Goal: Task Accomplishment & Management: Manage account settings

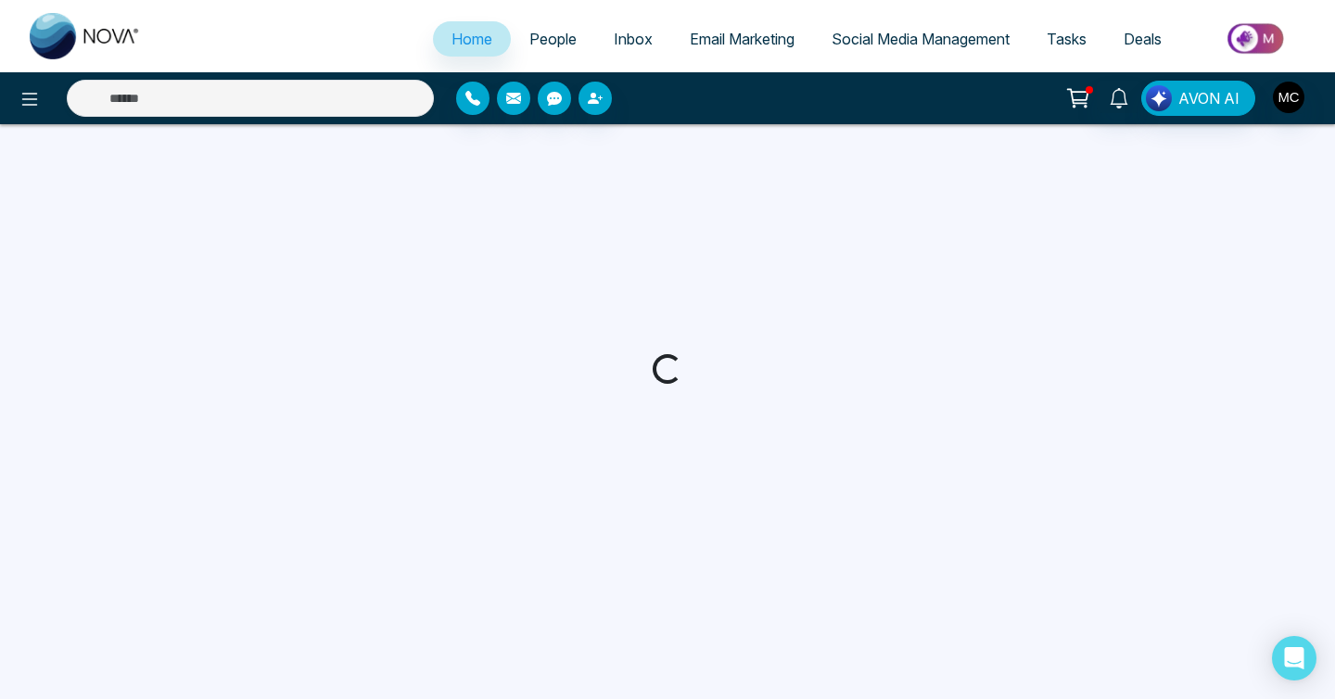
select select "*"
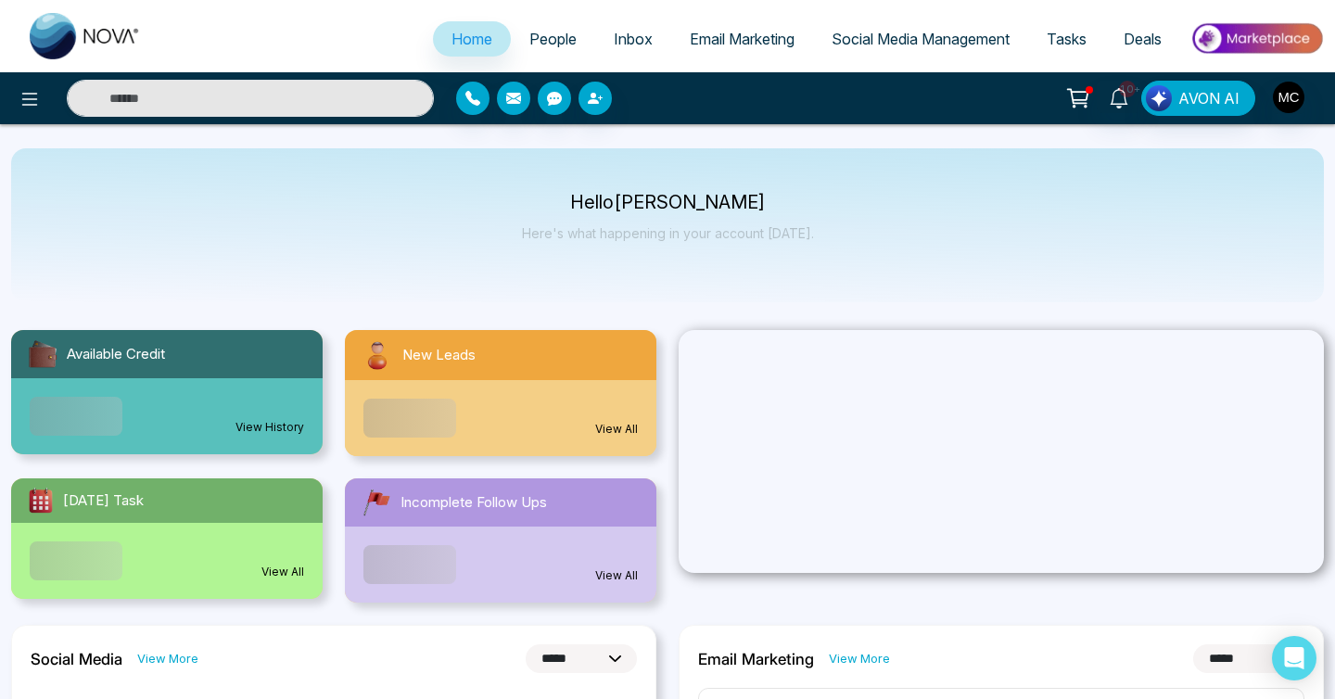
click at [529, 34] on span "People" at bounding box center [552, 39] width 47 height 19
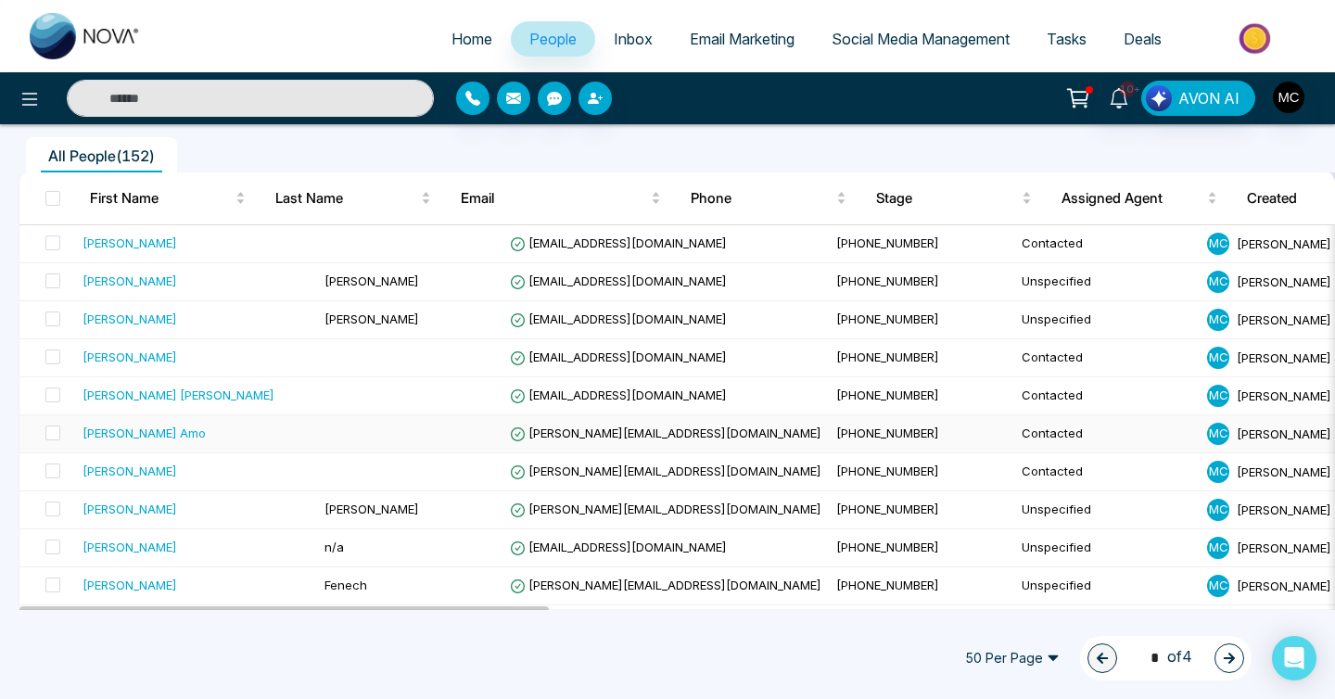
scroll to position [134, 0]
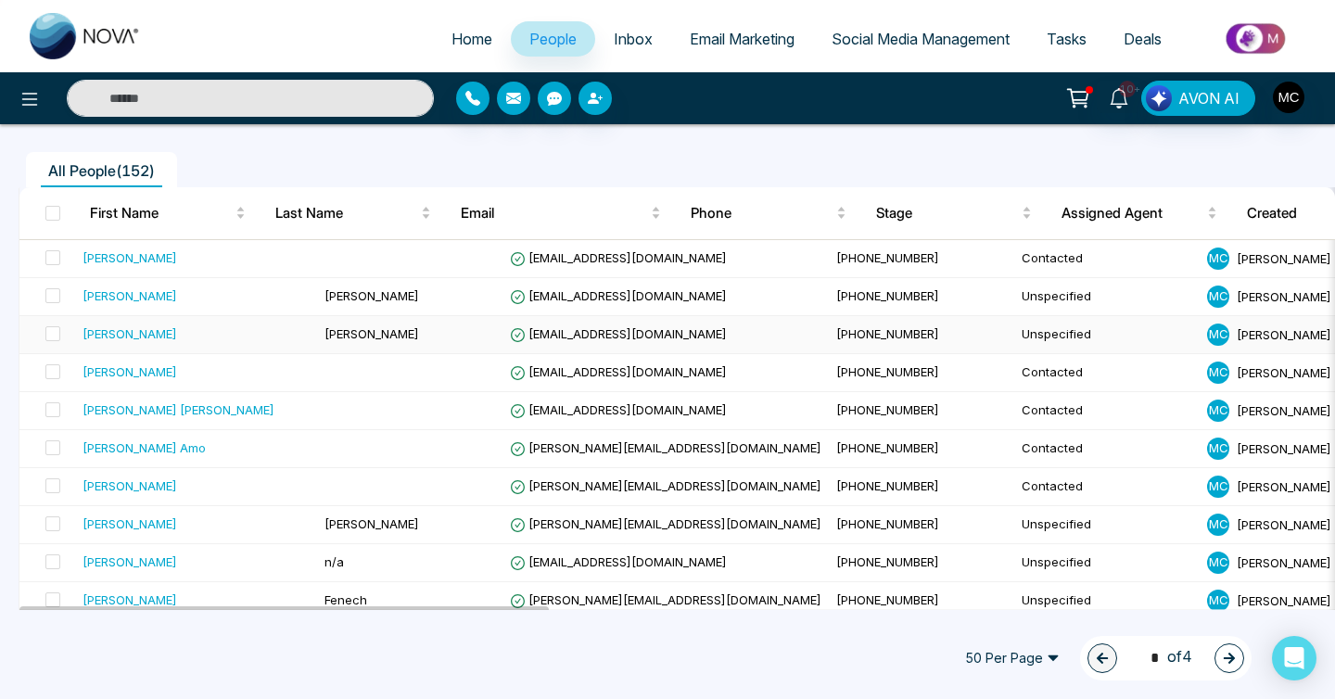
click at [317, 346] on td "[PERSON_NAME]" at bounding box center [409, 335] width 185 height 38
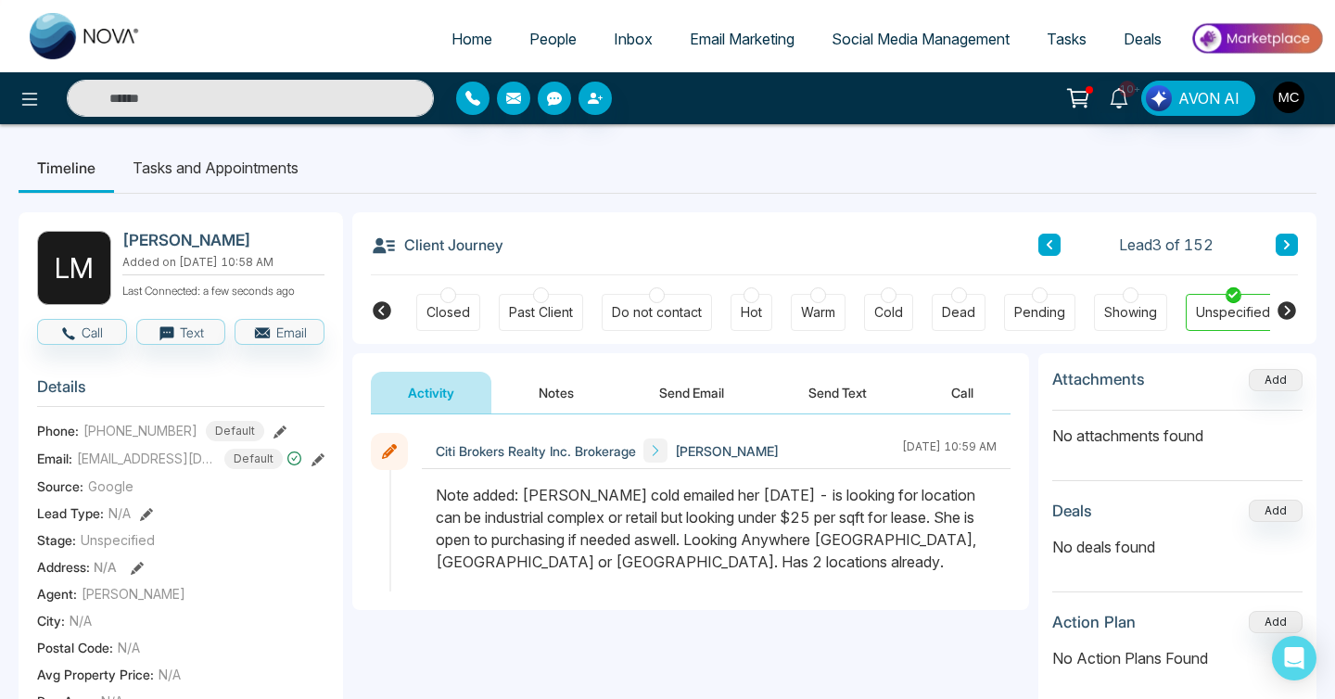
click at [795, 561] on div "Note added: [PERSON_NAME] cold emailed her [DATE] - is looking for location can…" at bounding box center [716, 528] width 561 height 89
click at [797, 547] on div "Note added: [PERSON_NAME] cold emailed her [DATE] - is looking for location can…" at bounding box center [716, 528] width 561 height 89
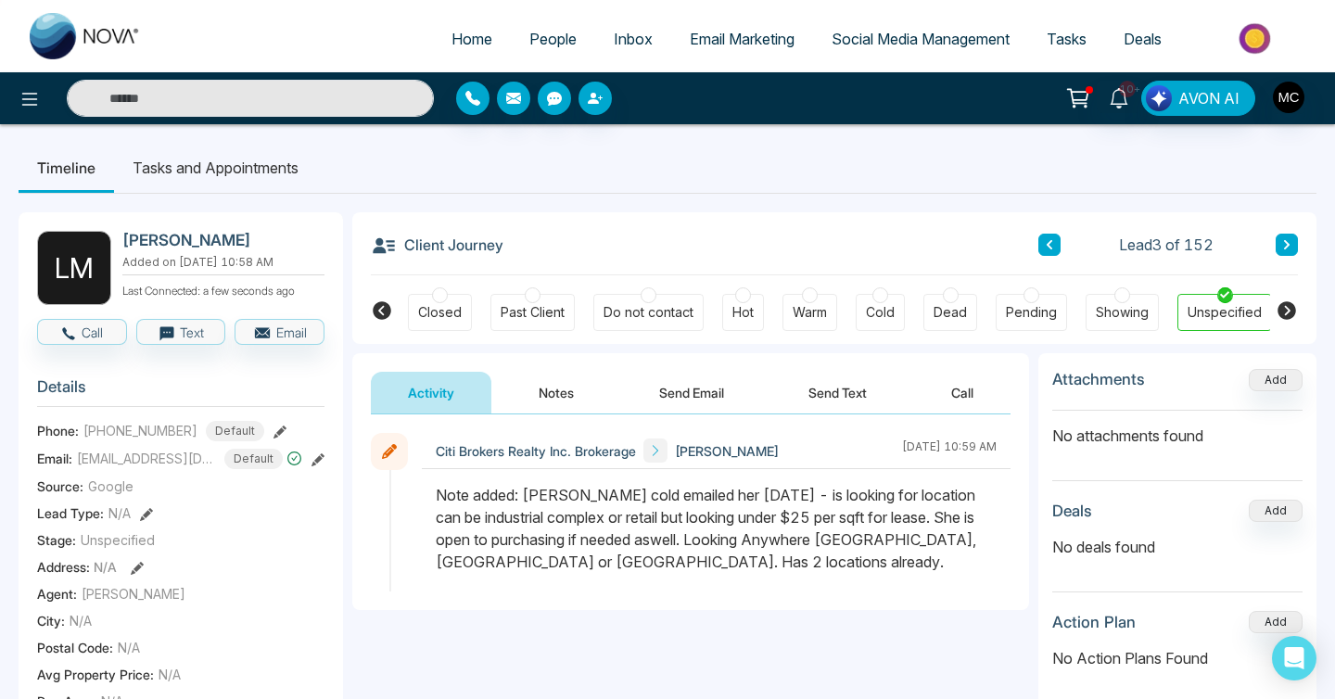
click at [823, 537] on div "Note added: [PERSON_NAME] cold emailed her [DATE] - is looking for location can…" at bounding box center [716, 528] width 561 height 89
click at [170, 456] on span "[EMAIL_ADDRESS][DOMAIN_NAME]" at bounding box center [146, 458] width 139 height 19
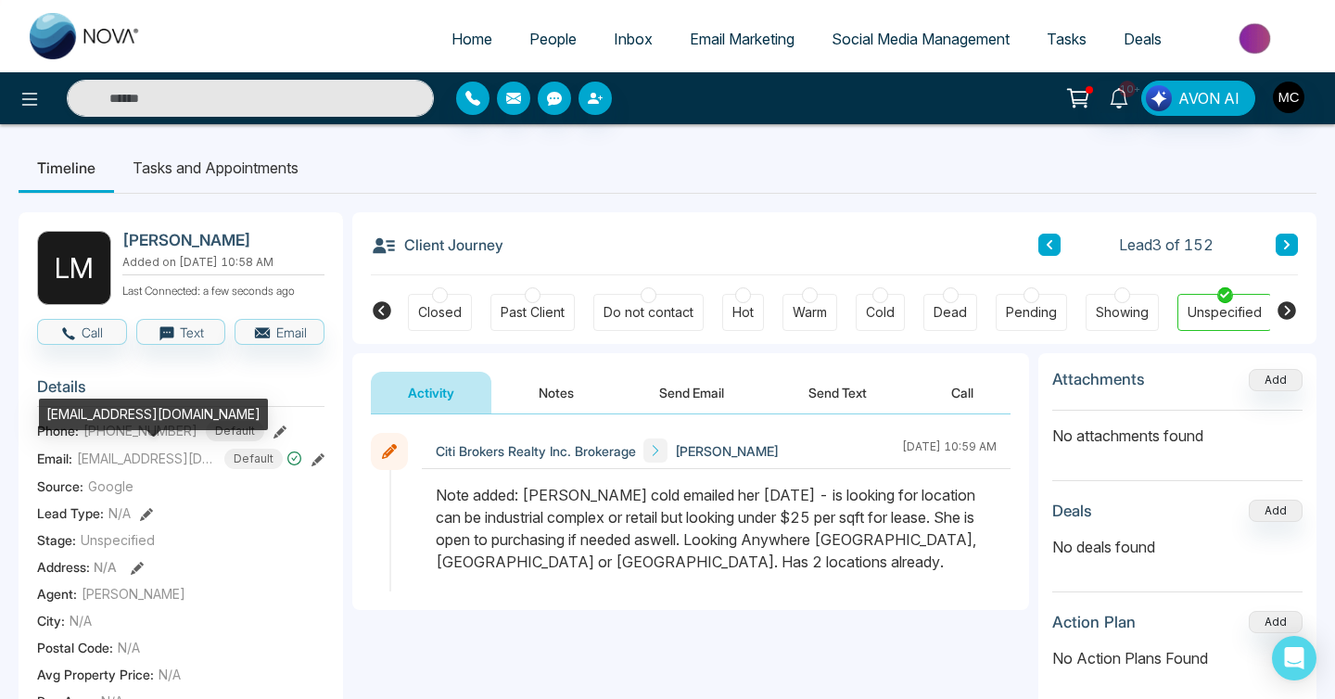
drag, startPoint x: 108, startPoint y: 417, endPoint x: 233, endPoint y: 411, distance: 125.4
click at [233, 411] on div "[EMAIL_ADDRESS][DOMAIN_NAME]" at bounding box center [153, 415] width 229 height 32
drag, startPoint x: 246, startPoint y: 419, endPoint x: 109, endPoint y: 416, distance: 136.3
click at [109, 416] on div "[EMAIL_ADDRESS][DOMAIN_NAME]" at bounding box center [153, 415] width 229 height 32
drag, startPoint x: 104, startPoint y: 415, endPoint x: 254, endPoint y: 413, distance: 150.2
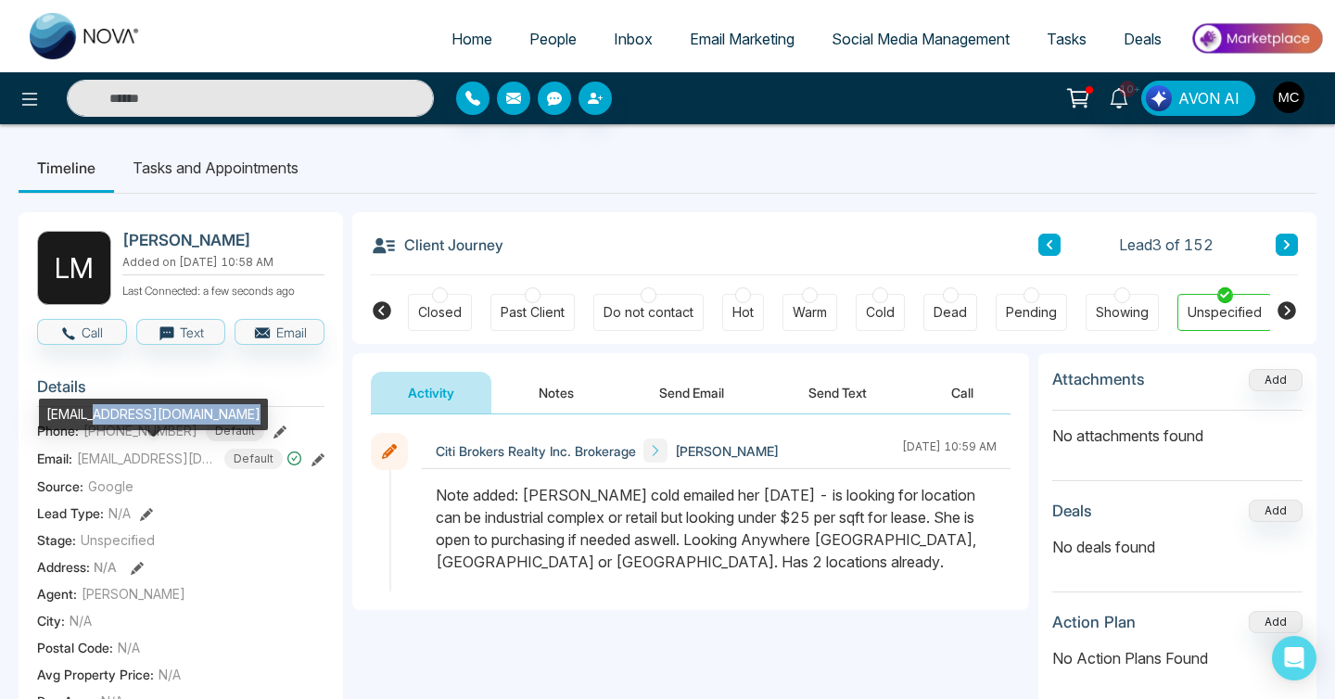
click at [254, 413] on div "[EMAIL_ADDRESS][DOMAIN_NAME]" at bounding box center [153, 415] width 229 height 32
copy div "[DOMAIN_NAME]"
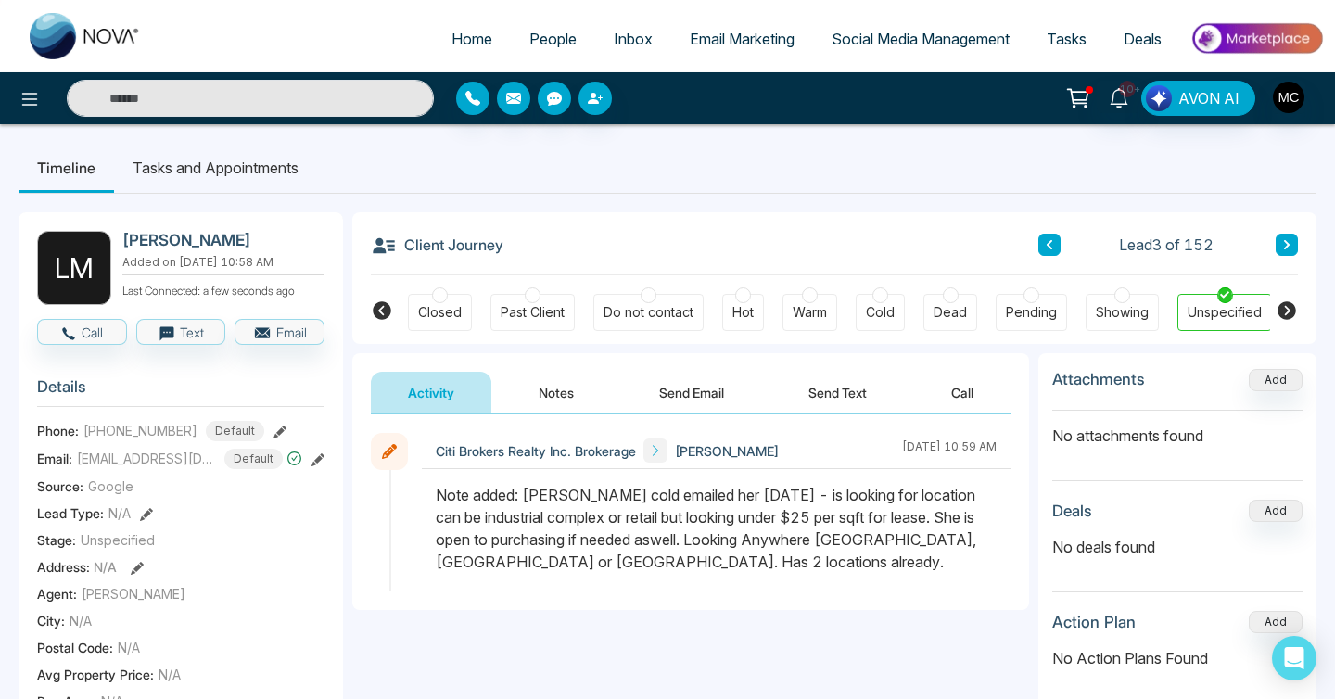
click at [304, 384] on h3 "Details" at bounding box center [180, 391] width 287 height 29
click at [377, 305] on icon at bounding box center [382, 310] width 19 height 19
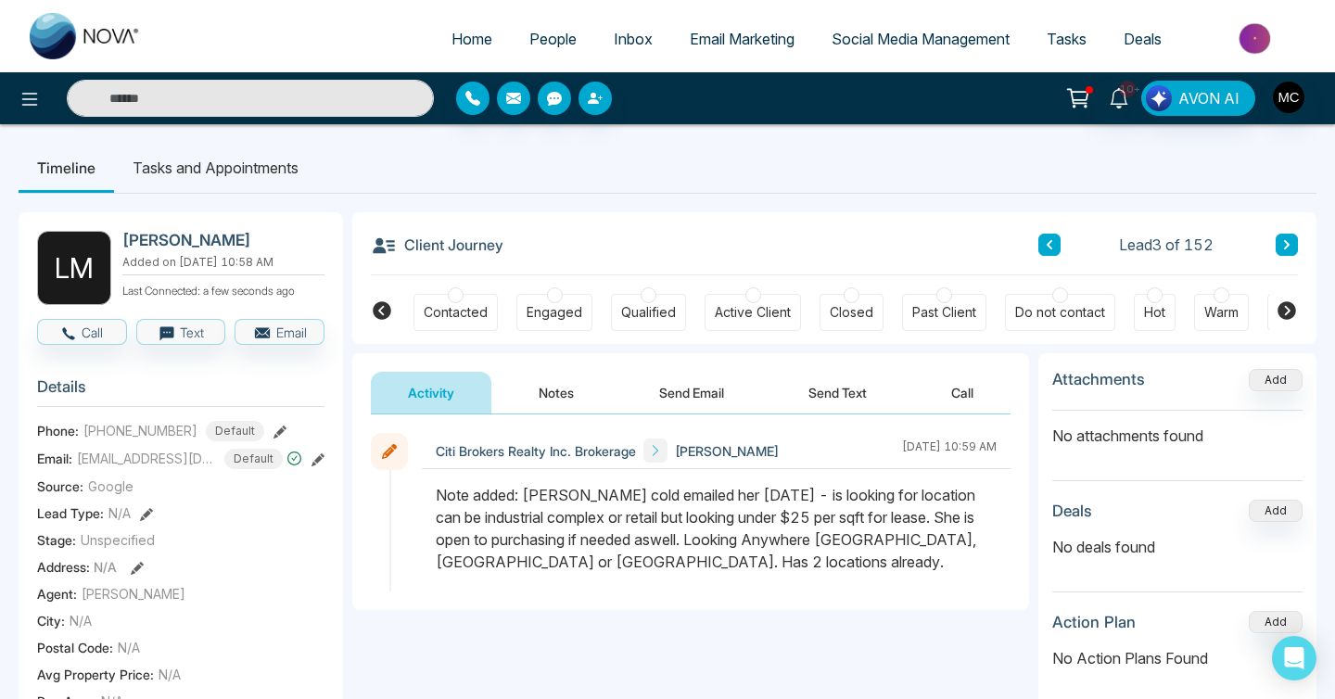
scroll to position [0, 62]
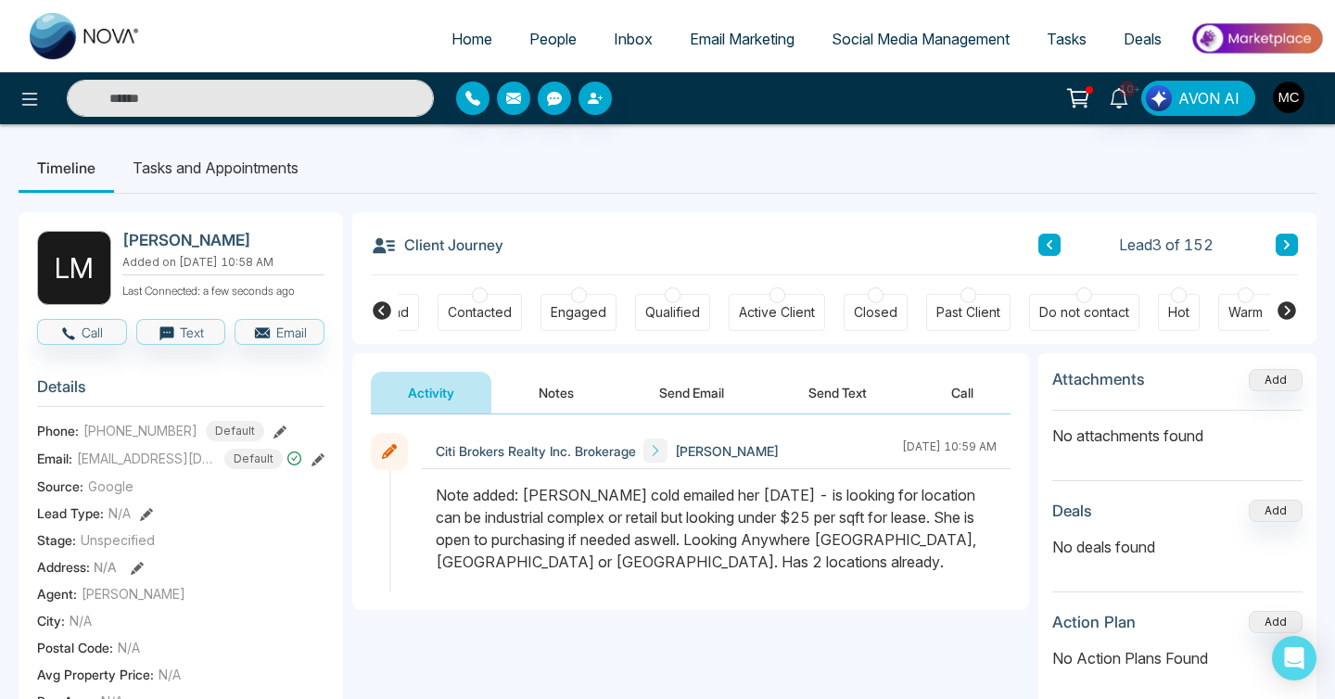
click at [377, 305] on icon at bounding box center [382, 310] width 19 height 19
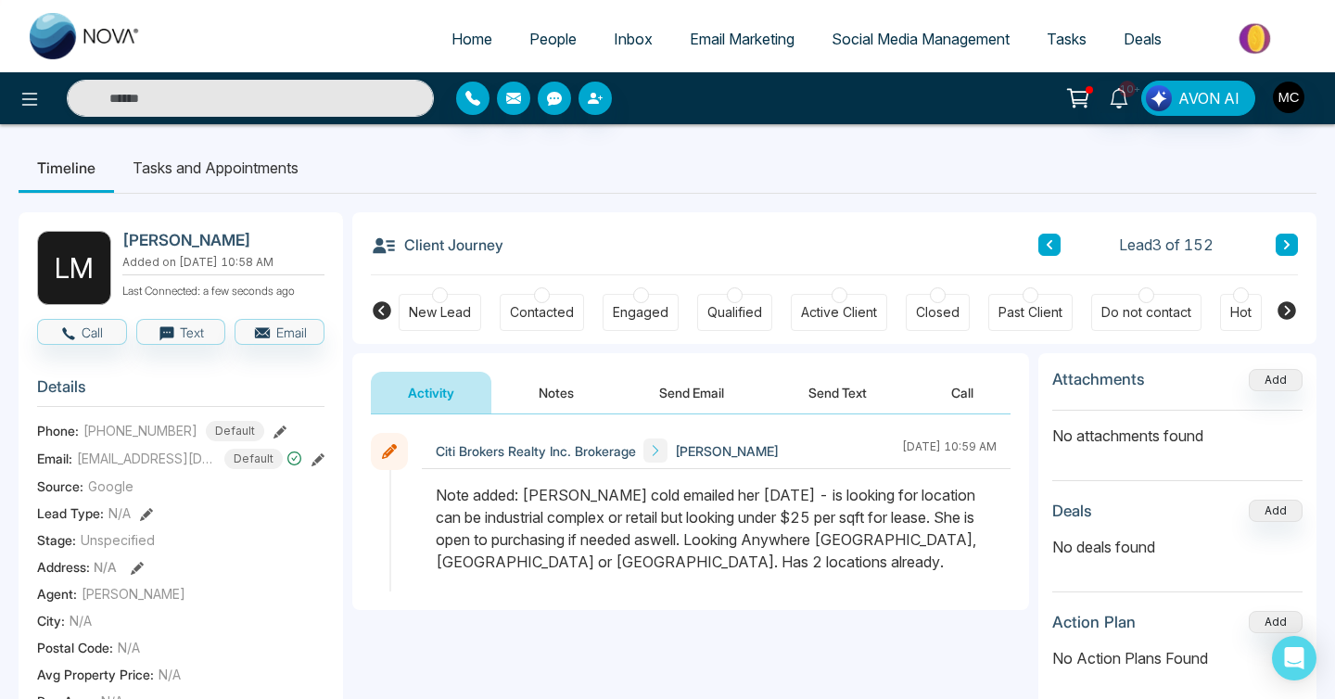
scroll to position [0, 0]
click at [565, 292] on div "New Lead Contacted Engaged Qualified Active Client Closed Past Client Do not co…" at bounding box center [835, 309] width 872 height 69
click at [549, 296] on div "Contacted" at bounding box center [542, 312] width 84 height 37
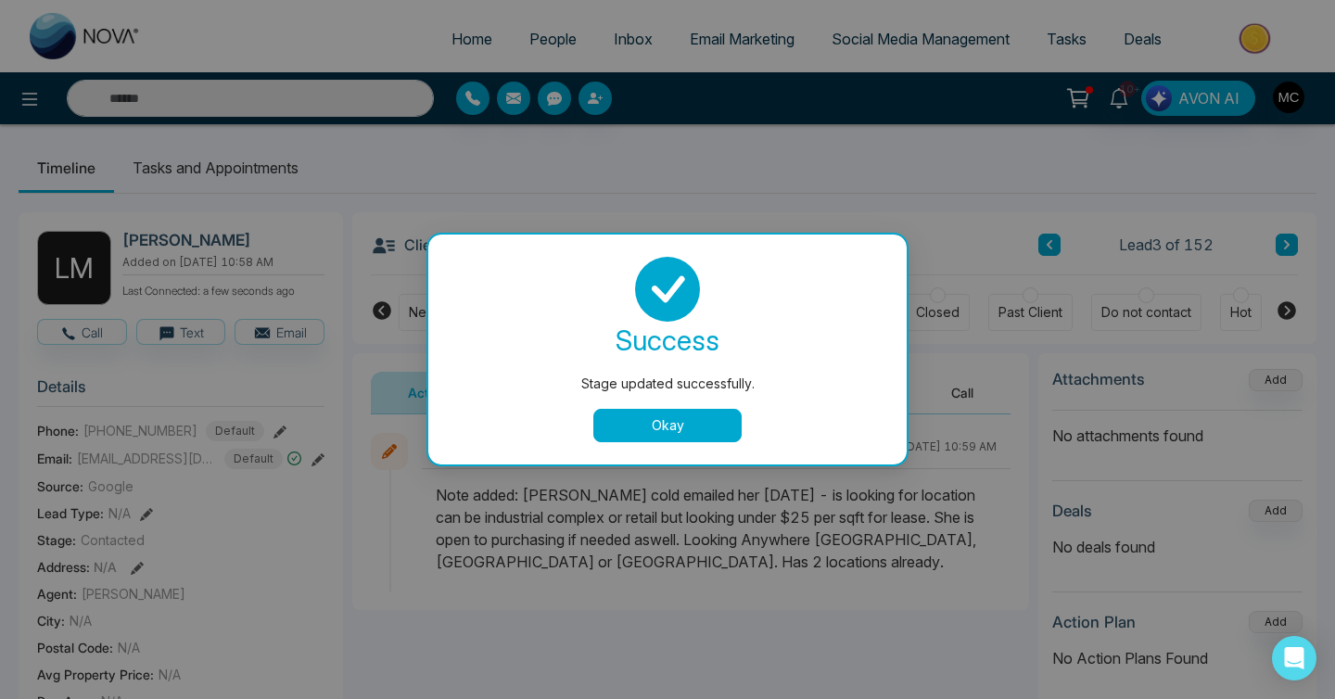
click at [1049, 242] on div "Stage updated successfully. success Stage updated successfully. Okay" at bounding box center [667, 349] width 1335 height 699
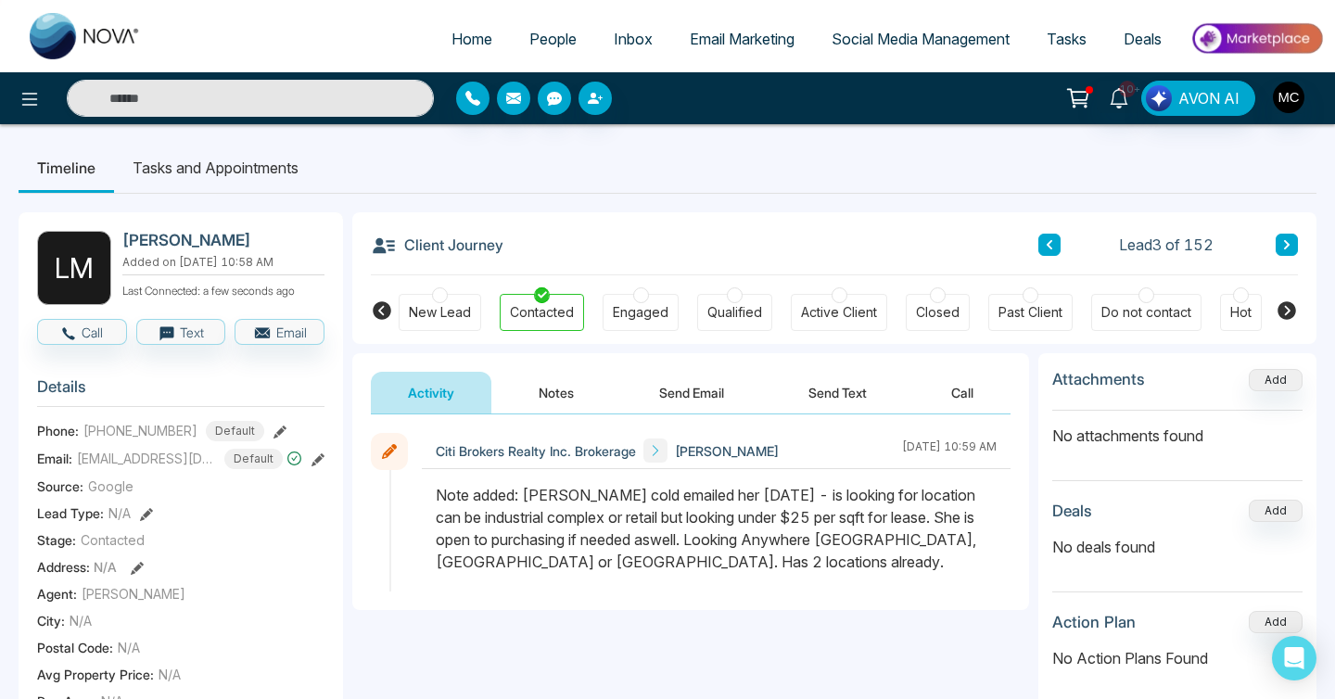
click at [1049, 242] on icon at bounding box center [1049, 244] width 9 height 11
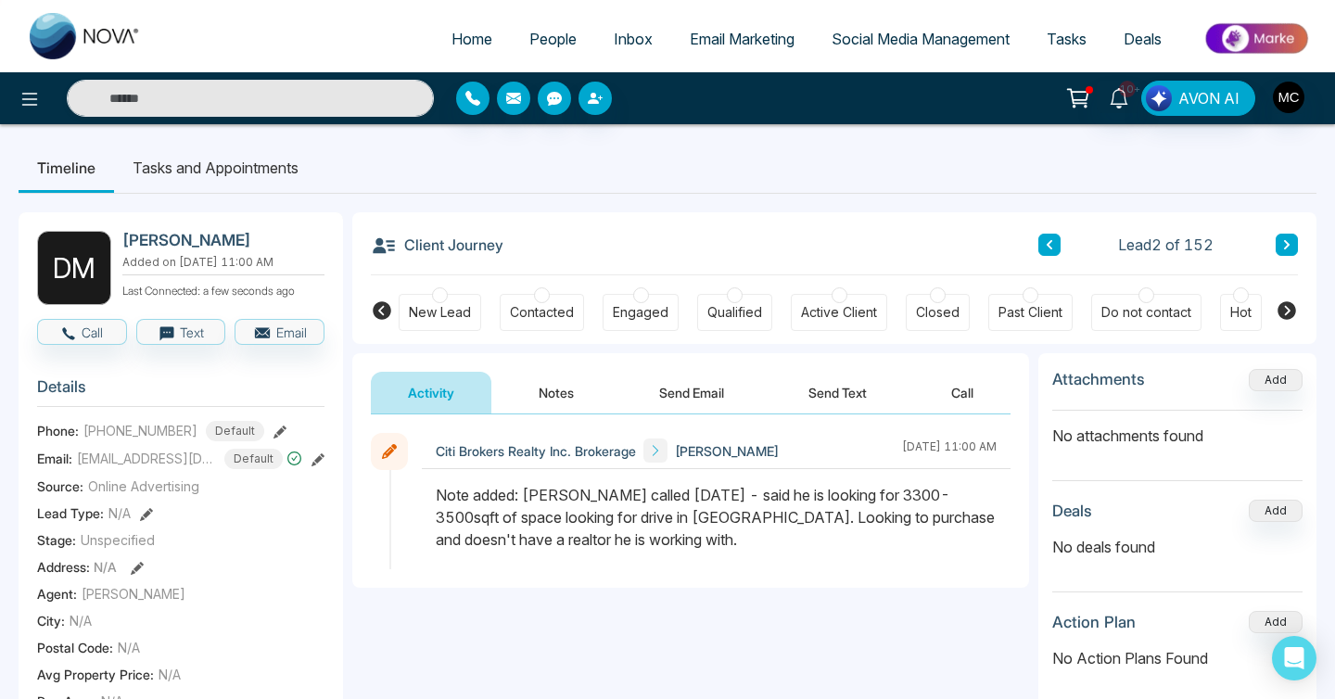
click at [539, 301] on div at bounding box center [542, 295] width 16 height 16
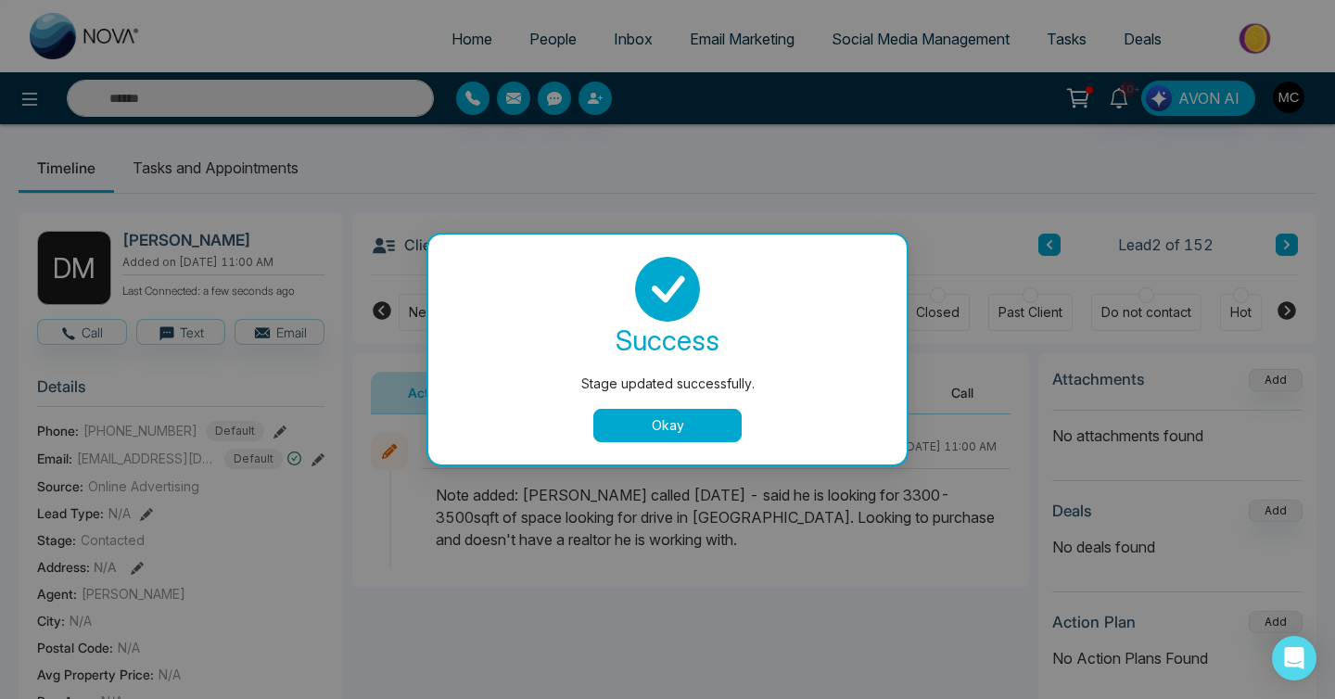
click at [1289, 245] on div "Stage updated successfully. success Stage updated successfully. Okay" at bounding box center [667, 349] width 1335 height 699
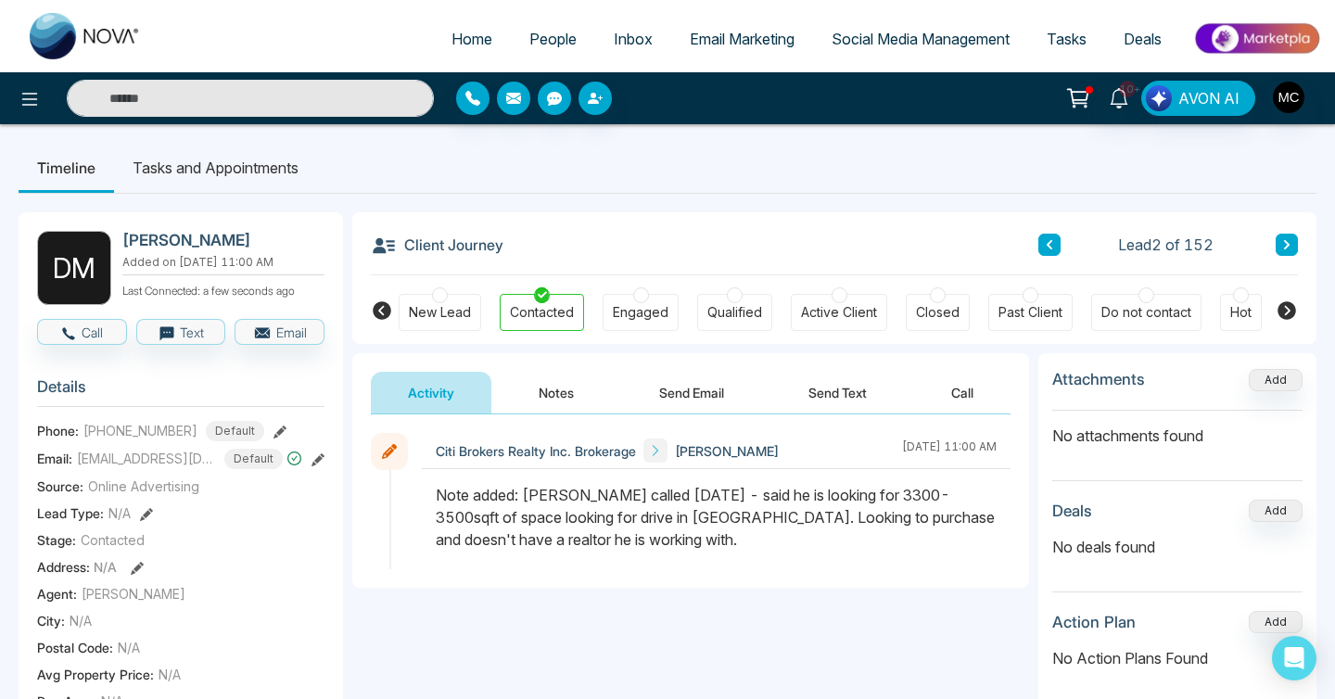
click at [1262, 248] on div "Lead 2 of 152" at bounding box center [1169, 245] width 260 height 22
click at [1299, 244] on div "Client Journey Lead 2 of 152 New Lead Contacted Engaged Qualified Active Client…" at bounding box center [834, 278] width 964 height 132
click at [1291, 244] on icon at bounding box center [1286, 244] width 9 height 11
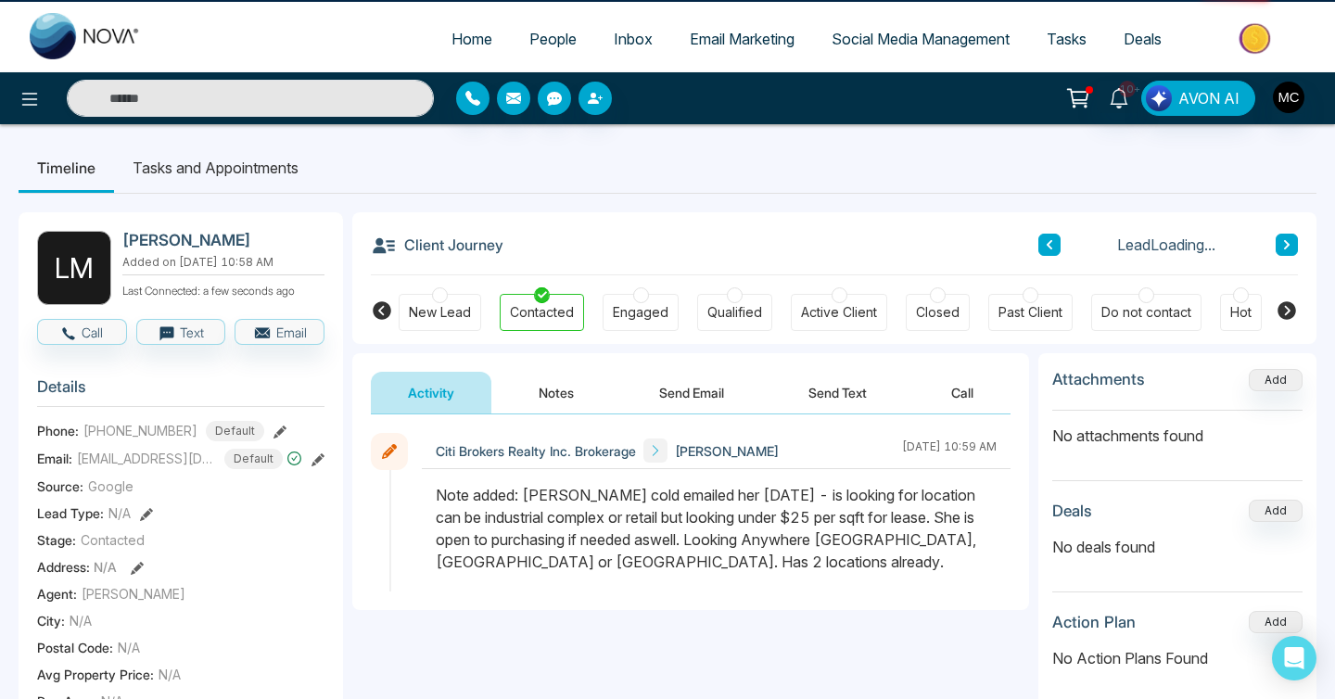
click at [1291, 244] on icon at bounding box center [1286, 244] width 9 height 11
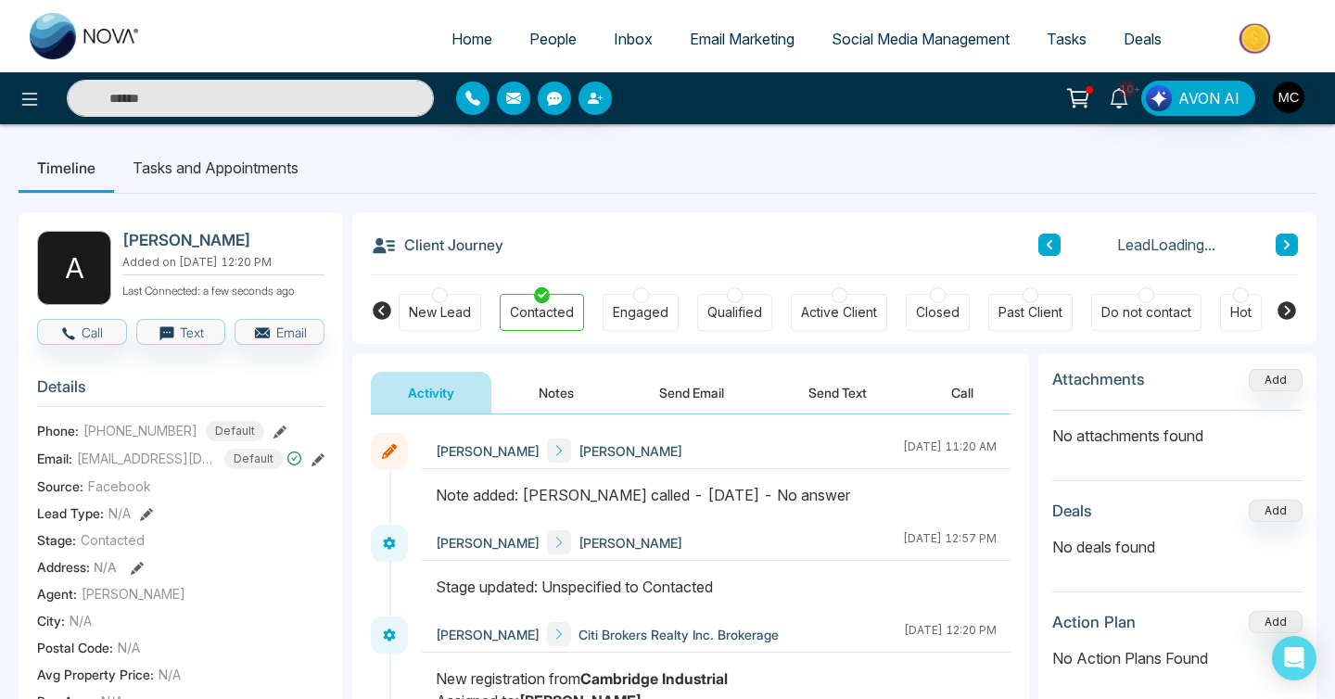
click at [1291, 244] on icon at bounding box center [1286, 244] width 9 height 11
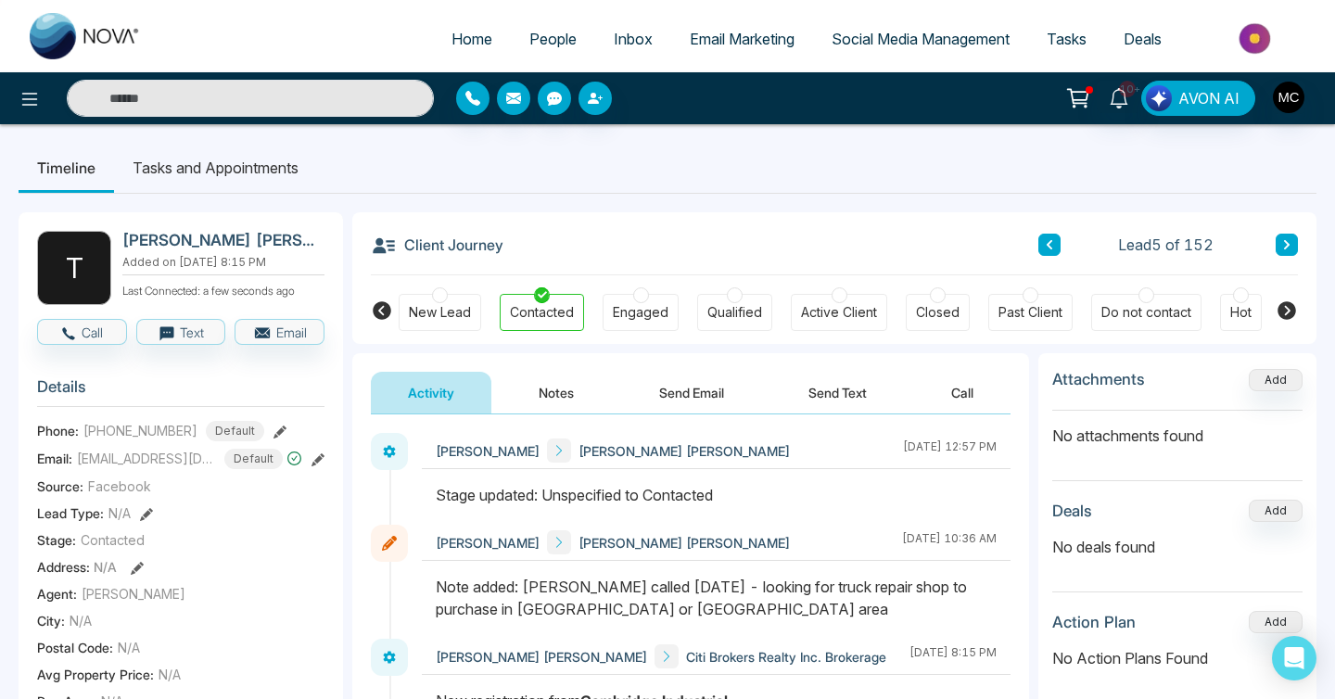
click at [1291, 244] on icon at bounding box center [1286, 244] width 9 height 11
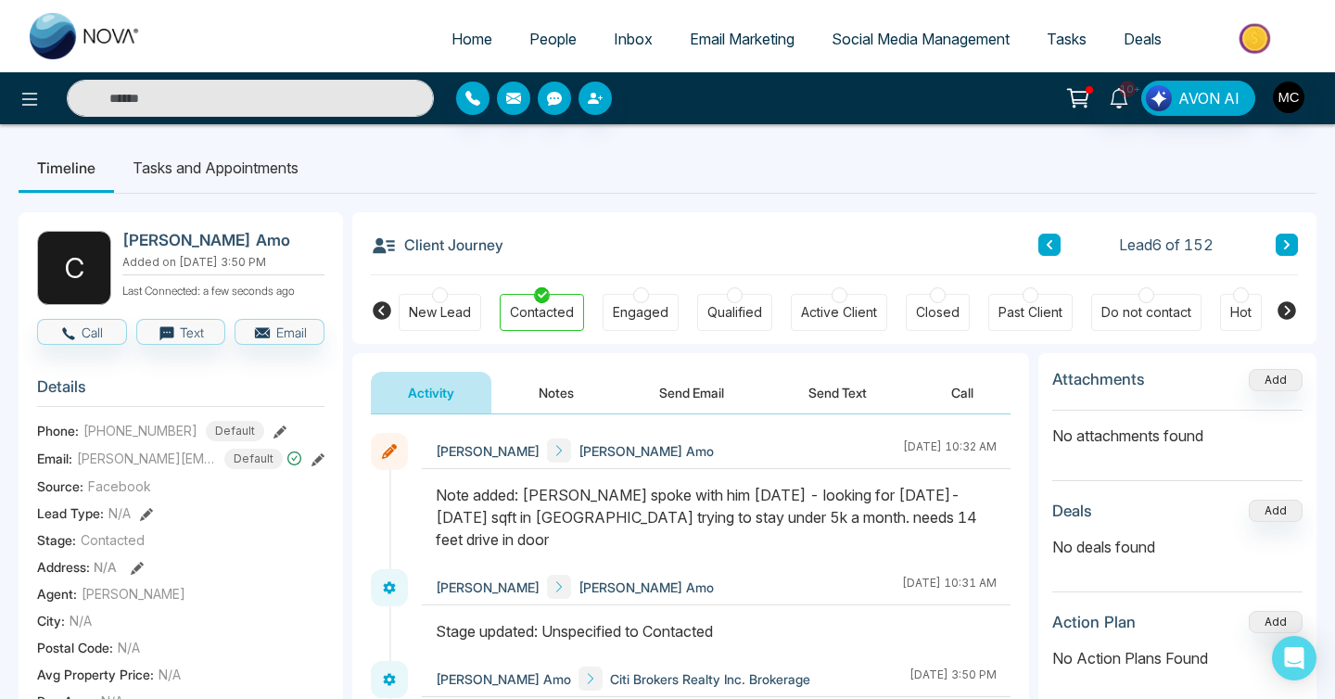
click at [1045, 249] on icon at bounding box center [1049, 244] width 9 height 11
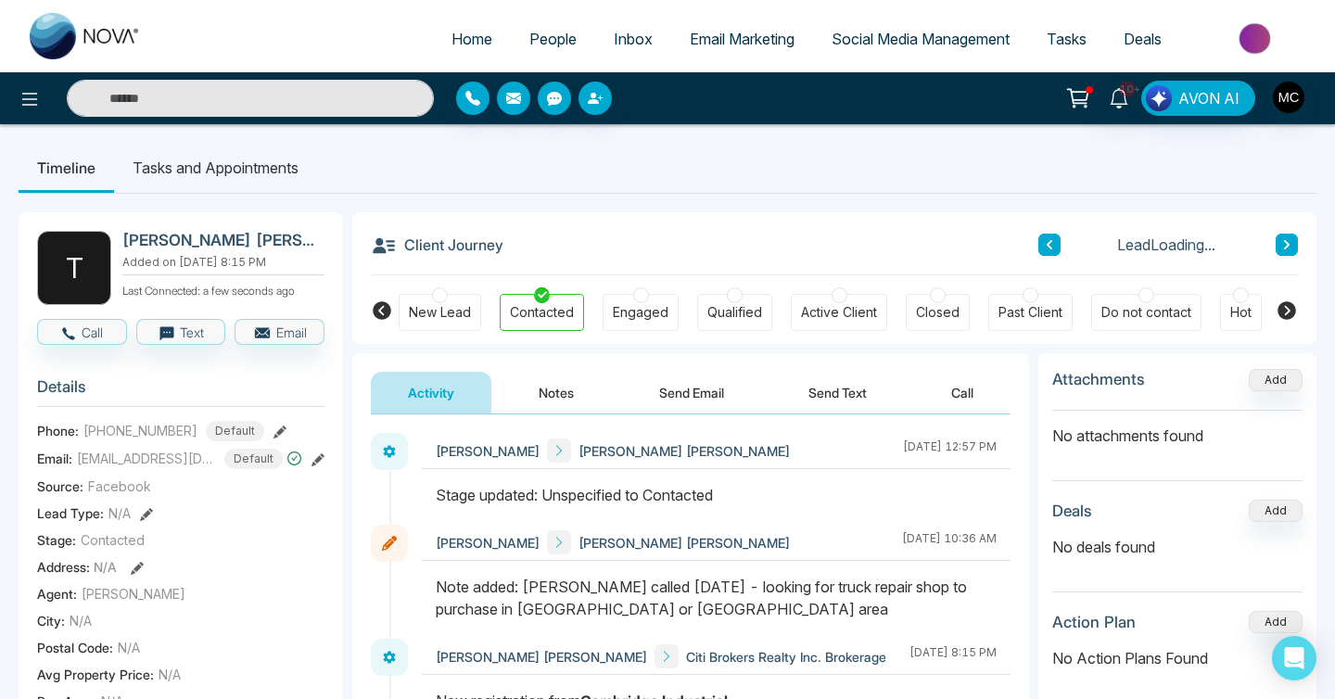
click at [1045, 249] on icon at bounding box center [1049, 244] width 9 height 11
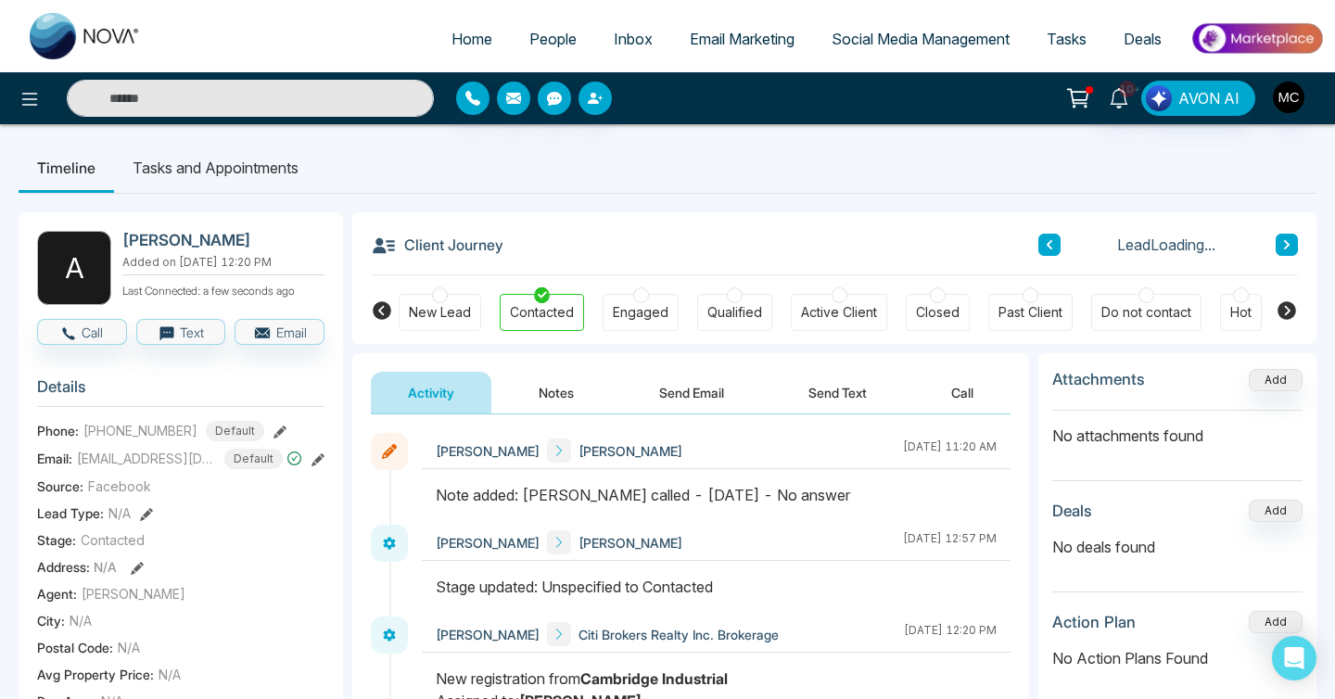
click at [1045, 249] on icon at bounding box center [1049, 244] width 9 height 11
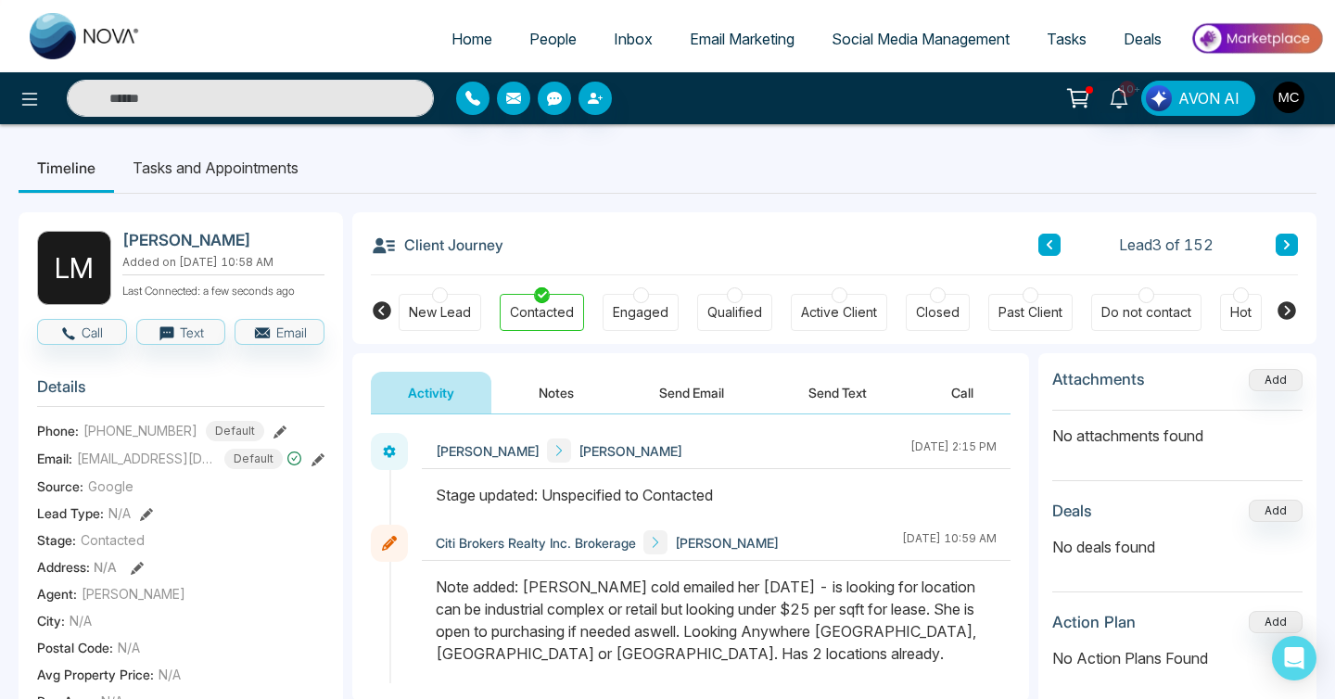
click at [539, 28] on link "People" at bounding box center [553, 38] width 84 height 35
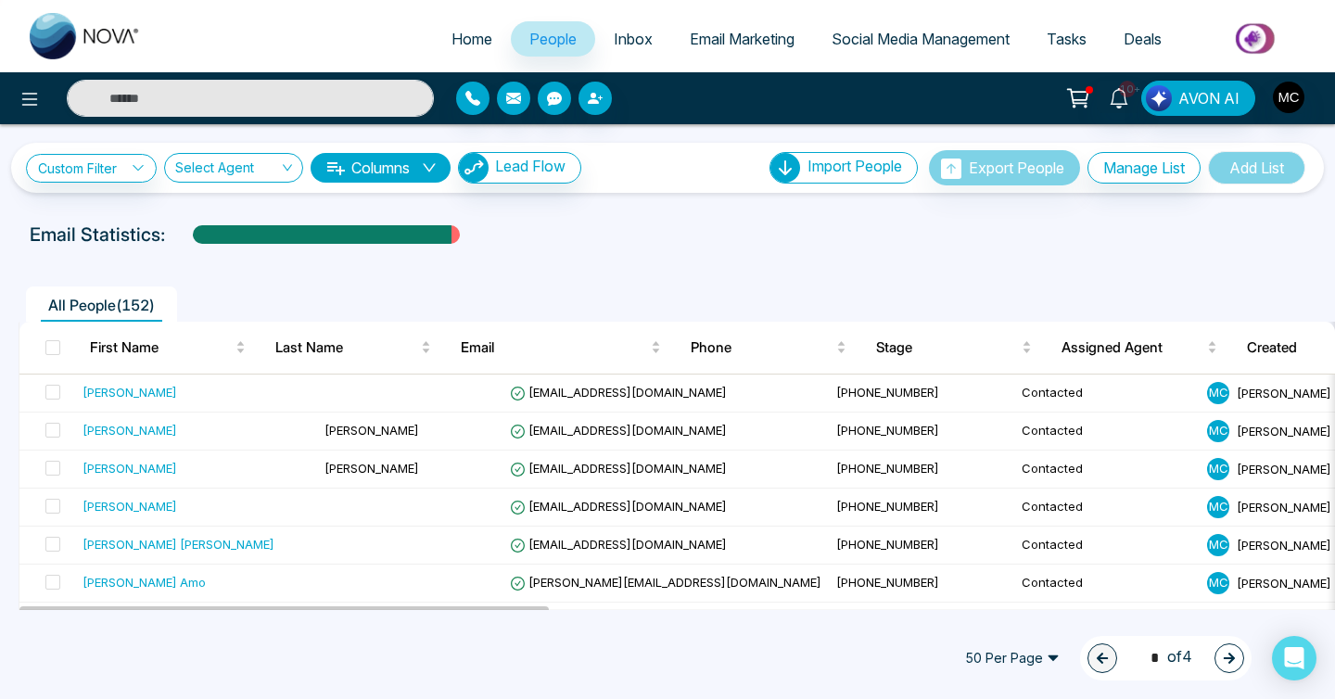
click at [463, 42] on span "Home" at bounding box center [472, 39] width 41 height 19
select select "*"
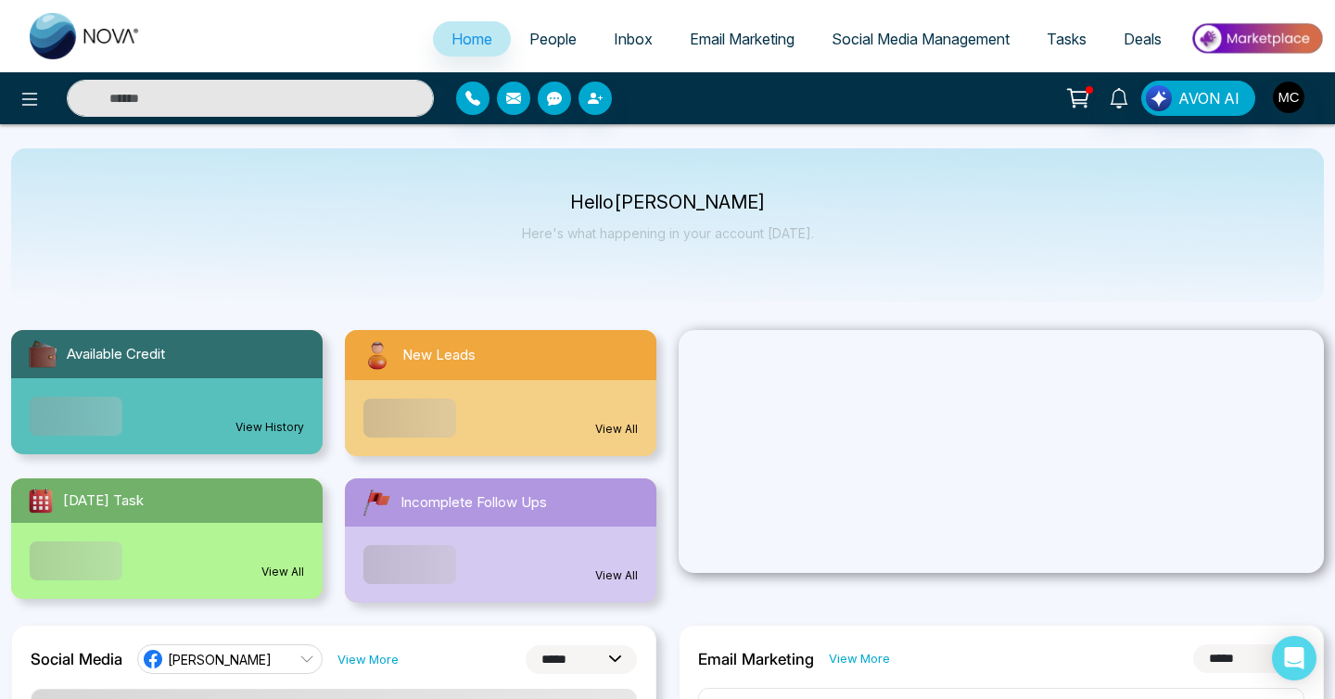
click at [536, 47] on link "People" at bounding box center [553, 38] width 84 height 35
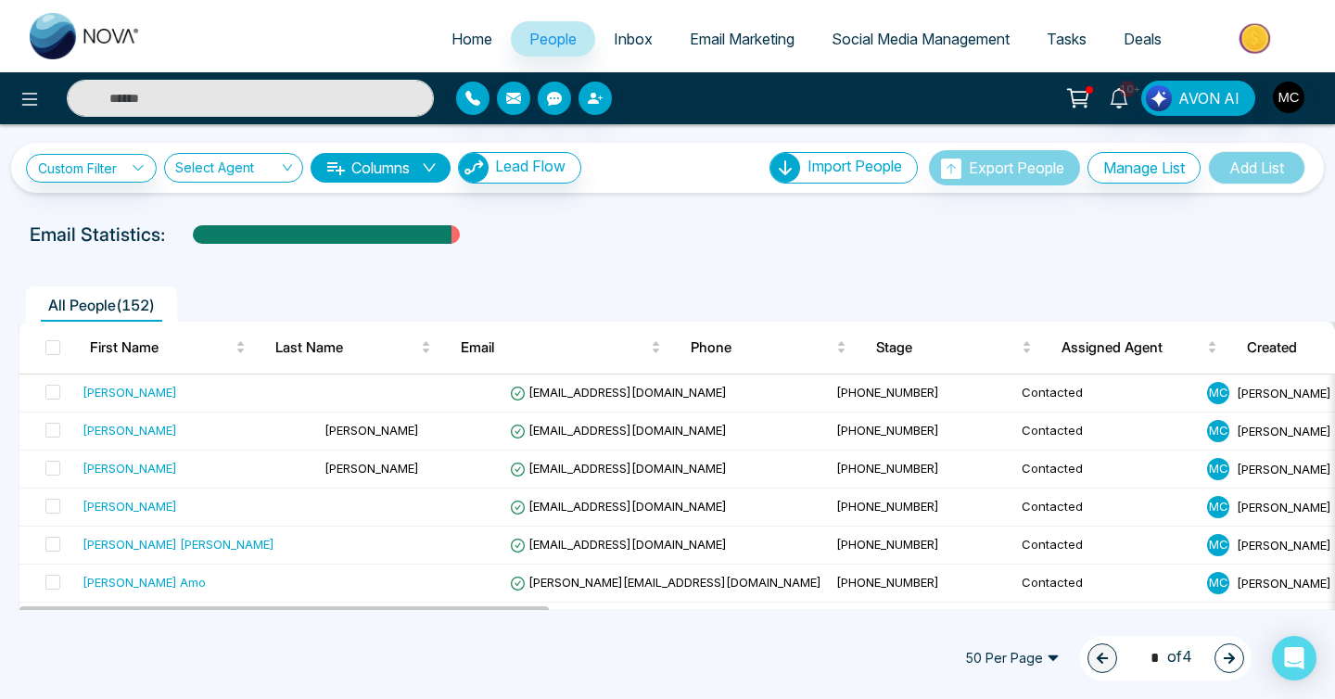
click at [281, 103] on input "text" at bounding box center [250, 98] width 367 height 37
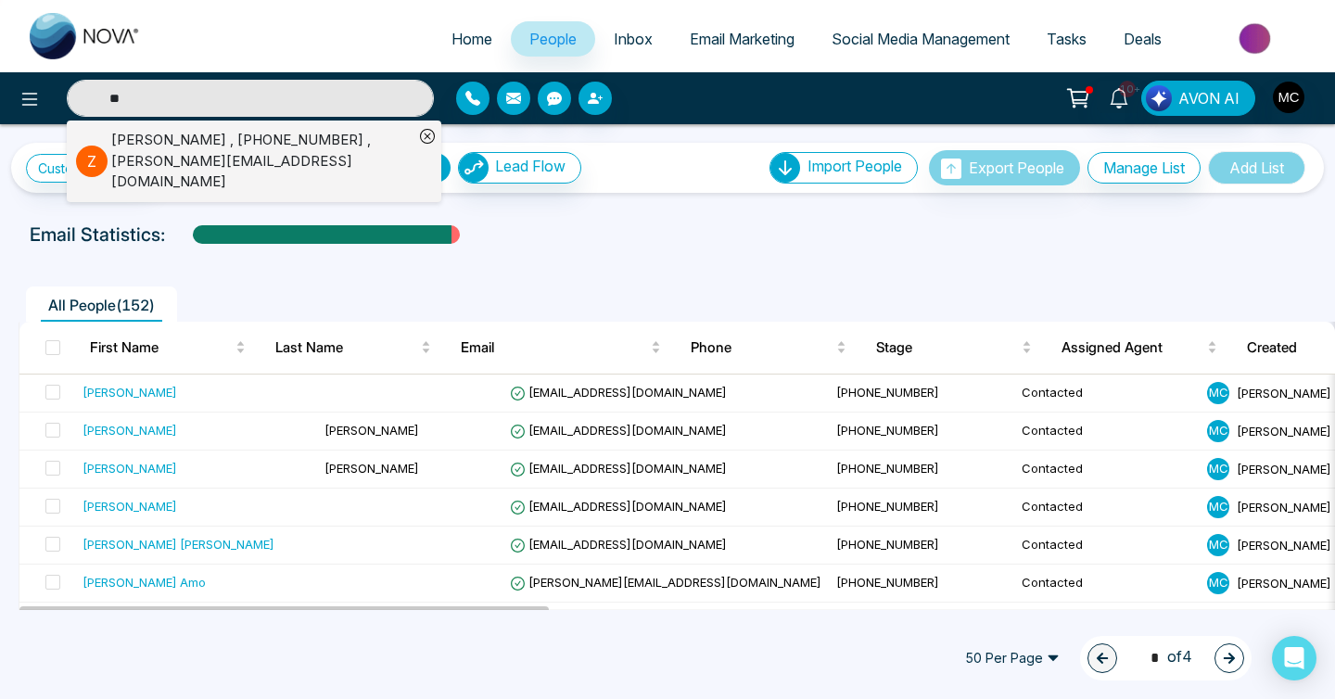
type input "**"
click at [277, 139] on div "[PERSON_NAME] , [PHONE_NUMBER] , [PERSON_NAME][EMAIL_ADDRESS][DOMAIN_NAME]" at bounding box center [262, 161] width 302 height 63
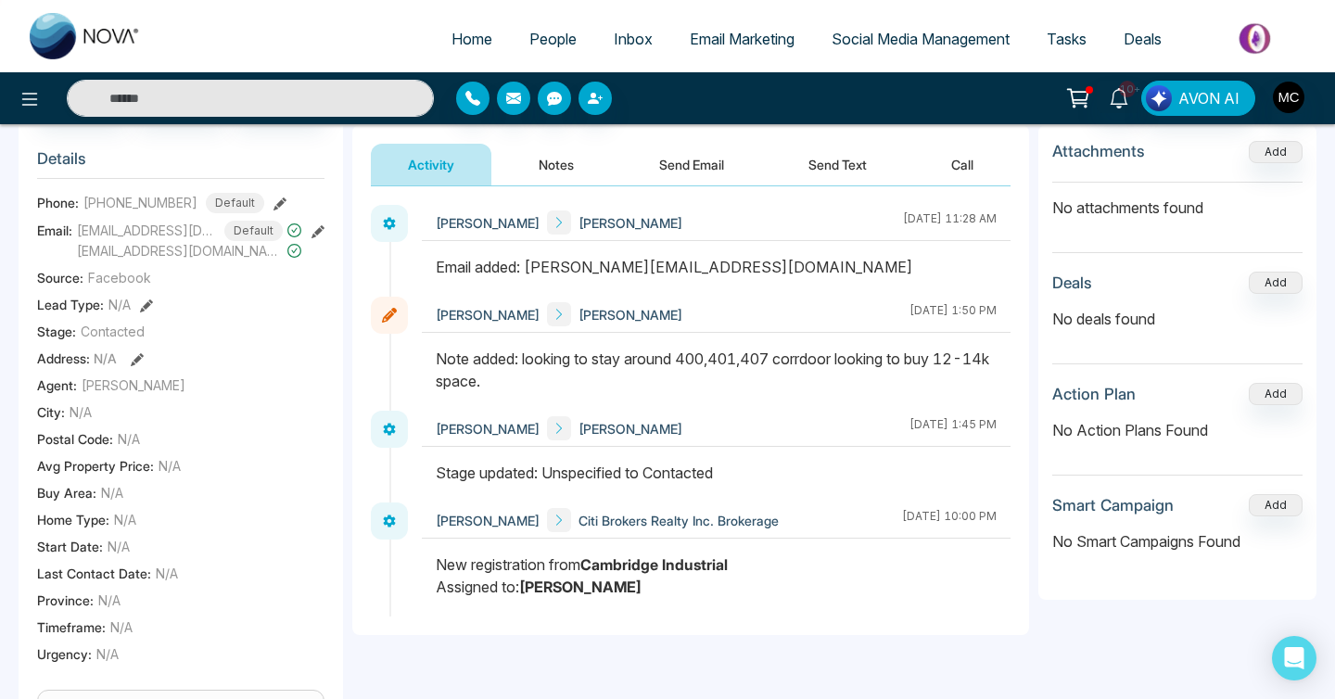
scroll to position [265, 0]
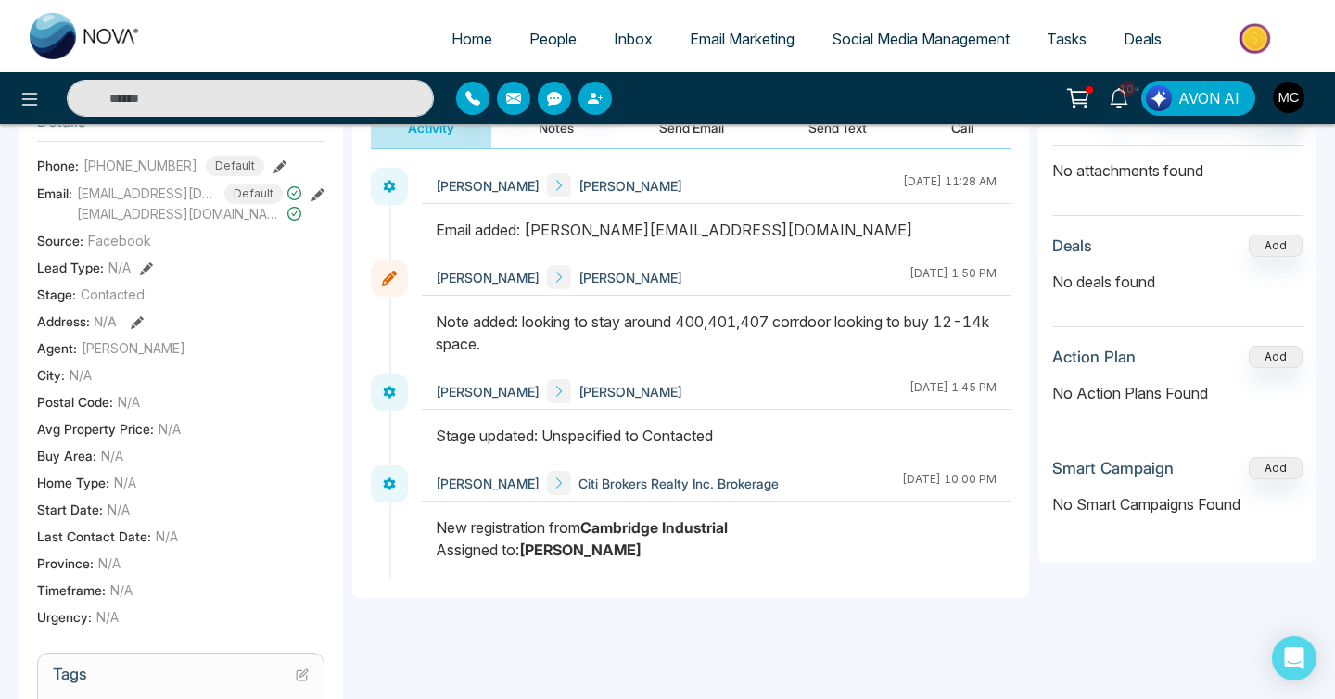
click at [284, 101] on input "text" at bounding box center [250, 98] width 367 height 37
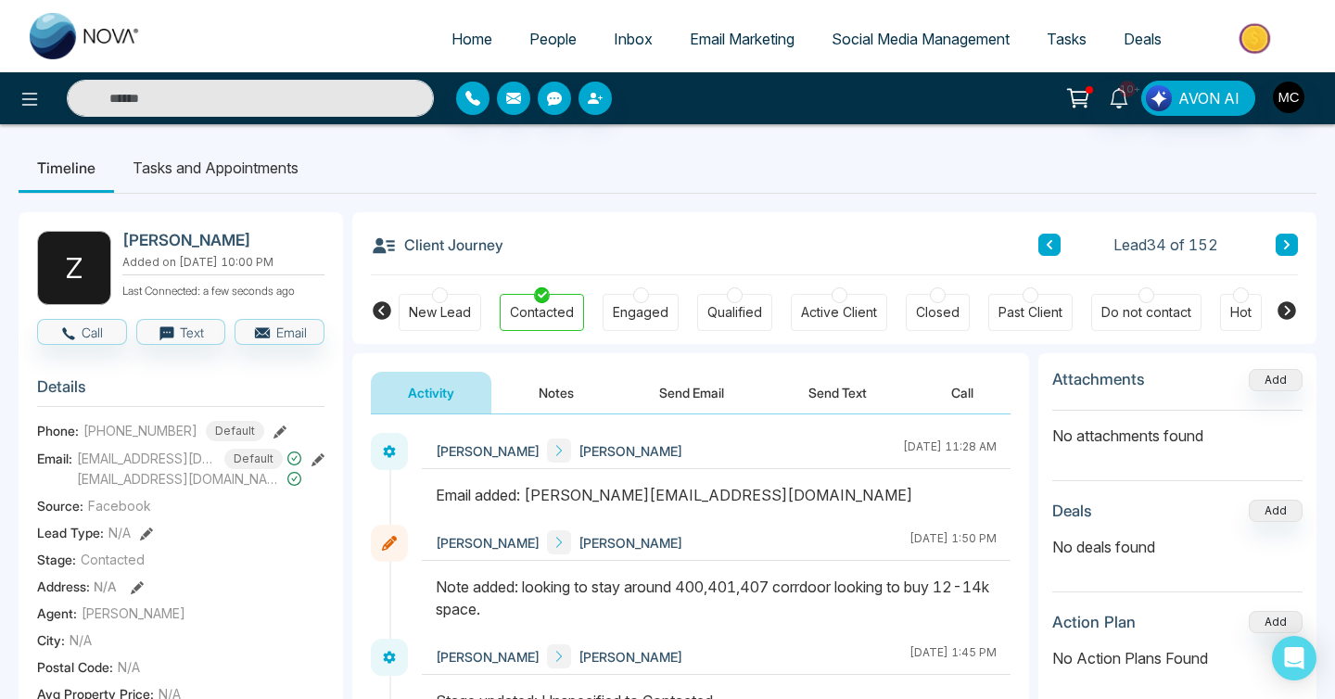
click at [456, 45] on span "Home" at bounding box center [472, 39] width 41 height 19
select select "*"
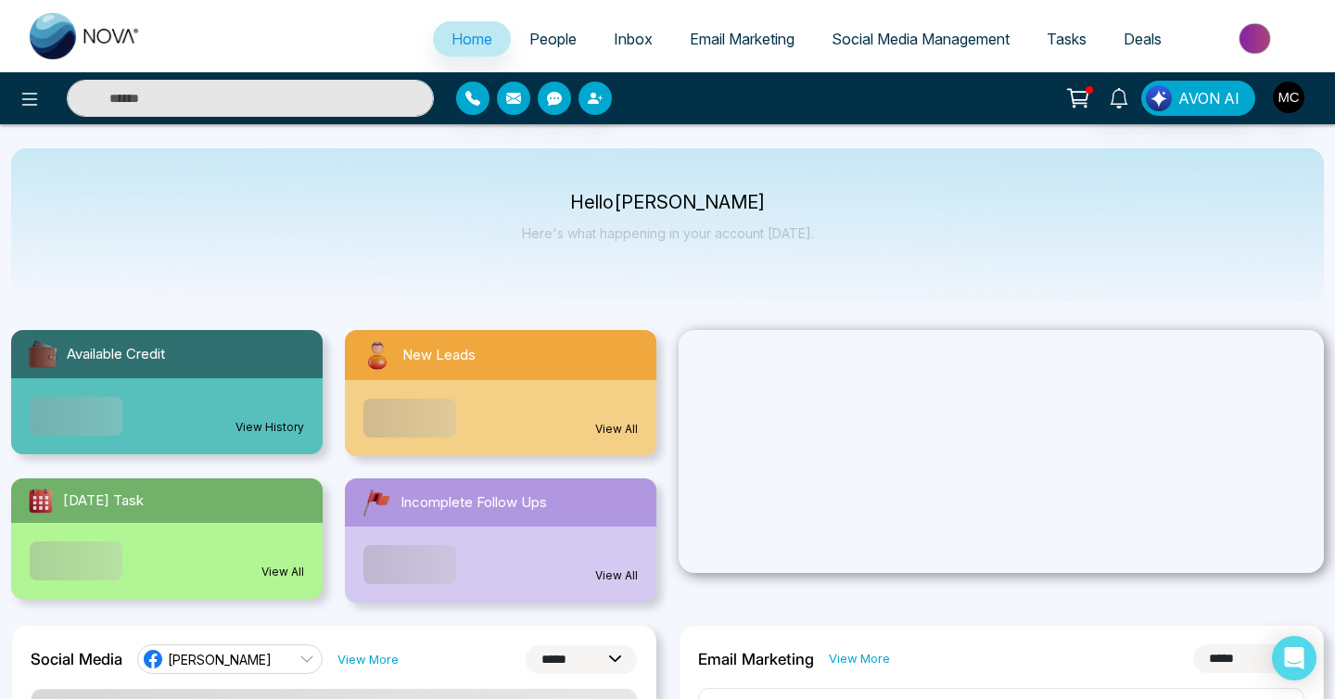
click at [556, 53] on link "People" at bounding box center [553, 38] width 84 height 35
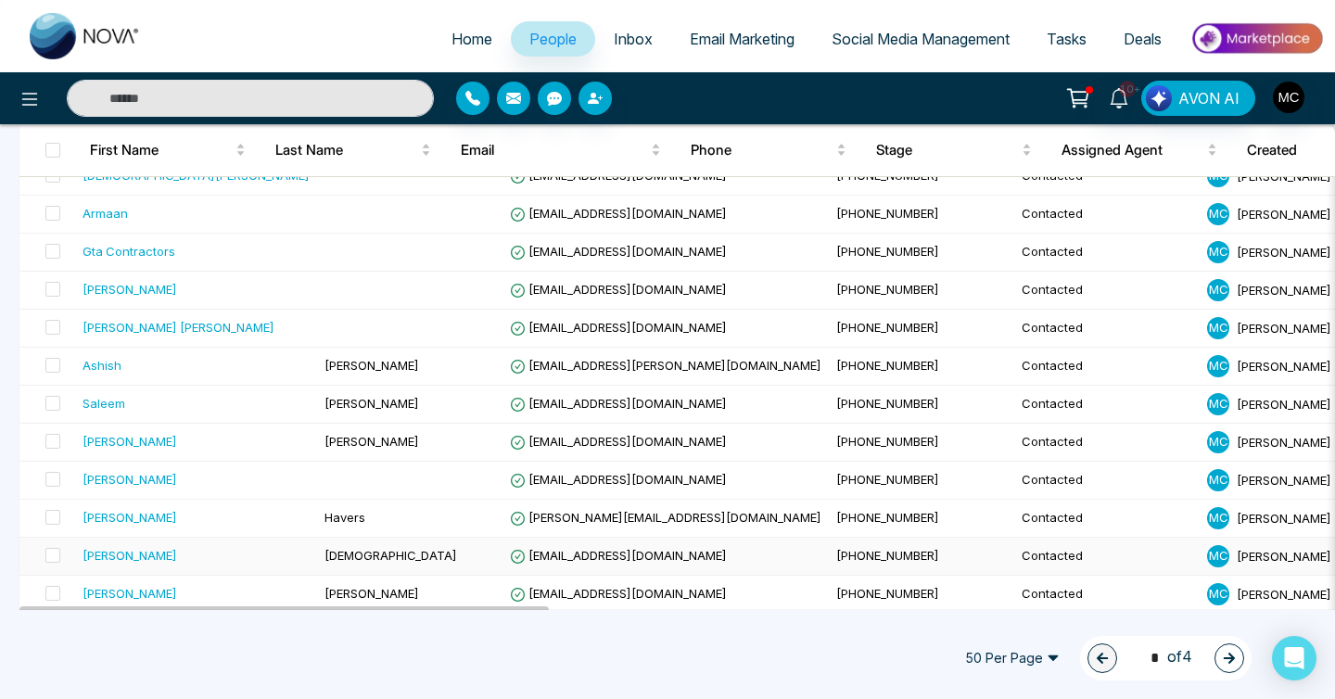
scroll to position [1086, 0]
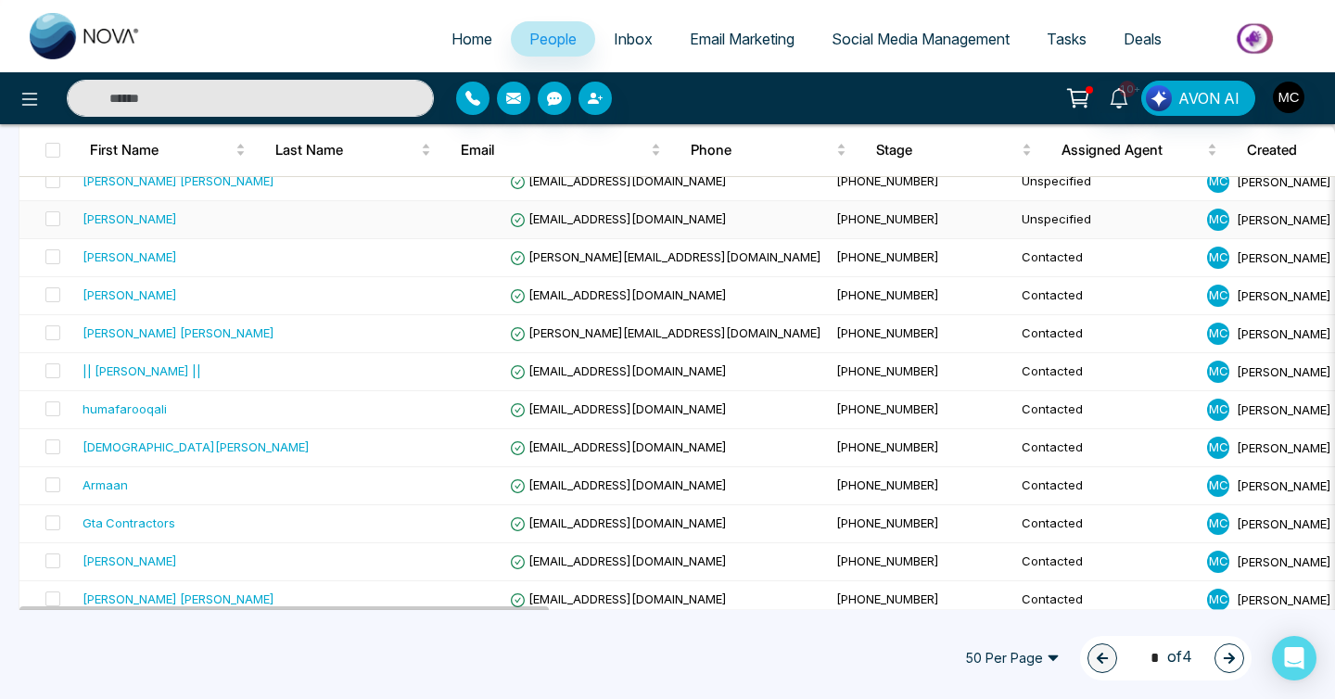
click at [524, 233] on td "[EMAIL_ADDRESS][DOMAIN_NAME]" at bounding box center [666, 220] width 326 height 38
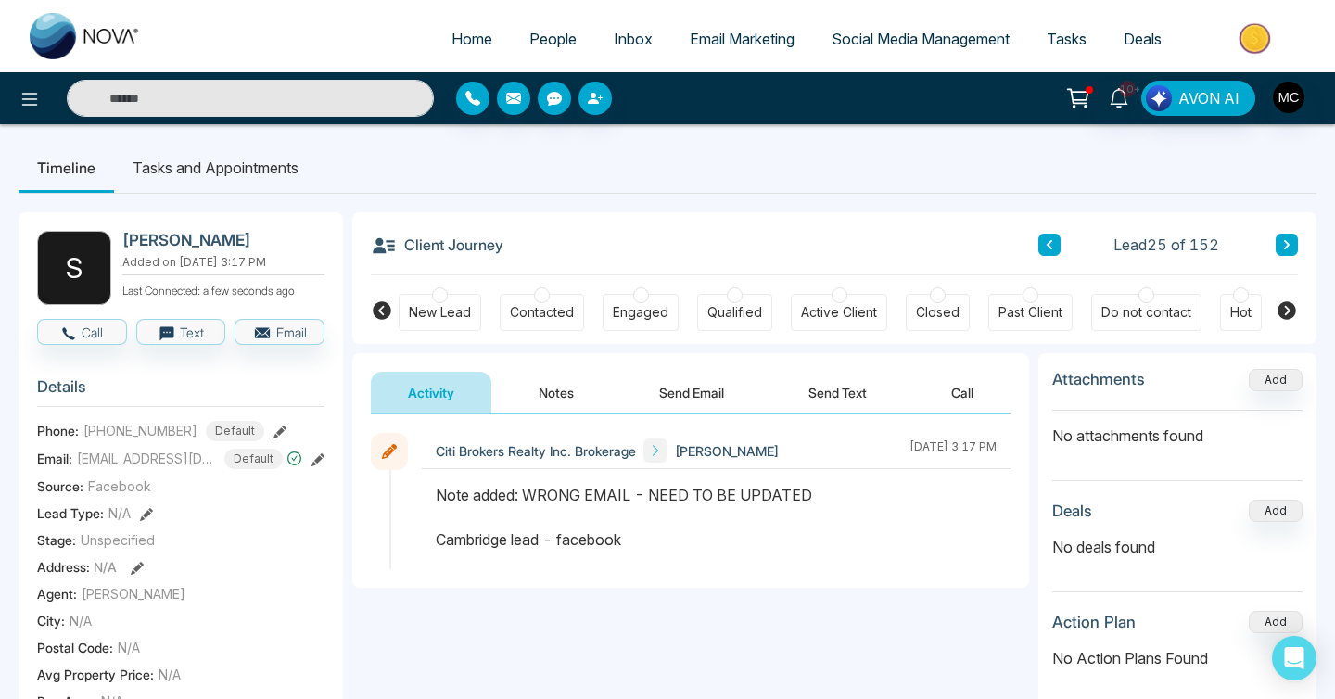
click at [1049, 238] on button at bounding box center [1050, 245] width 22 height 22
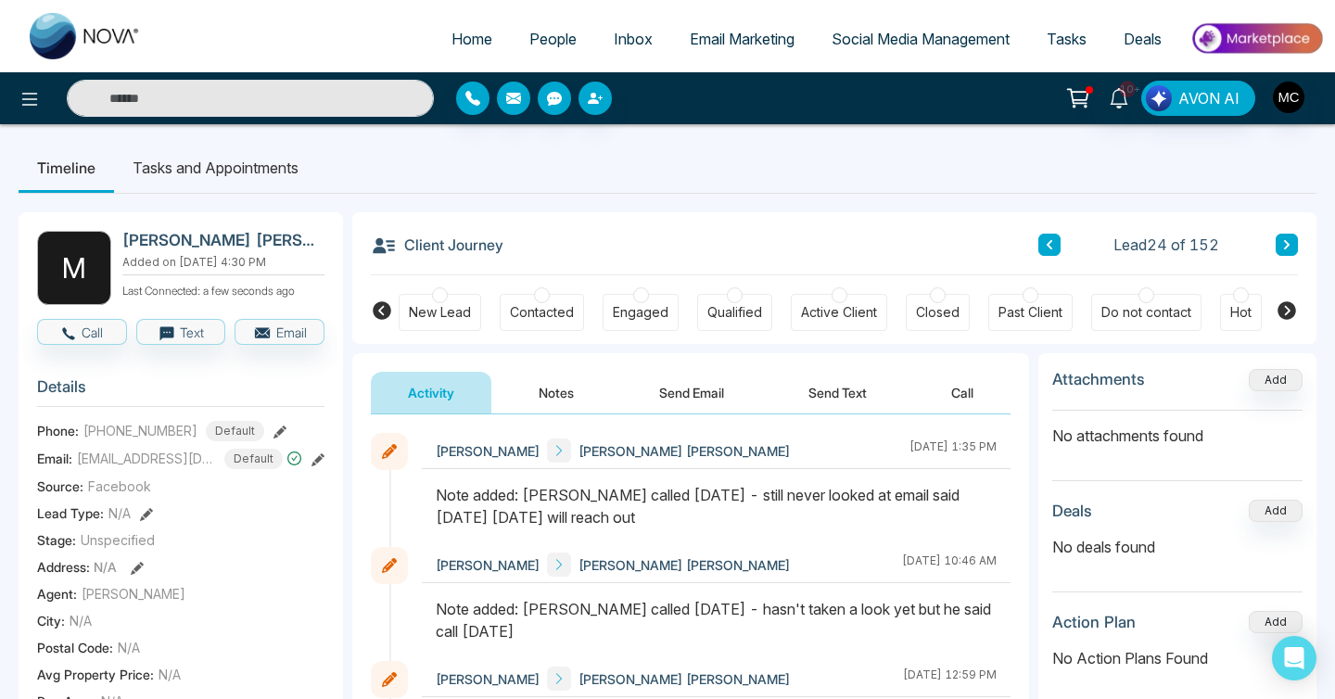
click at [536, 50] on link "People" at bounding box center [553, 38] width 84 height 35
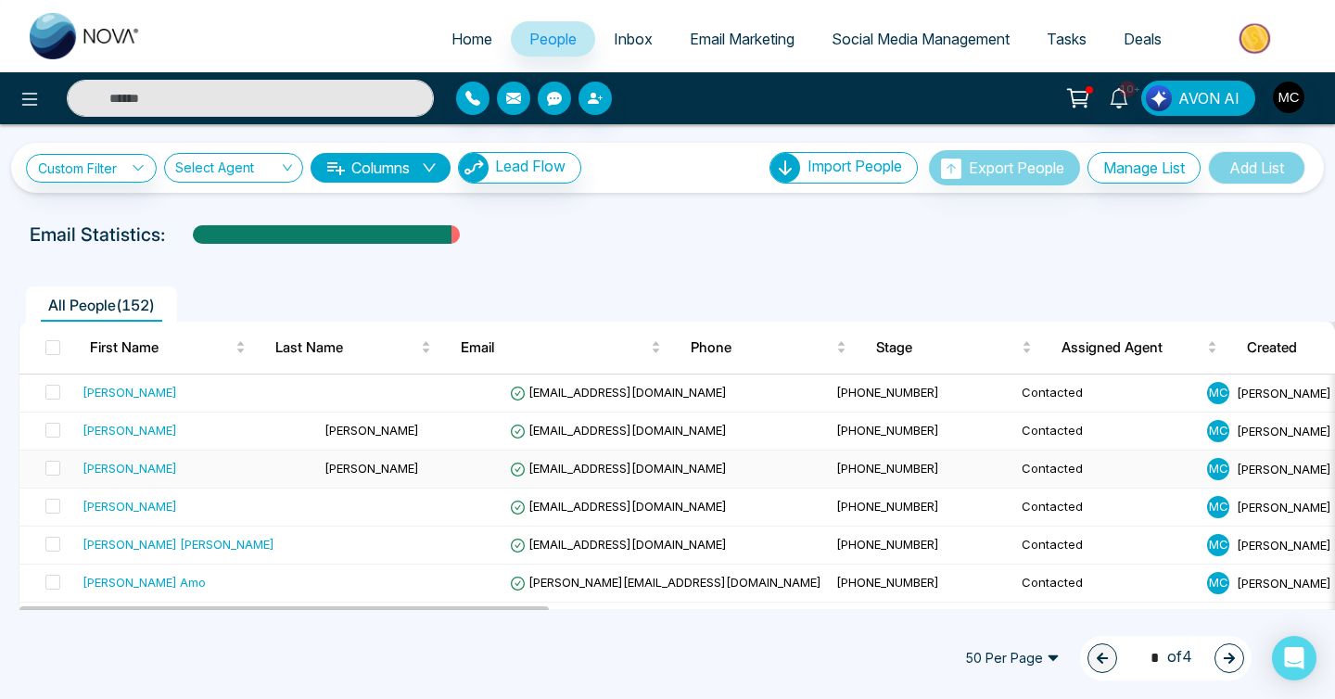
scroll to position [59, 0]
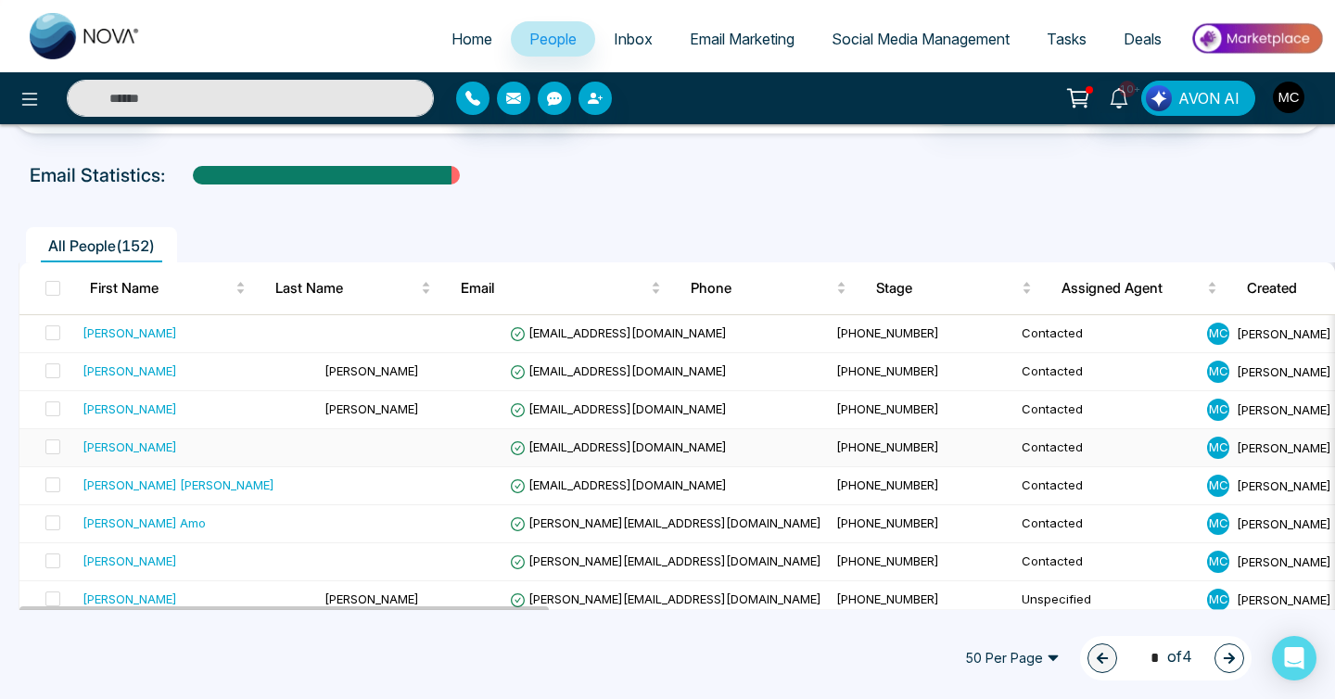
click at [432, 446] on td at bounding box center [409, 448] width 185 height 38
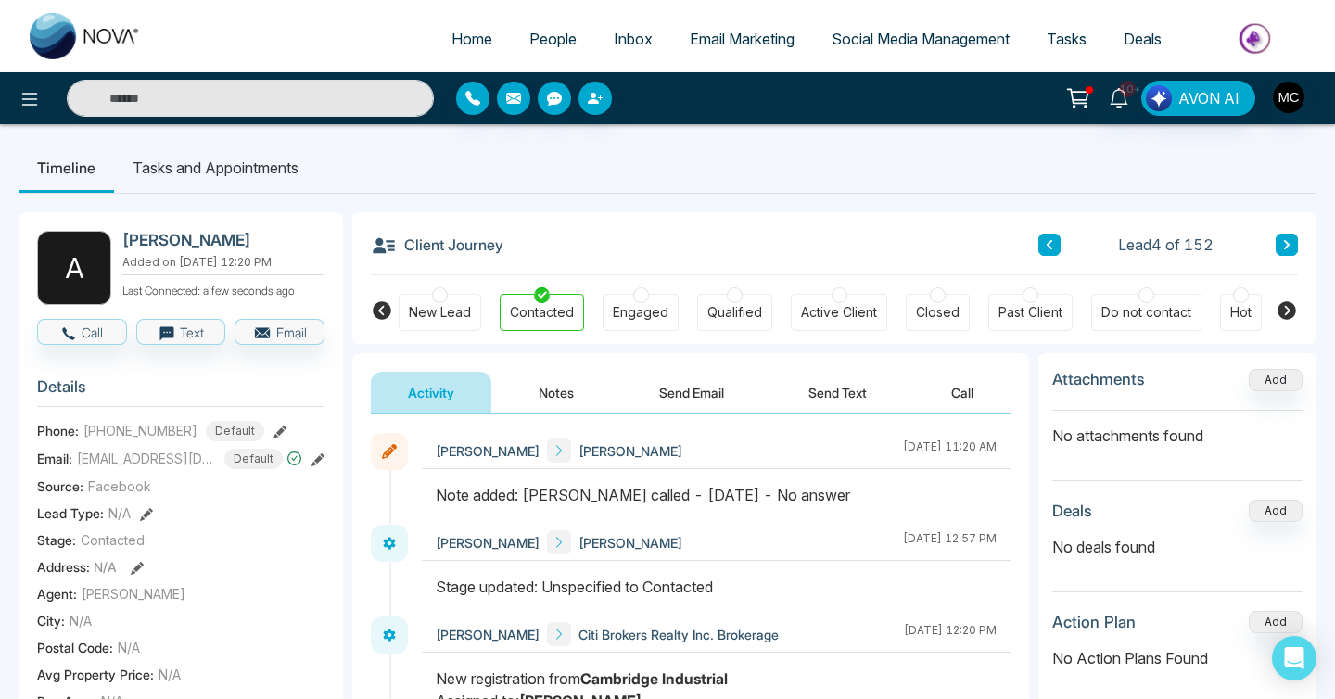
click at [1291, 240] on icon at bounding box center [1286, 244] width 9 height 11
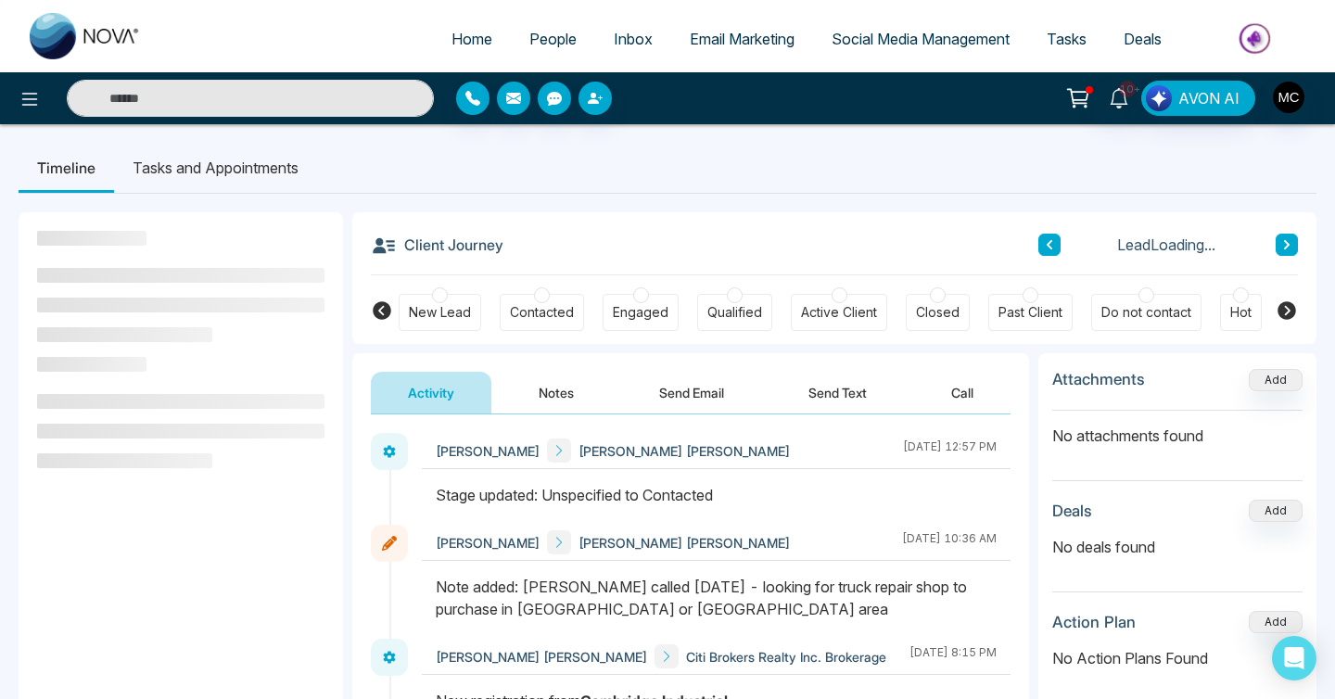
click at [1291, 240] on icon at bounding box center [1286, 244] width 9 height 11
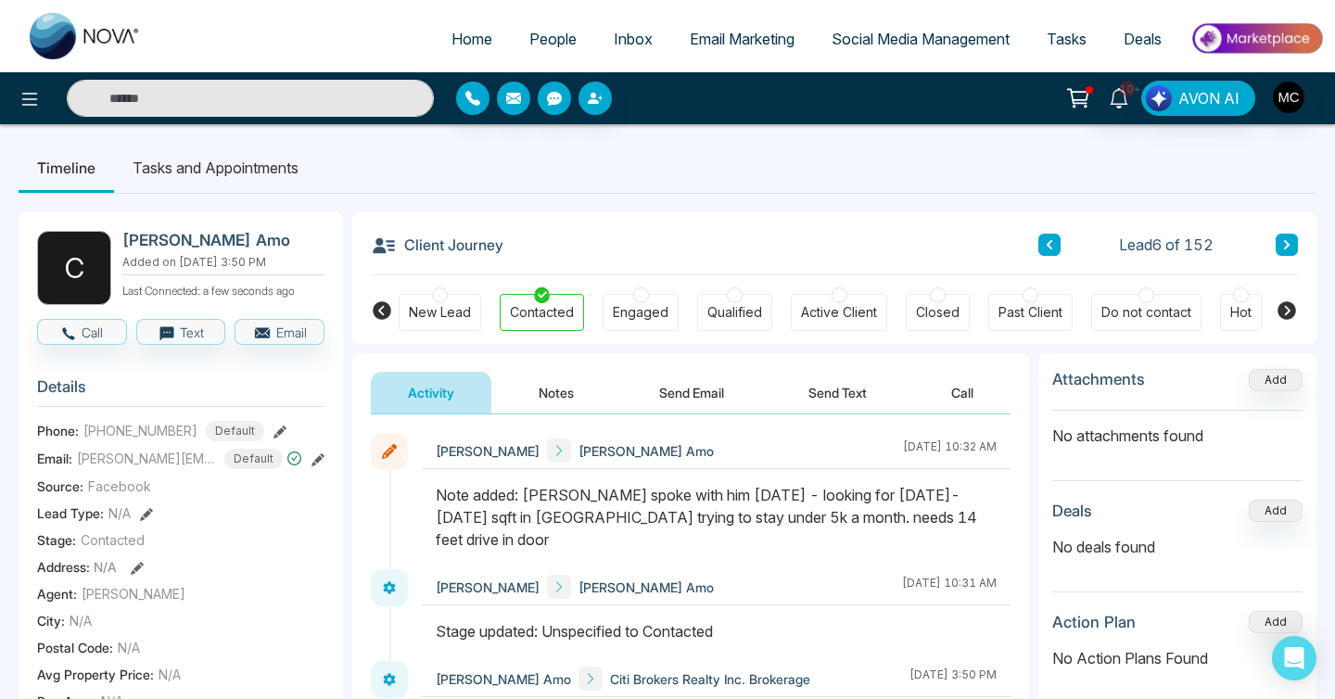
click at [1288, 243] on icon at bounding box center [1286, 244] width 9 height 11
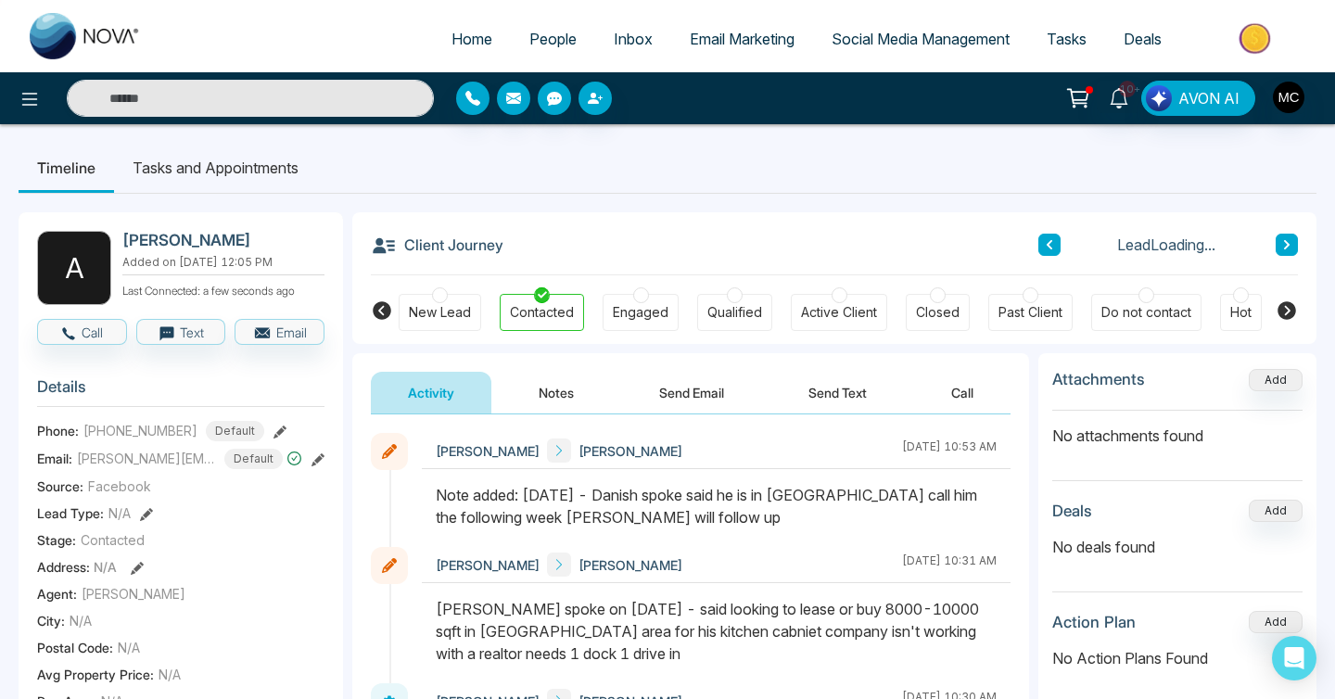
click at [1288, 243] on icon at bounding box center [1286, 244] width 9 height 11
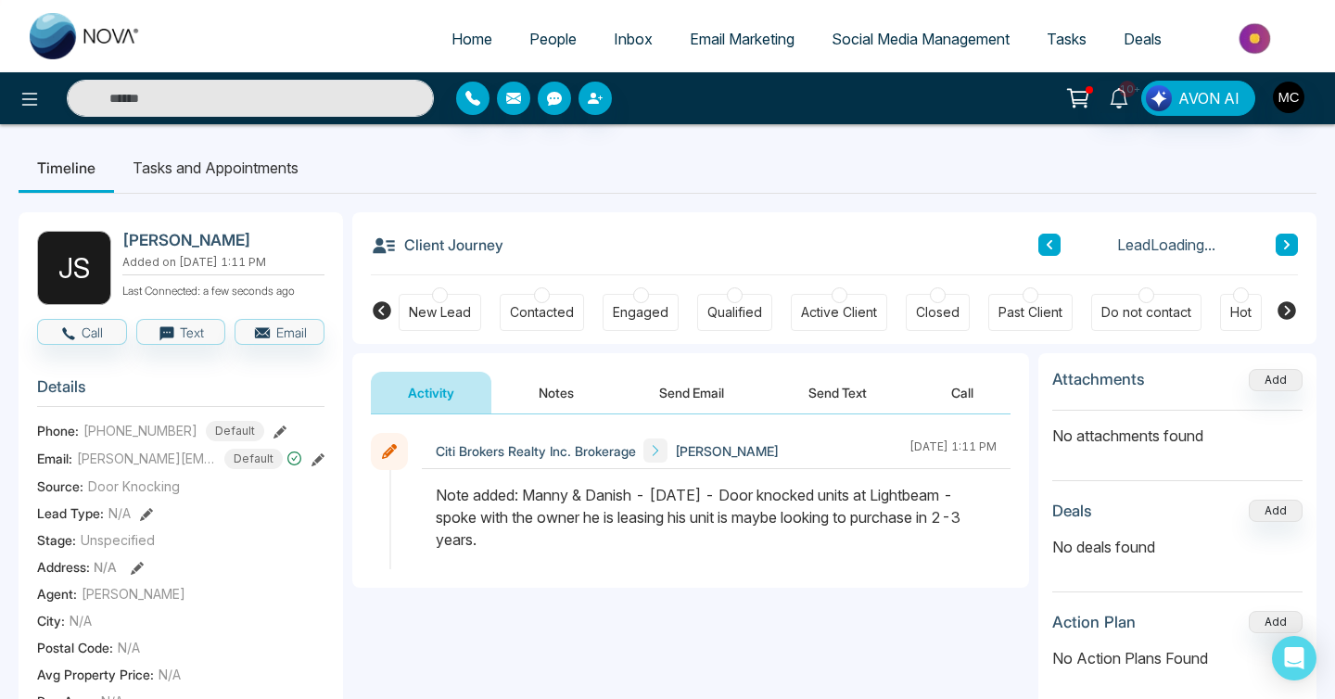
click at [1289, 243] on icon at bounding box center [1286, 244] width 9 height 11
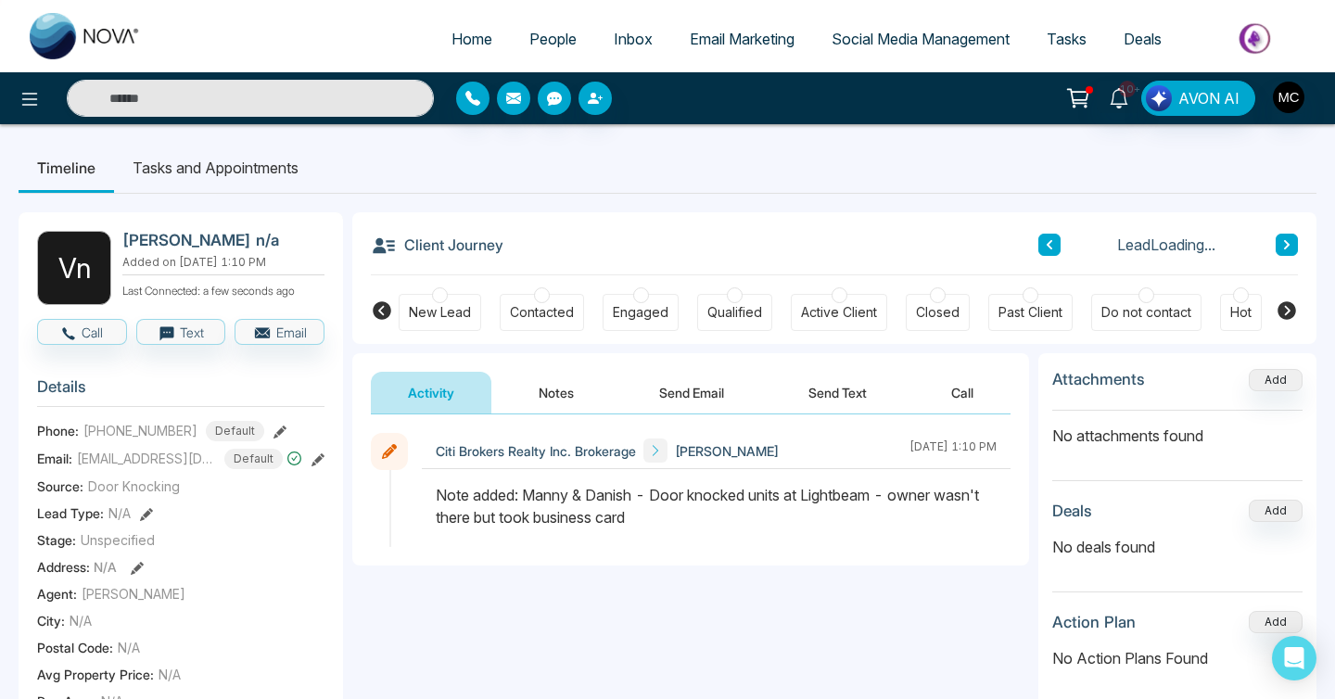
click at [1045, 247] on icon at bounding box center [1049, 244] width 9 height 11
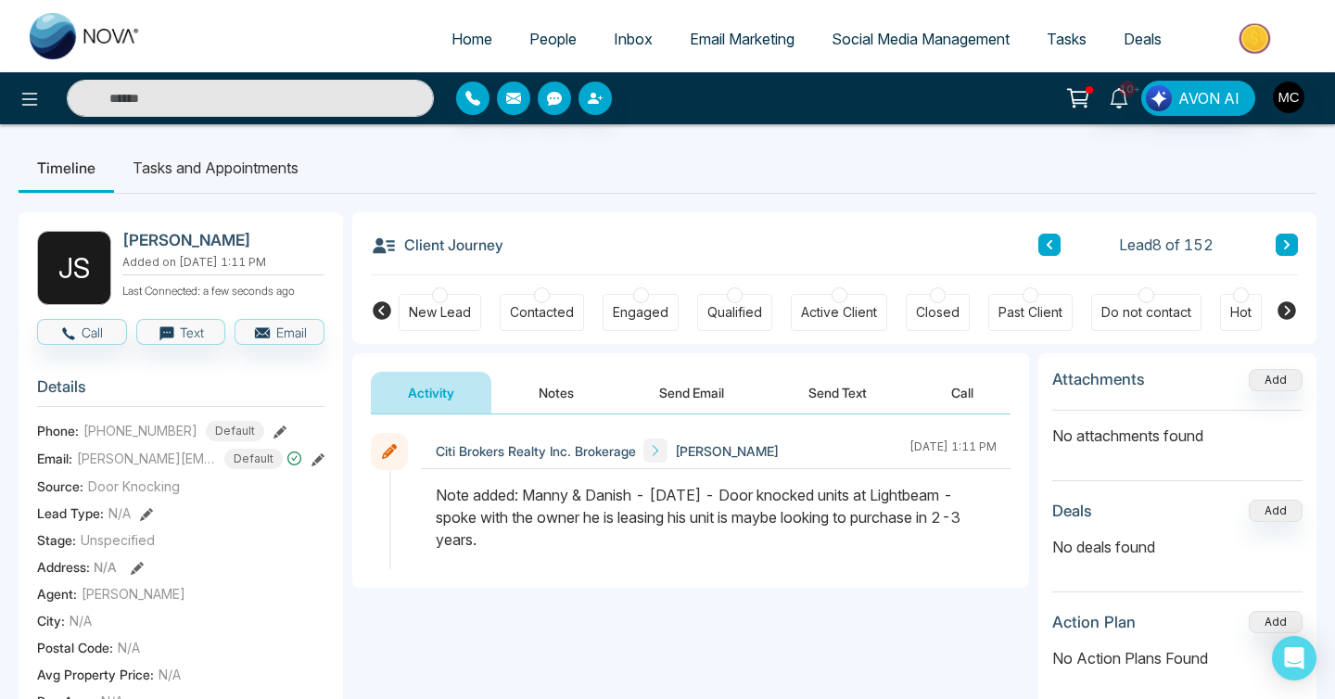
click at [1285, 242] on icon at bounding box center [1287, 244] width 6 height 9
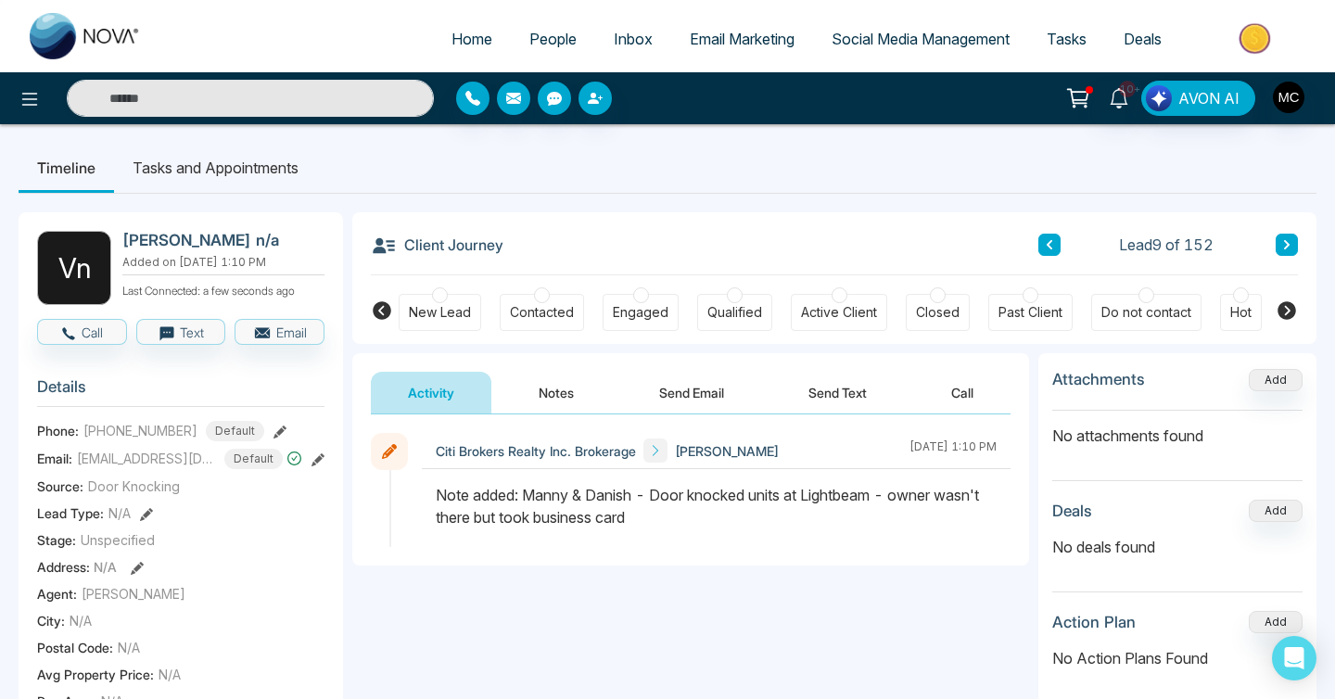
click at [1285, 242] on icon at bounding box center [1287, 244] width 6 height 9
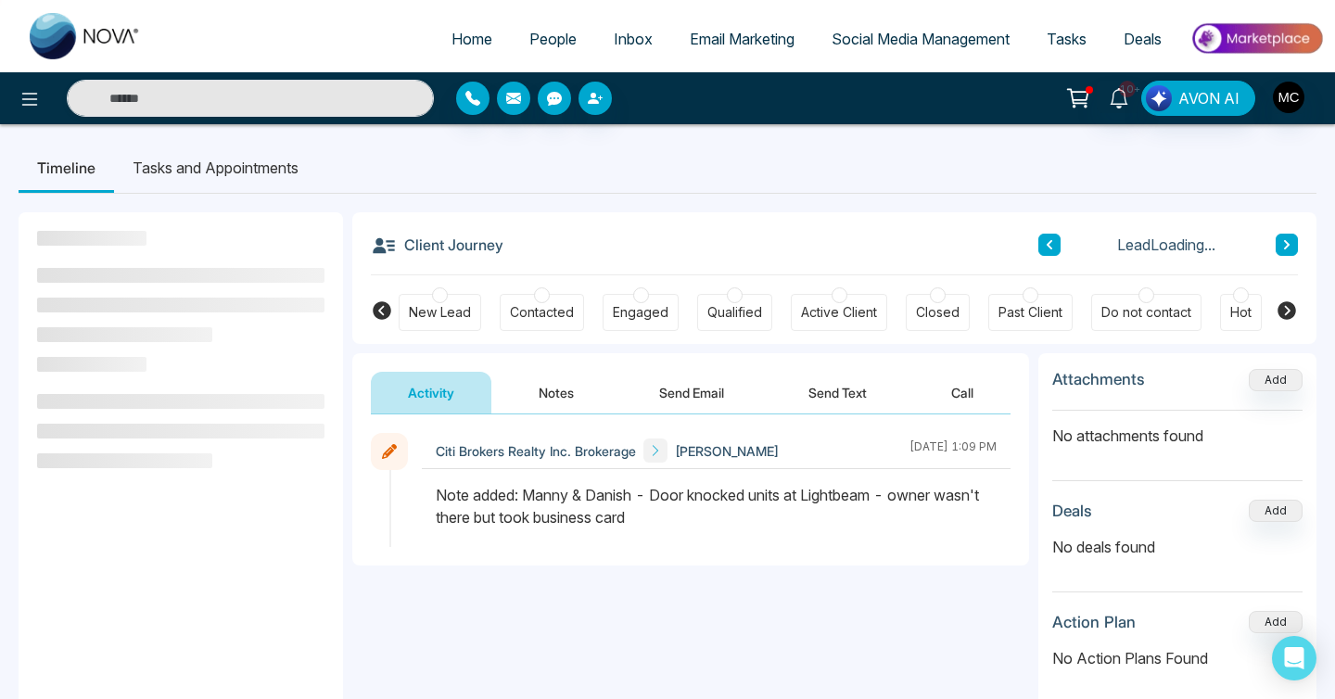
click at [1285, 242] on icon at bounding box center [1287, 244] width 6 height 9
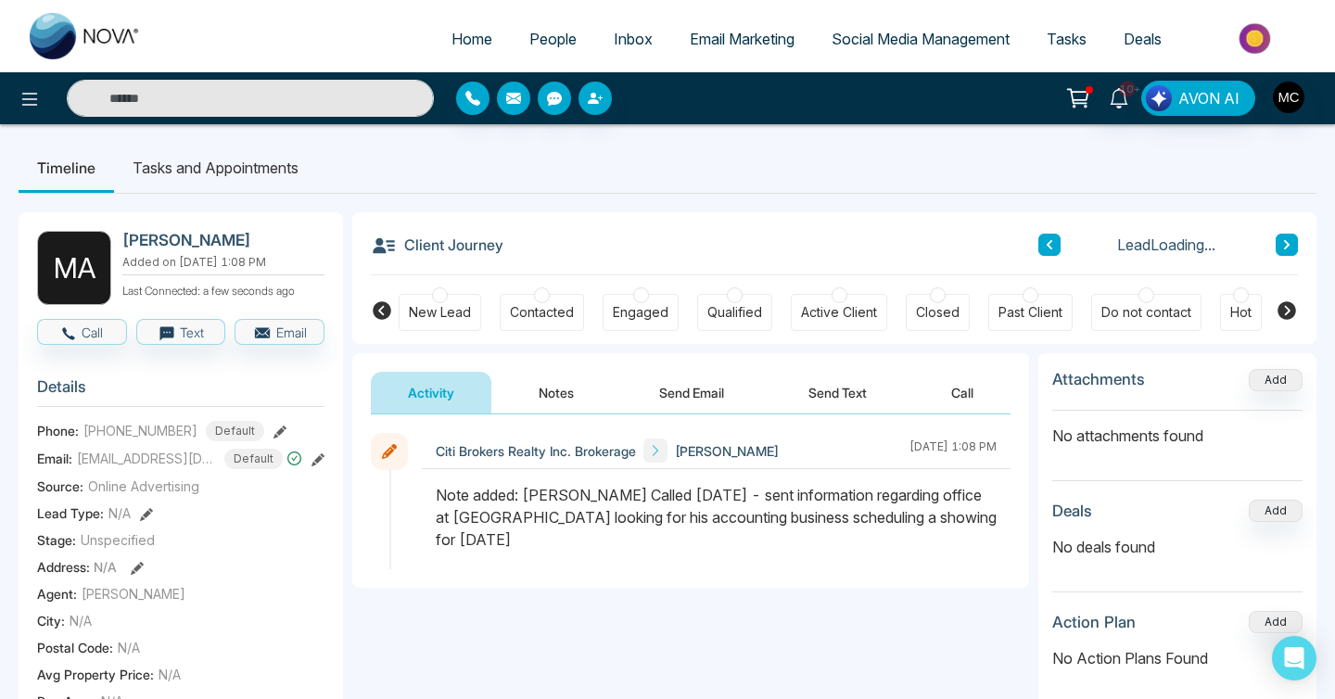
click at [1285, 243] on icon at bounding box center [1286, 244] width 9 height 11
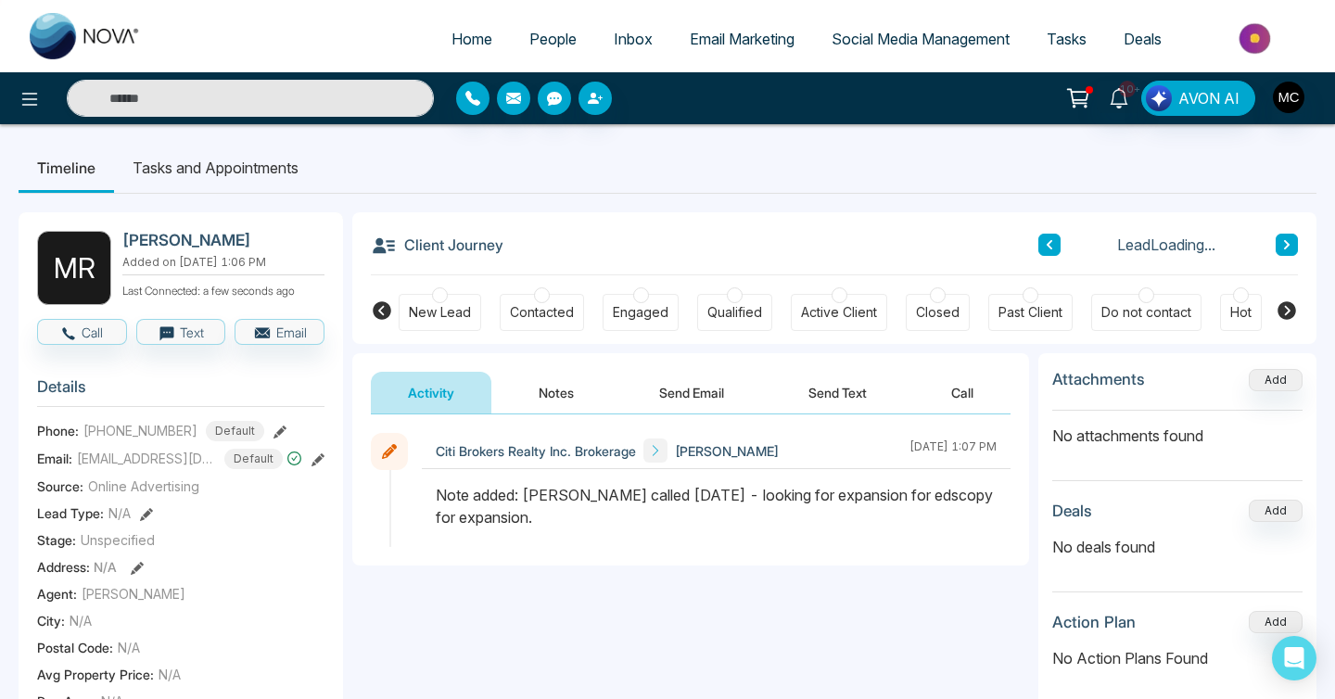
click at [1044, 251] on button at bounding box center [1050, 245] width 22 height 22
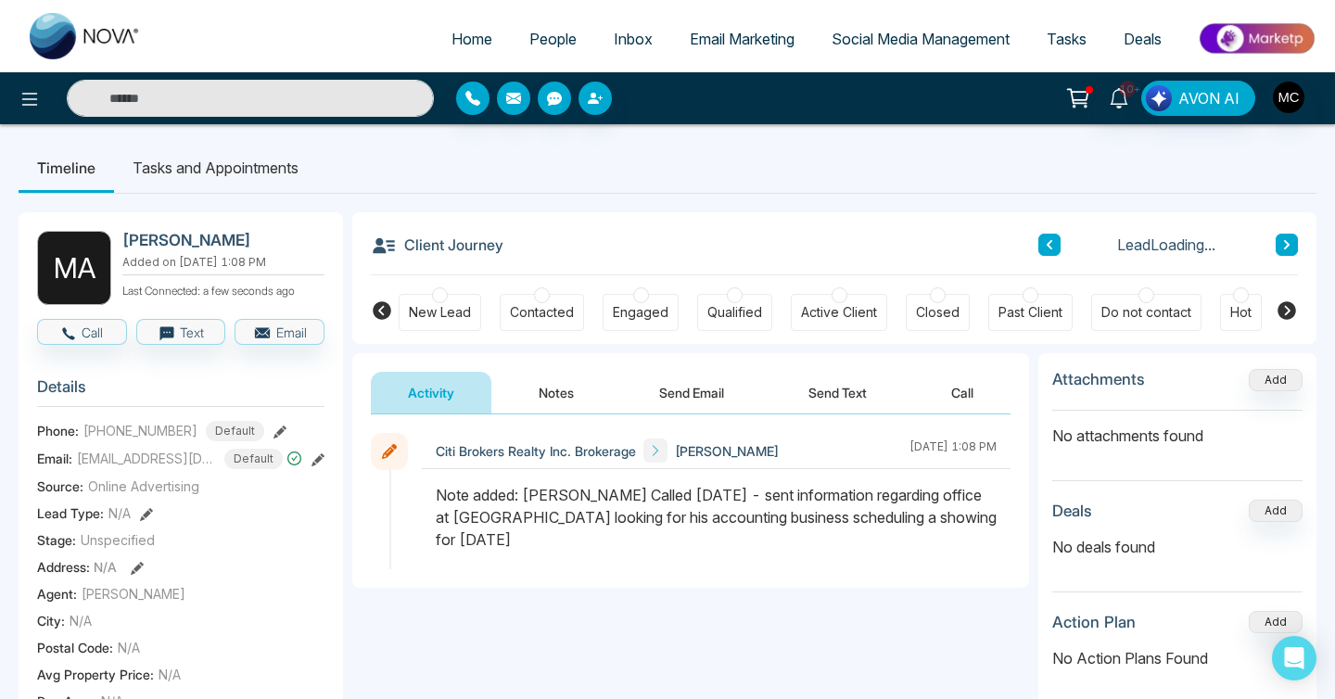
click at [545, 307] on div "Contacted" at bounding box center [542, 312] width 64 height 19
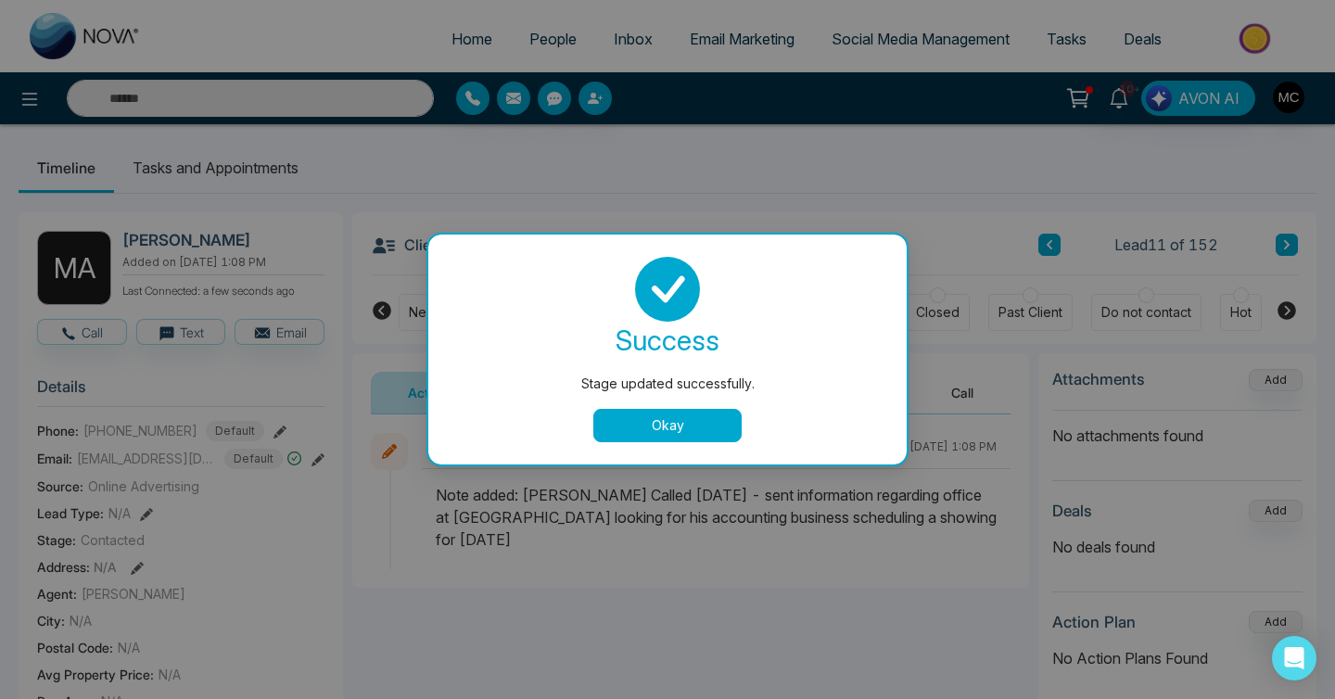
click at [658, 468] on div "Stage updated successfully. success Stage updated successfully. Okay" at bounding box center [667, 349] width 1335 height 699
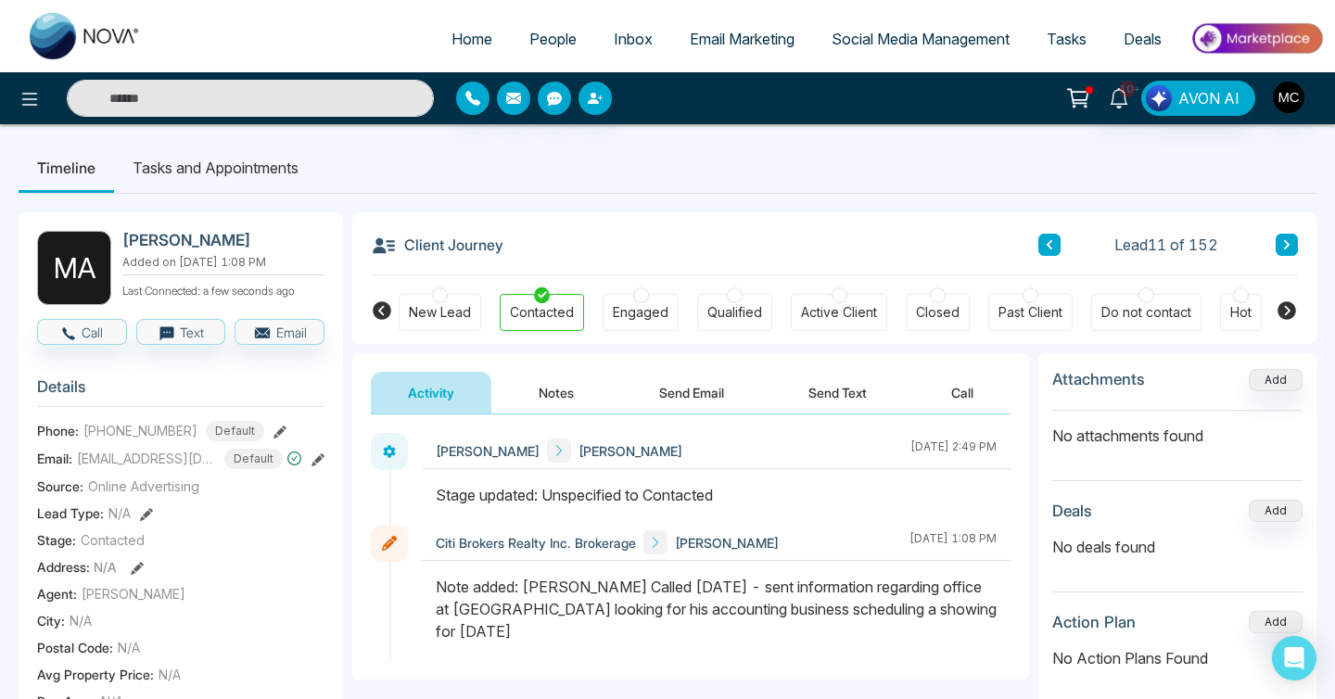
click at [300, 115] on input "text" at bounding box center [250, 98] width 367 height 37
type input "******"
click at [544, 37] on span "People" at bounding box center [552, 39] width 47 height 19
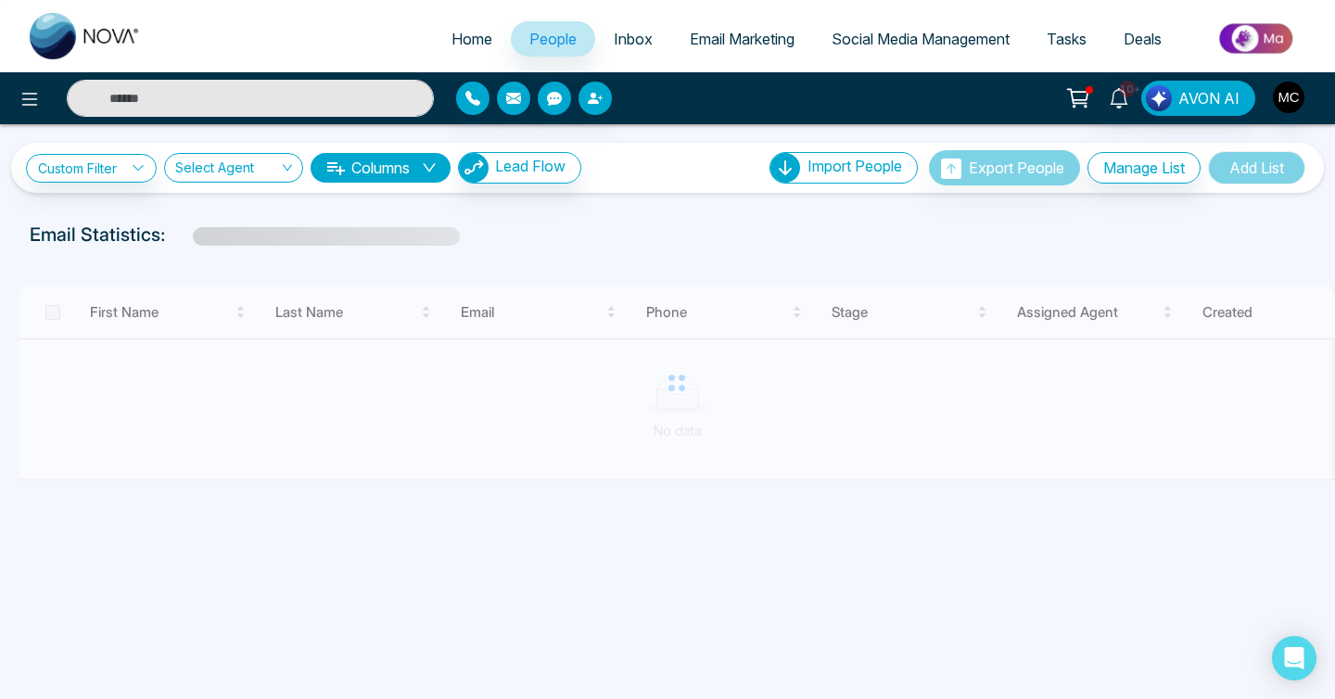
click at [262, 102] on input "text" at bounding box center [250, 98] width 367 height 37
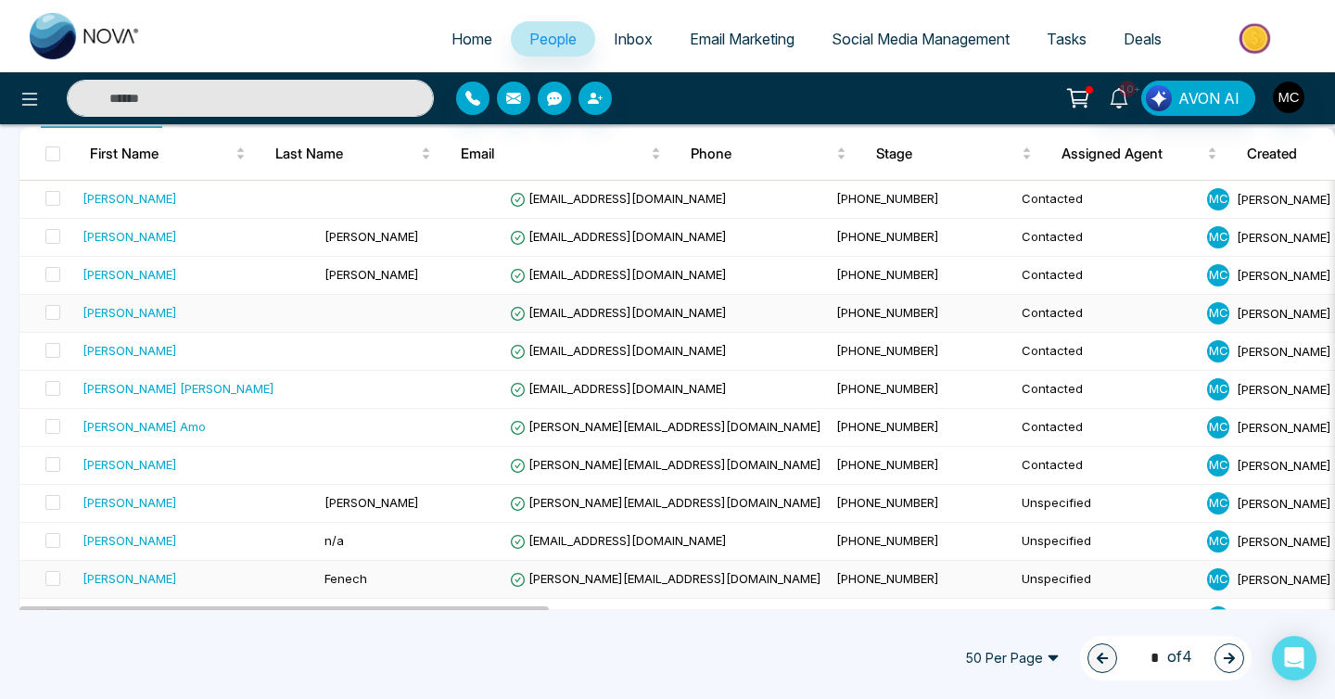
scroll to position [236, 0]
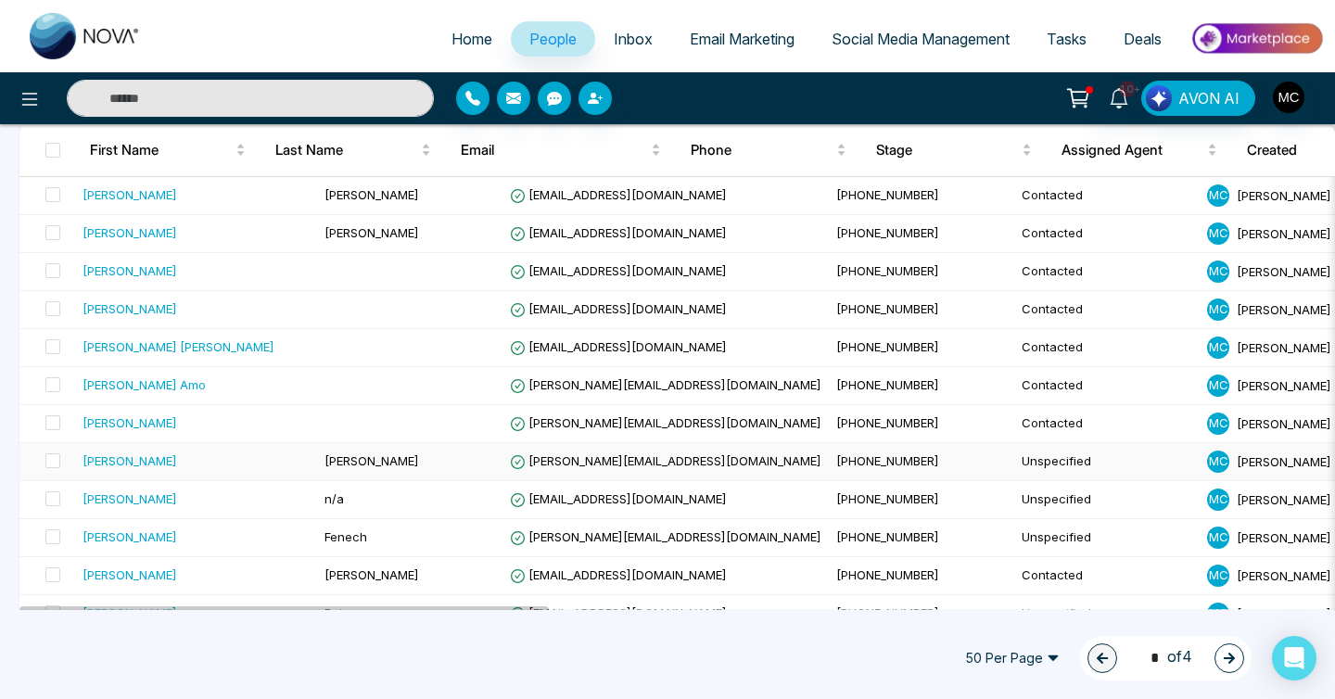
click at [426, 477] on td "[PERSON_NAME]" at bounding box center [409, 462] width 185 height 38
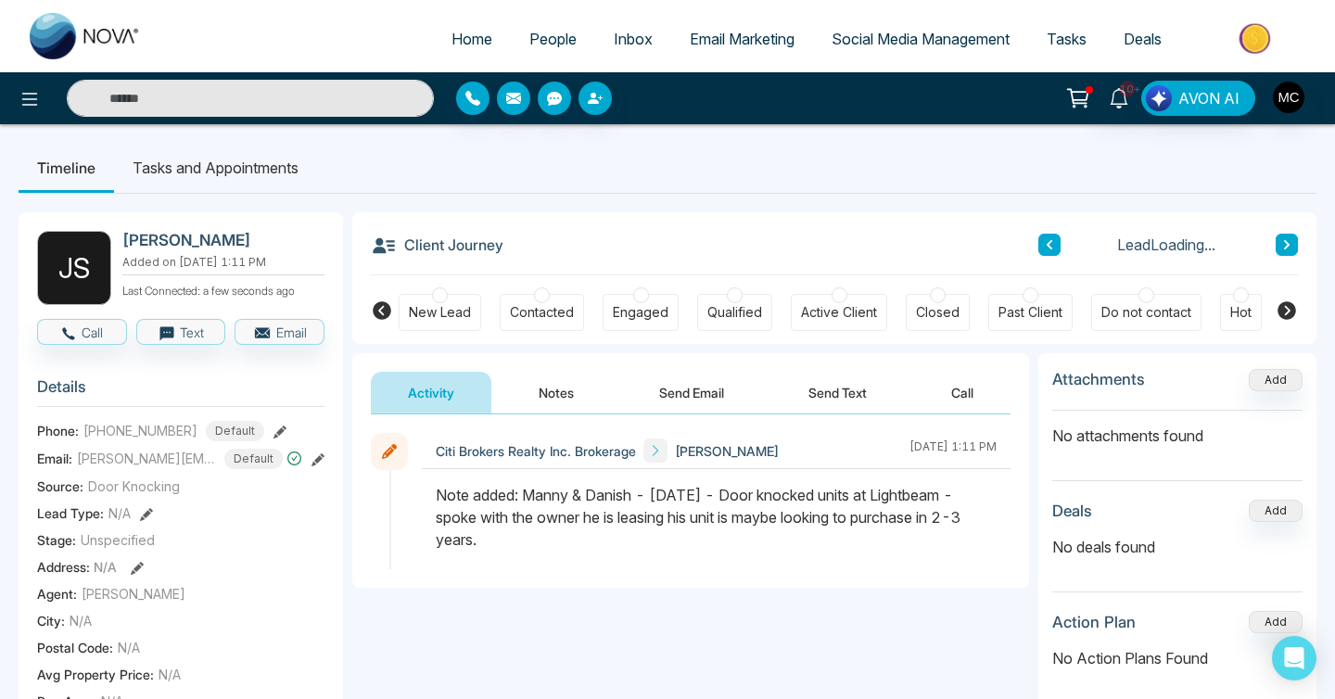
click at [542, 32] on span "People" at bounding box center [552, 39] width 47 height 19
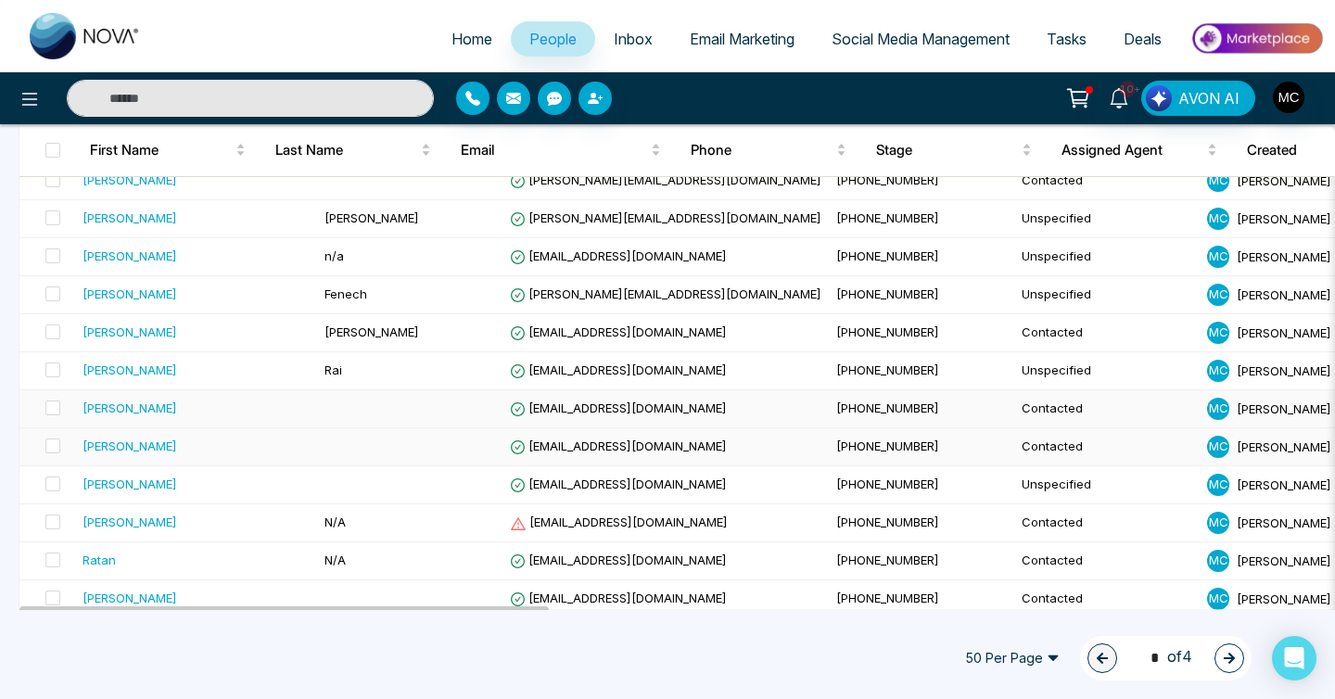
scroll to position [481, 0]
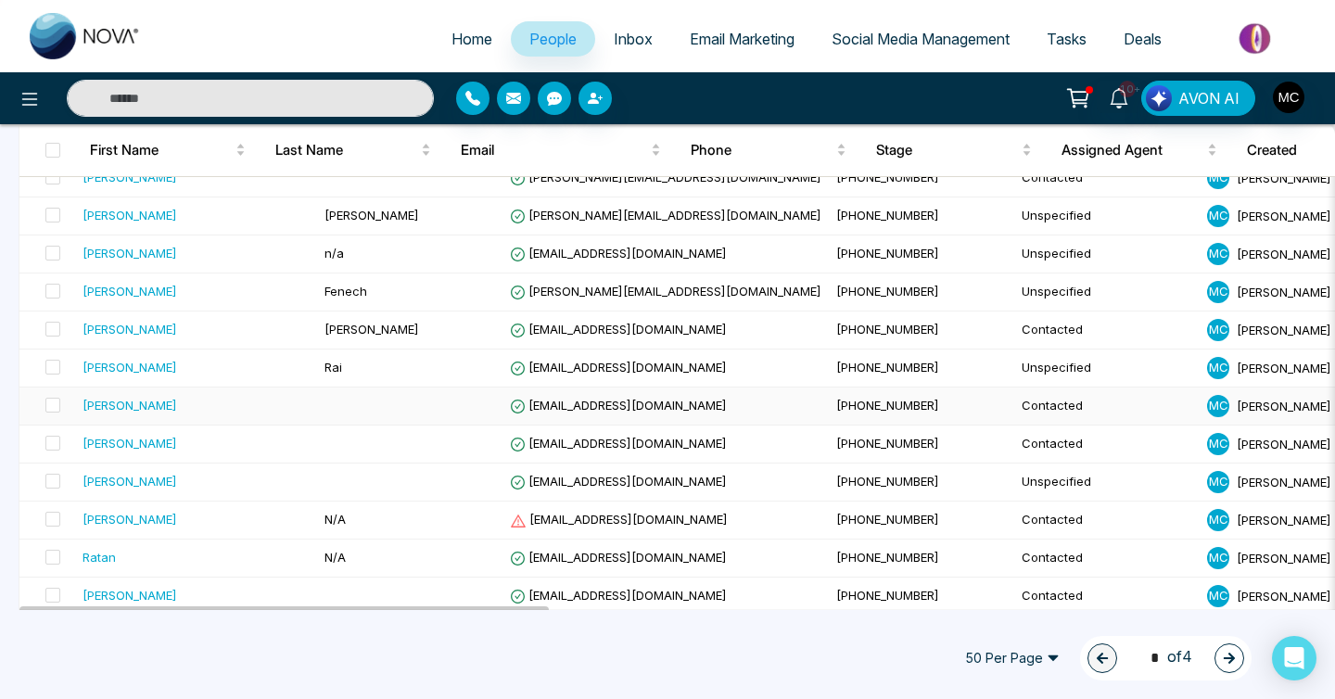
click at [443, 408] on td at bounding box center [409, 407] width 185 height 38
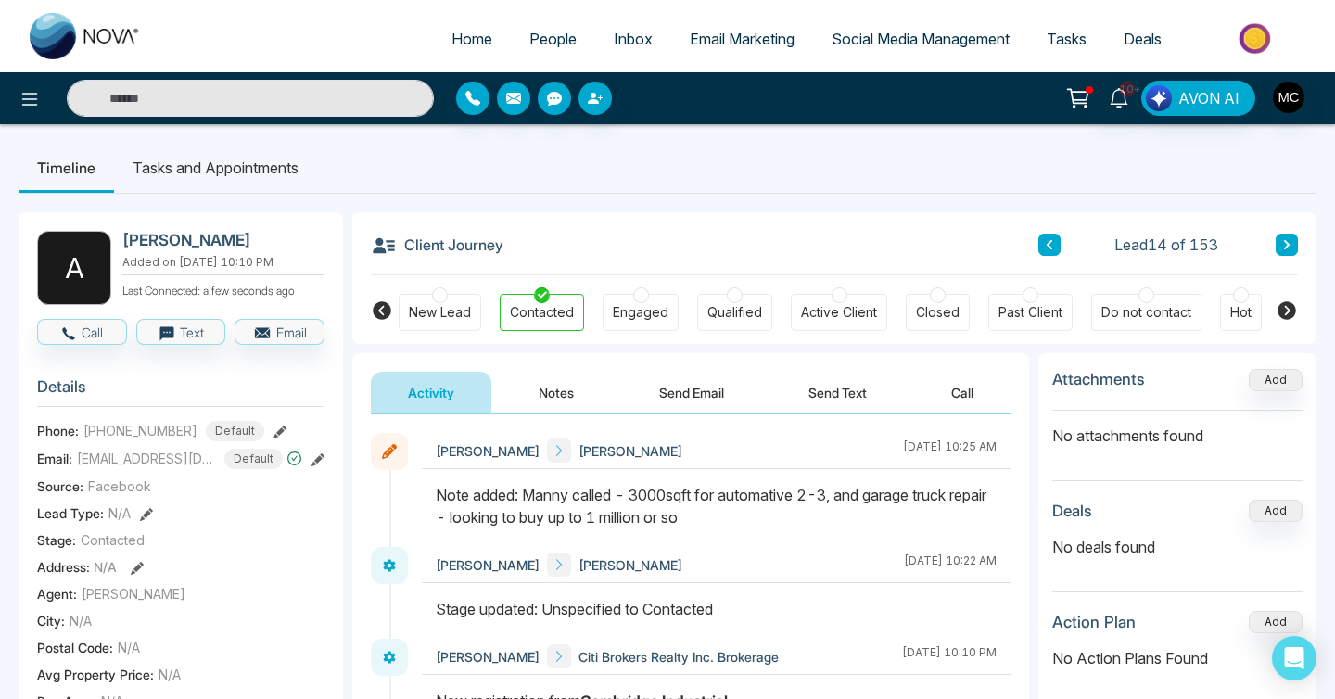
click at [1286, 243] on icon at bounding box center [1286, 244] width 9 height 11
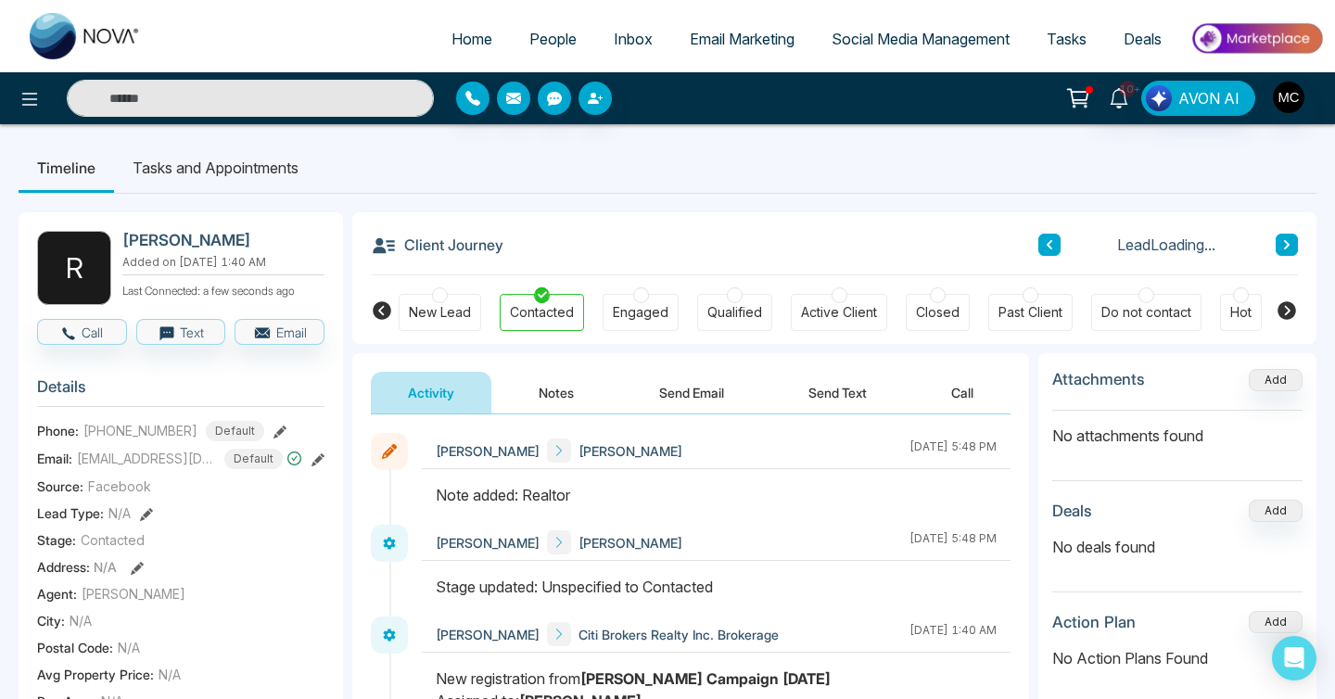
click at [1286, 243] on icon at bounding box center [1286, 244] width 9 height 11
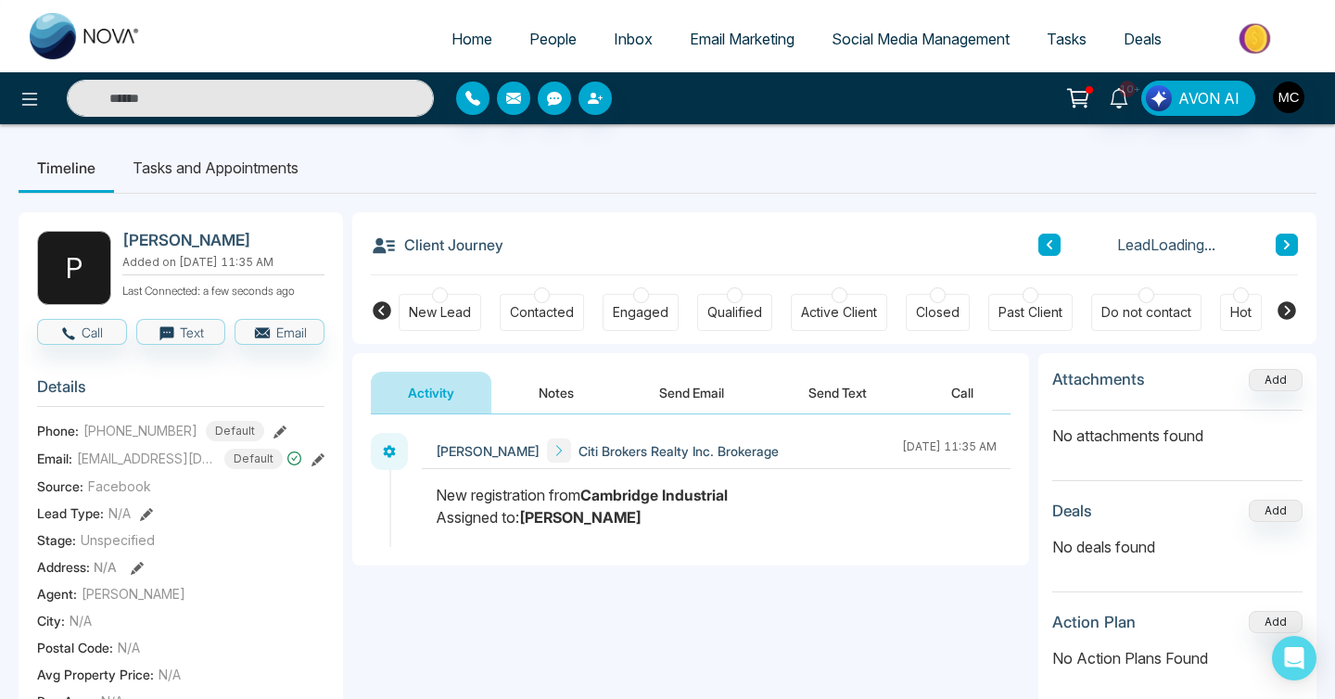
click at [1286, 243] on icon at bounding box center [1286, 244] width 9 height 11
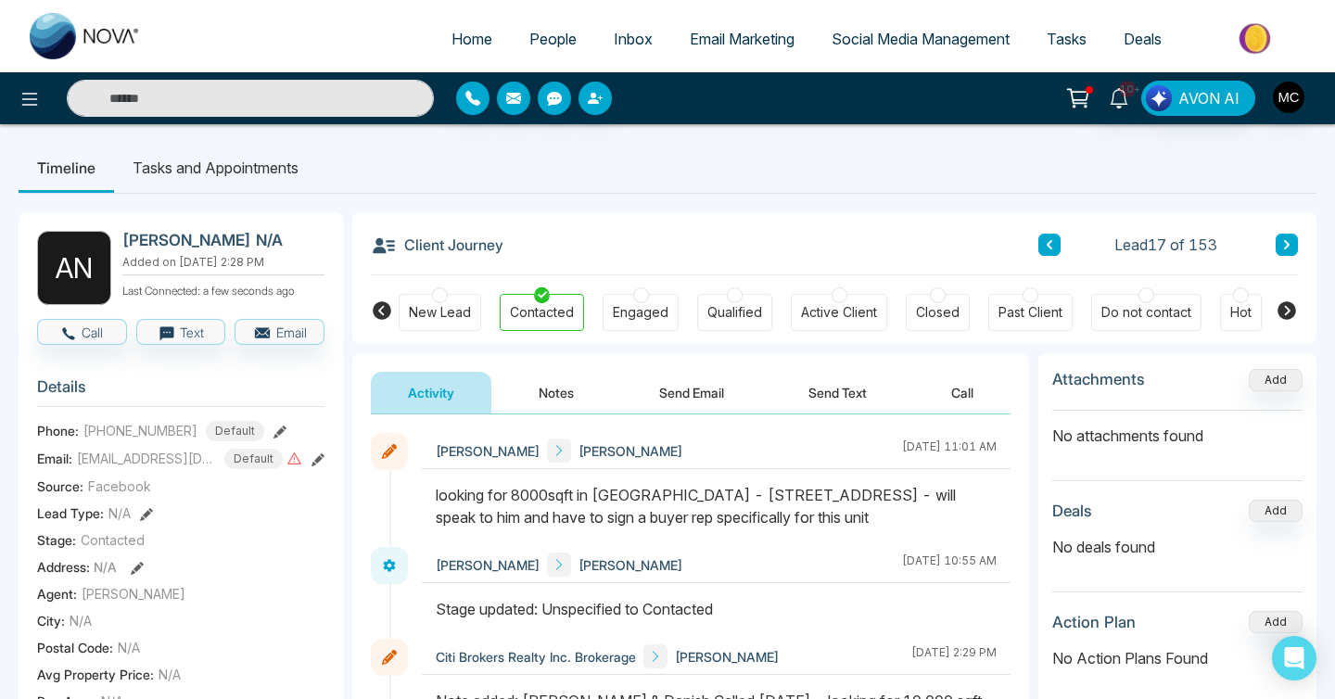
click at [1286, 243] on icon at bounding box center [1286, 244] width 9 height 11
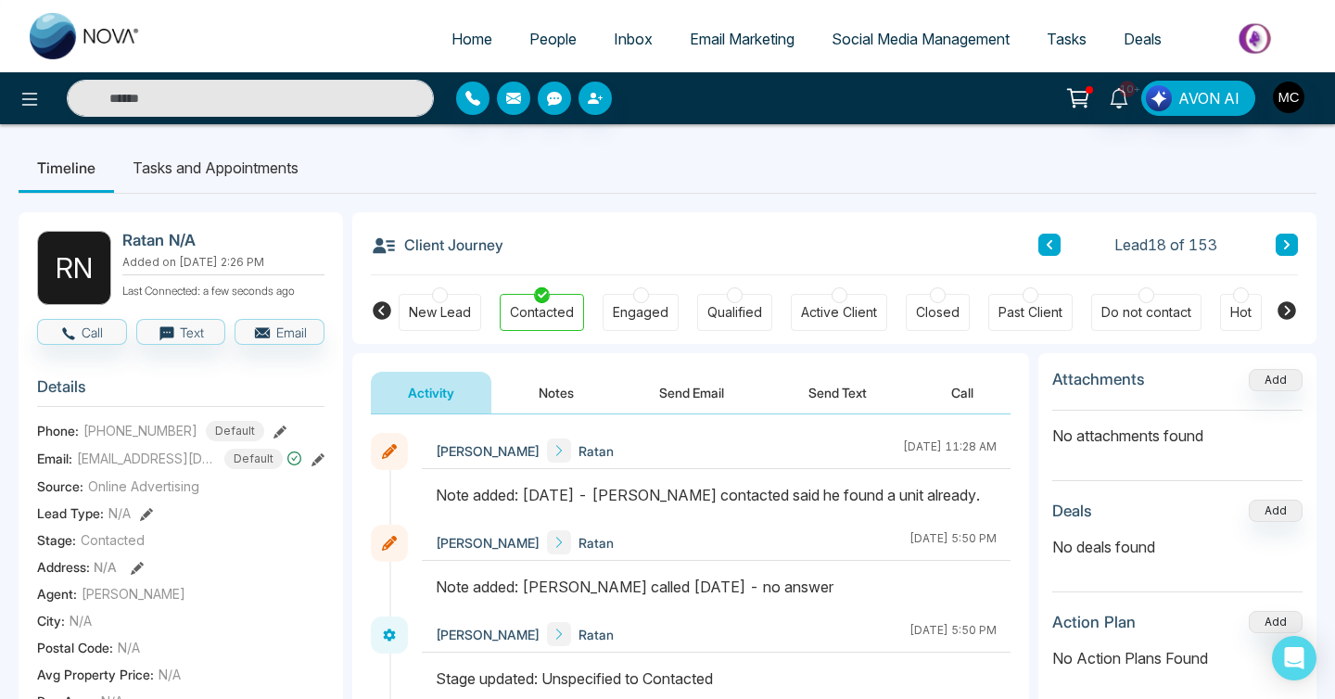
click at [1286, 243] on icon at bounding box center [1286, 244] width 9 height 11
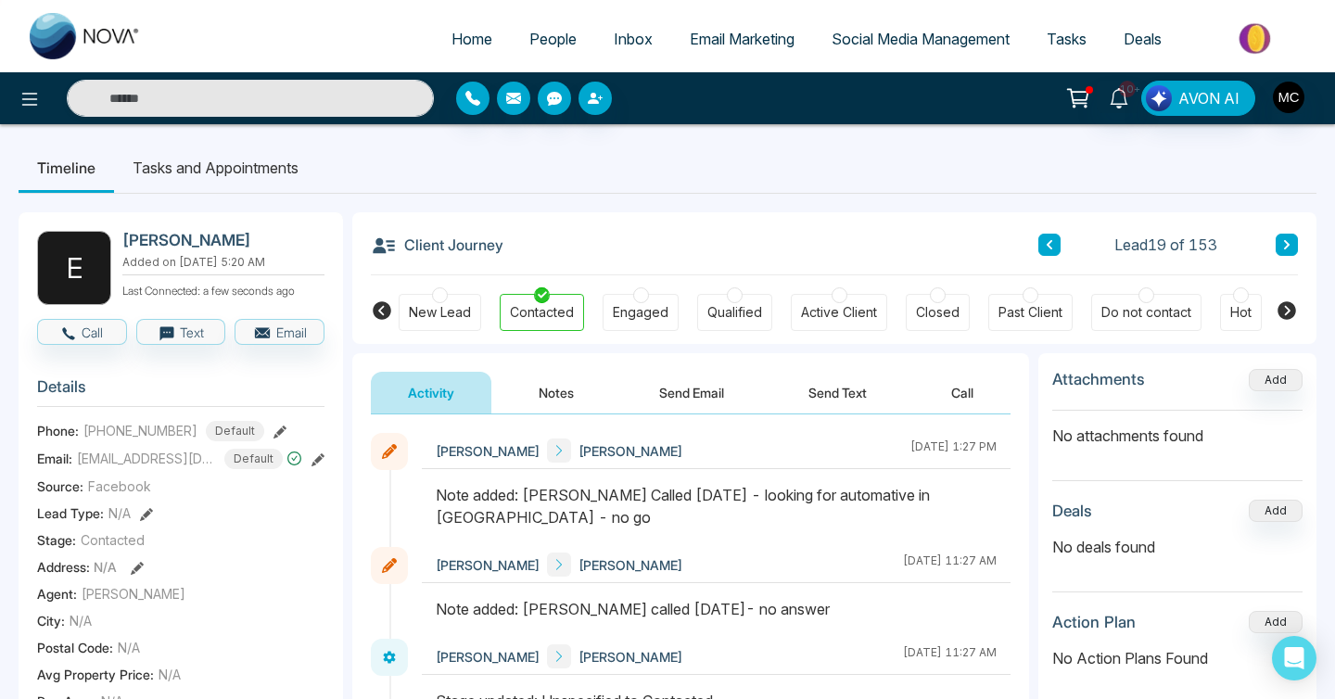
click at [1283, 251] on button at bounding box center [1287, 245] width 22 height 22
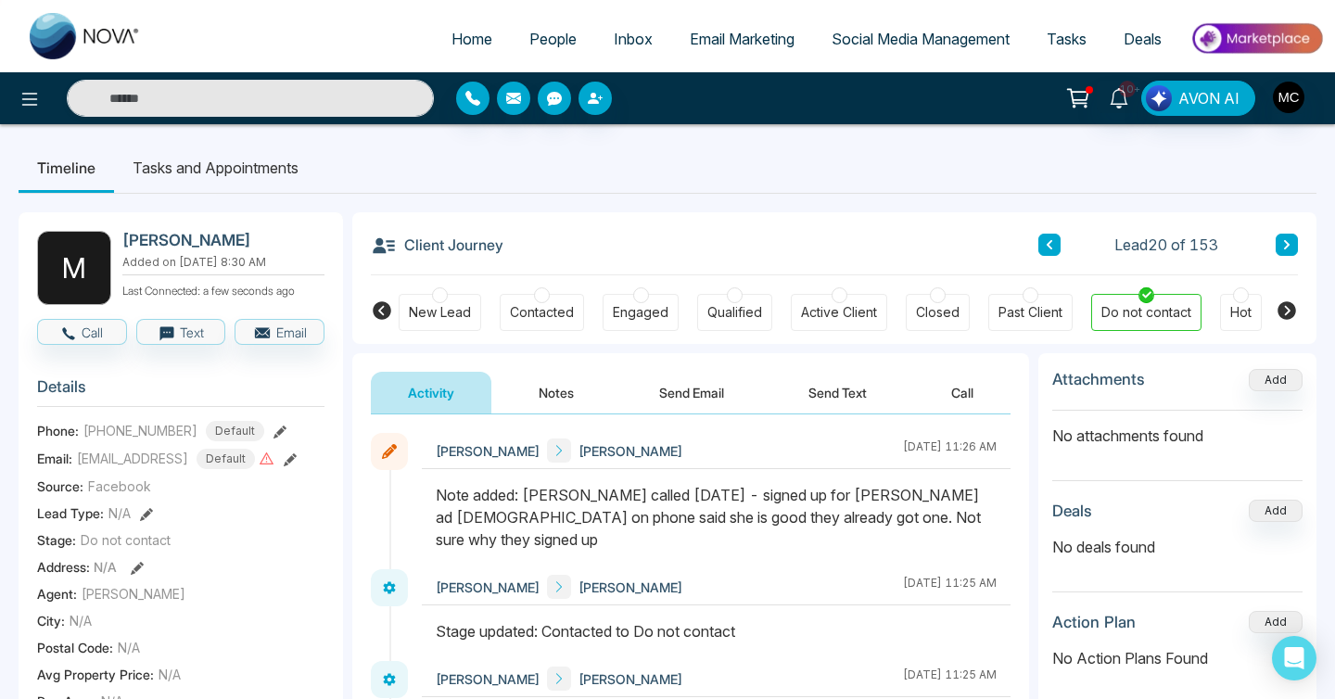
click at [1283, 251] on button at bounding box center [1287, 245] width 22 height 22
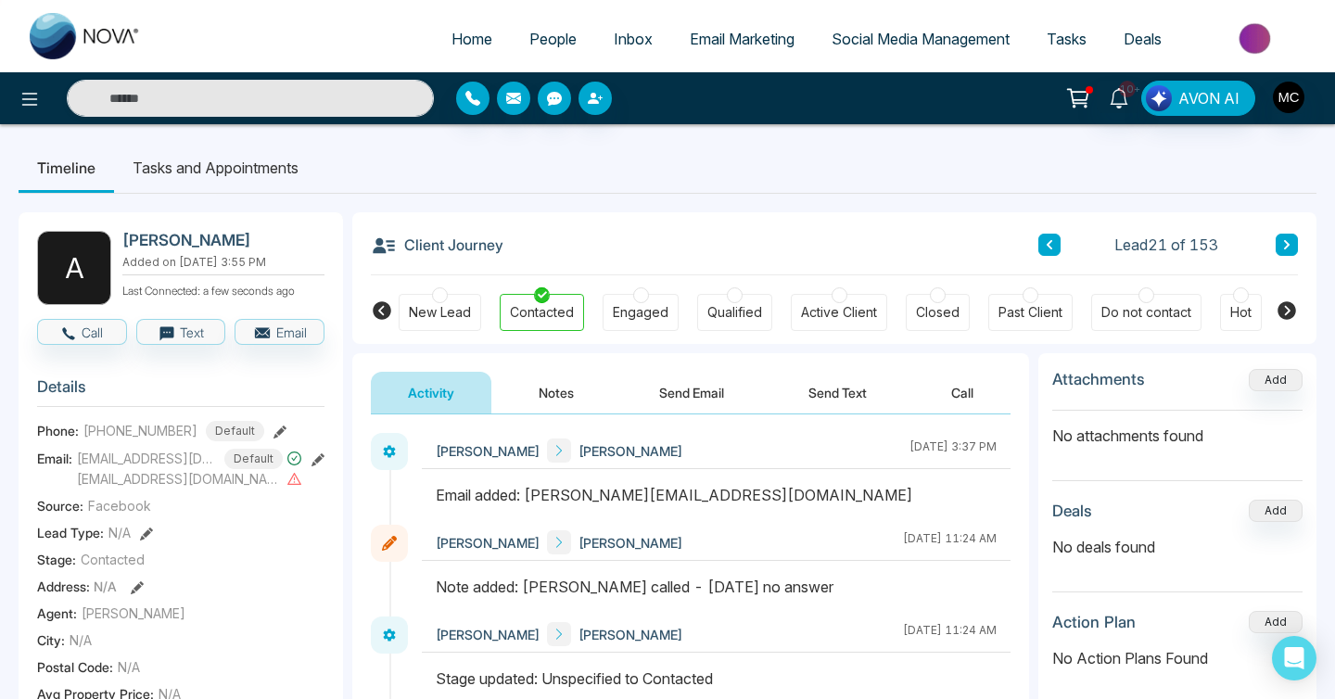
click at [1283, 251] on button at bounding box center [1287, 245] width 22 height 22
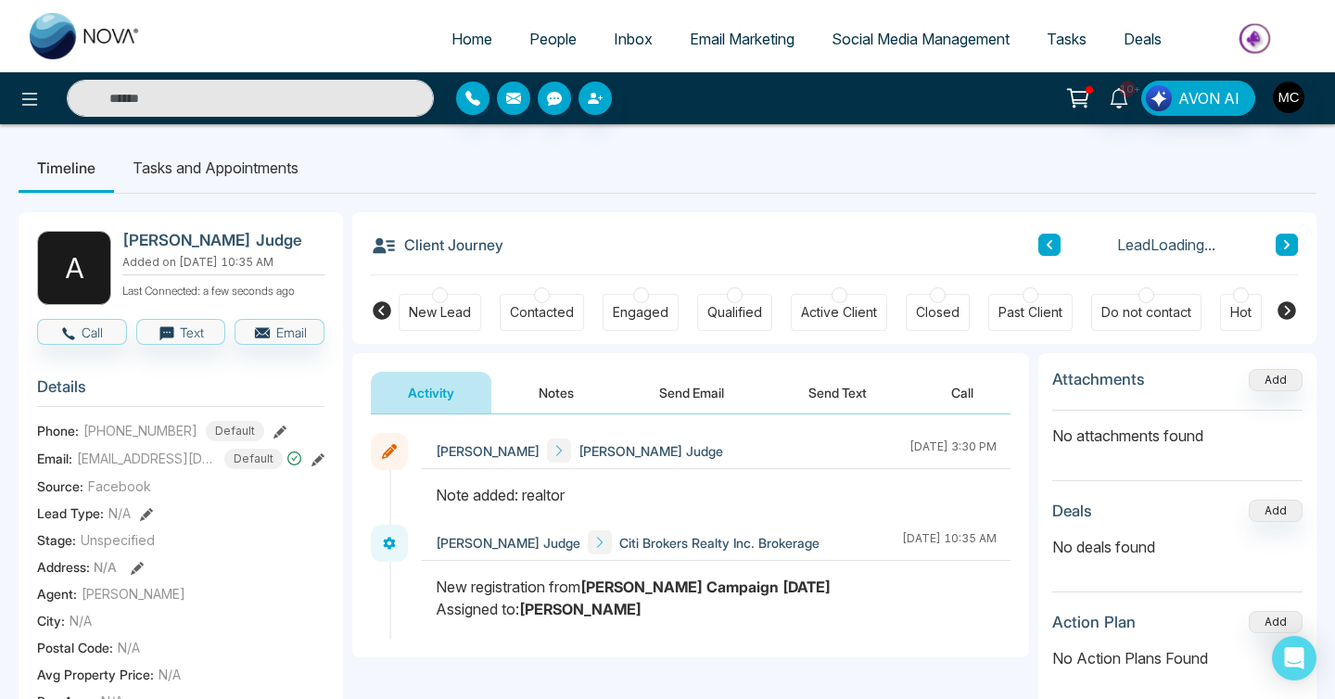
click at [1283, 251] on button at bounding box center [1287, 245] width 22 height 22
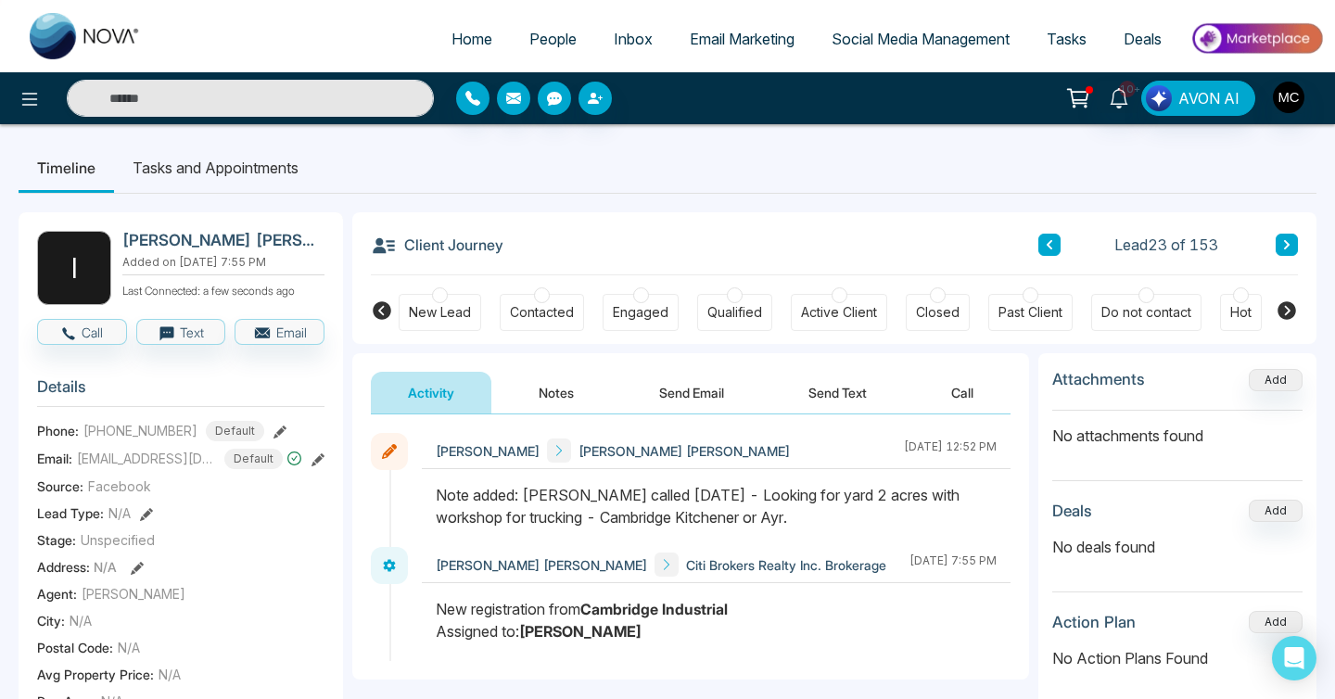
click at [1297, 243] on button at bounding box center [1287, 245] width 22 height 22
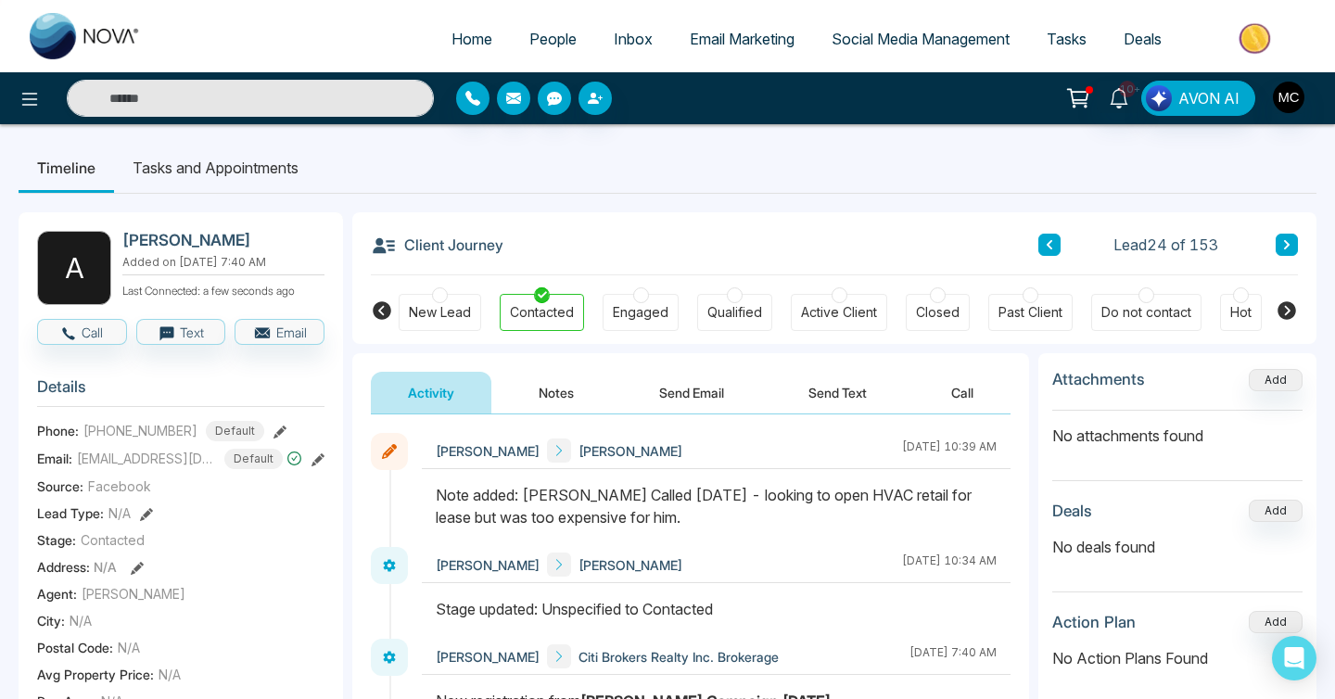
click at [1297, 244] on button at bounding box center [1287, 245] width 22 height 22
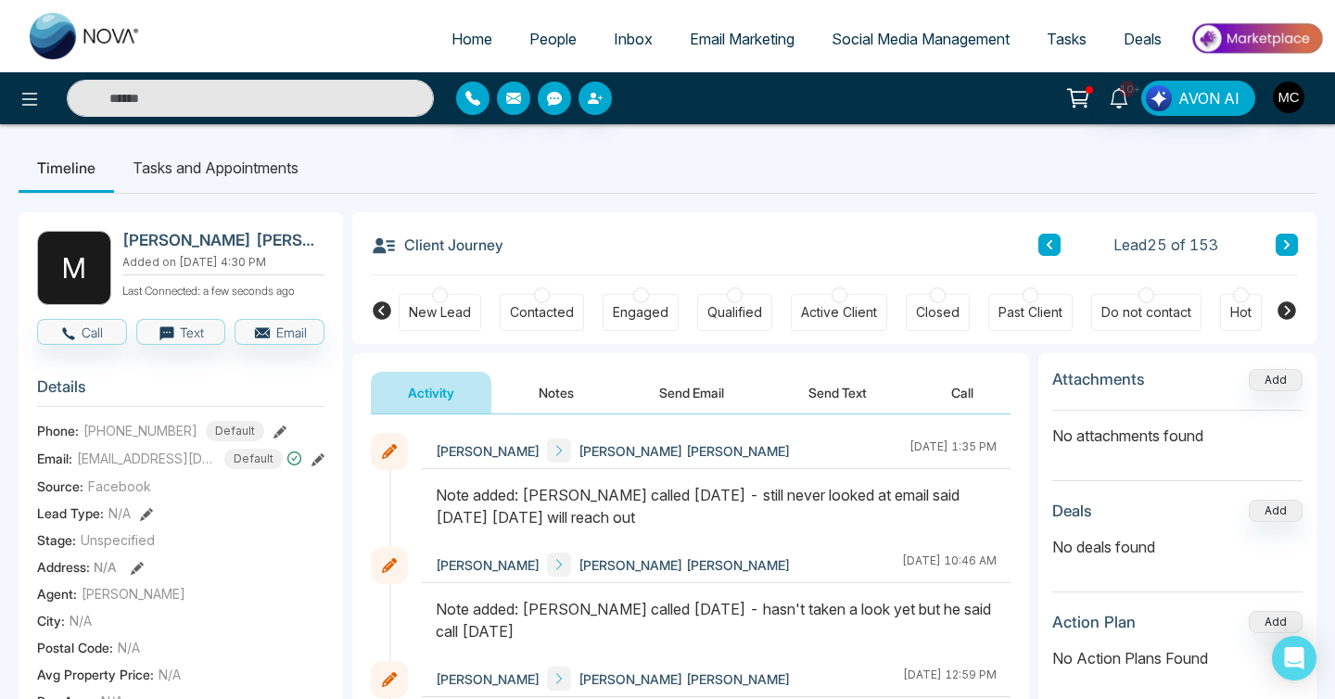
click at [1297, 244] on button at bounding box center [1287, 245] width 22 height 22
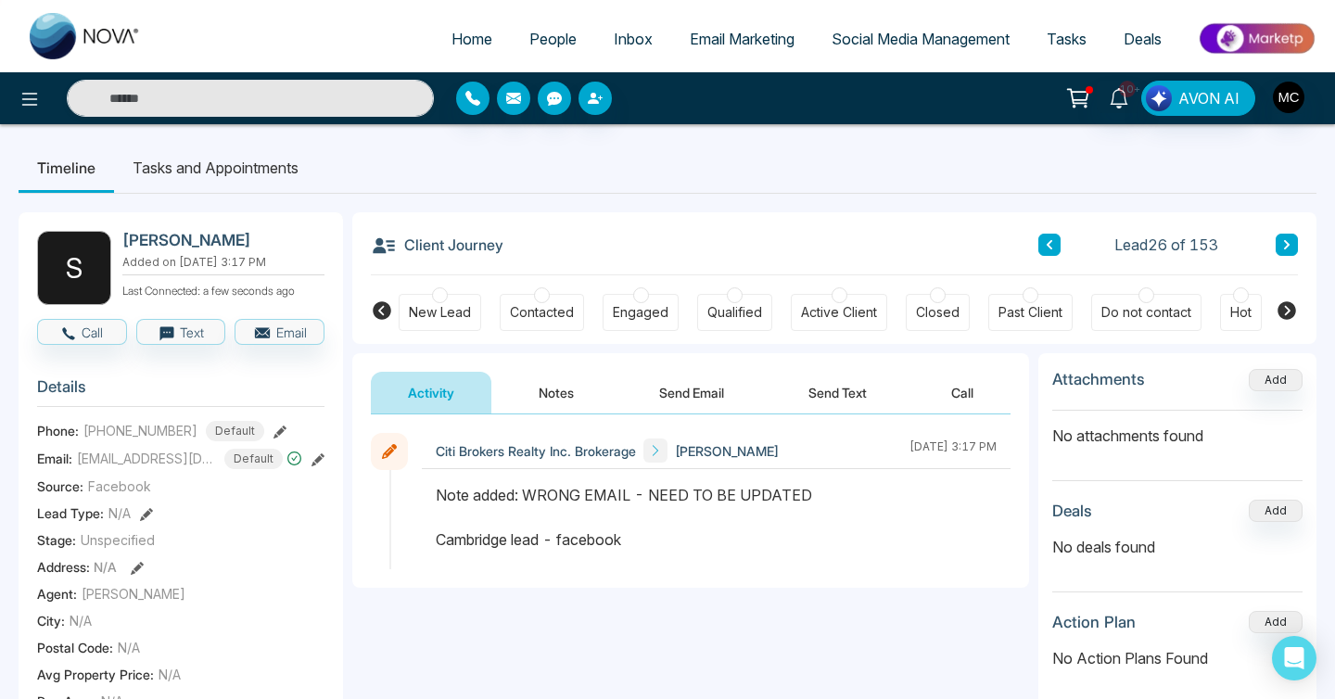
click at [1053, 240] on icon at bounding box center [1049, 244] width 9 height 11
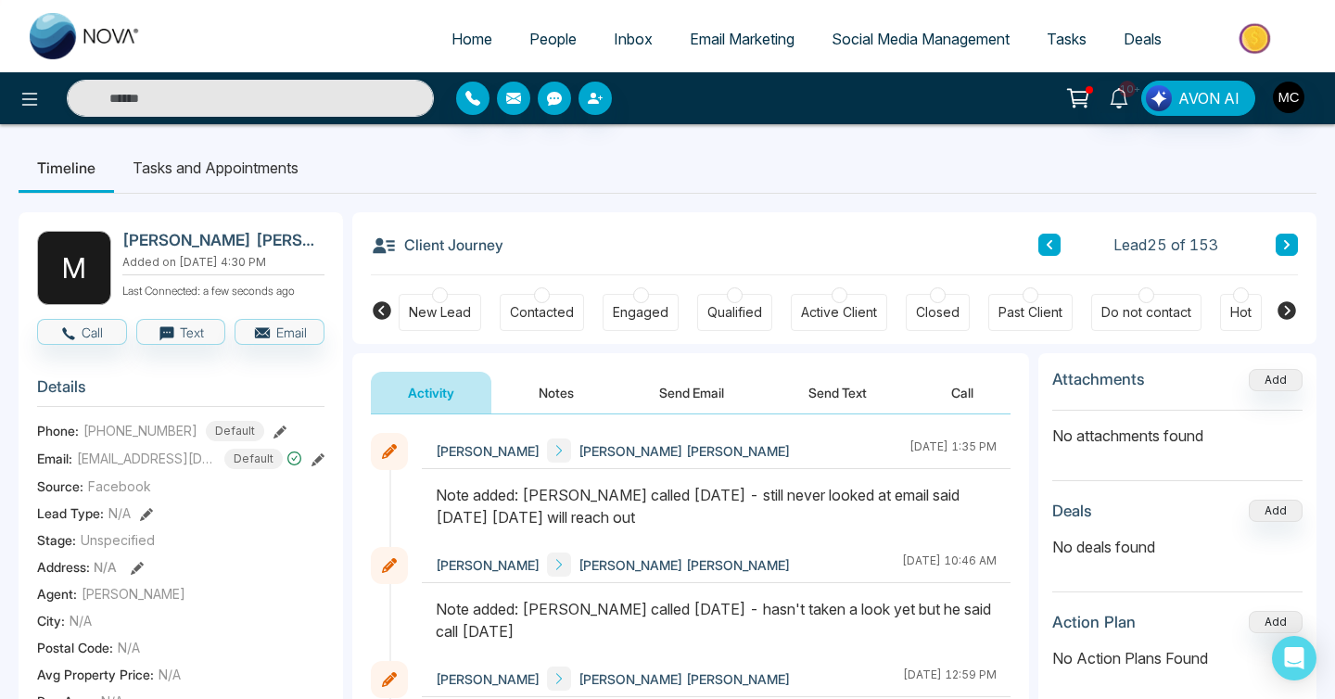
click at [1279, 252] on button at bounding box center [1287, 245] width 22 height 22
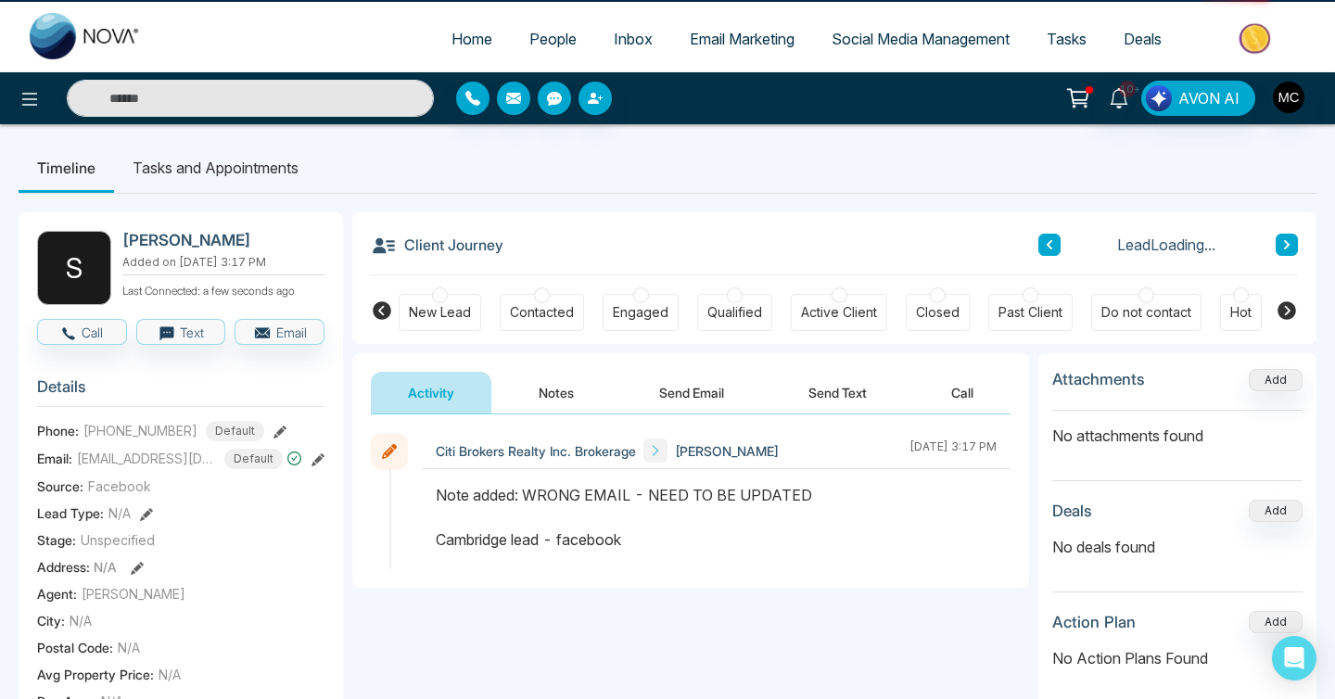
click at [1279, 252] on button at bounding box center [1287, 245] width 22 height 22
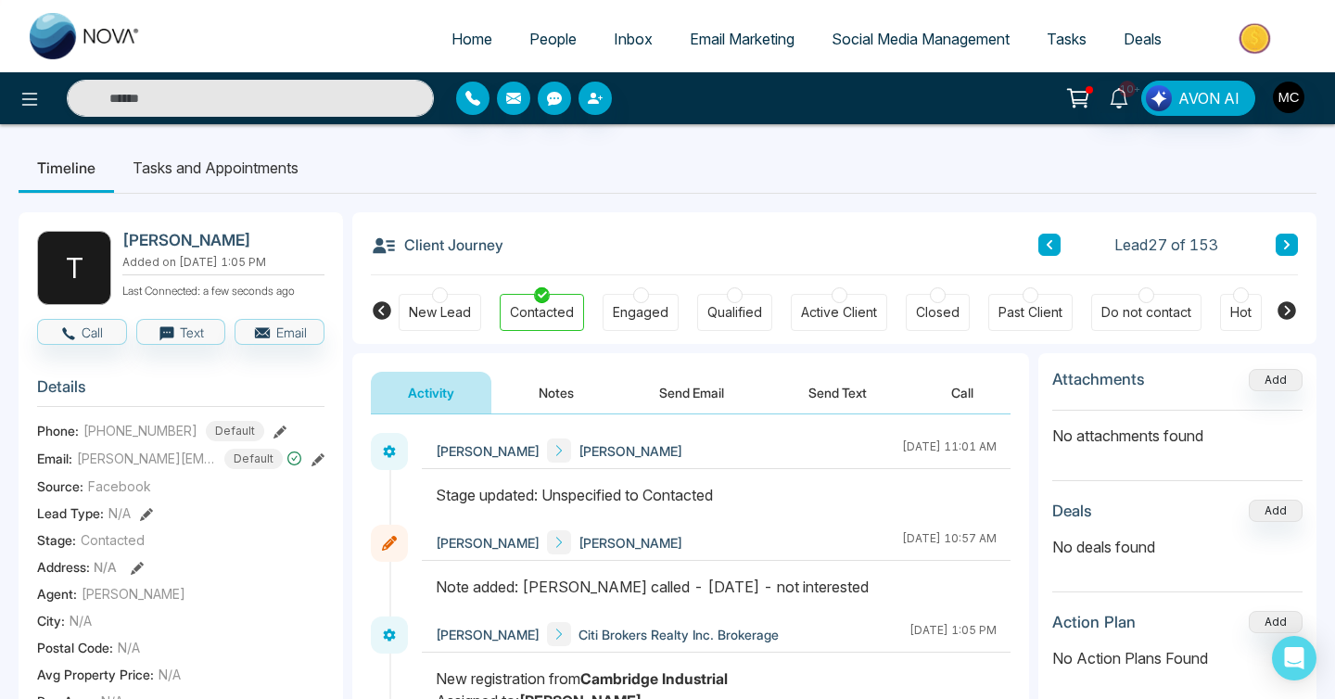
click at [1279, 252] on button at bounding box center [1287, 245] width 22 height 22
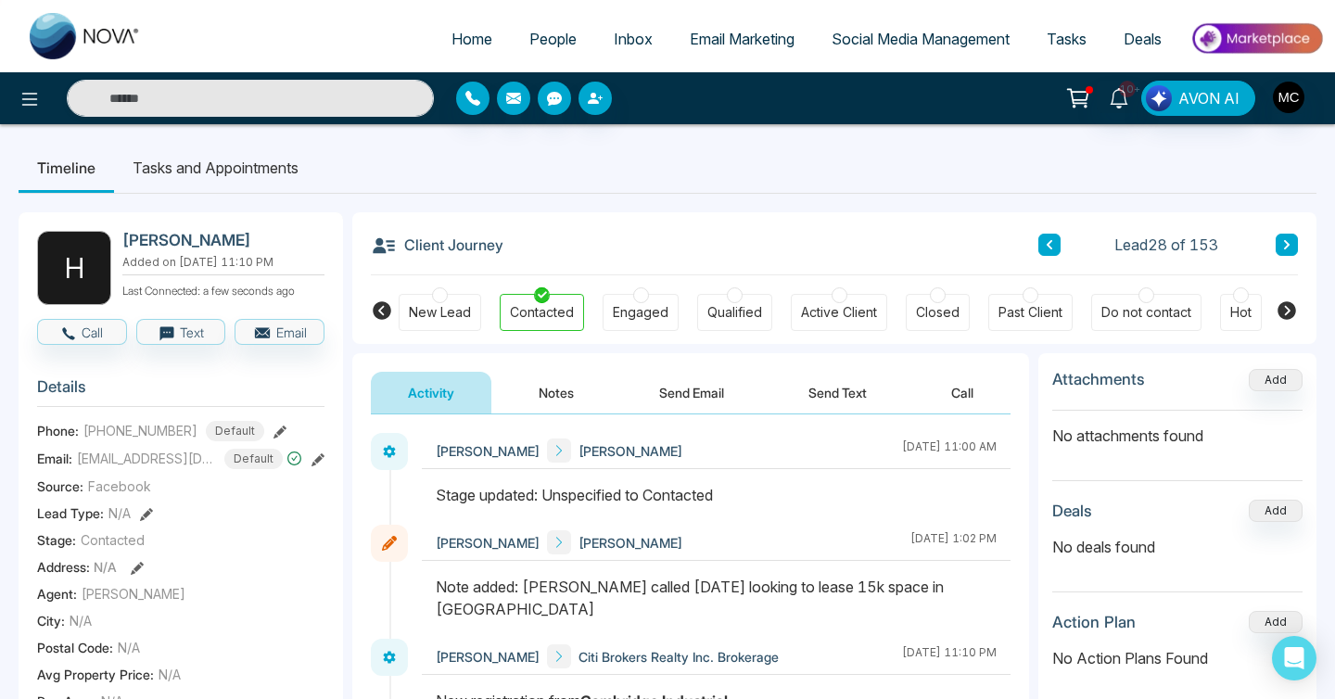
click at [1043, 247] on button at bounding box center [1050, 245] width 22 height 22
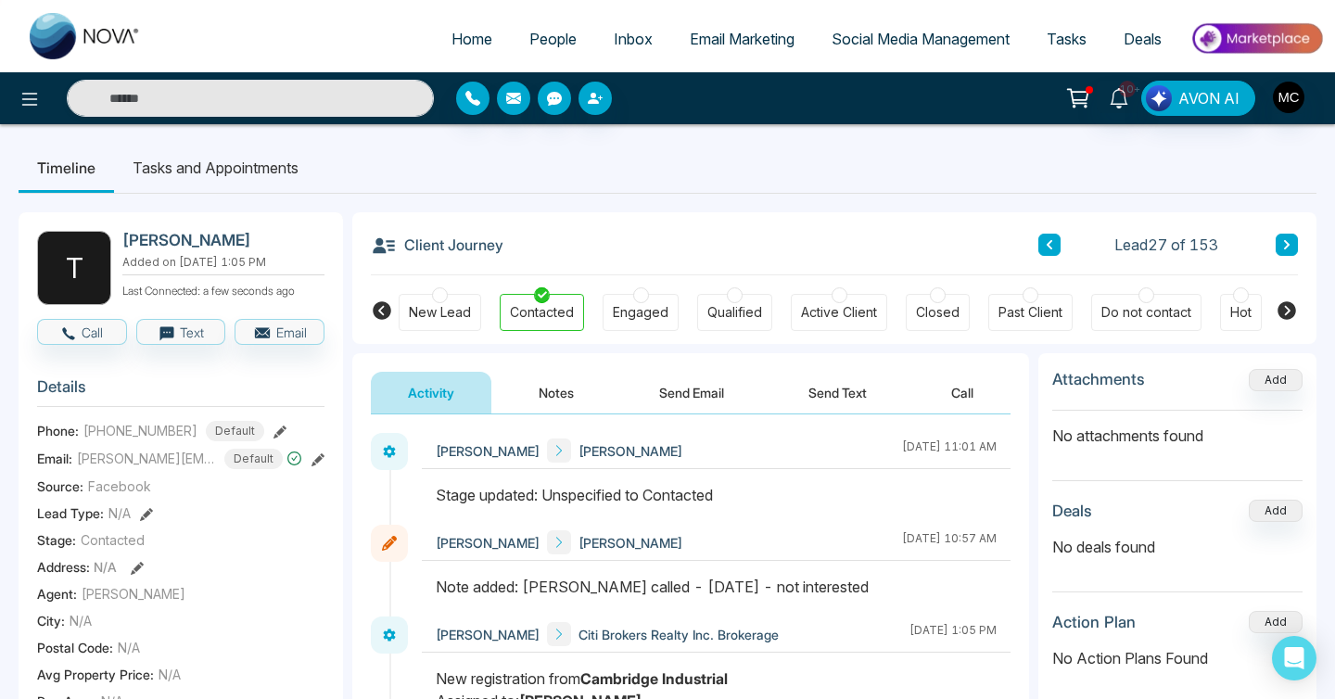
click at [1285, 246] on icon at bounding box center [1286, 244] width 9 height 11
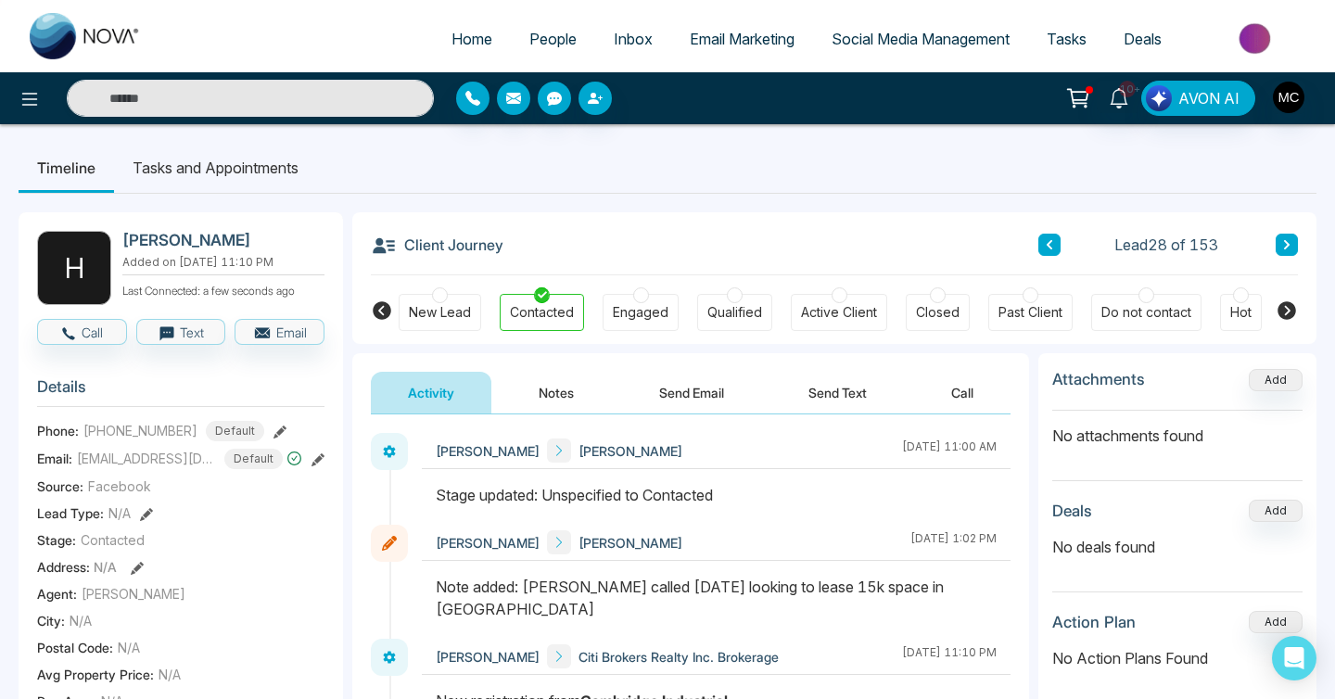
click at [1282, 244] on button at bounding box center [1287, 245] width 22 height 22
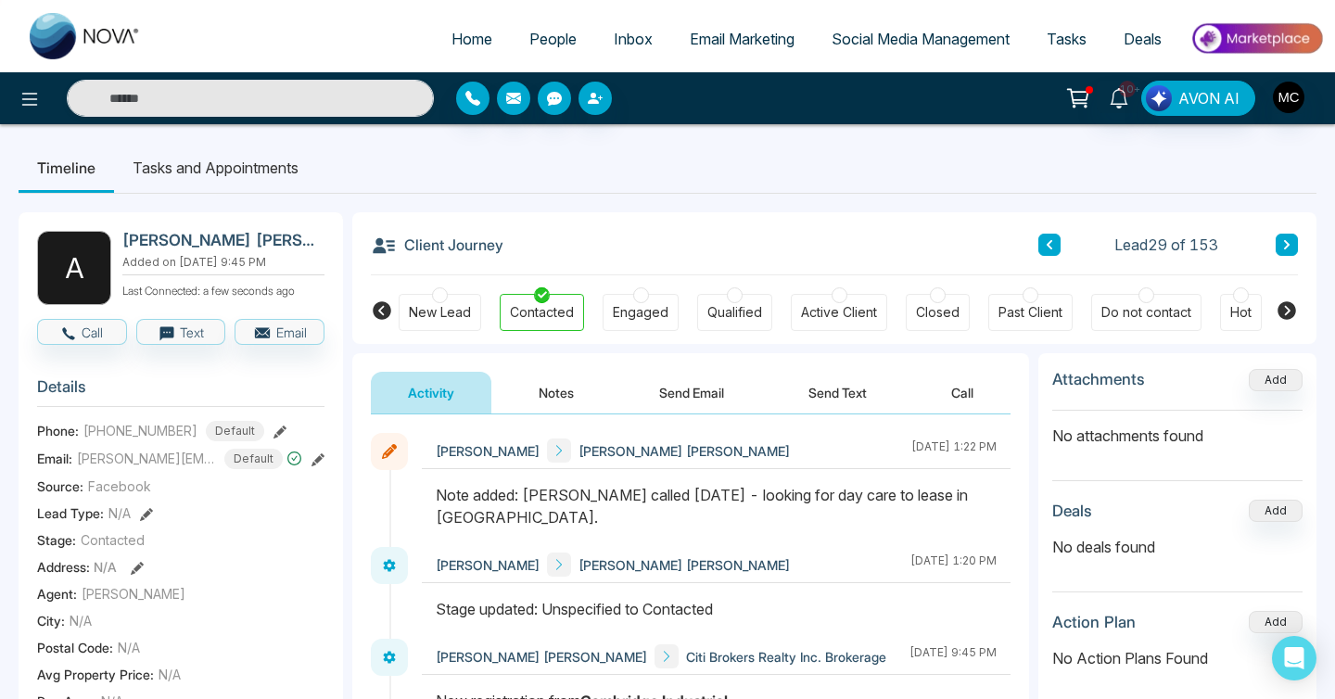
click at [1282, 244] on button at bounding box center [1287, 245] width 22 height 22
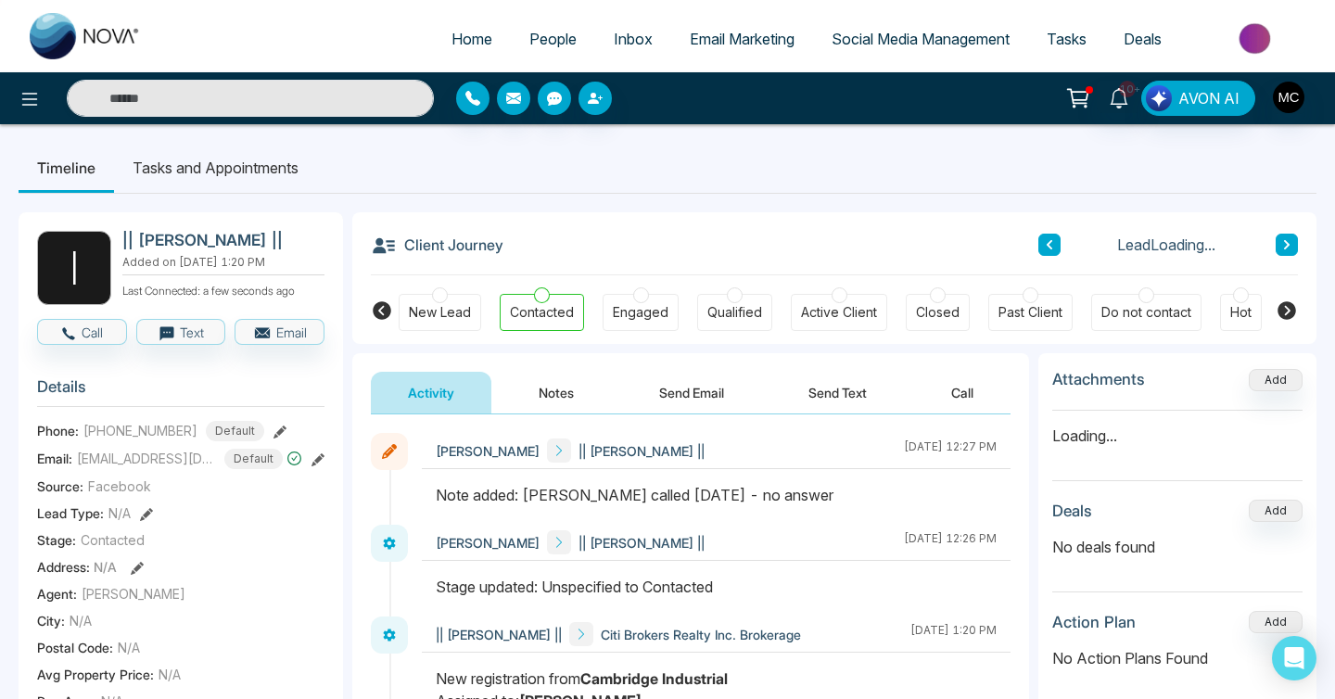
click at [1053, 237] on button at bounding box center [1050, 245] width 22 height 22
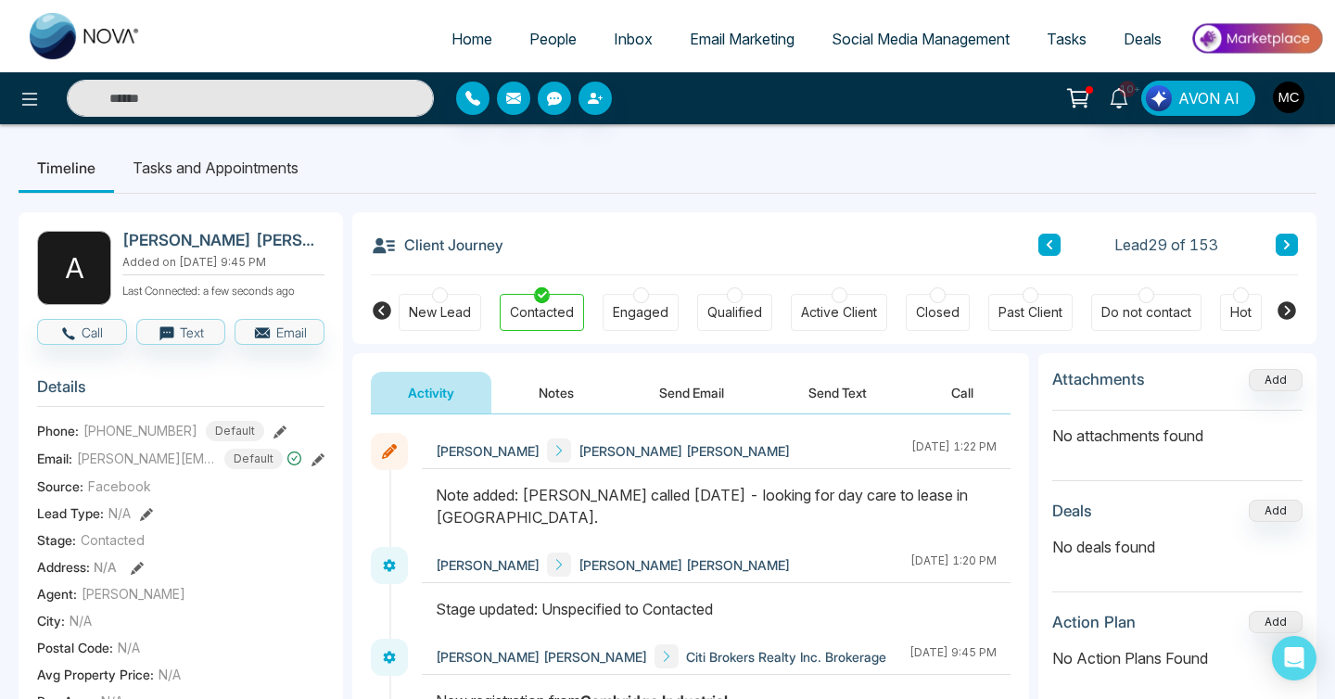
click at [1278, 242] on button at bounding box center [1287, 245] width 22 height 22
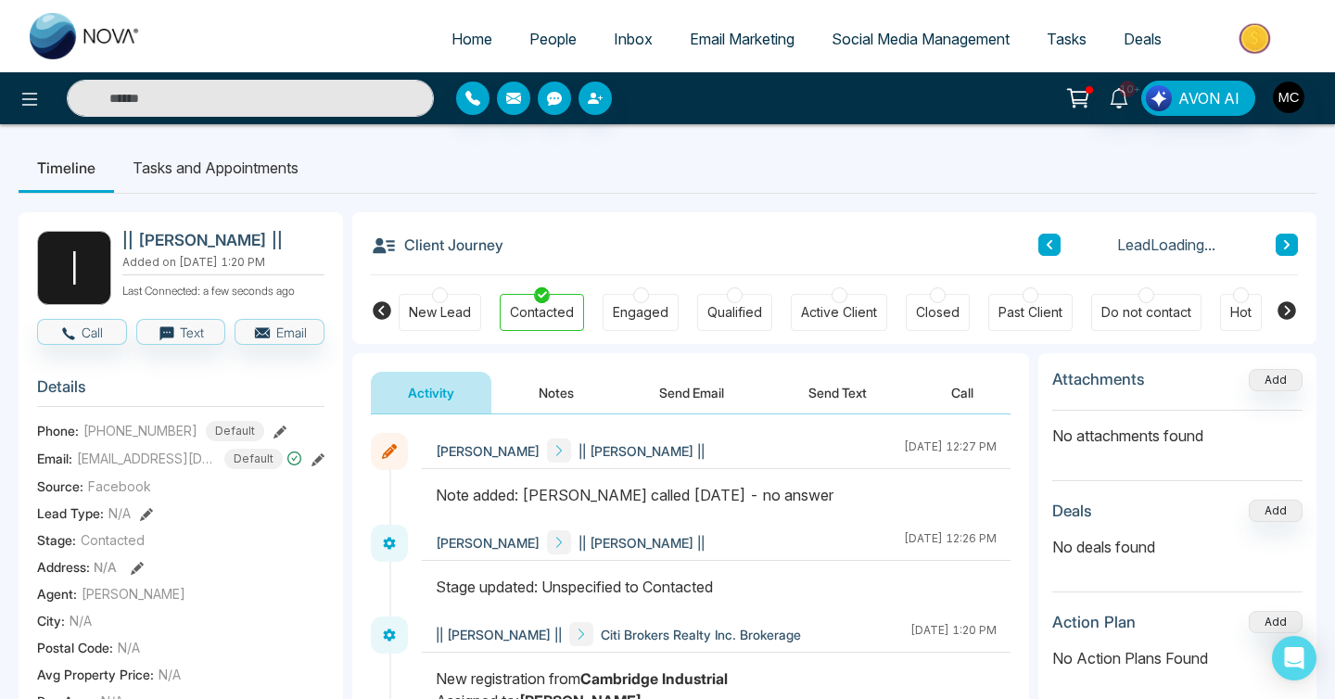
click at [1285, 246] on icon at bounding box center [1286, 244] width 9 height 11
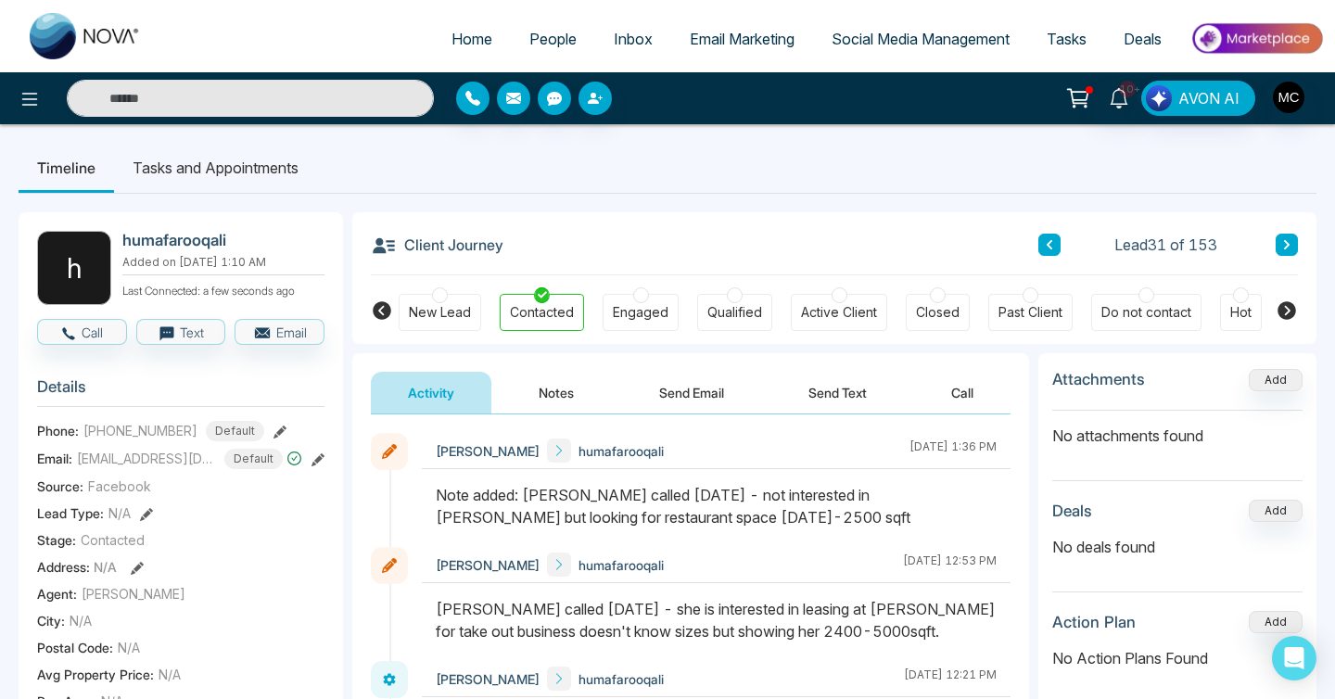
click at [1294, 246] on button at bounding box center [1287, 245] width 22 height 22
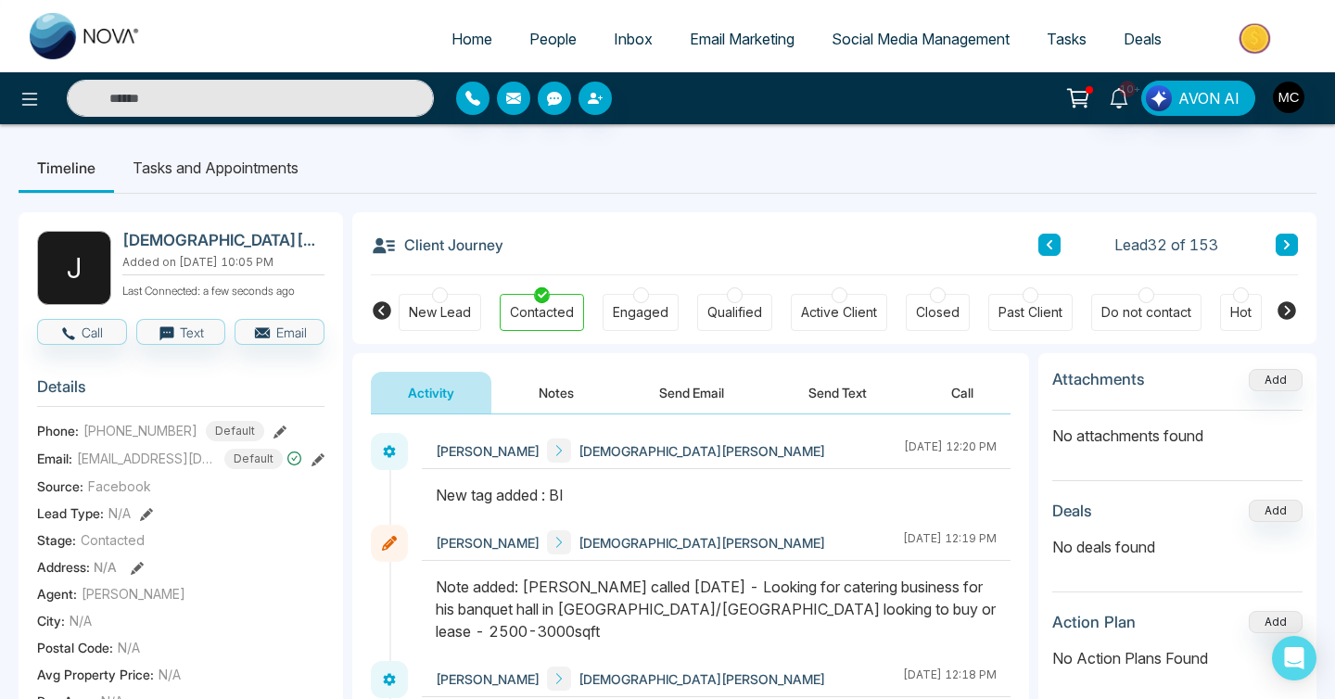
click at [1294, 246] on button at bounding box center [1287, 245] width 22 height 22
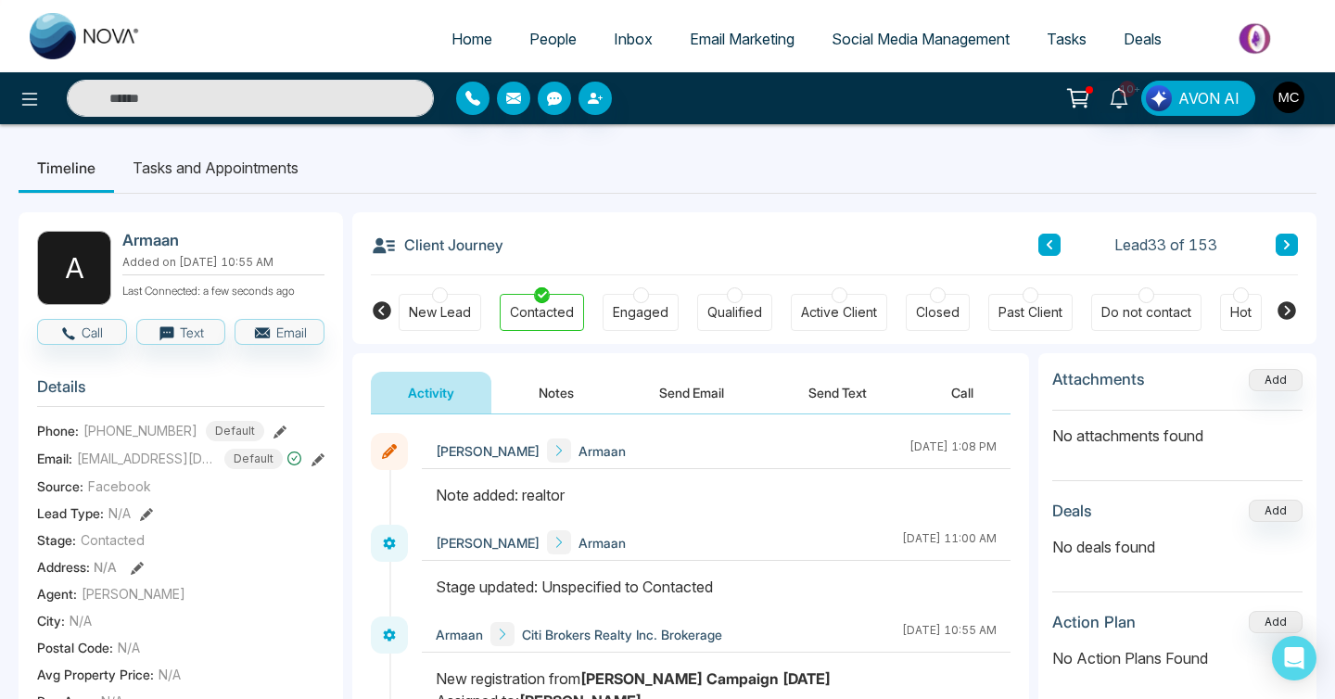
click at [1294, 246] on button at bounding box center [1287, 245] width 22 height 22
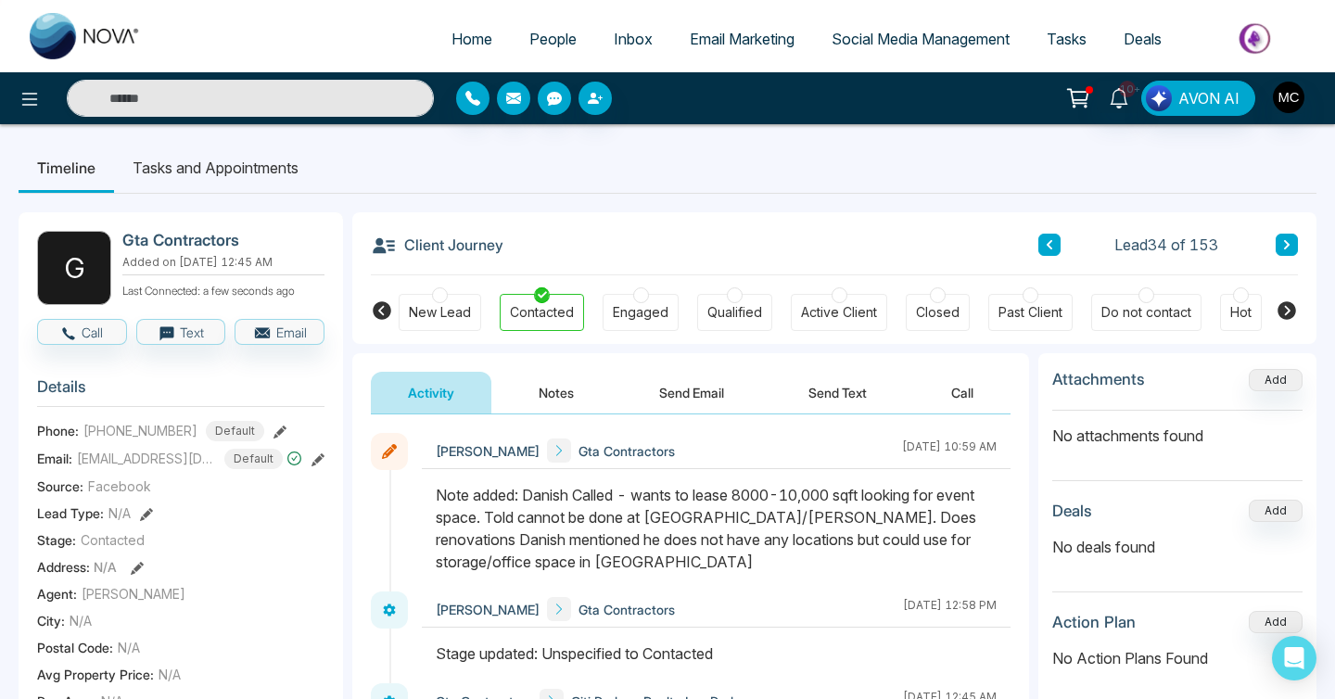
click at [1294, 246] on button at bounding box center [1287, 245] width 22 height 22
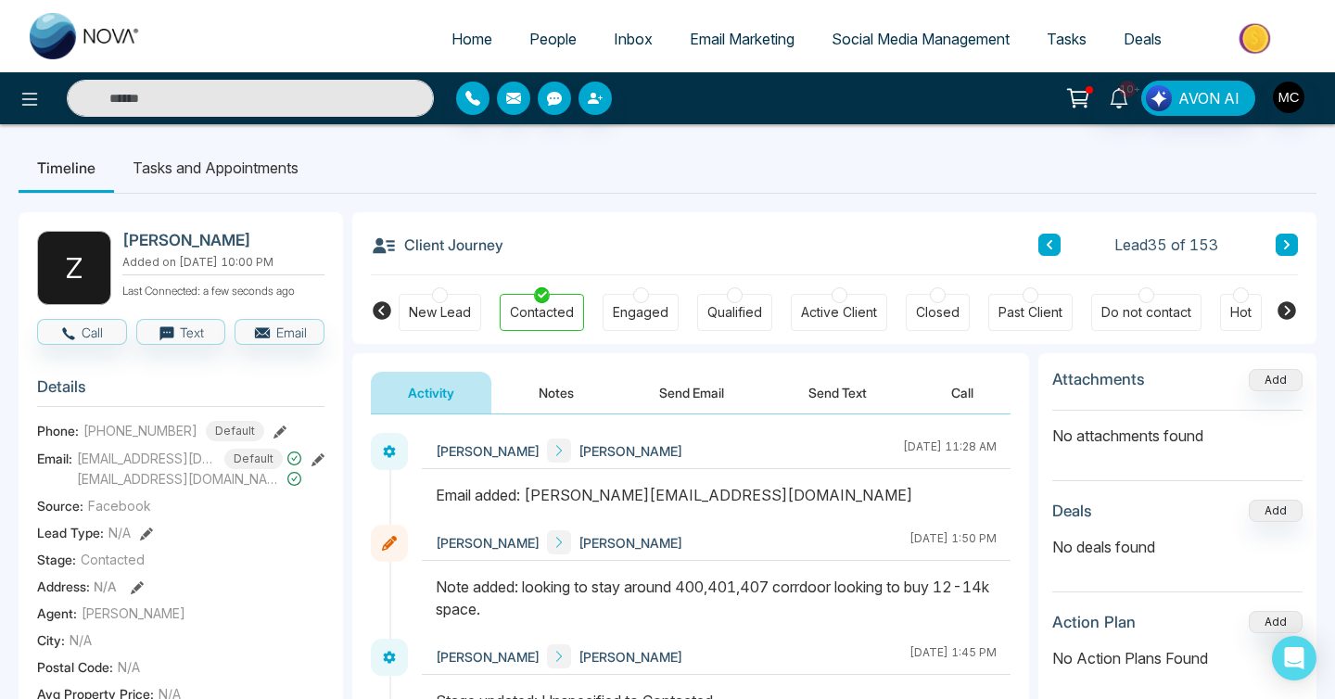
click at [1294, 246] on button at bounding box center [1287, 245] width 22 height 22
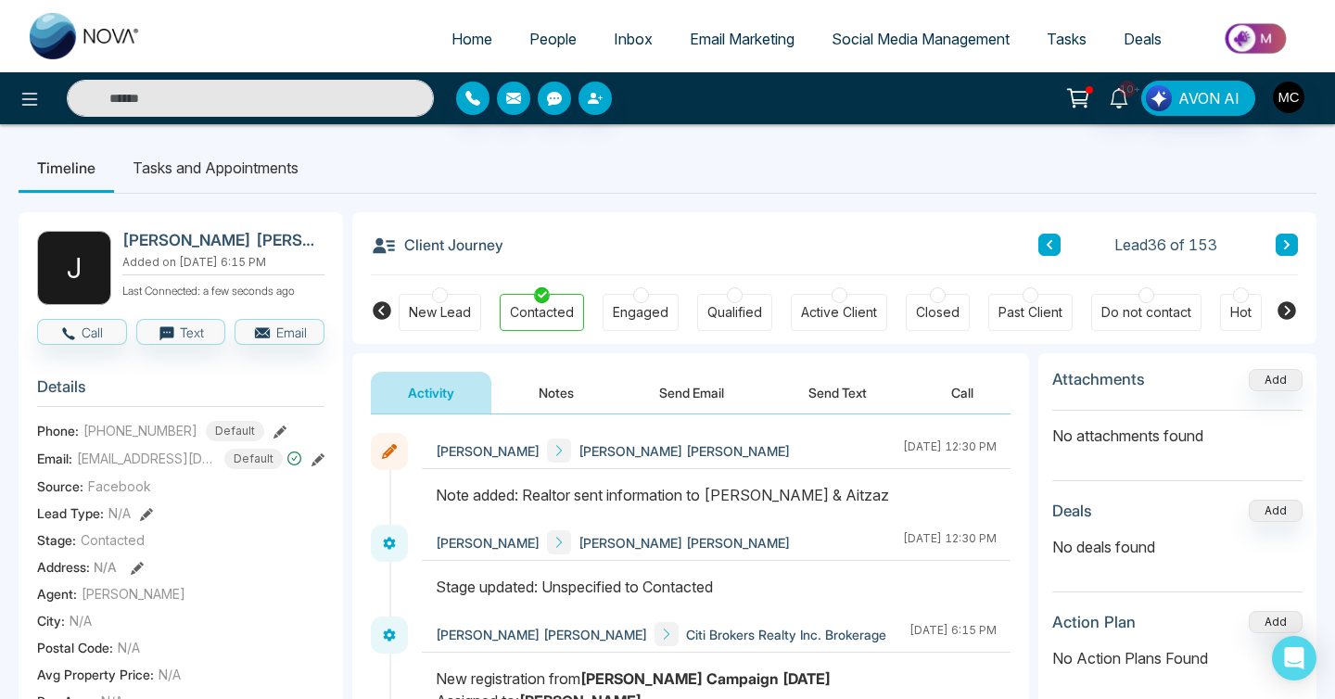
click at [1294, 246] on button at bounding box center [1287, 245] width 22 height 22
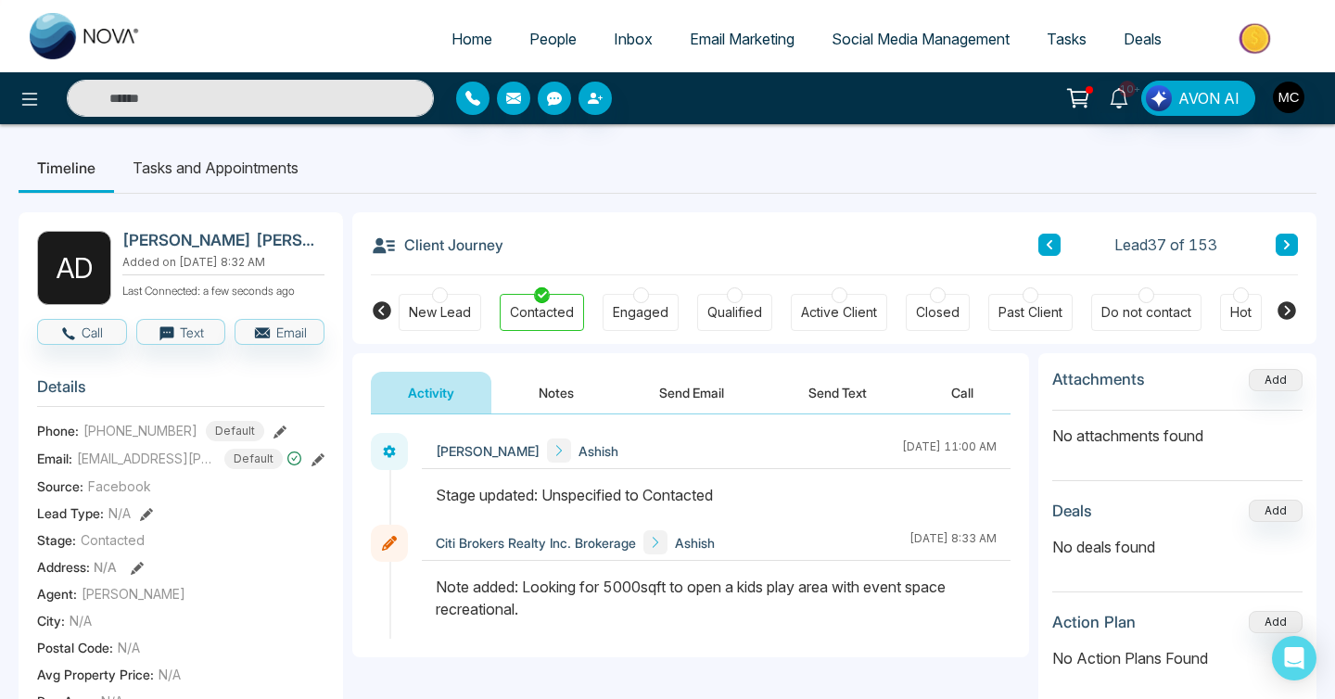
click at [1294, 247] on button at bounding box center [1287, 245] width 22 height 22
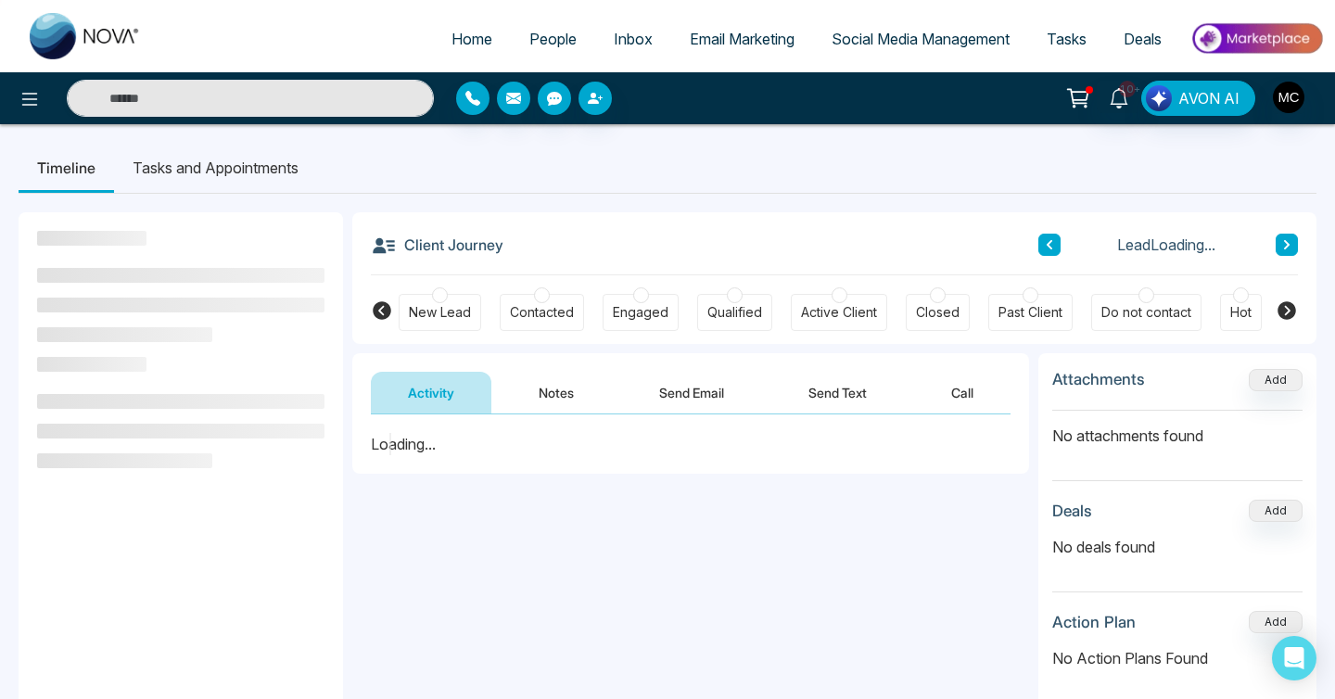
click at [1294, 247] on button at bounding box center [1287, 245] width 22 height 22
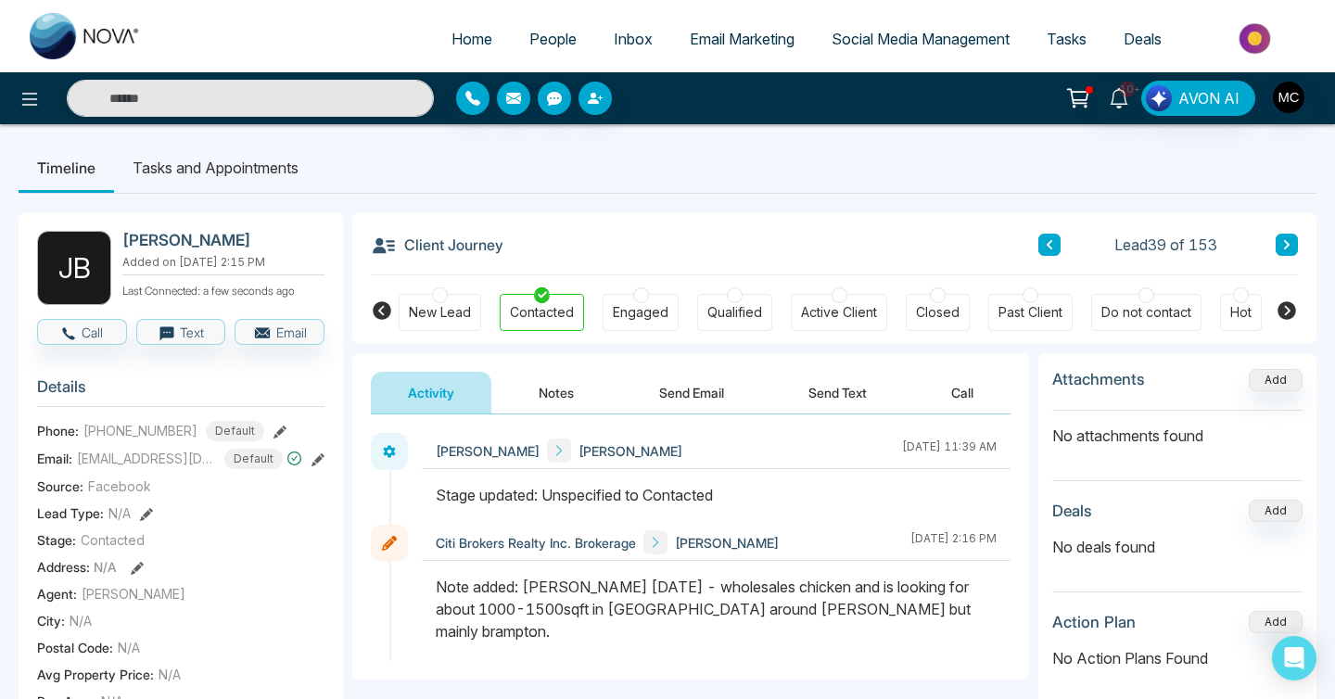
click at [1294, 247] on button at bounding box center [1287, 245] width 22 height 22
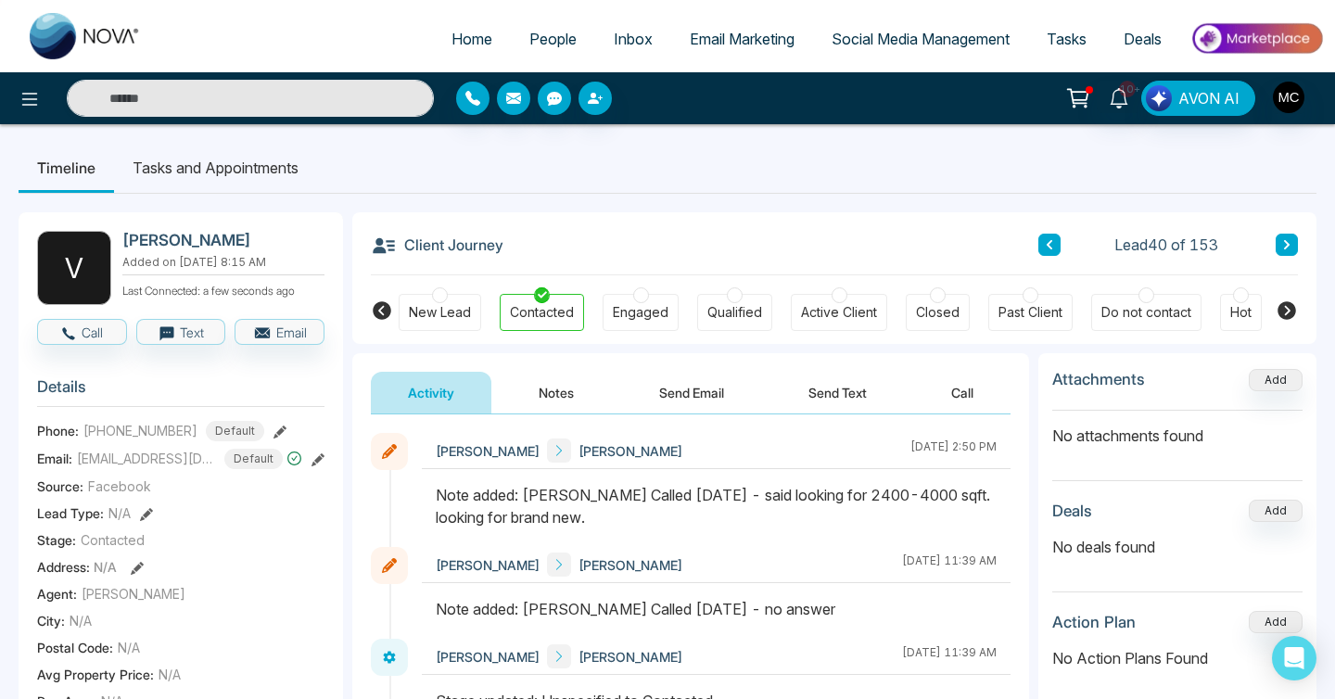
click at [1283, 245] on icon at bounding box center [1286, 244] width 9 height 11
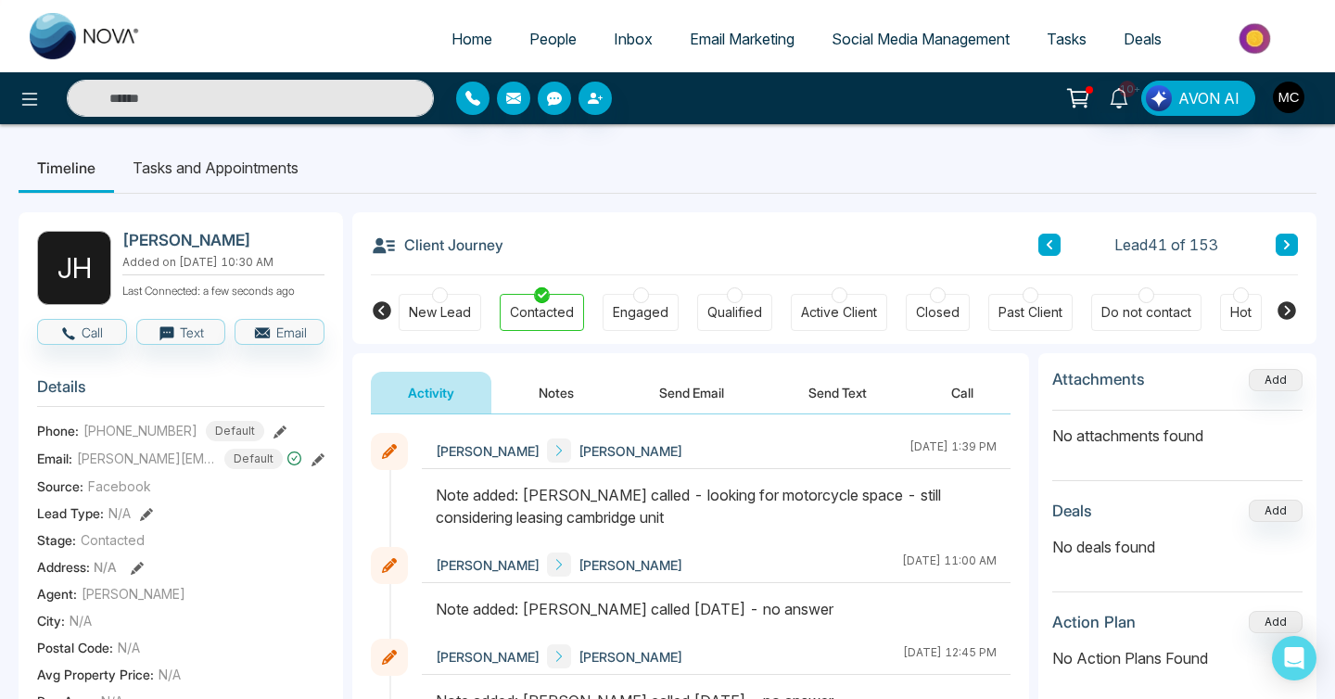
click at [1283, 245] on icon at bounding box center [1286, 244] width 9 height 11
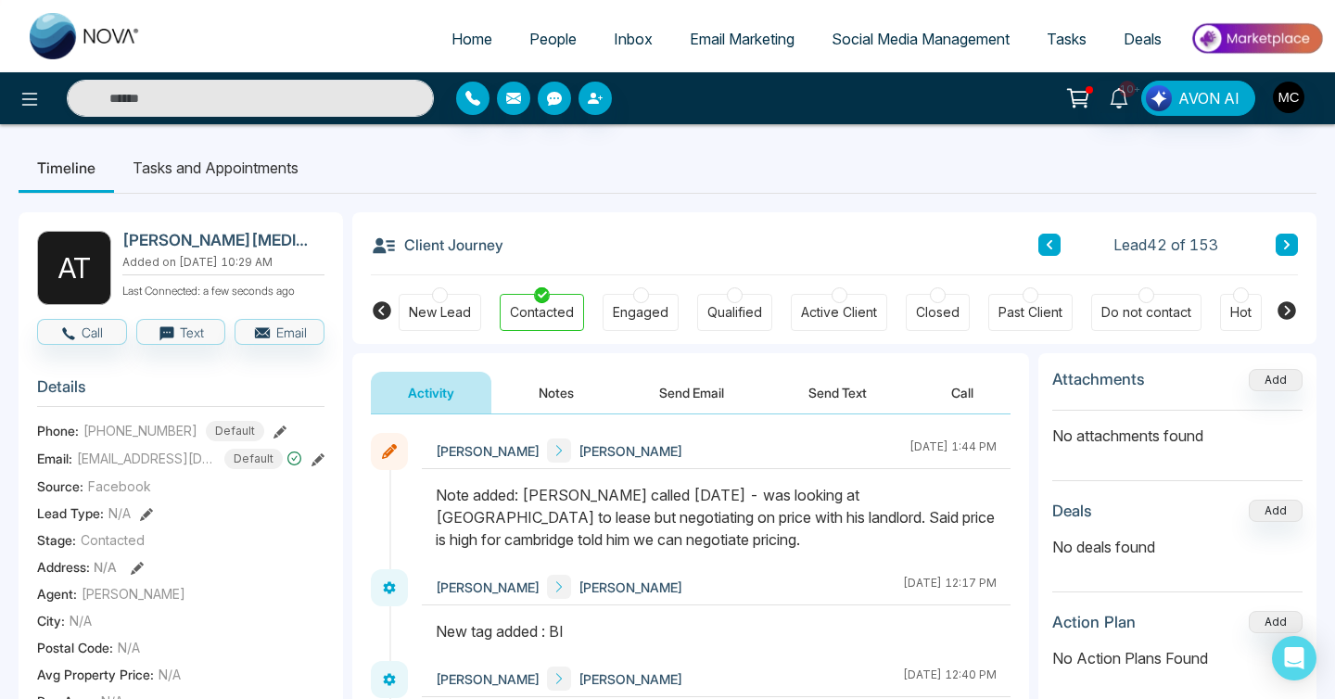
click at [1282, 245] on icon at bounding box center [1286, 244] width 9 height 11
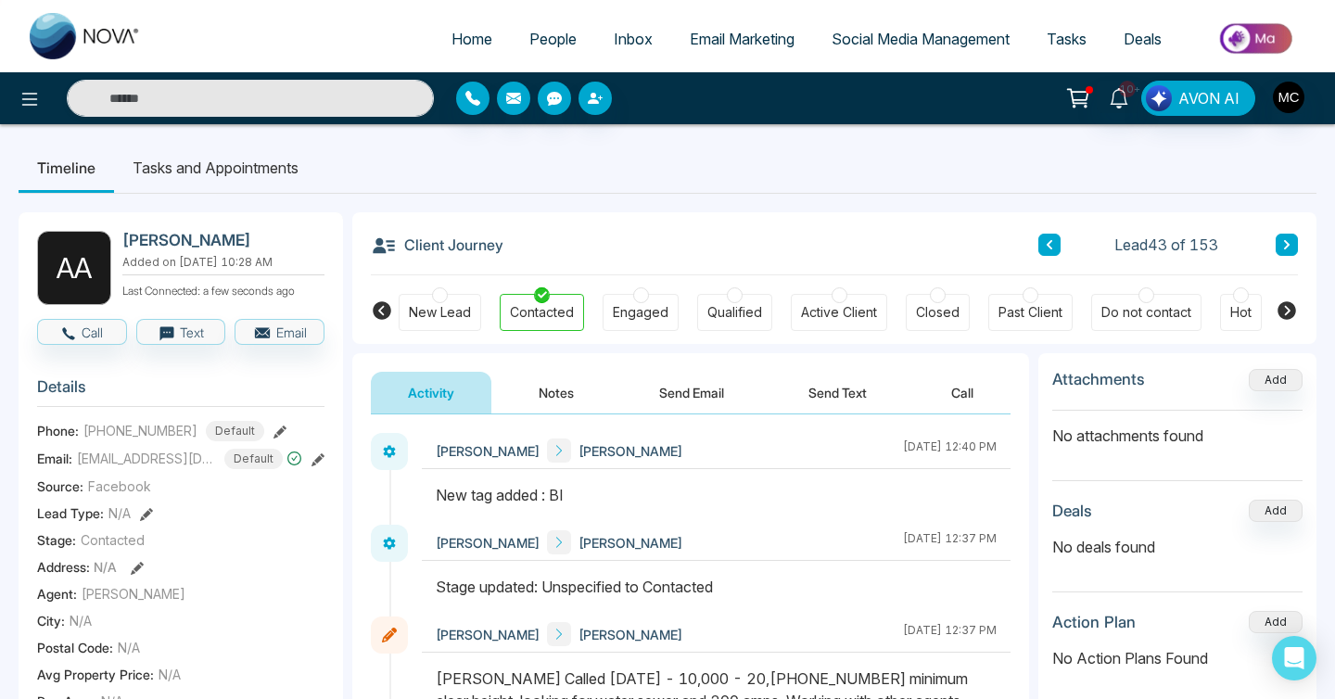
click at [1282, 245] on icon at bounding box center [1286, 244] width 9 height 11
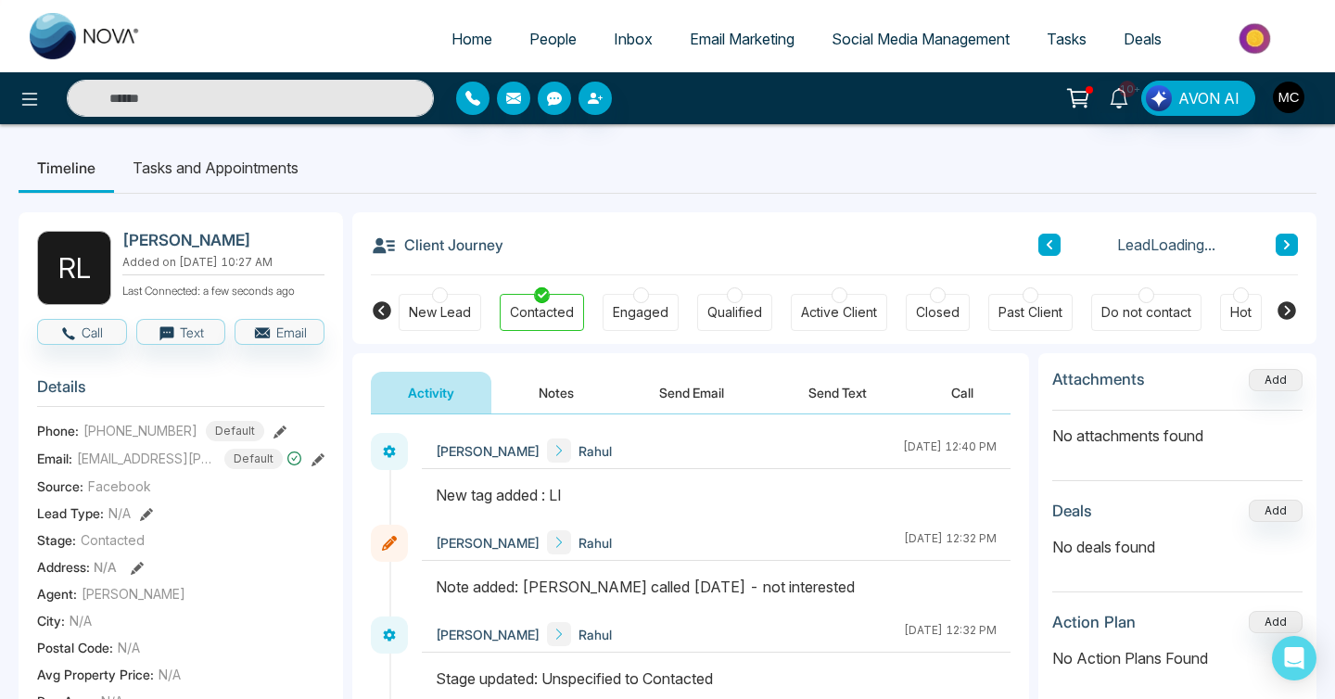
click at [1282, 245] on icon at bounding box center [1286, 244] width 9 height 11
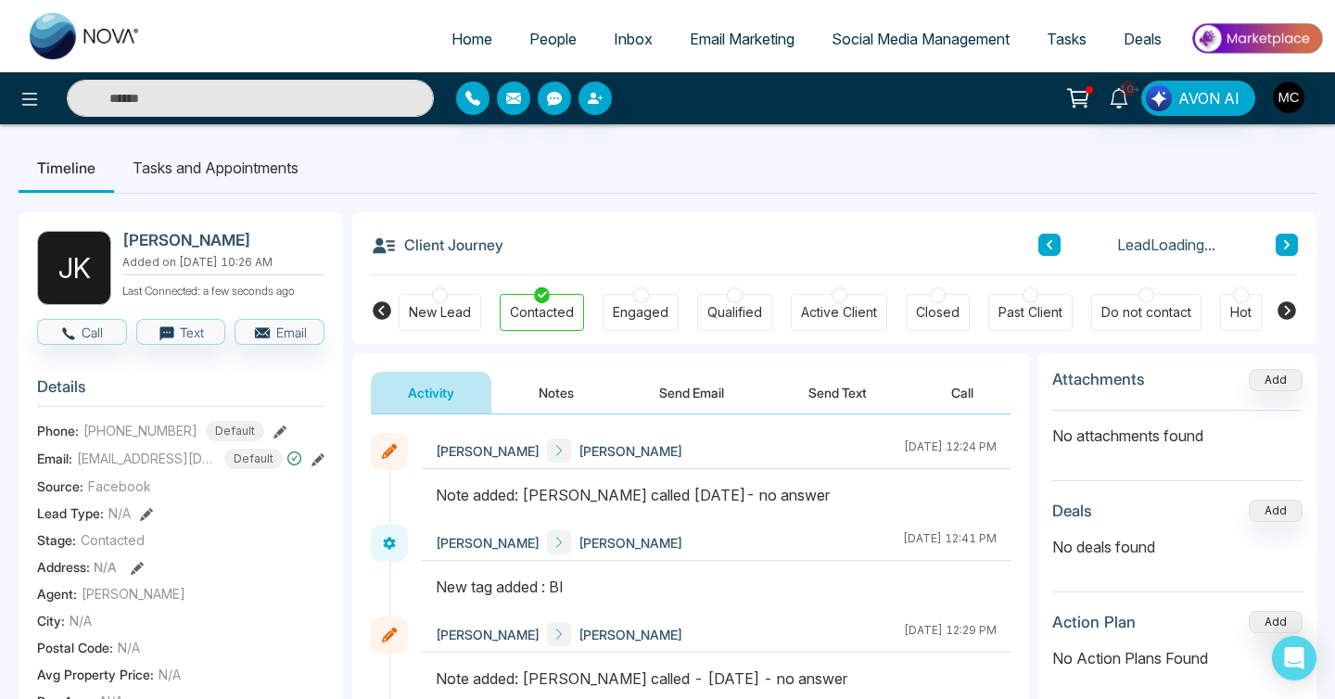
click at [1282, 245] on icon at bounding box center [1286, 244] width 9 height 11
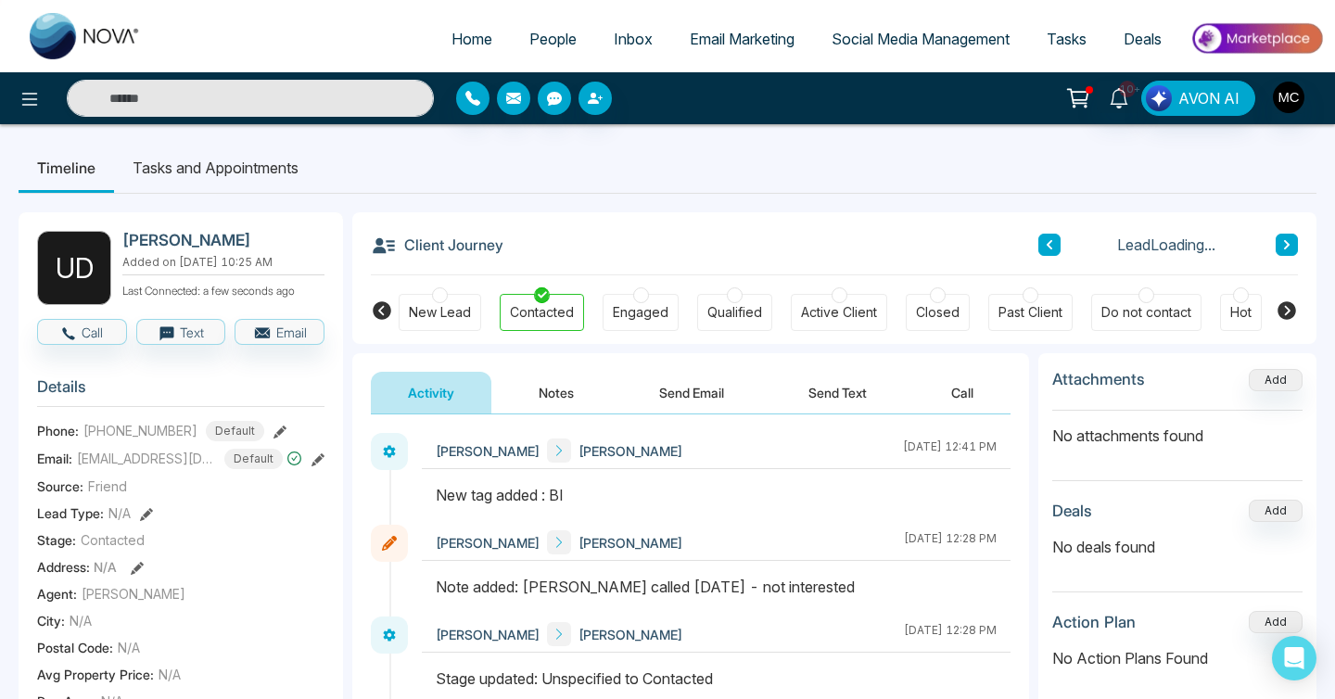
click at [1282, 245] on icon at bounding box center [1286, 244] width 9 height 11
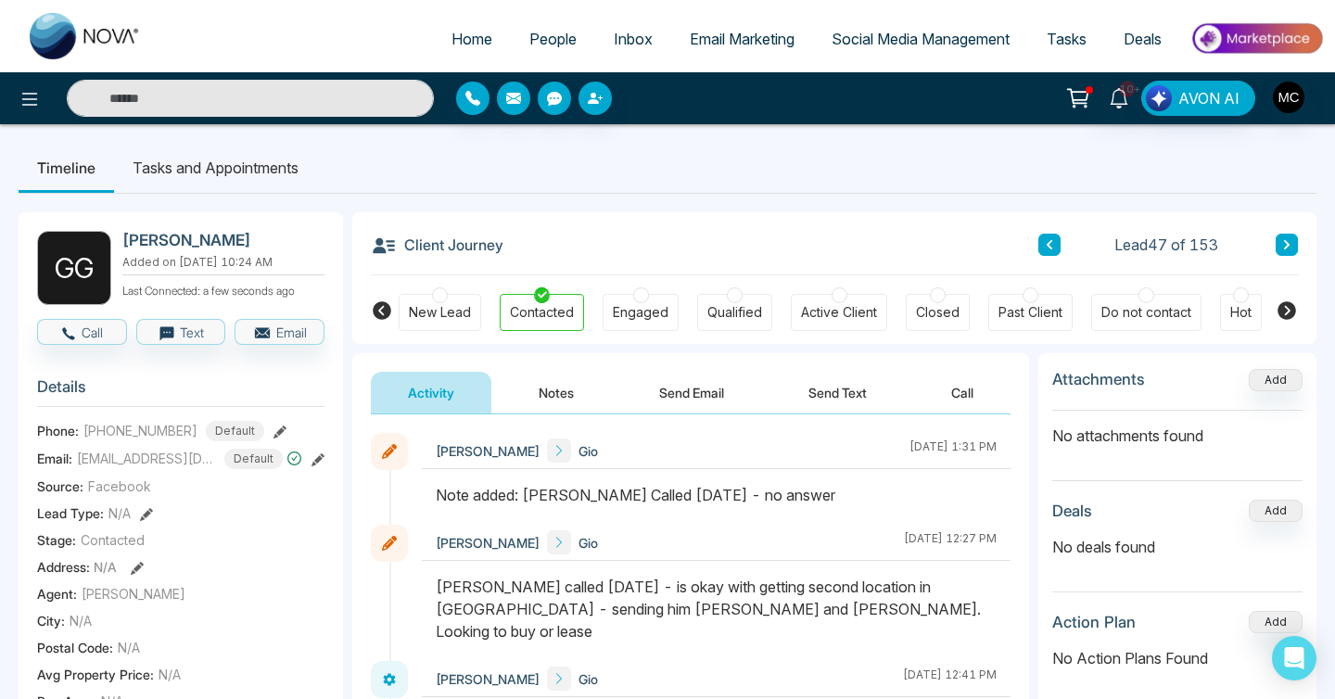
click at [1282, 240] on icon at bounding box center [1286, 244] width 9 height 11
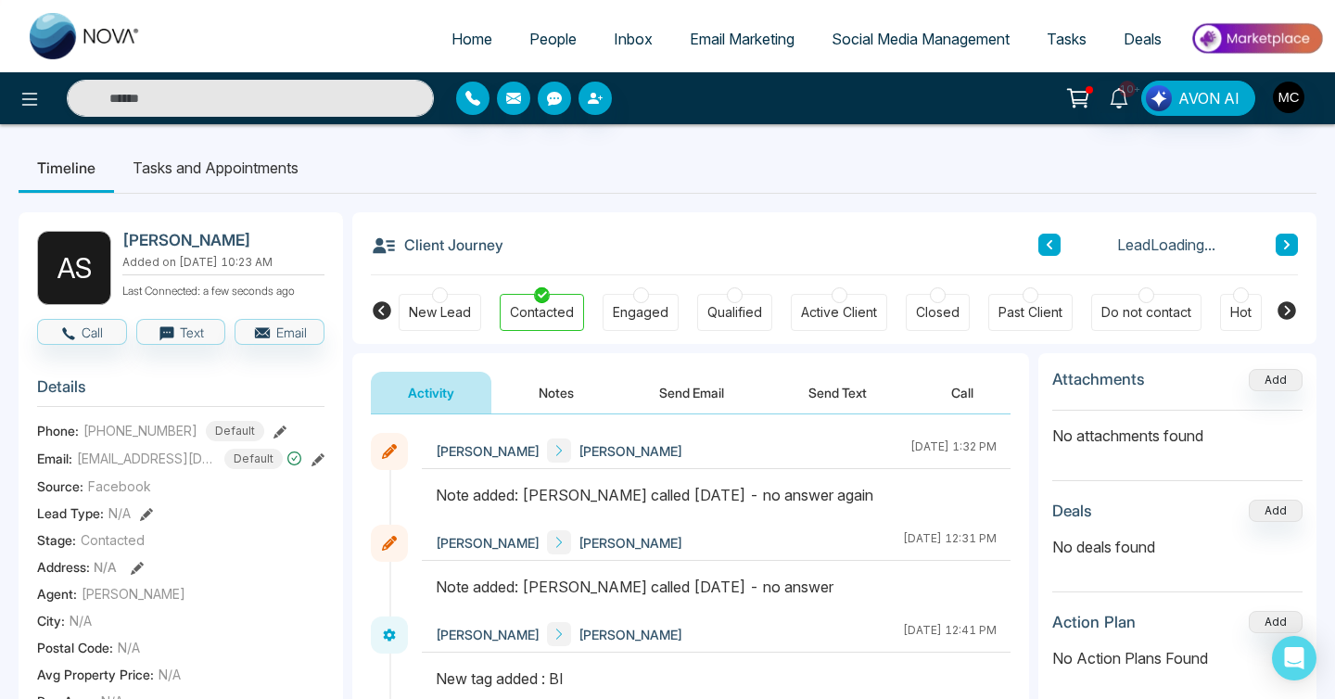
click at [1282, 240] on icon at bounding box center [1286, 244] width 9 height 11
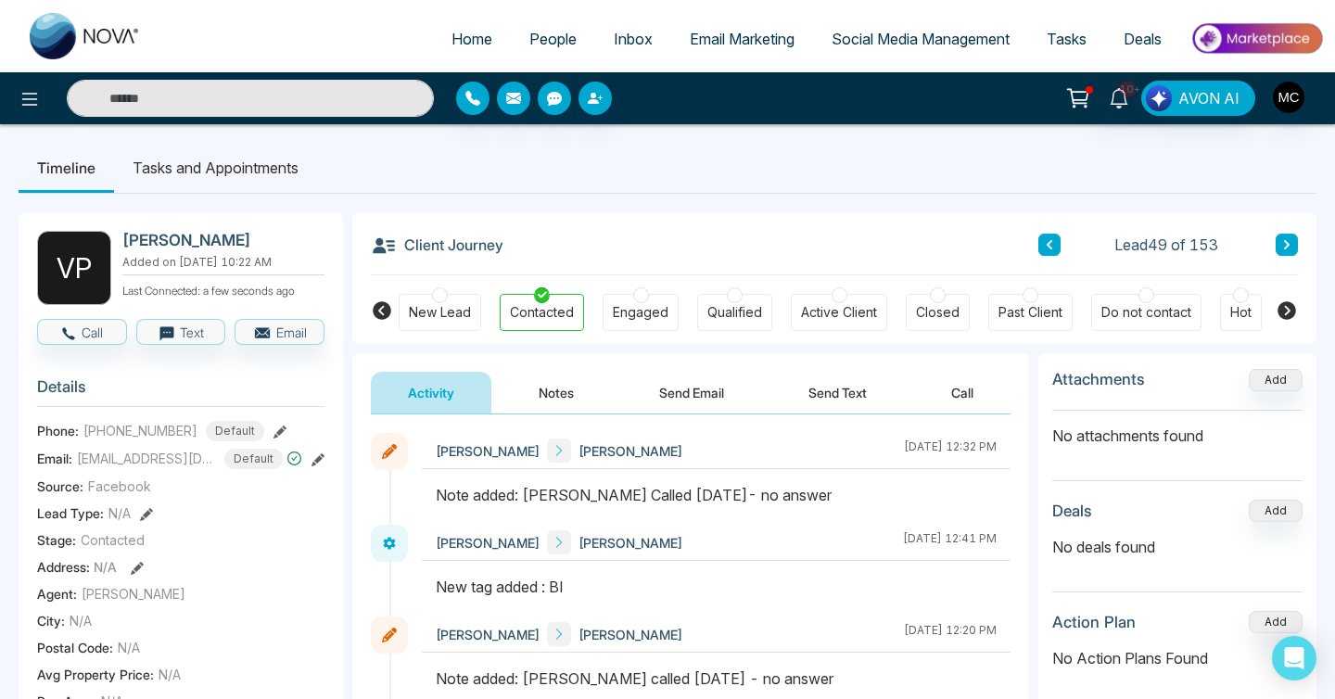
click at [1282, 240] on icon at bounding box center [1286, 244] width 9 height 11
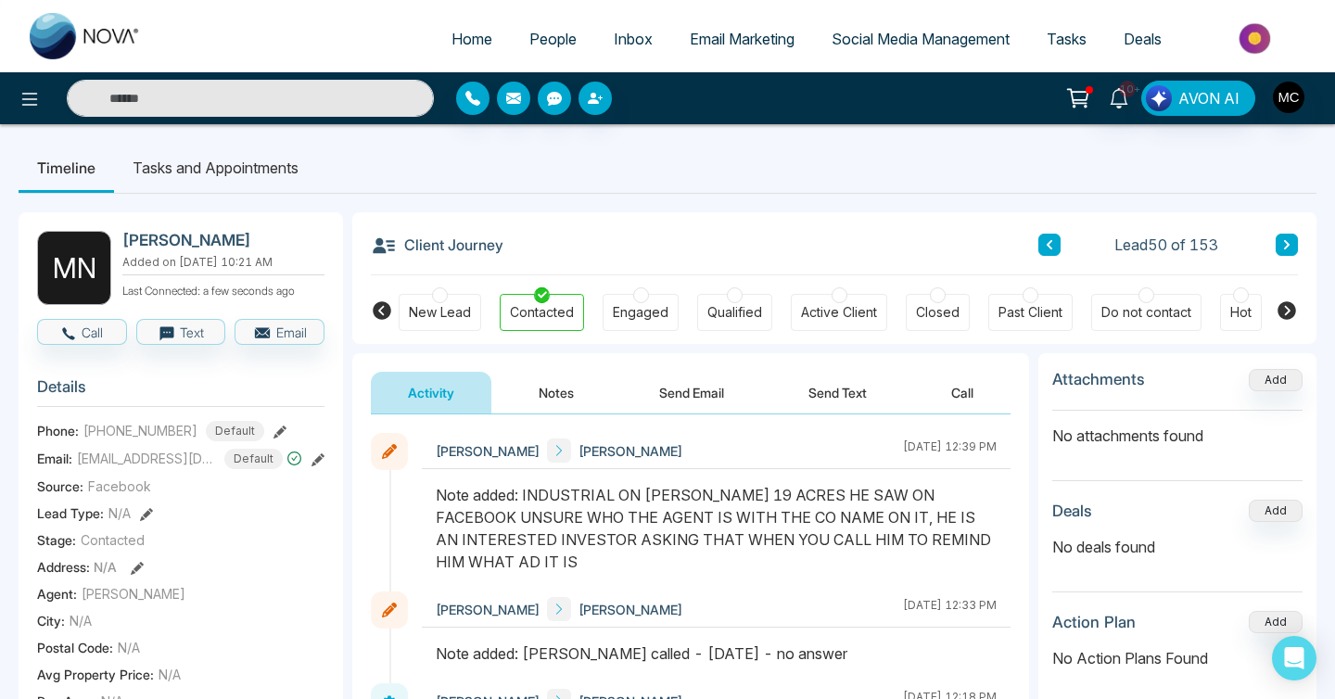
click at [1052, 255] on button at bounding box center [1050, 245] width 22 height 22
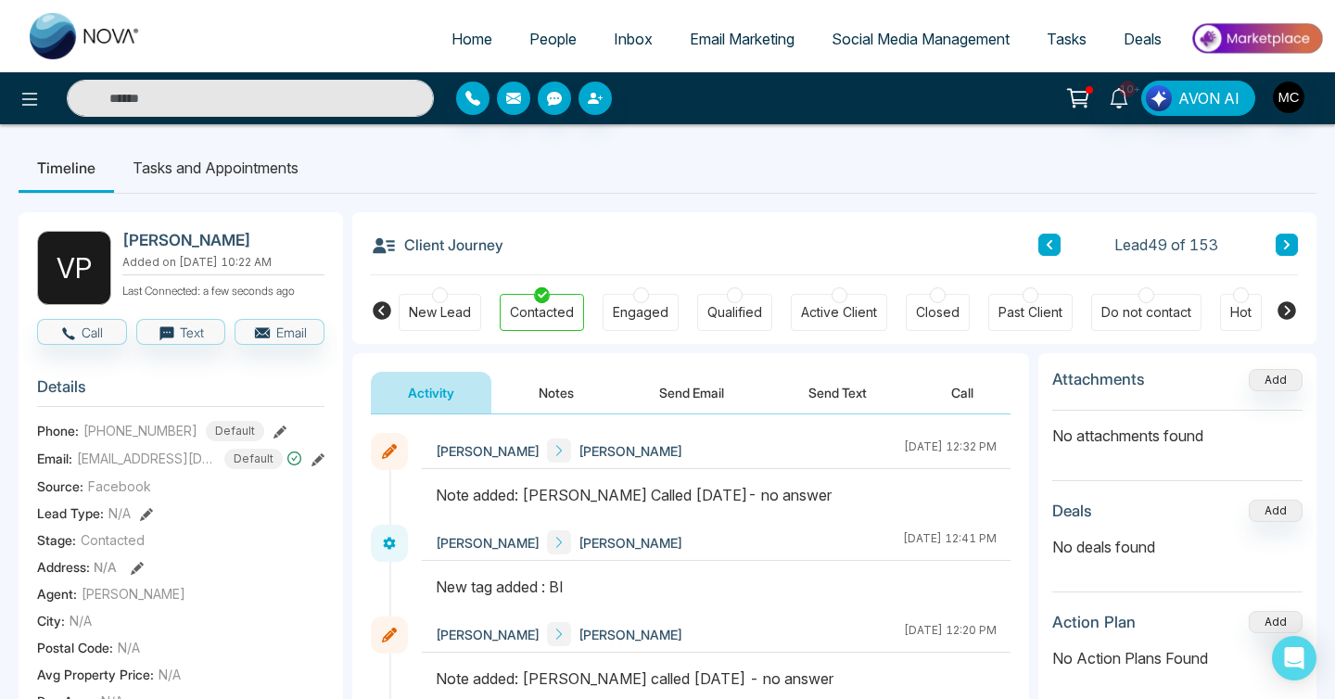
click at [1278, 251] on button at bounding box center [1287, 245] width 22 height 22
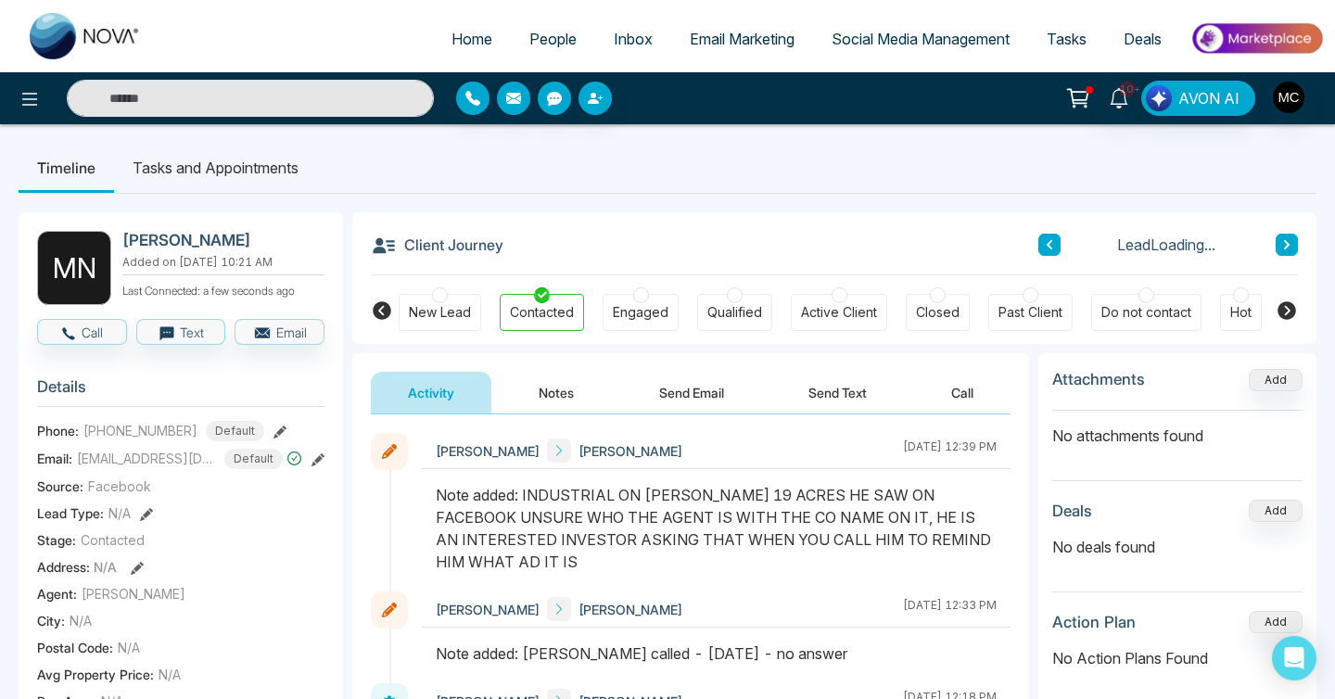
click at [1278, 251] on button at bounding box center [1287, 245] width 22 height 22
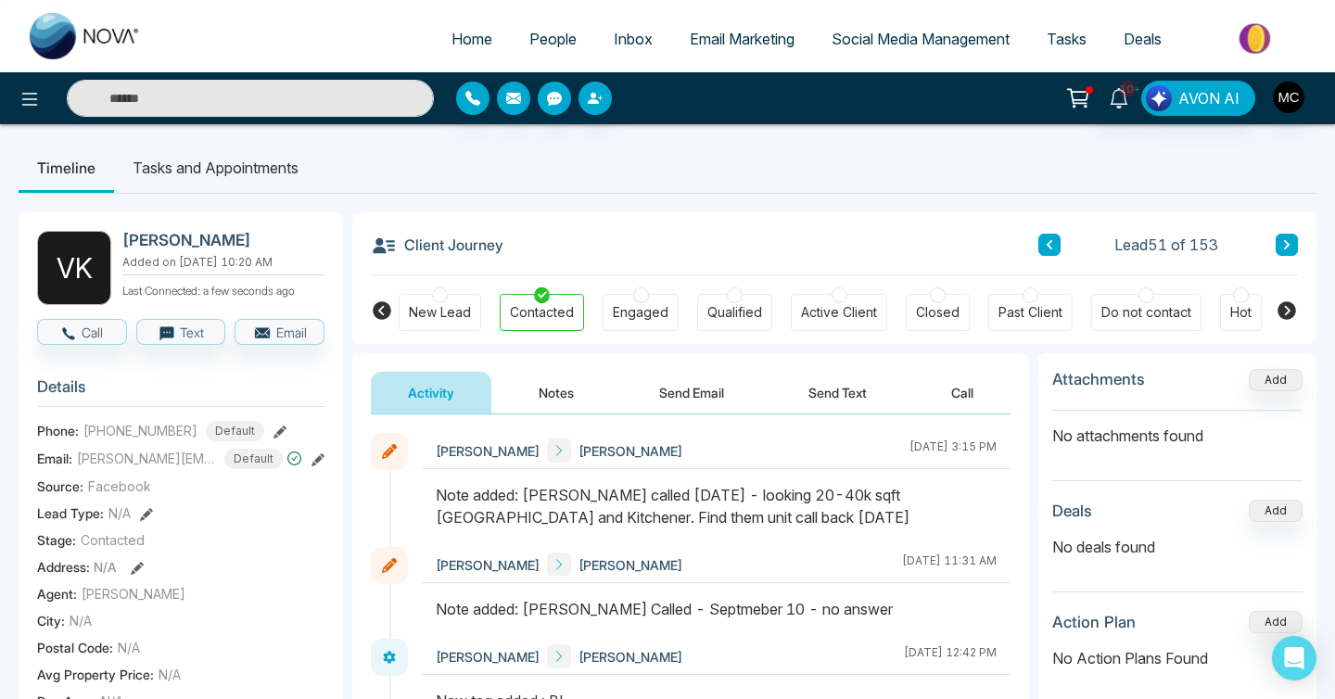
click at [1278, 251] on button at bounding box center [1287, 245] width 22 height 22
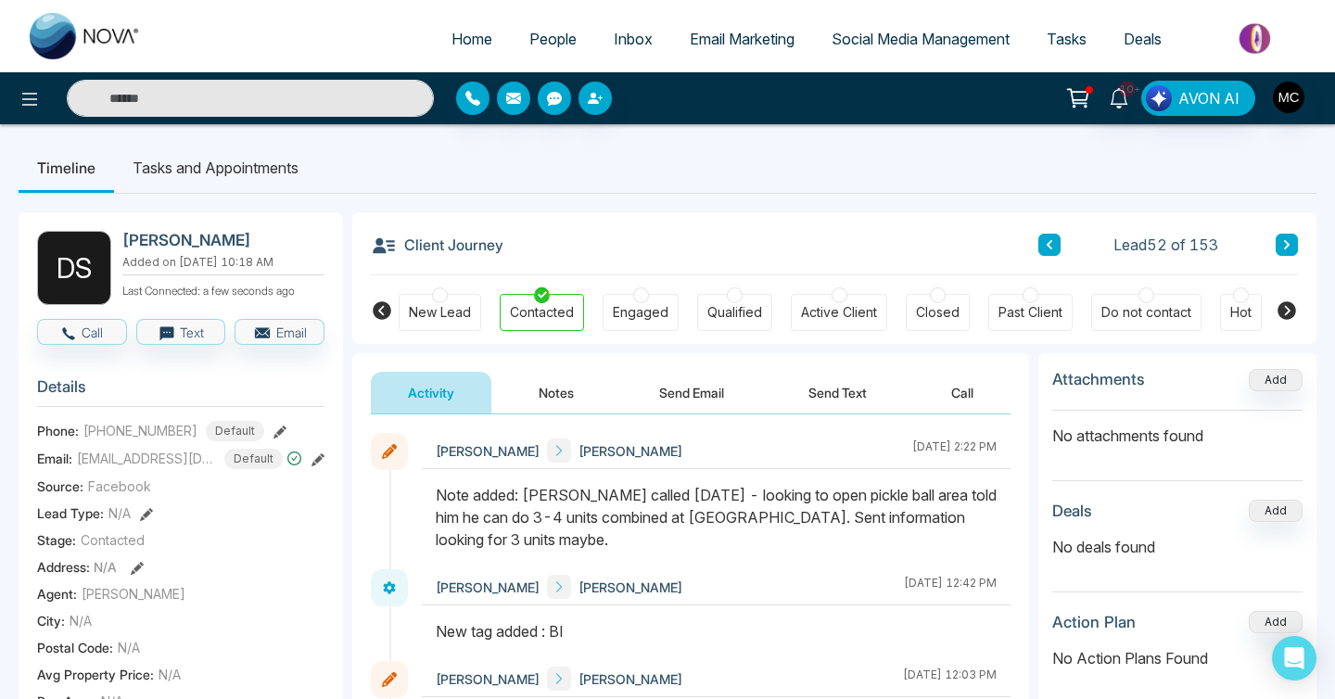
click at [1278, 251] on button at bounding box center [1287, 245] width 22 height 22
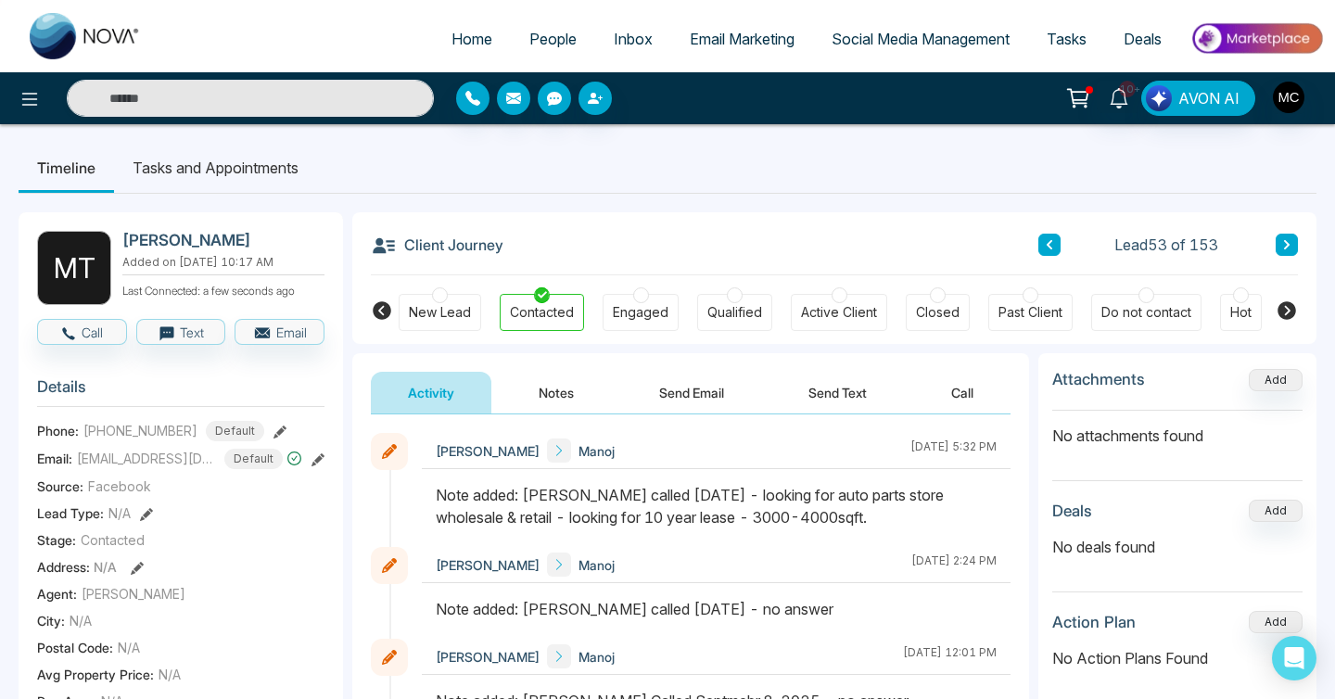
click at [1054, 248] on button at bounding box center [1050, 245] width 22 height 22
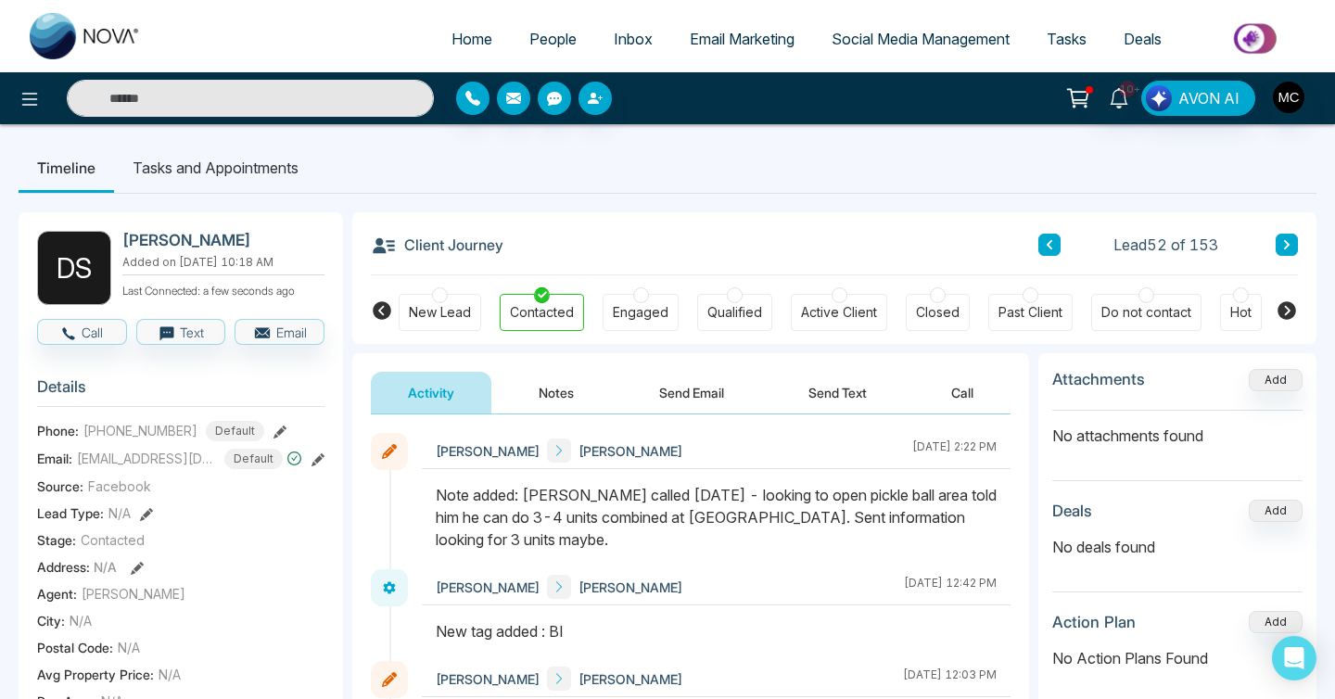
click at [1294, 240] on button at bounding box center [1287, 245] width 22 height 22
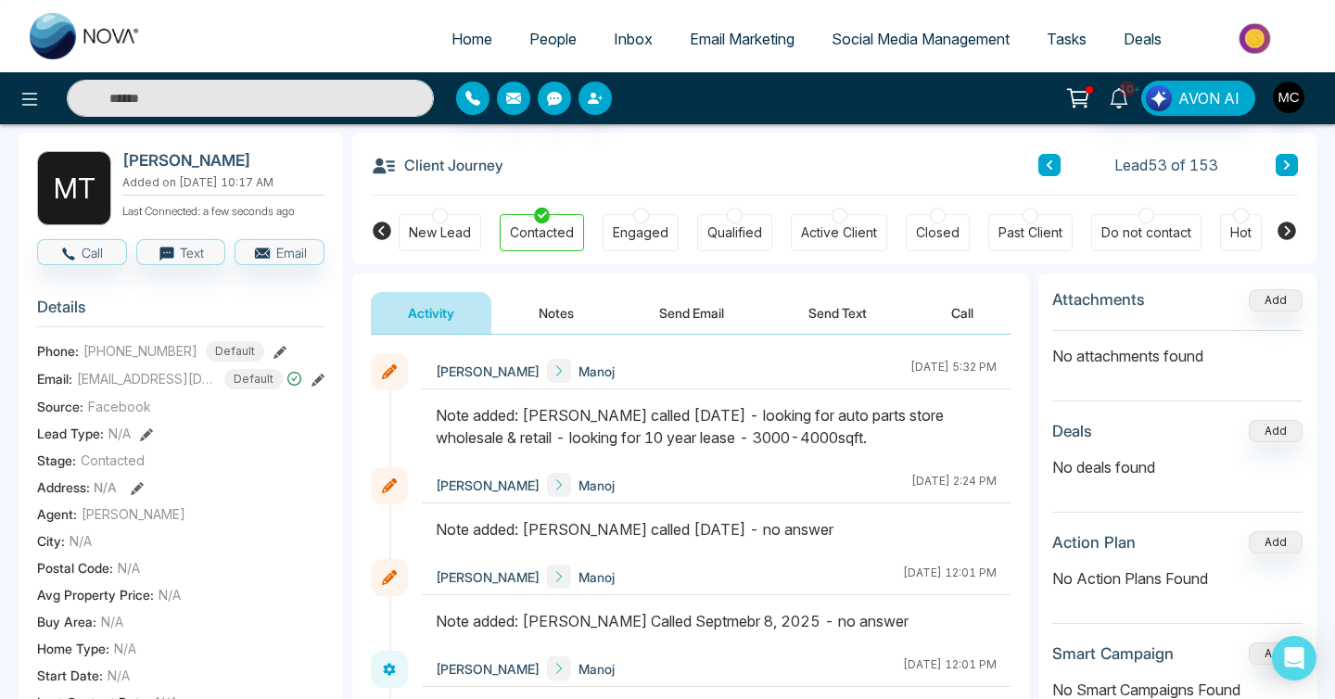
scroll to position [107, 0]
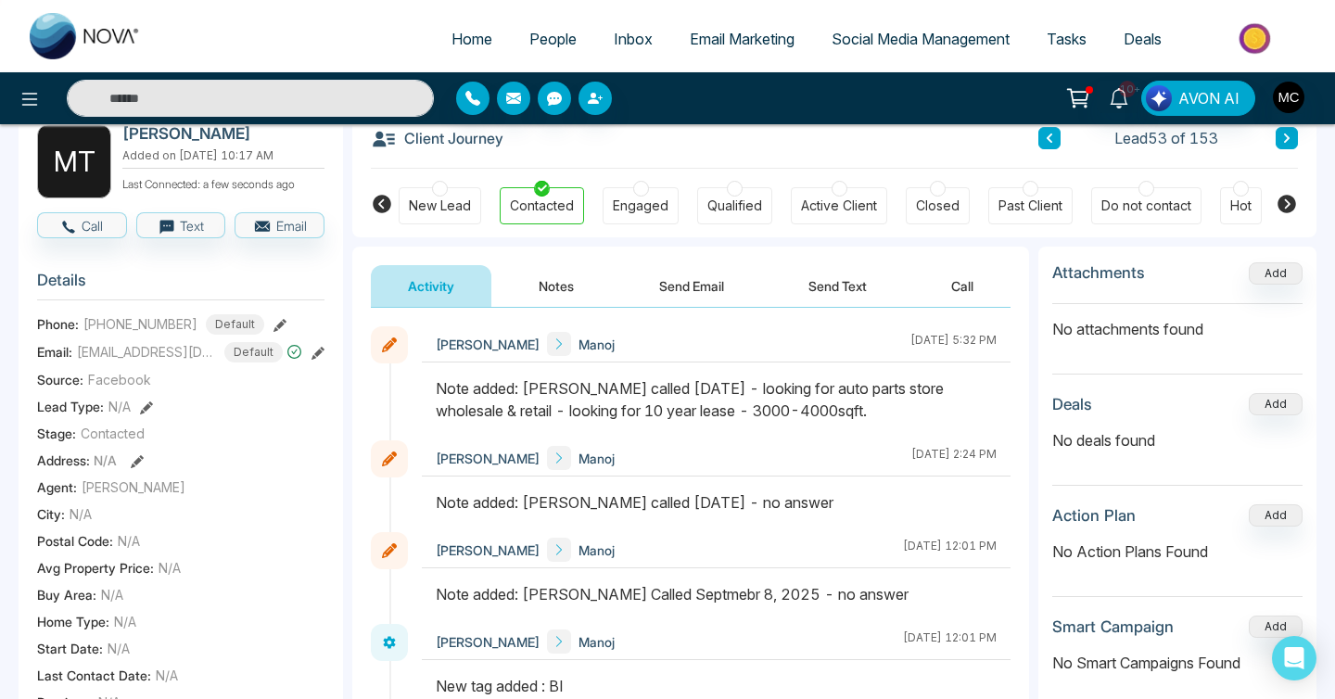
click at [1286, 142] on icon at bounding box center [1287, 138] width 6 height 9
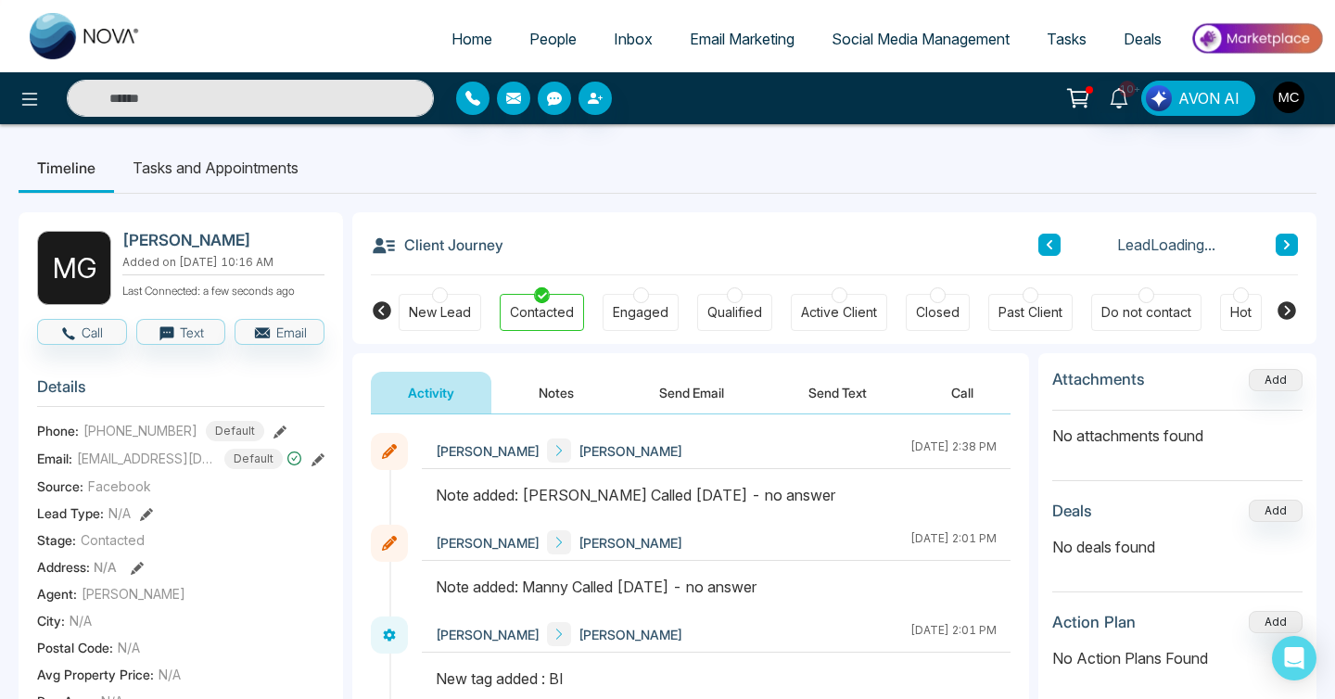
click at [1283, 249] on icon at bounding box center [1286, 244] width 9 height 11
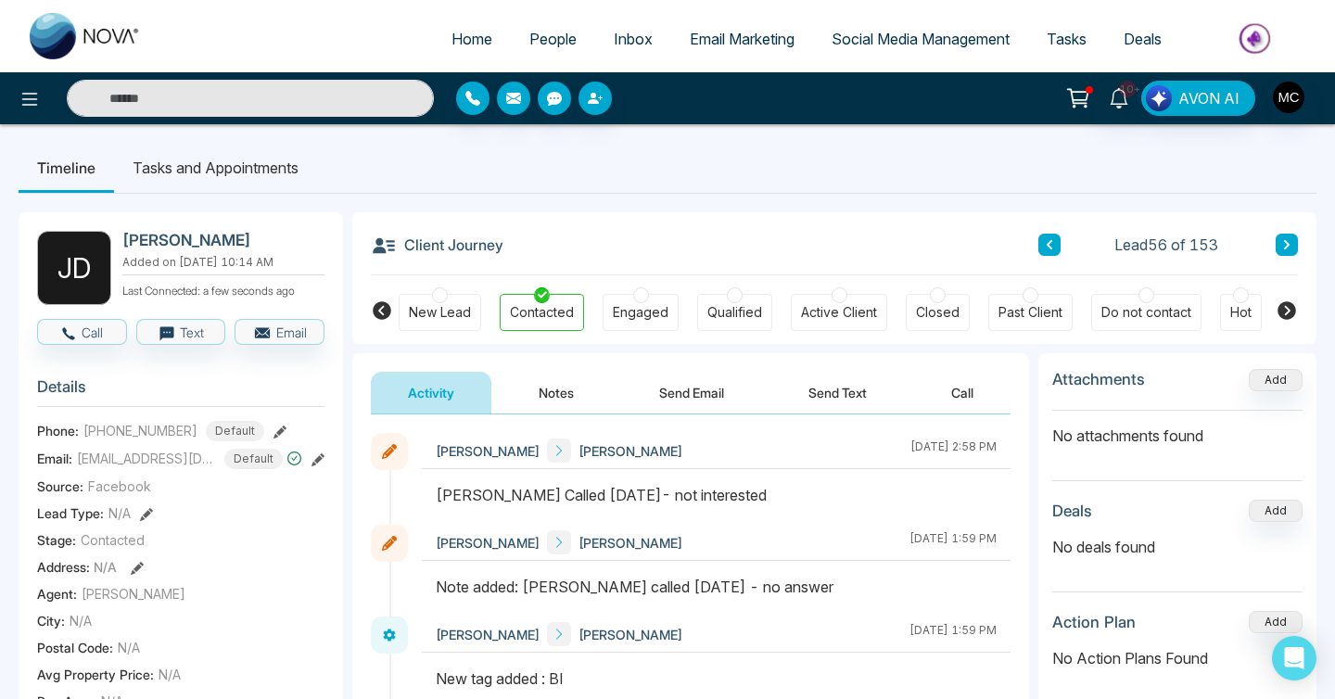
click at [1283, 249] on icon at bounding box center [1286, 244] width 9 height 11
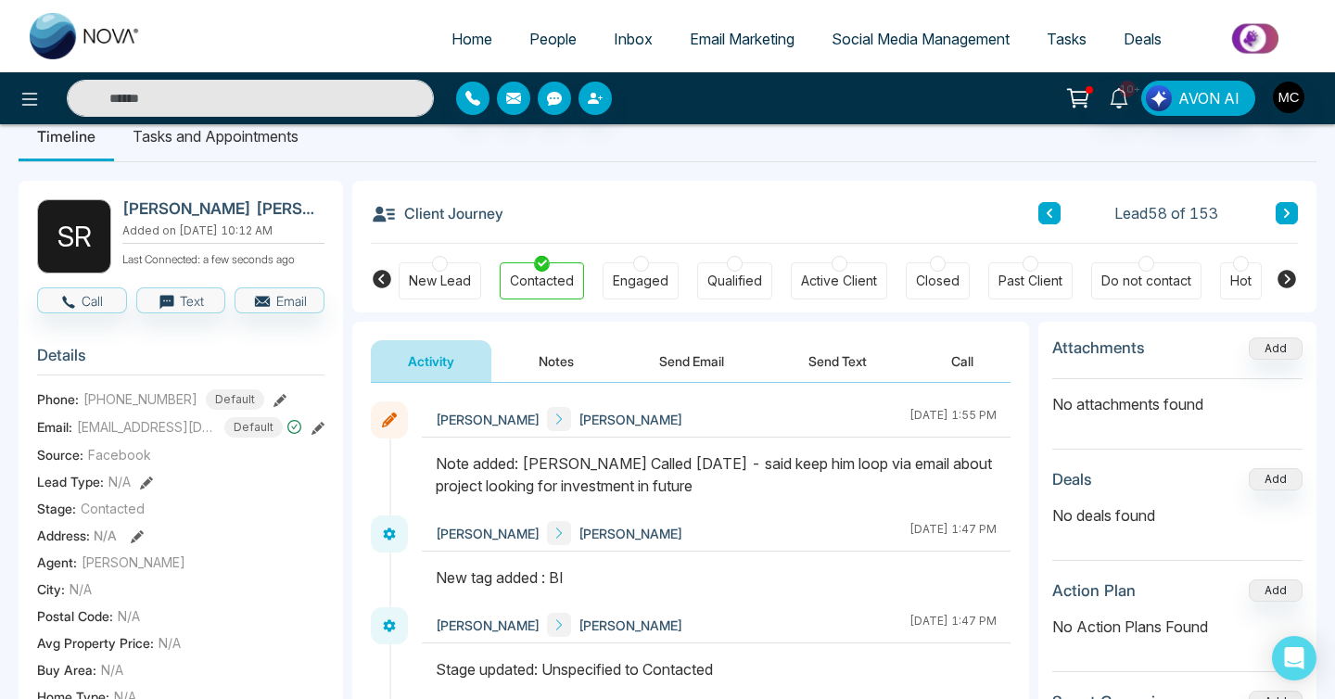
scroll to position [34, 0]
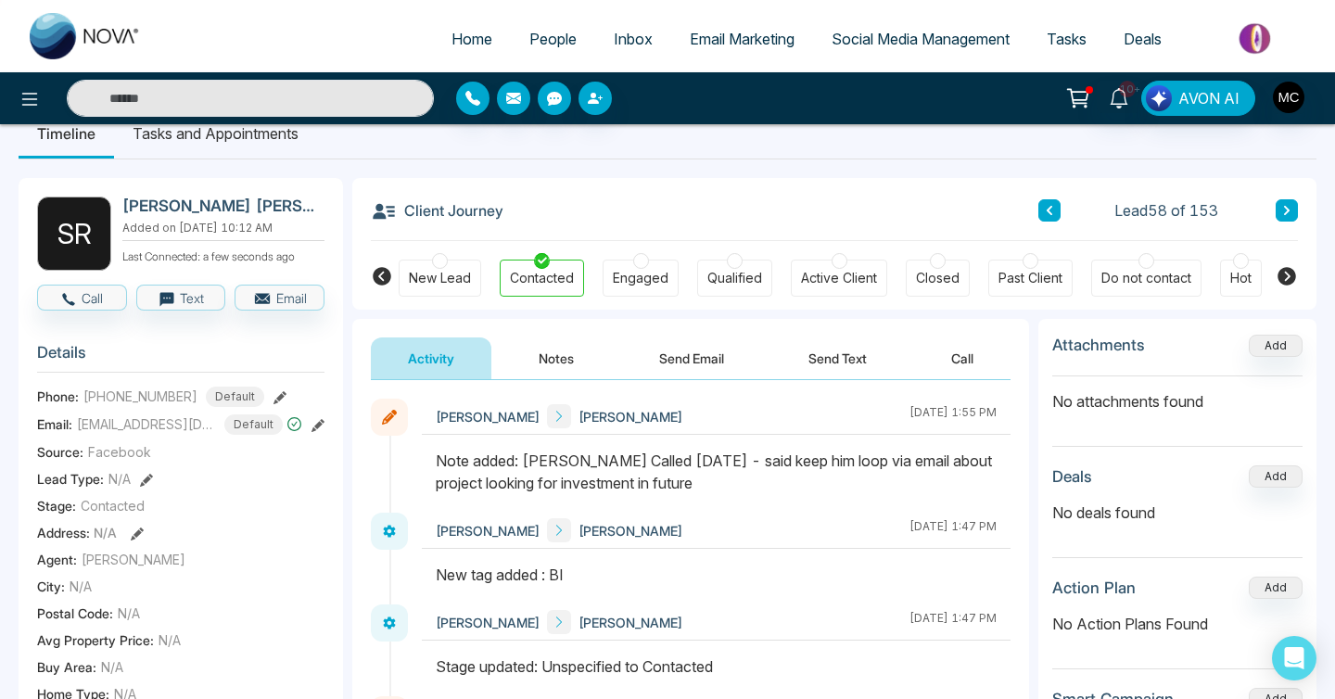
click at [559, 356] on button "Notes" at bounding box center [556, 359] width 109 height 42
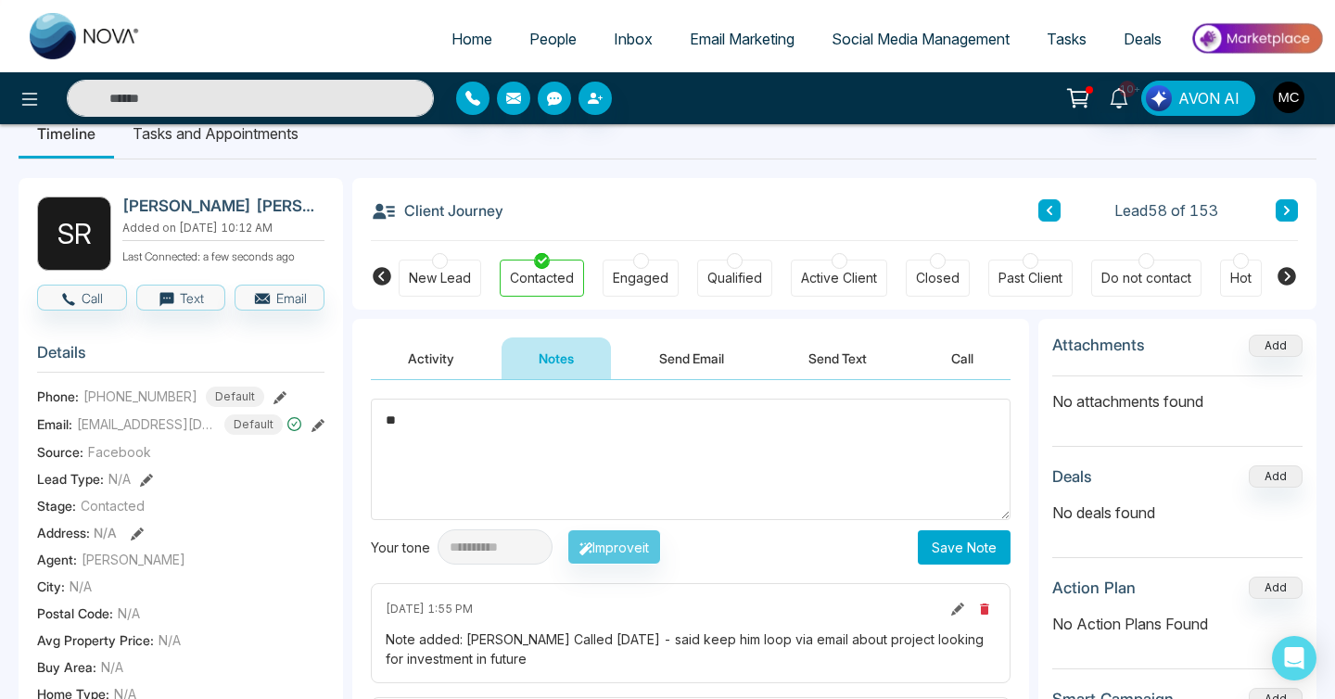
type textarea "*"
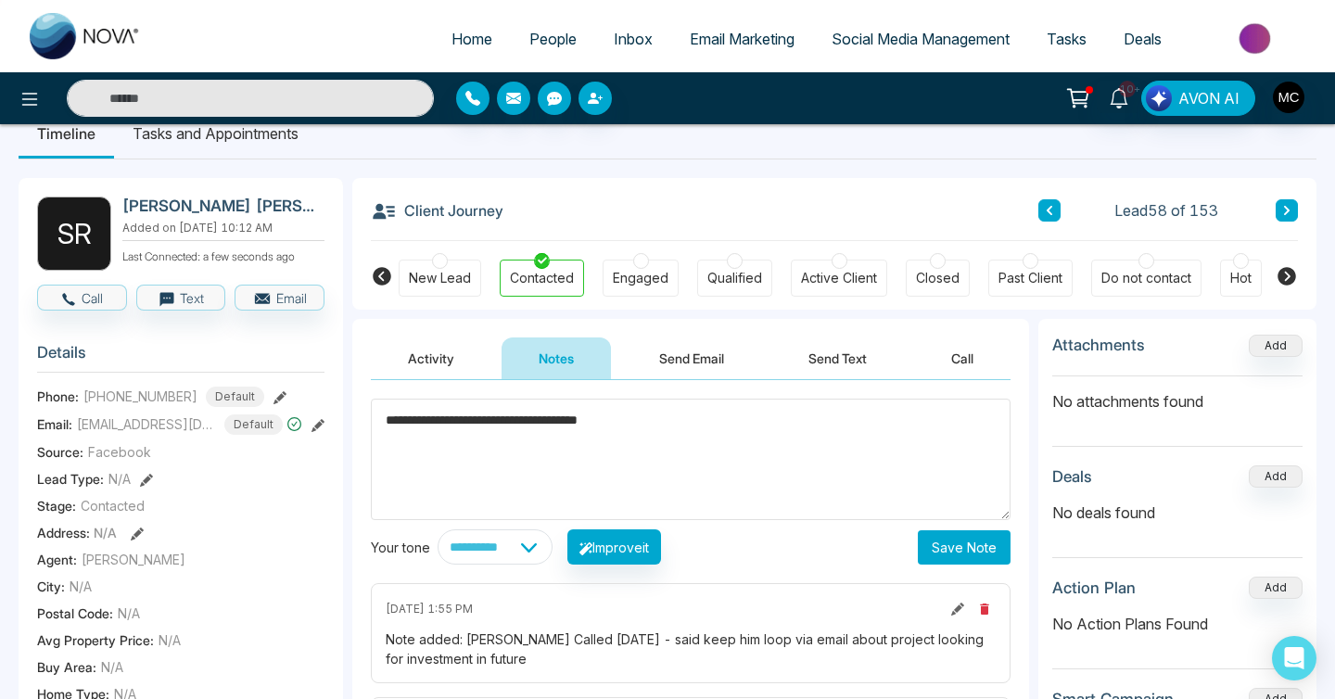
type textarea "**********"
click at [977, 542] on button "Save Note" at bounding box center [964, 547] width 93 height 34
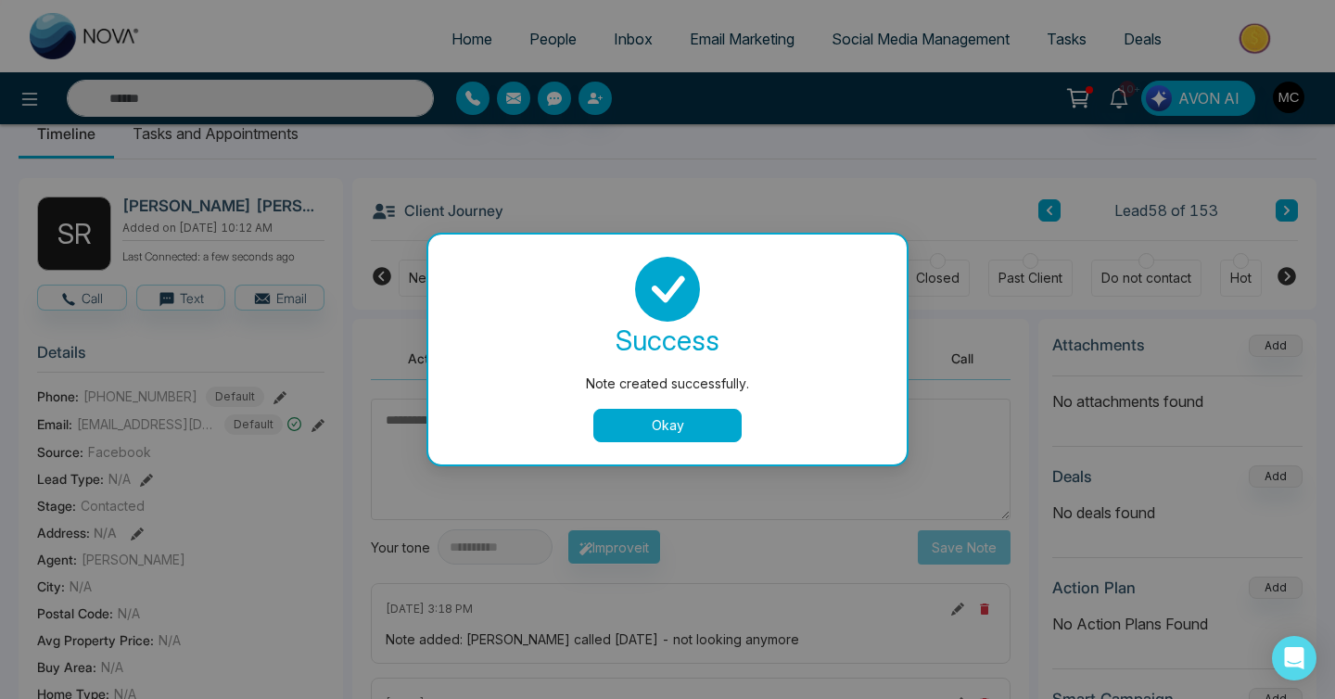
click at [628, 428] on button "Okay" at bounding box center [667, 425] width 148 height 33
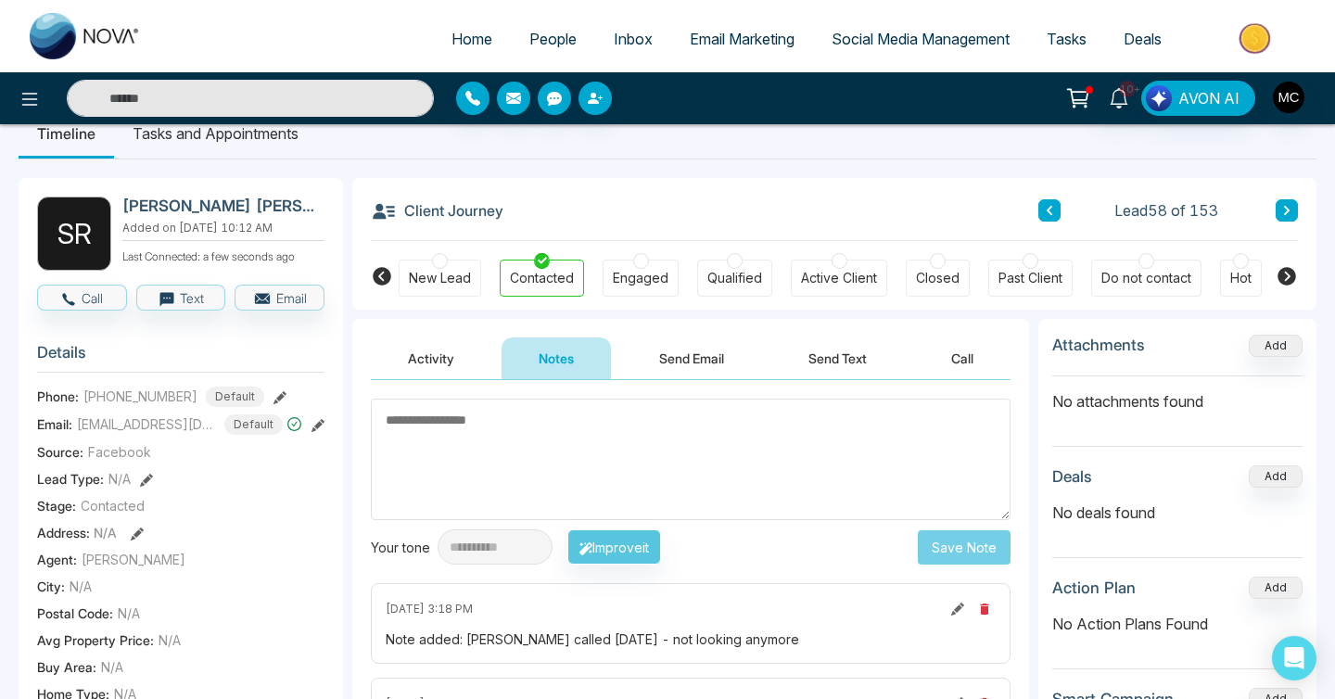
click at [1282, 215] on icon at bounding box center [1286, 210] width 9 height 11
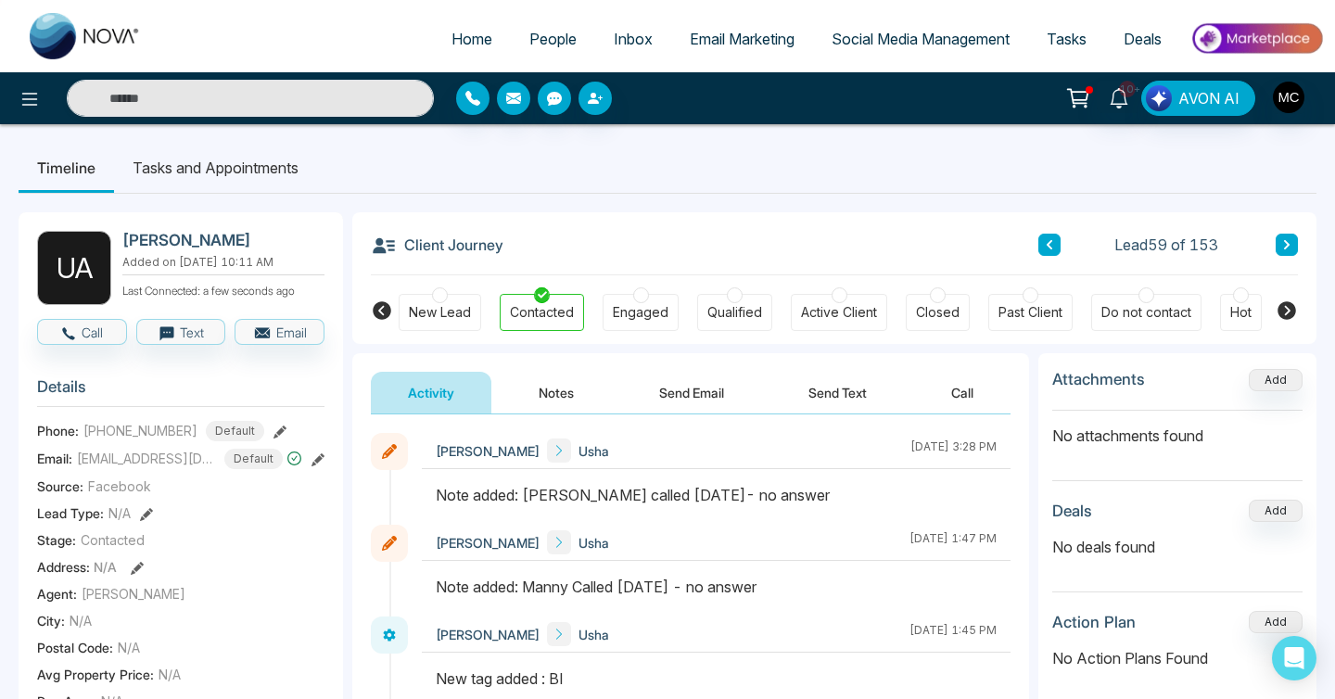
click at [1282, 215] on div "Client Journey Lead 59 of 153" at bounding box center [834, 243] width 927 height 63
click at [1287, 254] on button at bounding box center [1287, 245] width 22 height 22
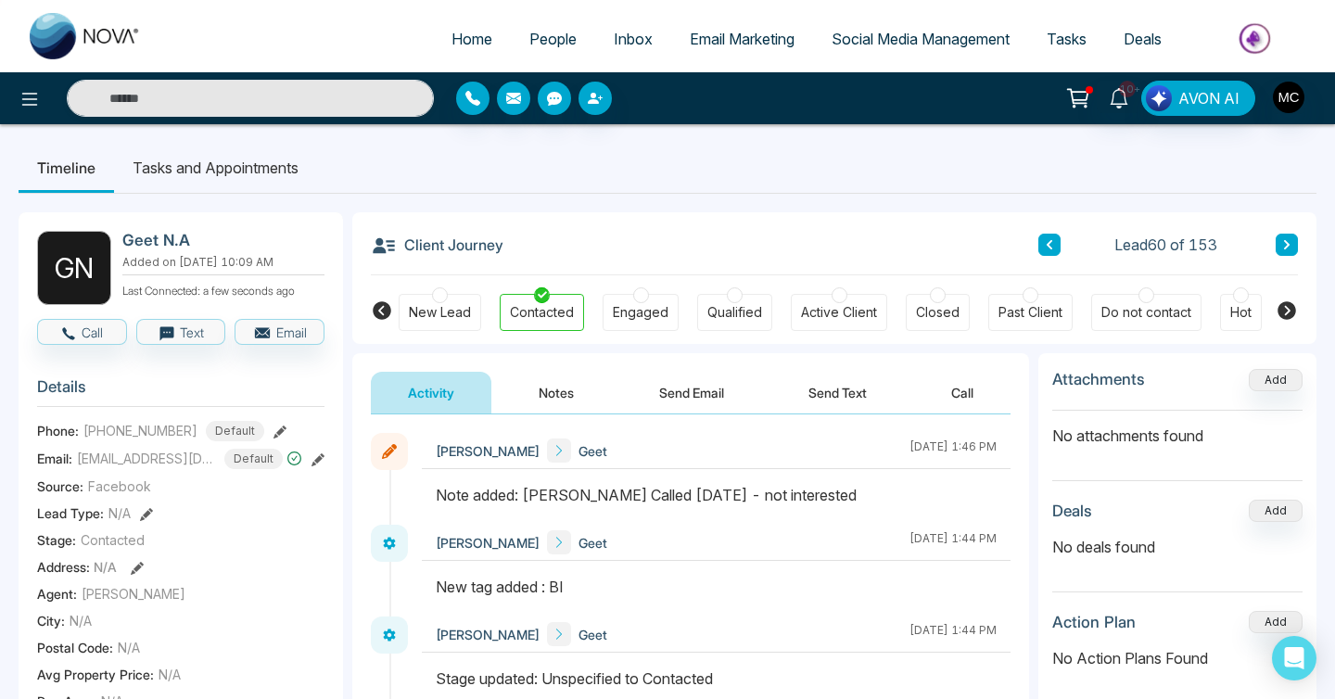
click at [1287, 254] on button at bounding box center [1287, 245] width 22 height 22
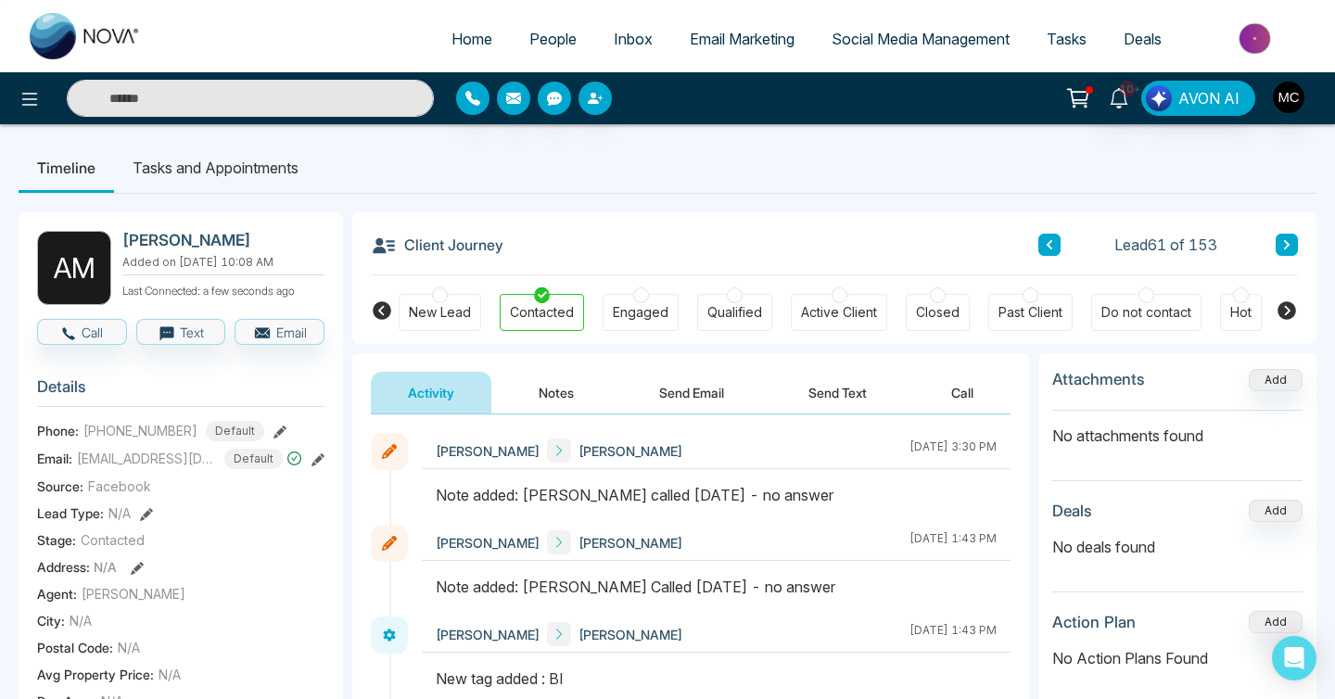
click at [1287, 254] on button at bounding box center [1287, 245] width 22 height 22
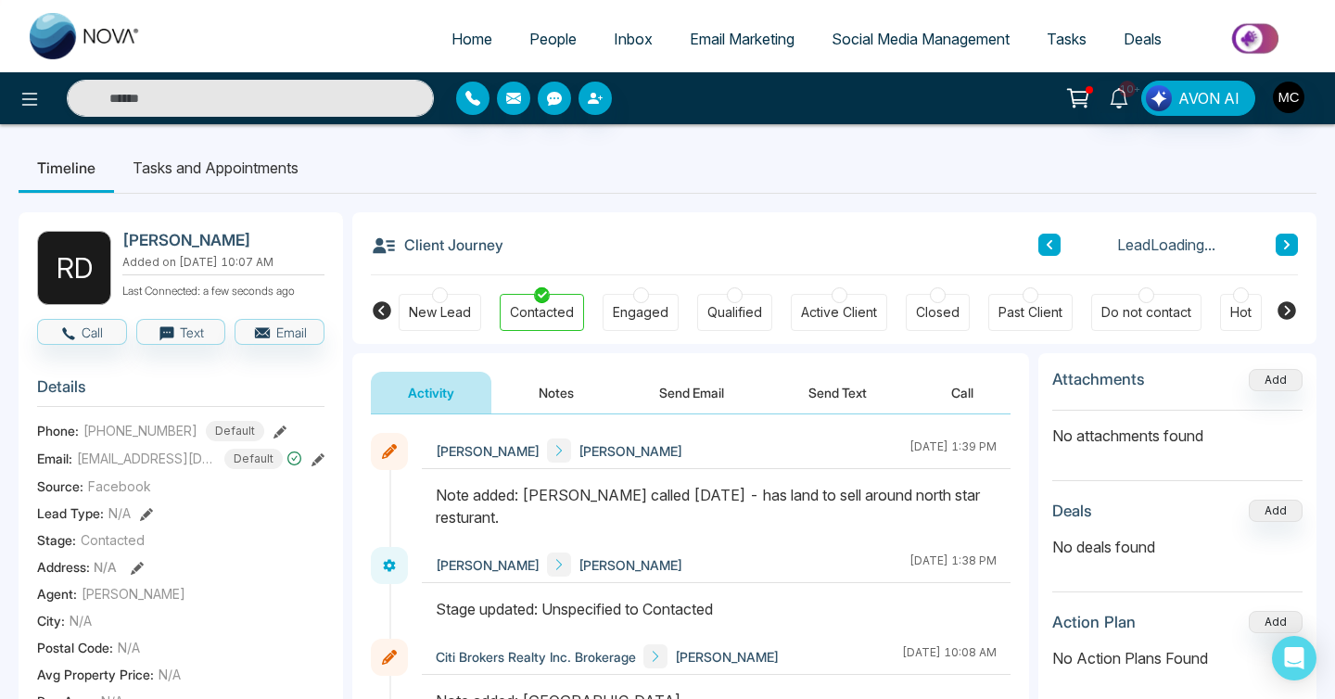
click at [1046, 247] on icon at bounding box center [1049, 244] width 9 height 11
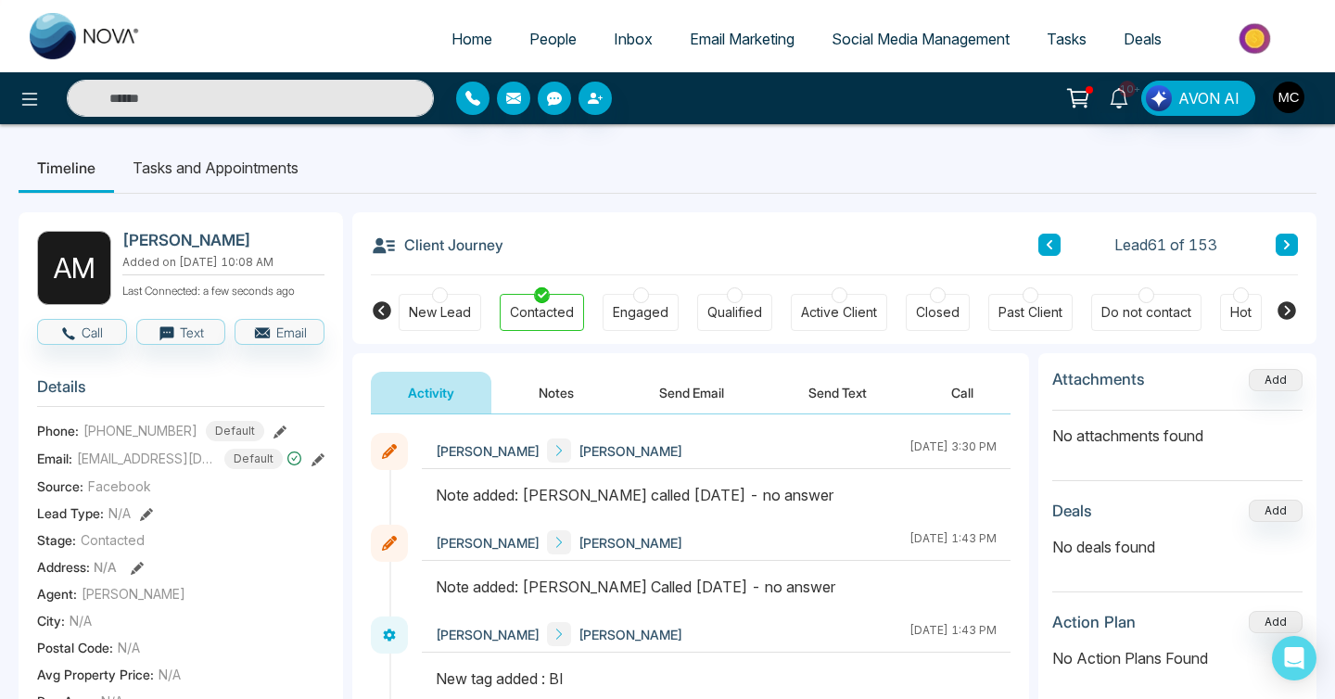
click at [1286, 244] on icon at bounding box center [1286, 244] width 9 height 11
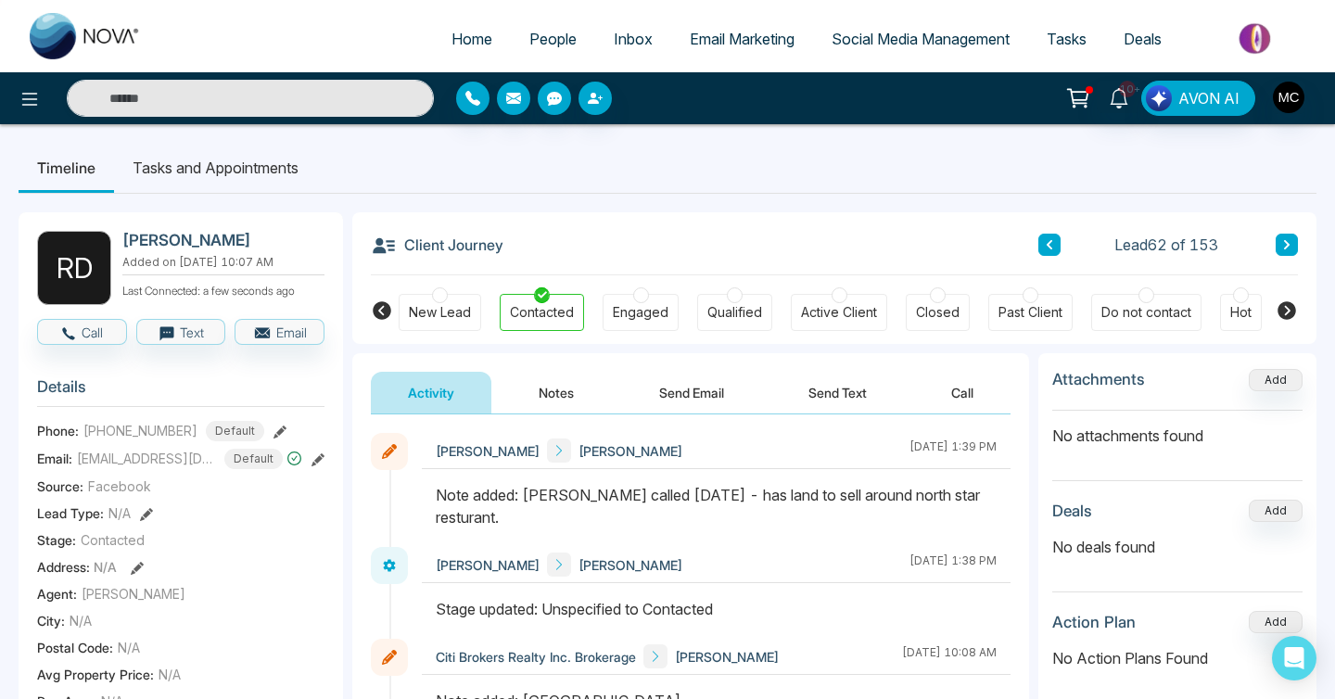
click at [1283, 241] on icon at bounding box center [1286, 244] width 9 height 11
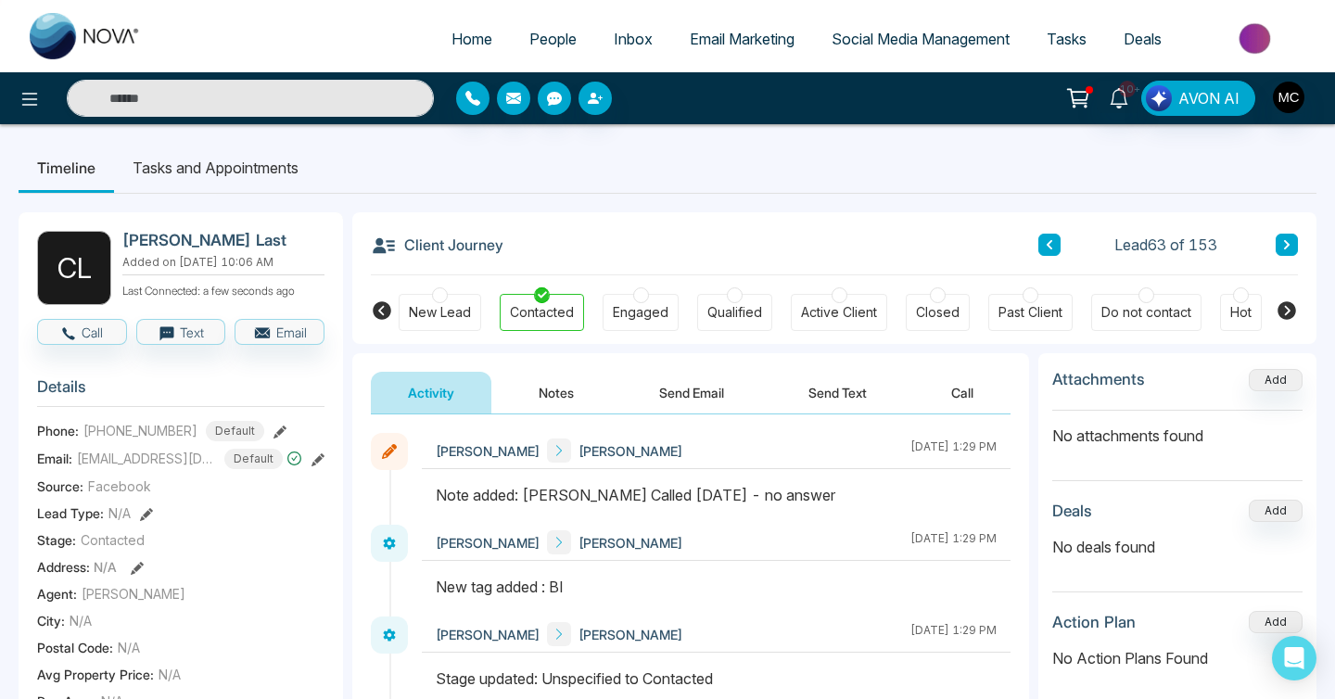
click at [1292, 243] on button at bounding box center [1287, 245] width 22 height 22
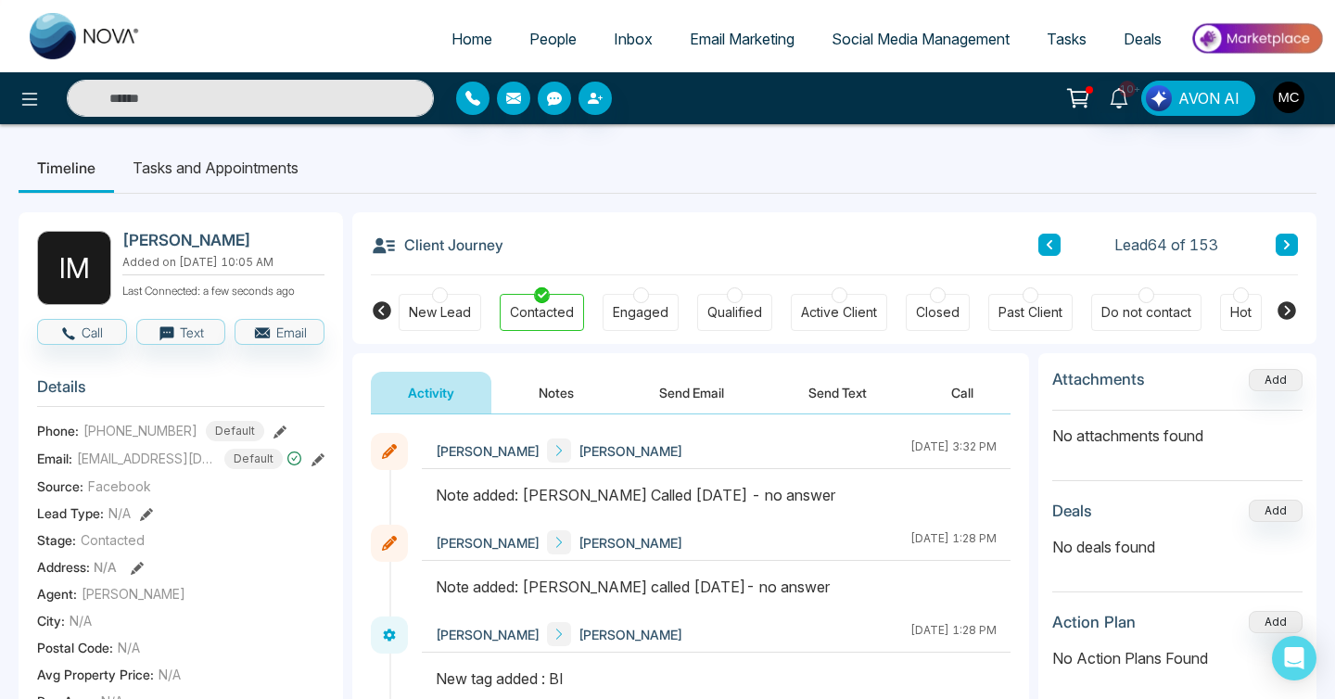
click at [1277, 240] on button at bounding box center [1287, 245] width 22 height 22
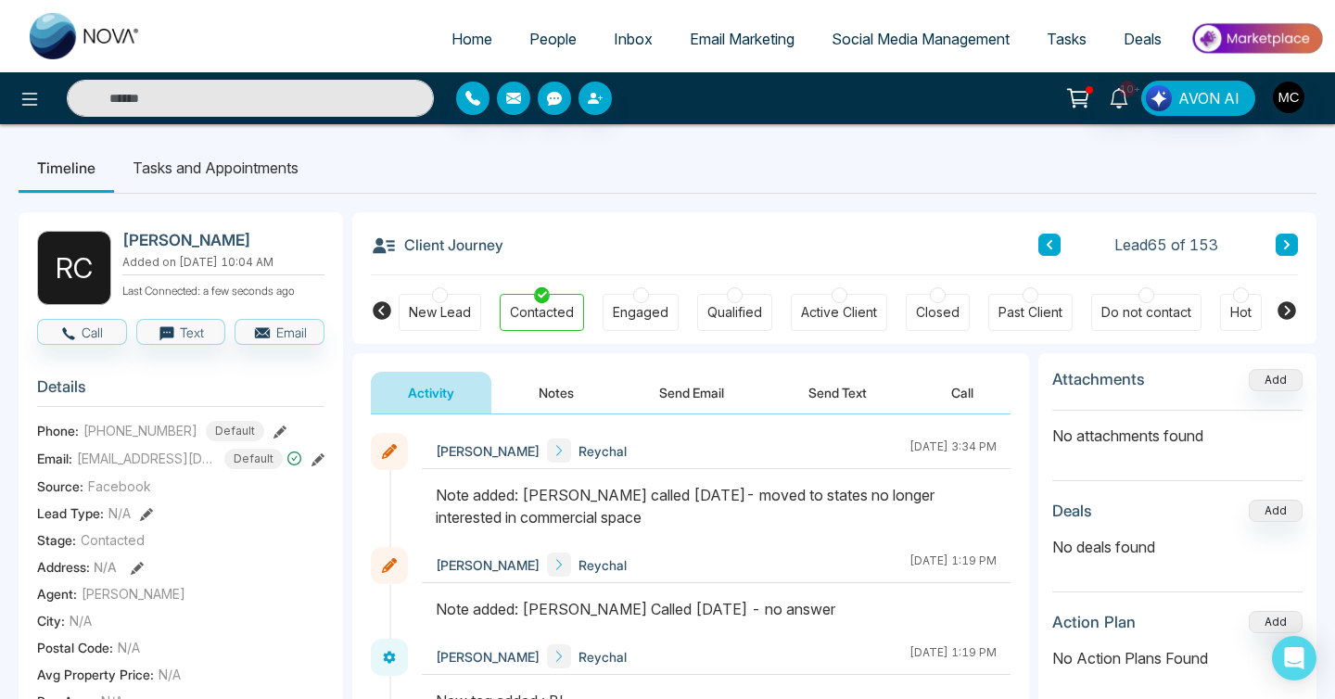
click at [1278, 253] on button at bounding box center [1287, 245] width 22 height 22
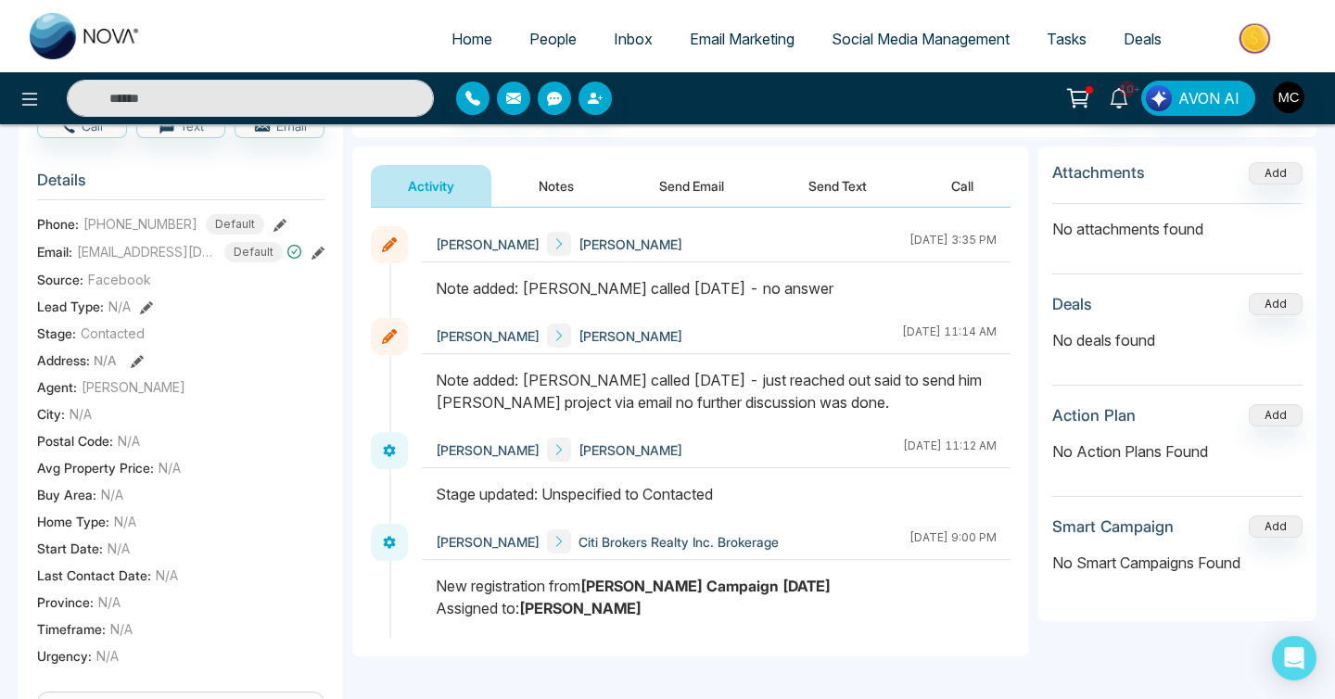
scroll to position [85, 0]
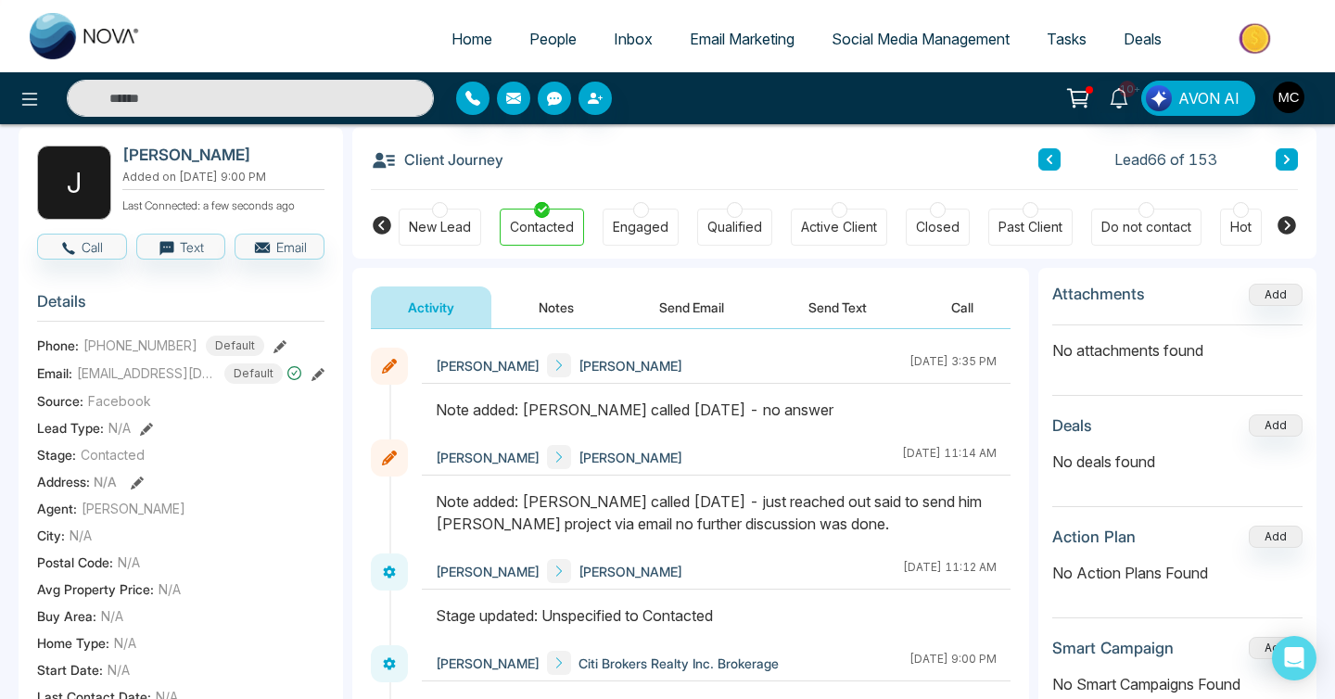
click at [1287, 161] on icon at bounding box center [1287, 159] width 6 height 9
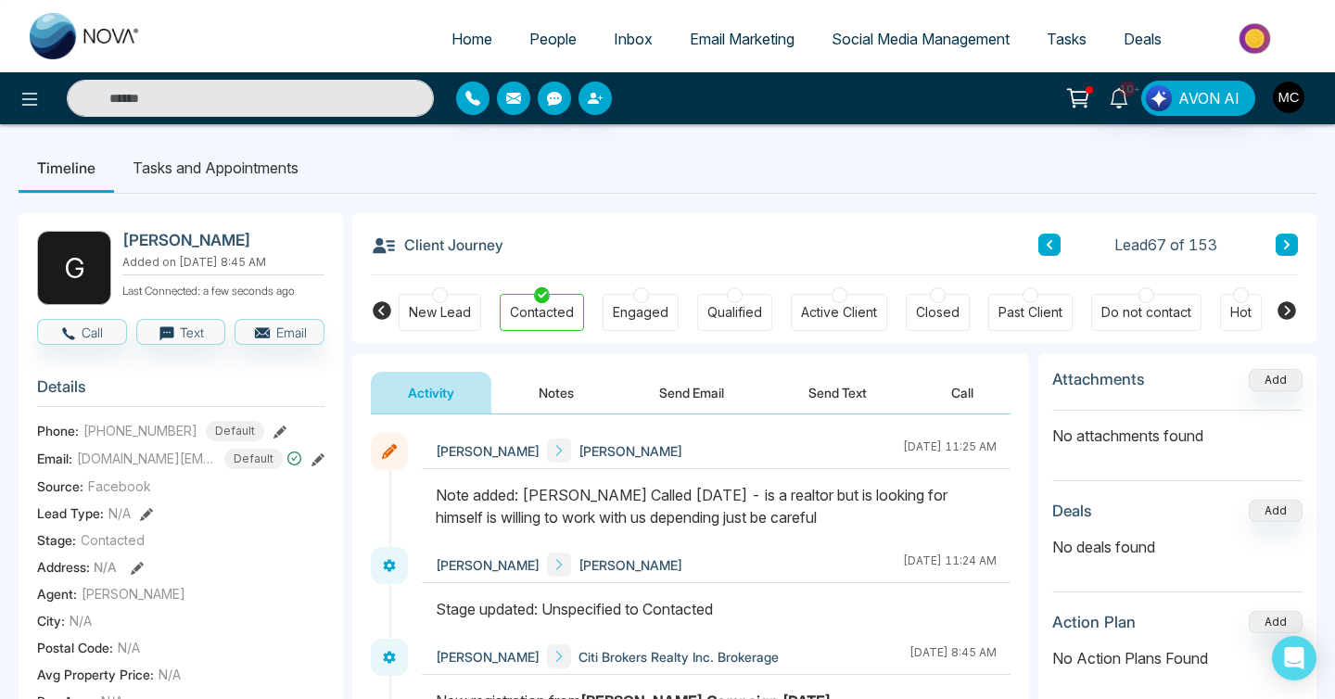
click at [1282, 236] on button at bounding box center [1287, 245] width 22 height 22
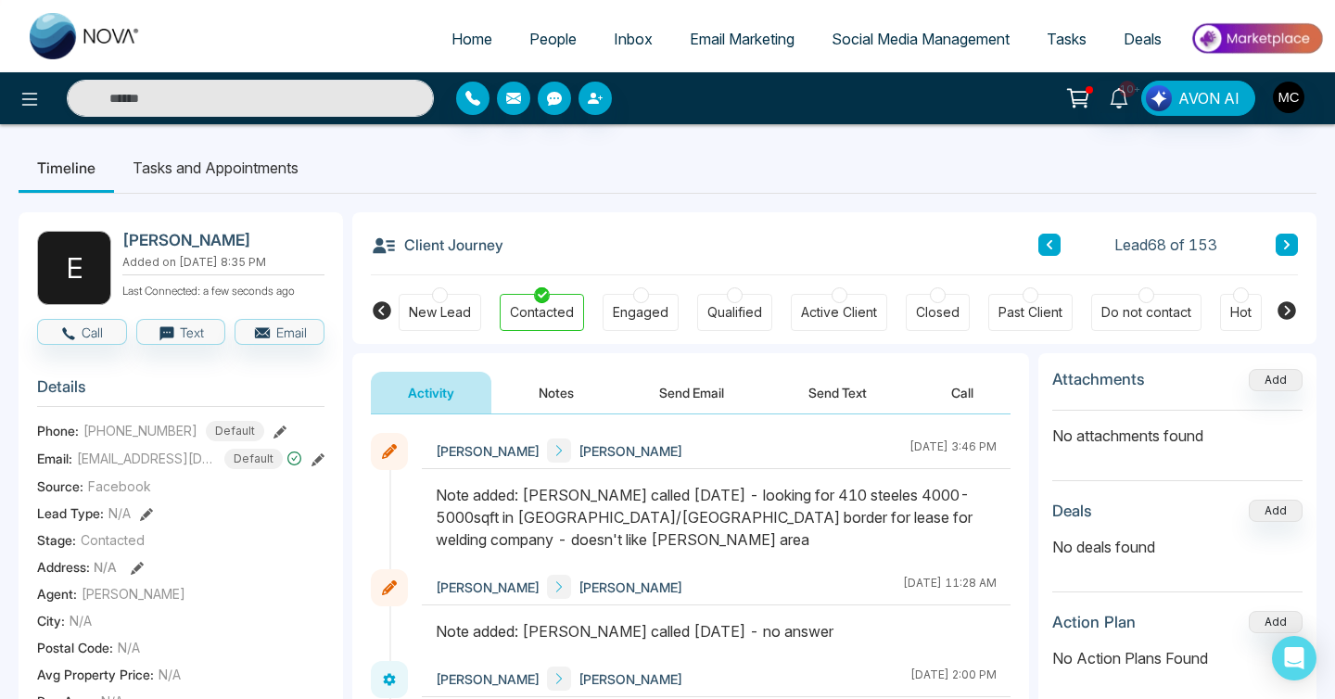
scroll to position [6, 0]
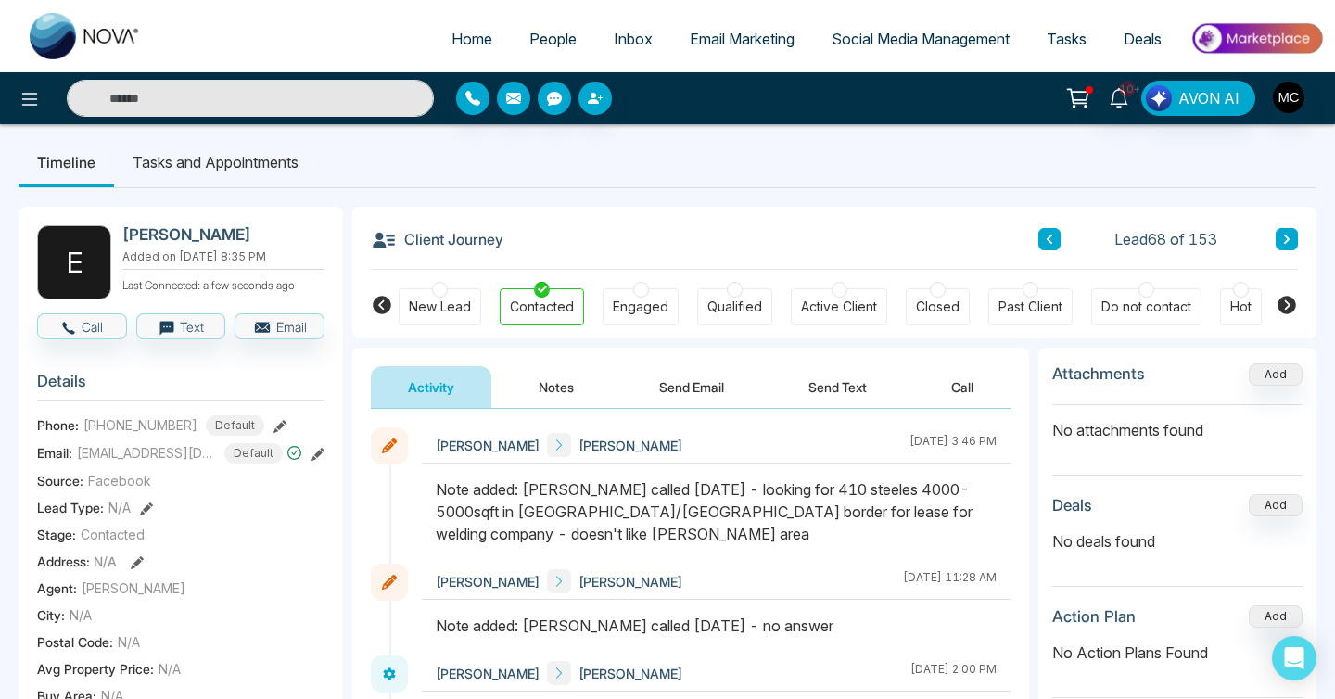
click at [457, 22] on link "Home" at bounding box center [472, 38] width 78 height 35
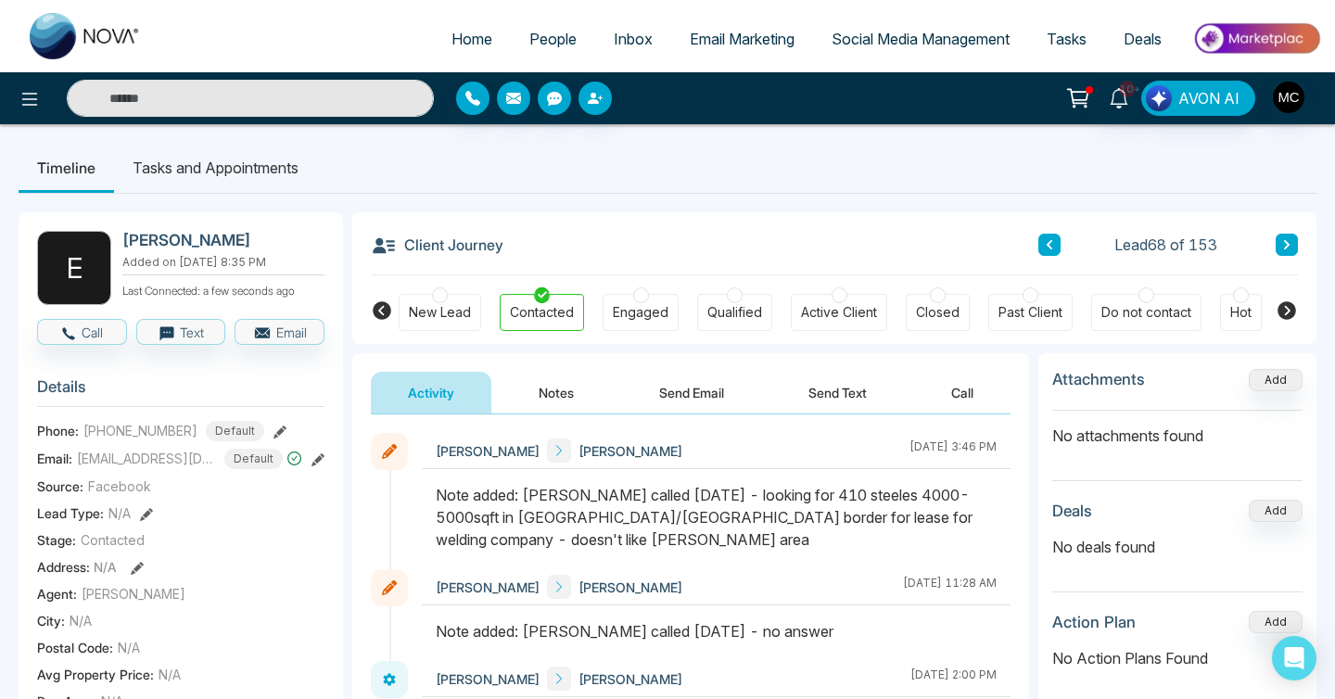
select select "*"
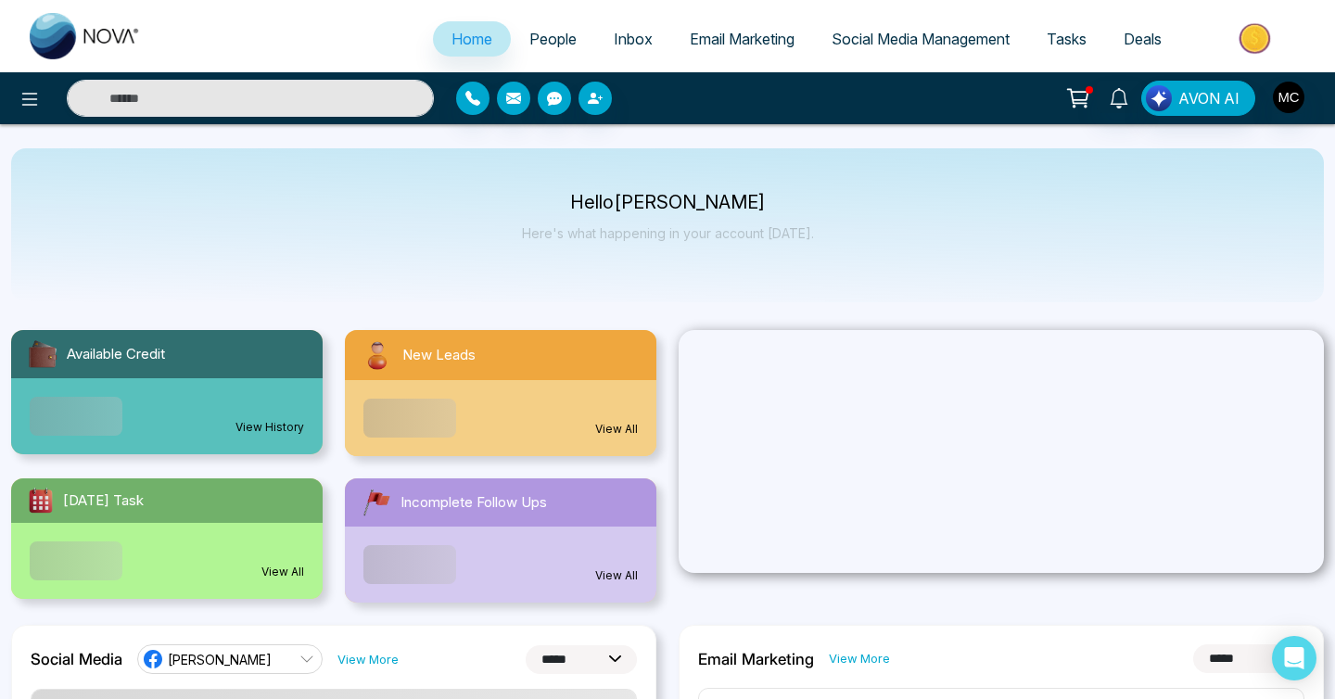
click at [529, 34] on span "People" at bounding box center [552, 39] width 47 height 19
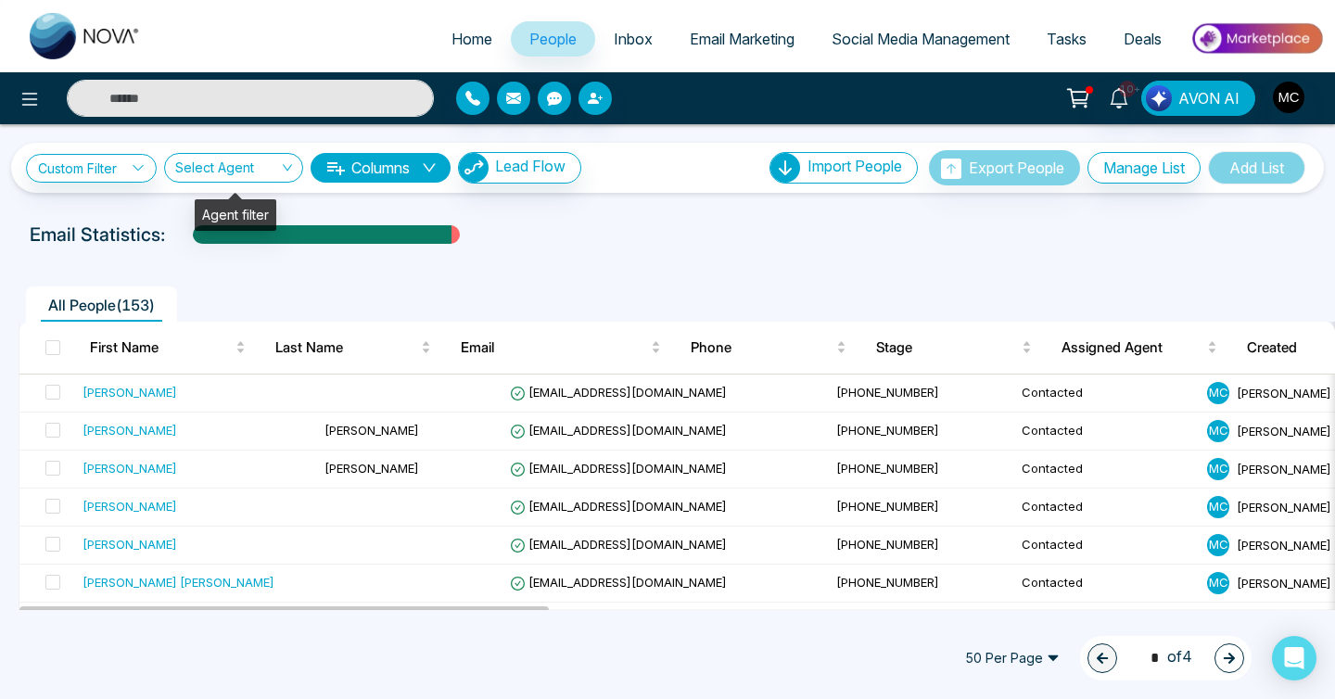
click at [277, 106] on input "text" at bounding box center [250, 98] width 367 height 37
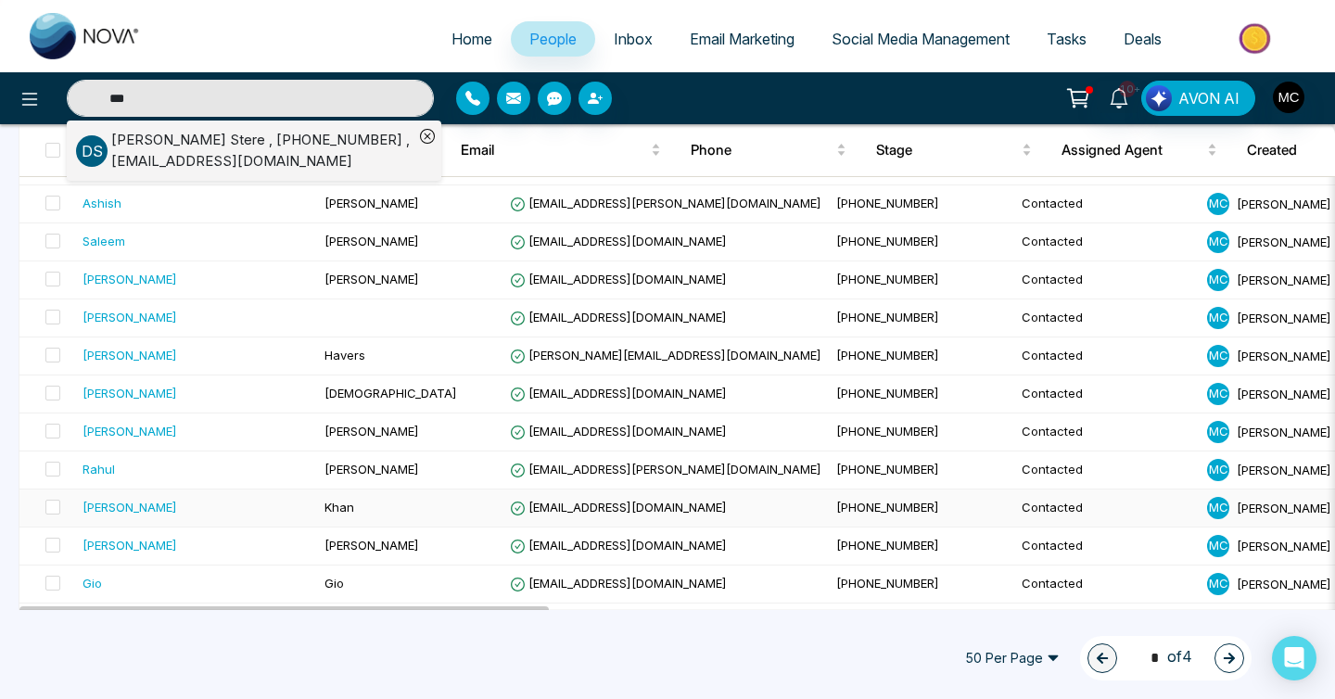
scroll to position [1670, 0]
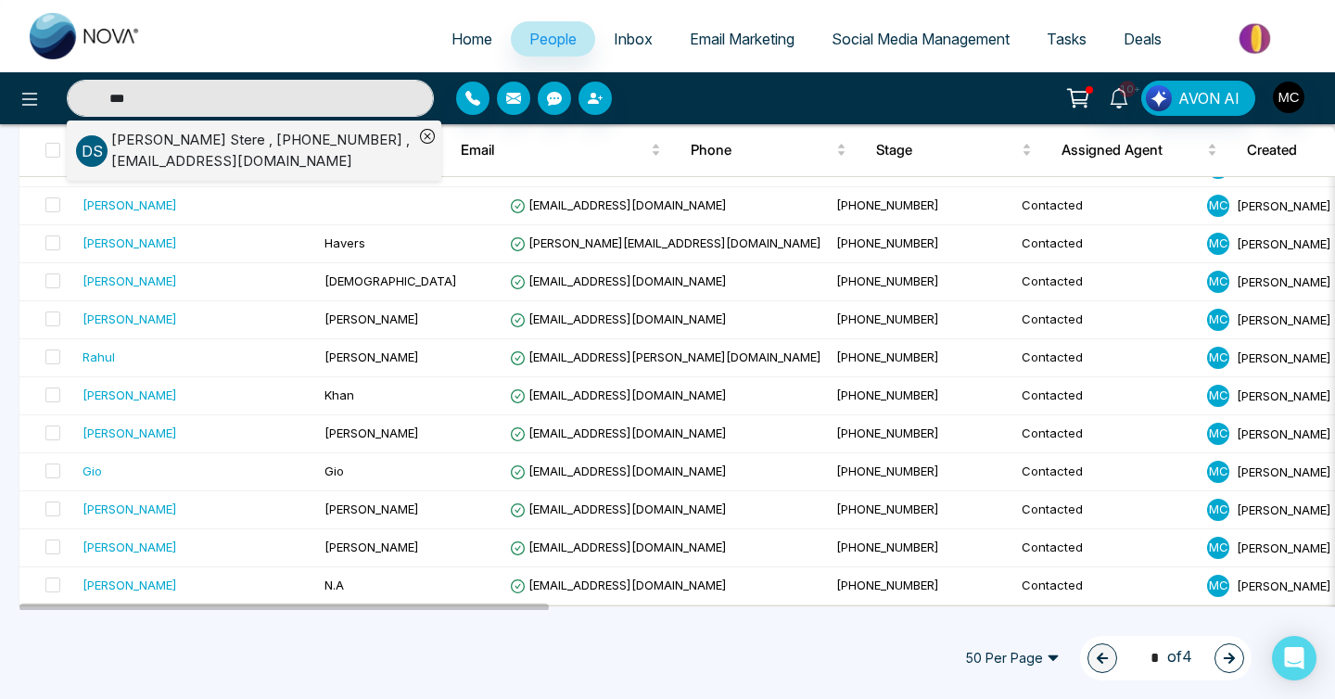
type input "***"
click at [1235, 657] on icon "button" at bounding box center [1229, 658] width 13 height 13
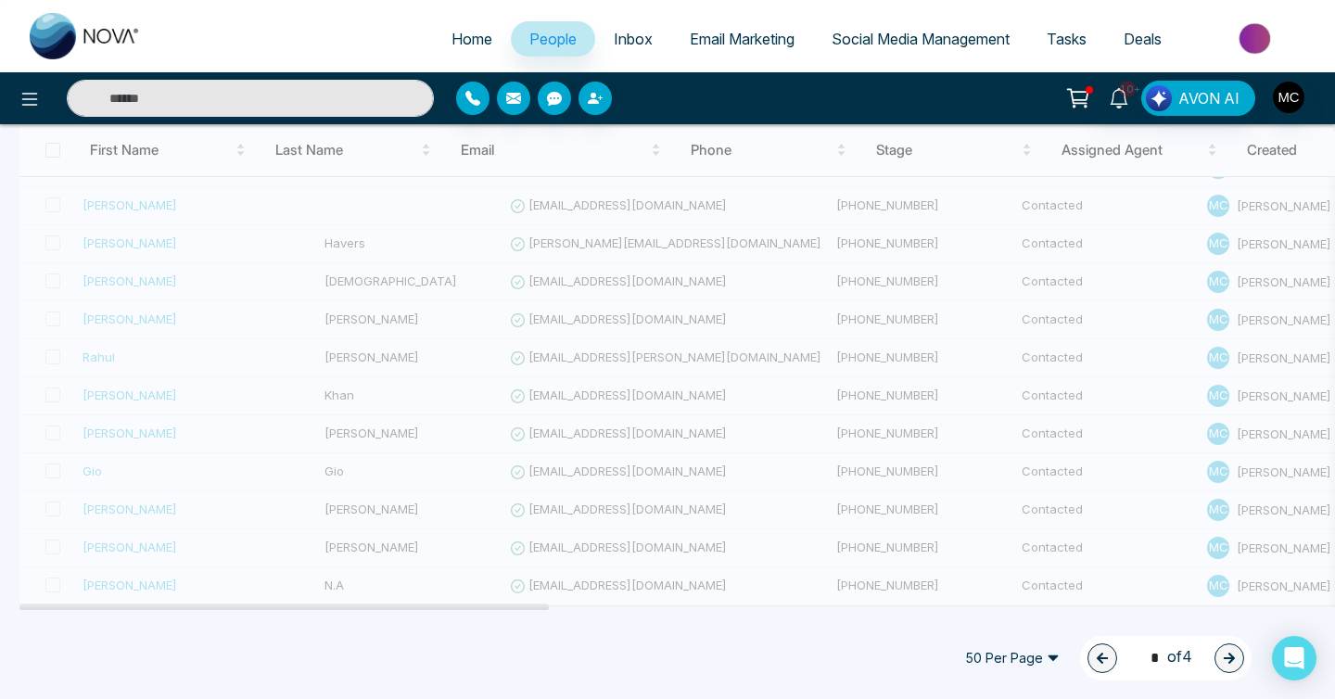
type input "***"
type input "*"
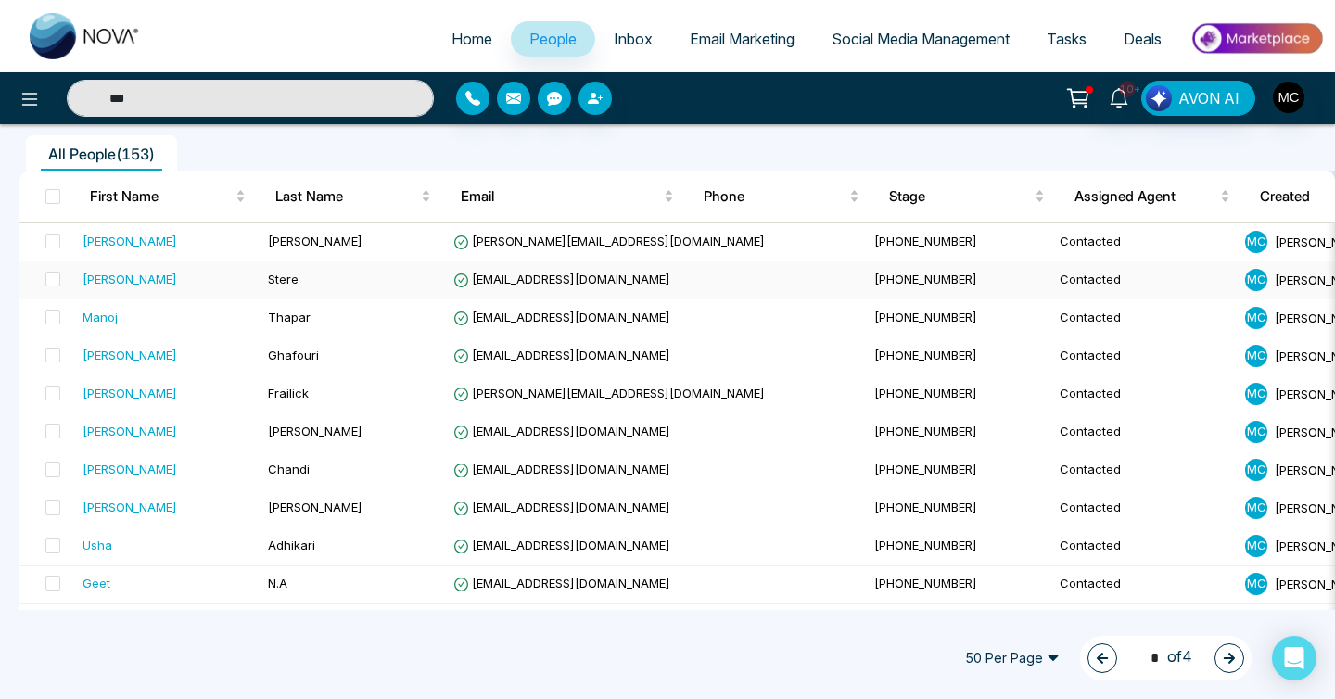
scroll to position [146, 0]
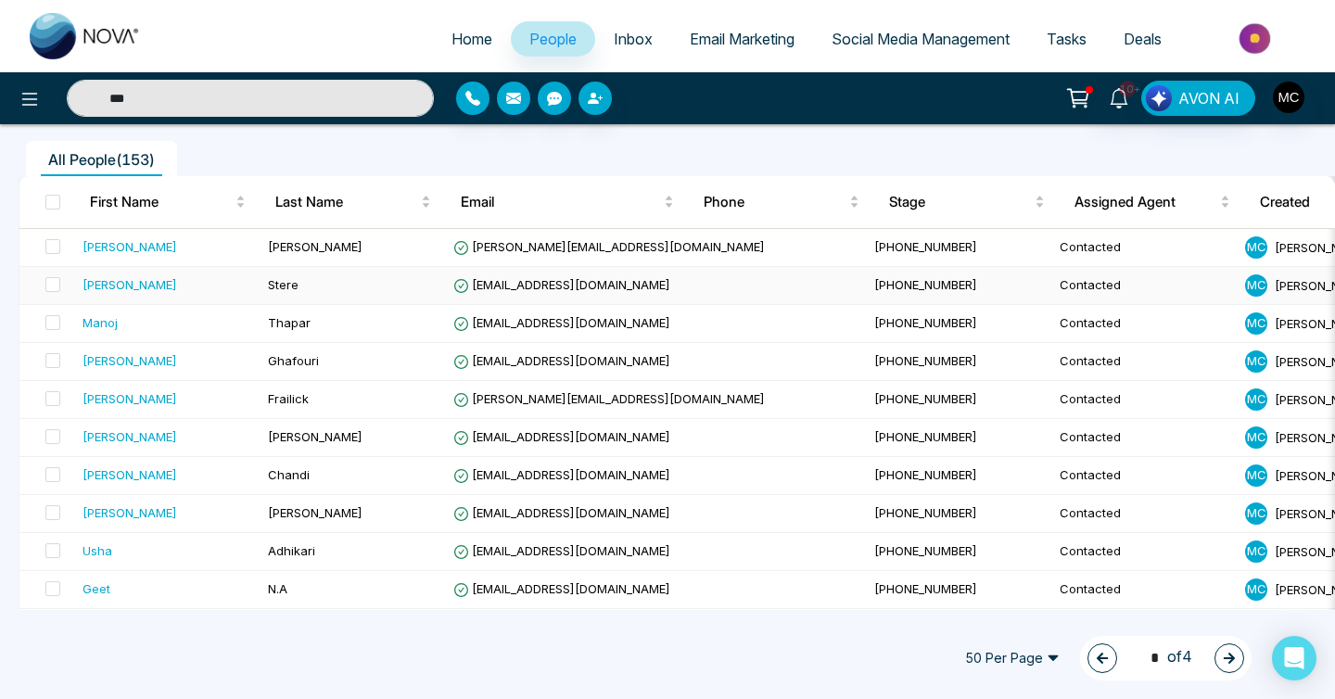
click at [437, 270] on td "Stere" at bounding box center [353, 286] width 185 height 38
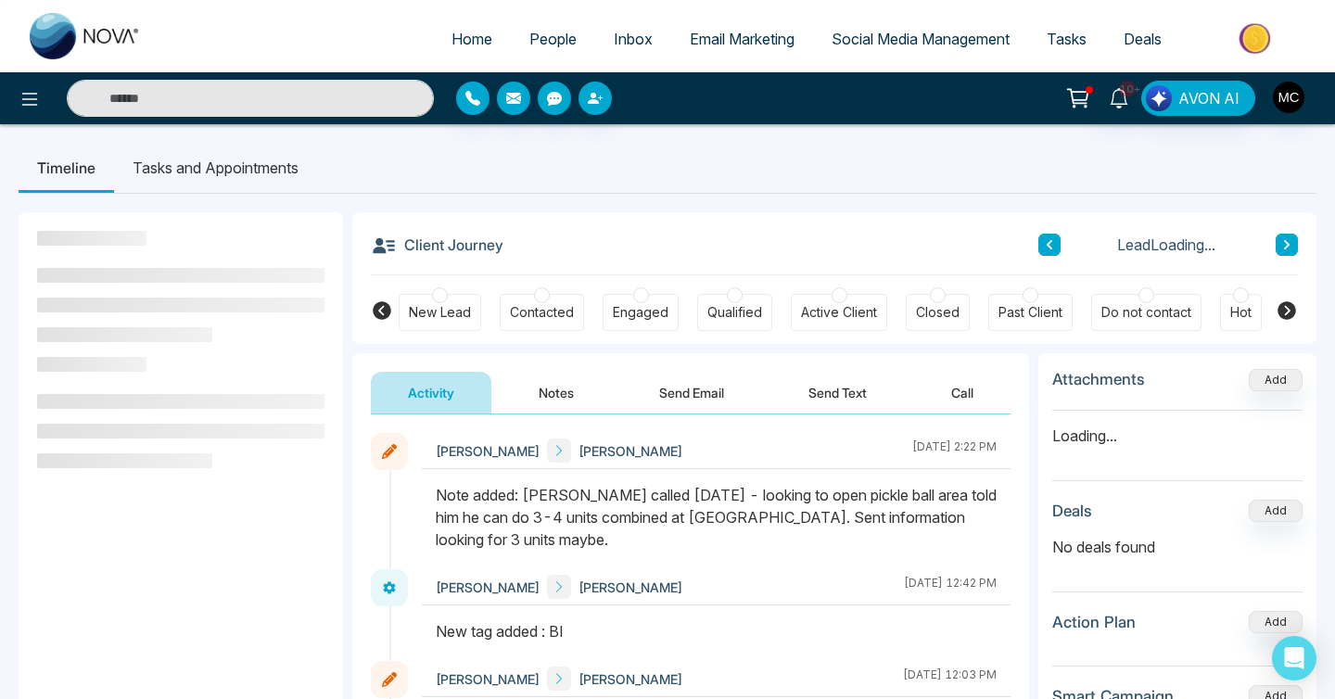
click at [539, 386] on button "Notes" at bounding box center [556, 393] width 109 height 42
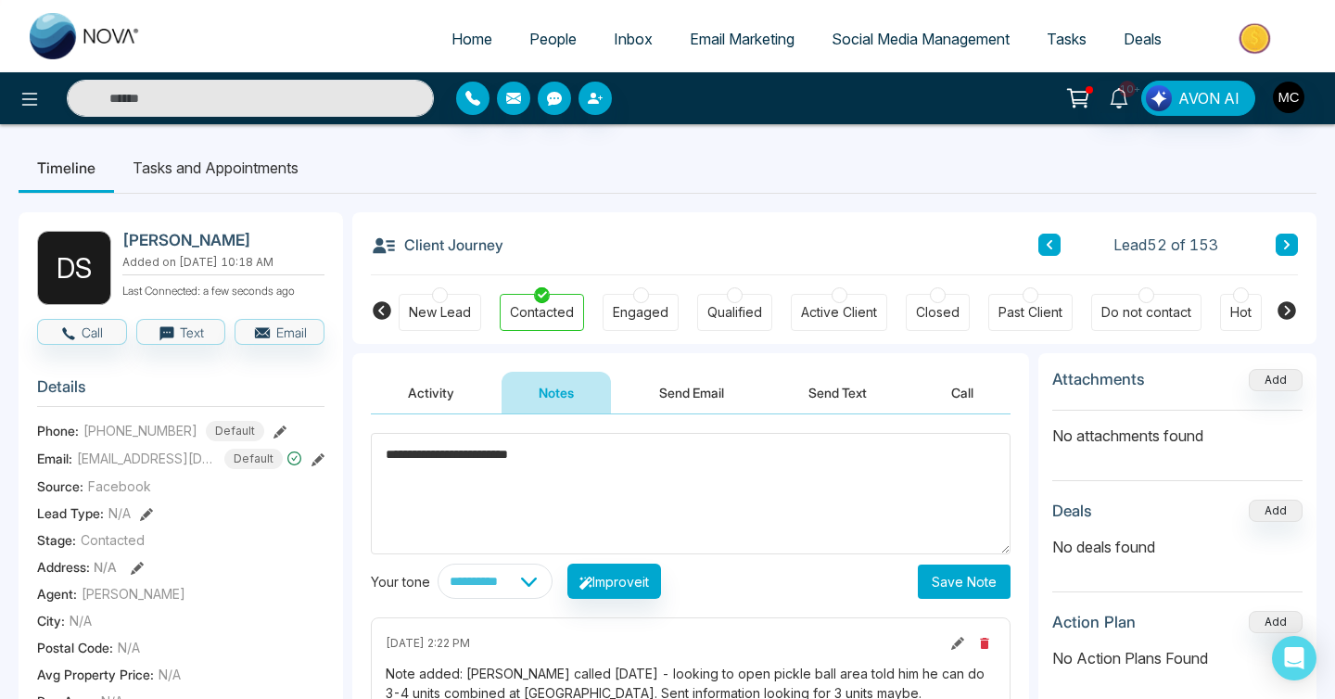
click at [390, 454] on textarea "**********" at bounding box center [691, 493] width 640 height 121
click at [686, 446] on textarea "**********" at bounding box center [691, 493] width 640 height 121
click at [693, 460] on textarea "**********" at bounding box center [691, 493] width 640 height 121
click at [769, 460] on textarea "**********" at bounding box center [691, 493] width 640 height 121
type textarea "**********"
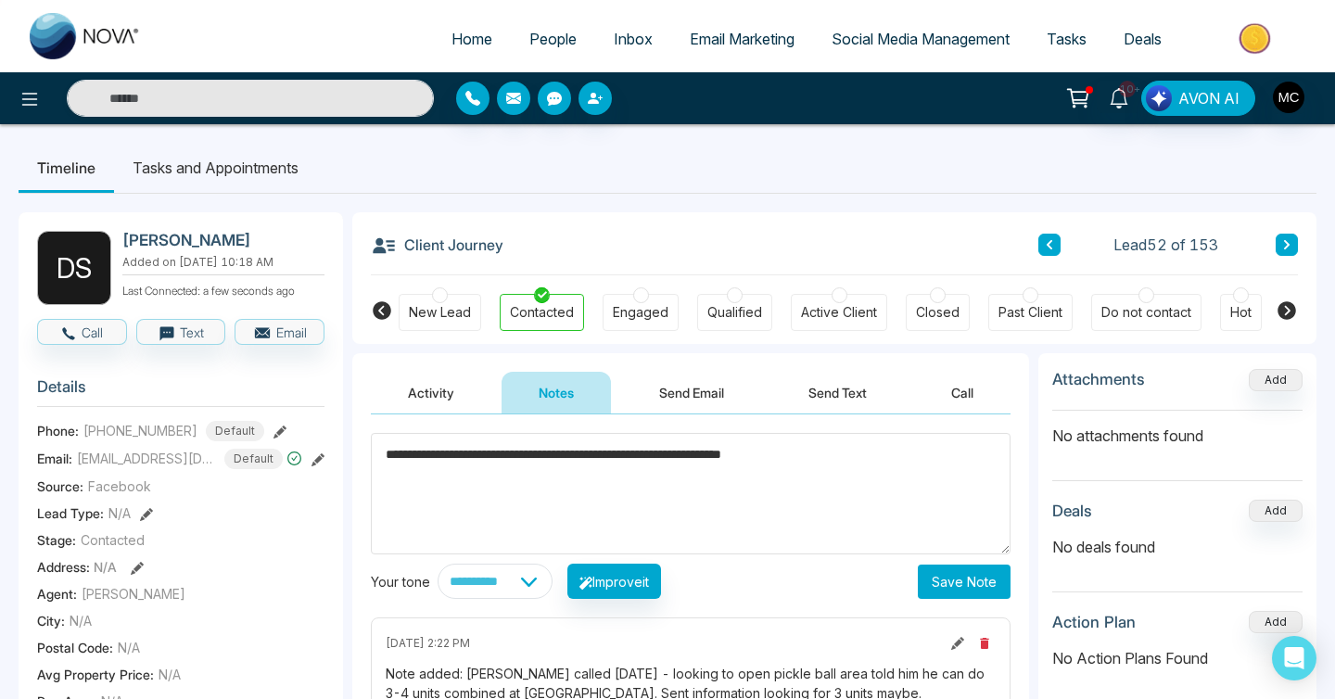
click at [948, 578] on button "Save Note" at bounding box center [964, 582] width 93 height 34
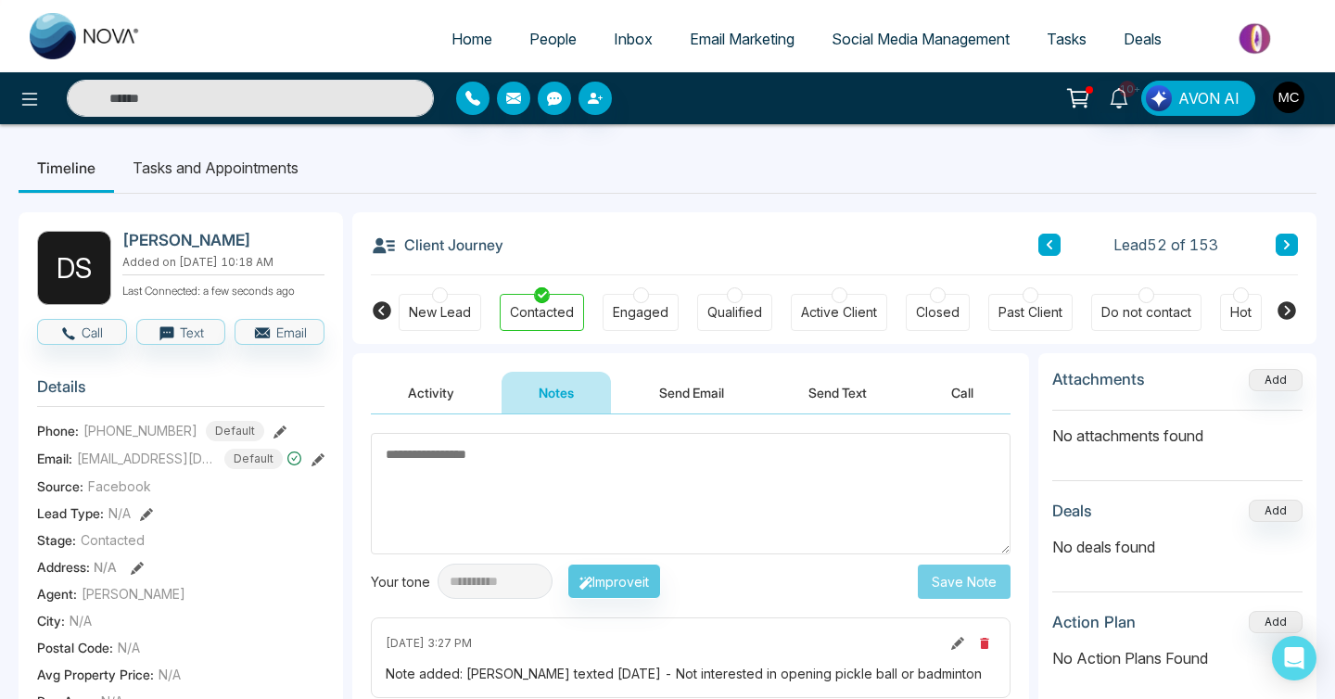
click at [1289, 259] on div "Client Journey Lead 52 of 153" at bounding box center [834, 243] width 927 height 63
click at [531, 51] on link "People" at bounding box center [553, 38] width 84 height 35
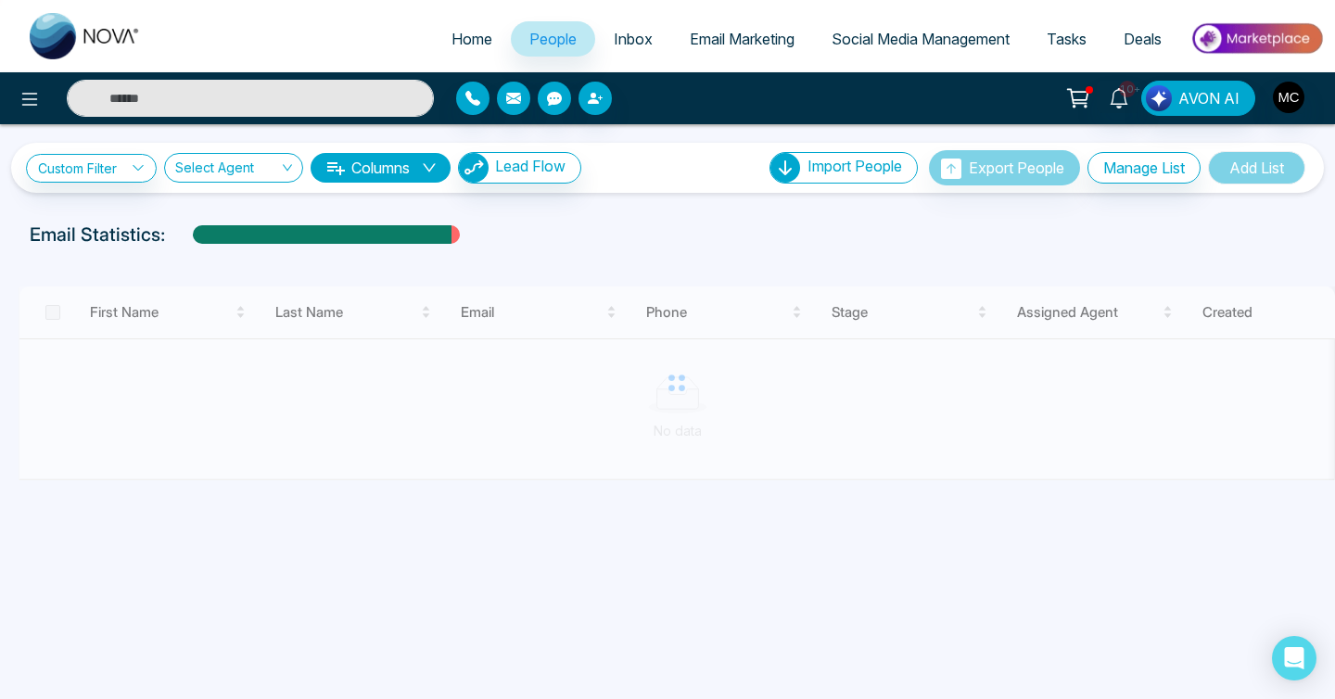
click at [236, 99] on input "text" at bounding box center [250, 98] width 367 height 37
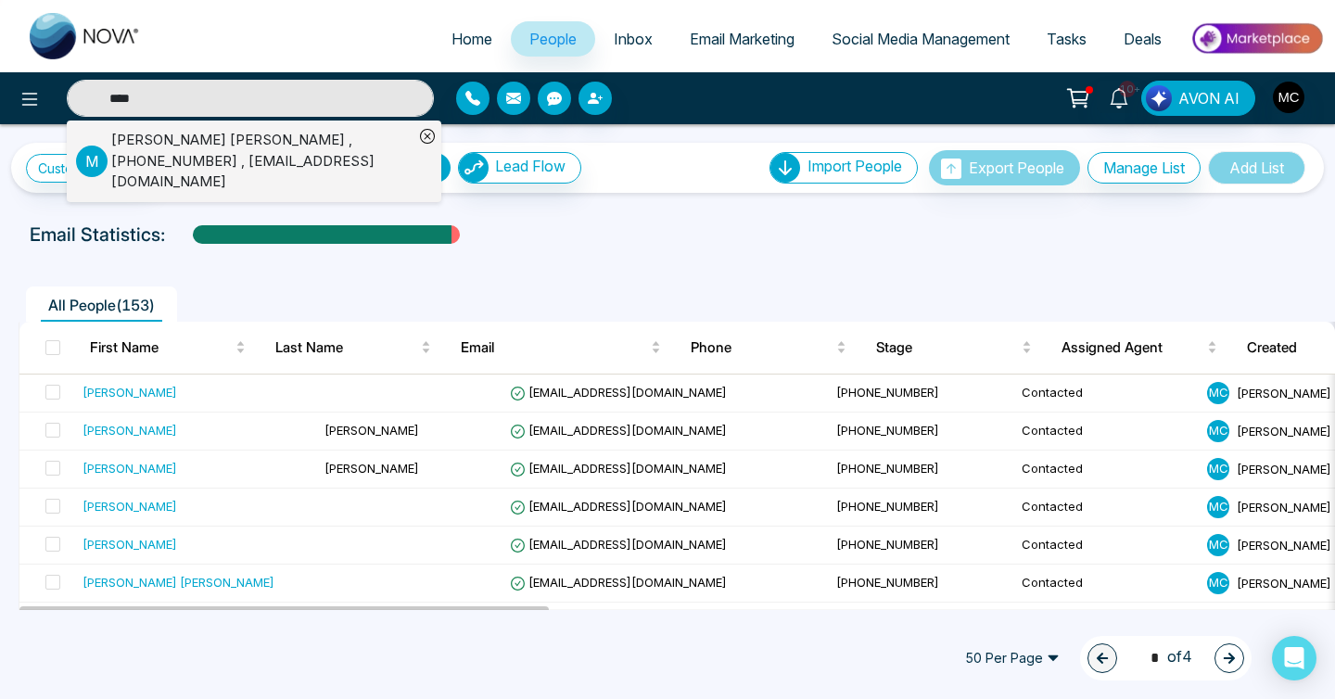
type input "****"
click at [224, 143] on div "[PERSON_NAME] [PERSON_NAME] , [PHONE_NUMBER] , [EMAIL_ADDRESS][DOMAIN_NAME]" at bounding box center [262, 161] width 302 height 63
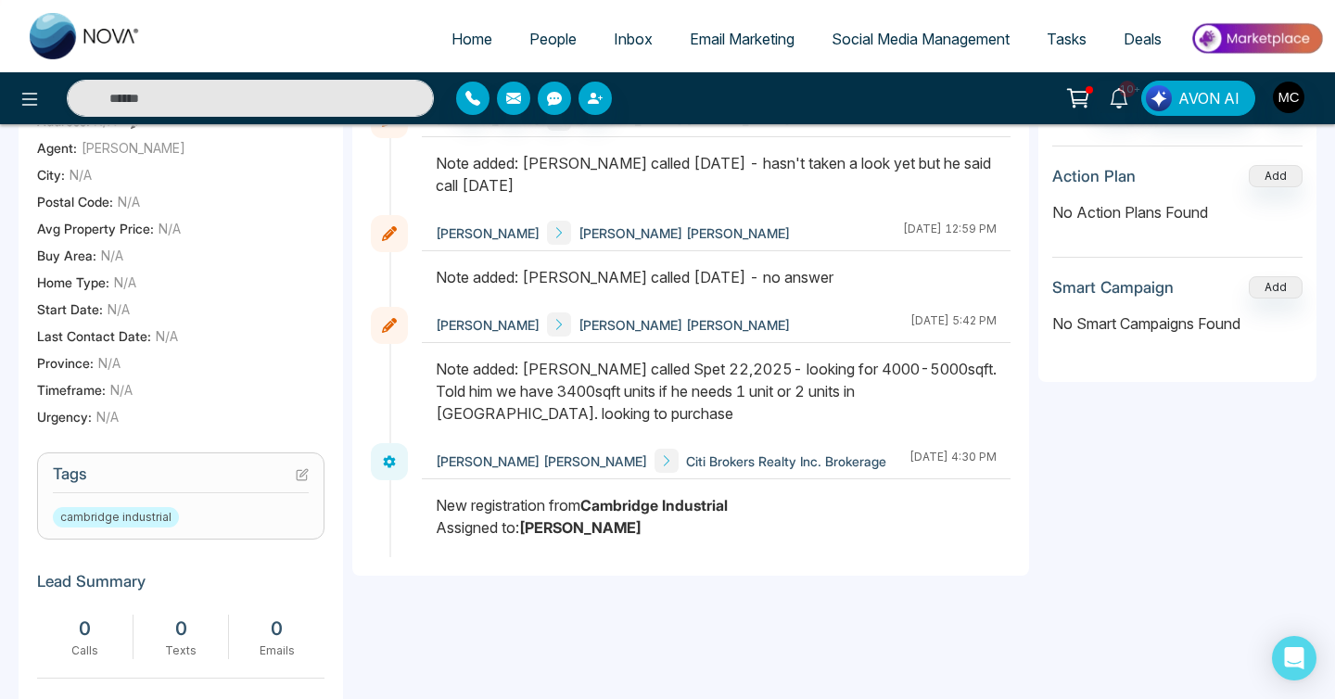
scroll to position [452, 0]
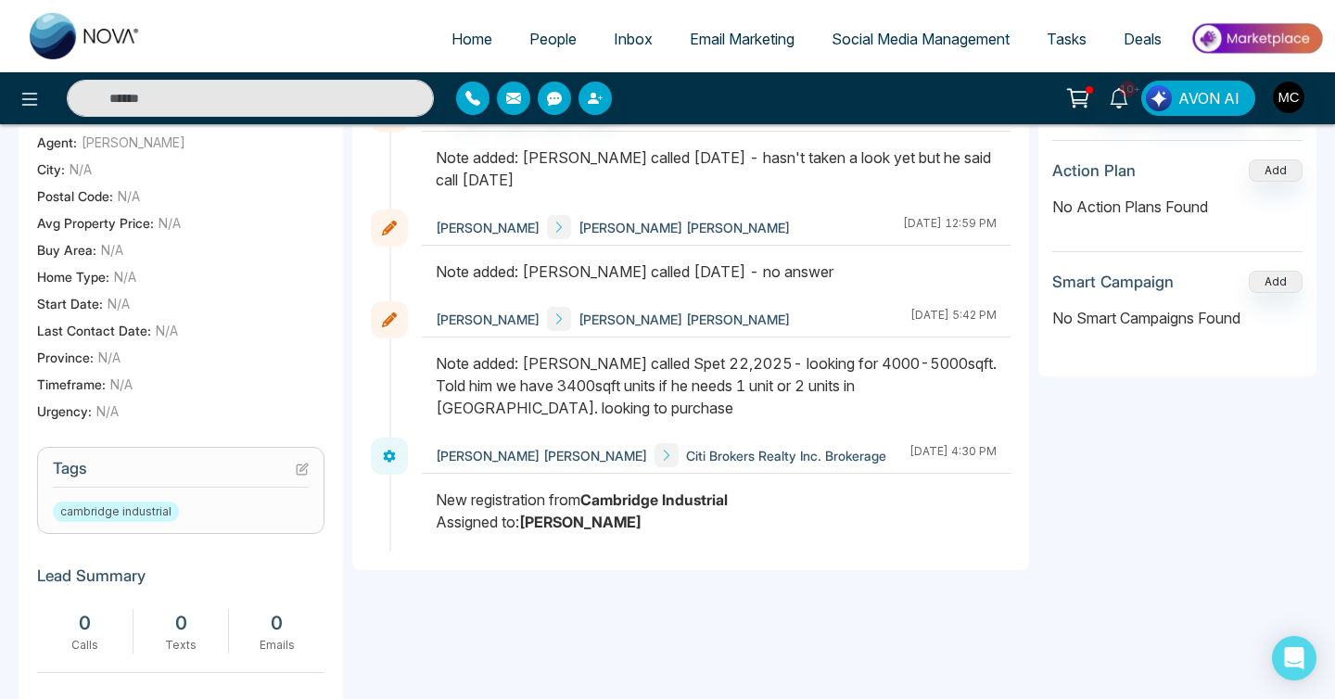
drag, startPoint x: 587, startPoint y: 387, endPoint x: 759, endPoint y: 390, distance: 172.5
click at [759, 390] on div "Note added: [PERSON_NAME] called Spet 22,2025- looking for 4000-5000sqft. Told …" at bounding box center [716, 385] width 561 height 67
click at [793, 379] on div "Note added: [PERSON_NAME] called Spet 22,2025- looking for 4000-5000sqft. Told …" at bounding box center [716, 385] width 561 height 67
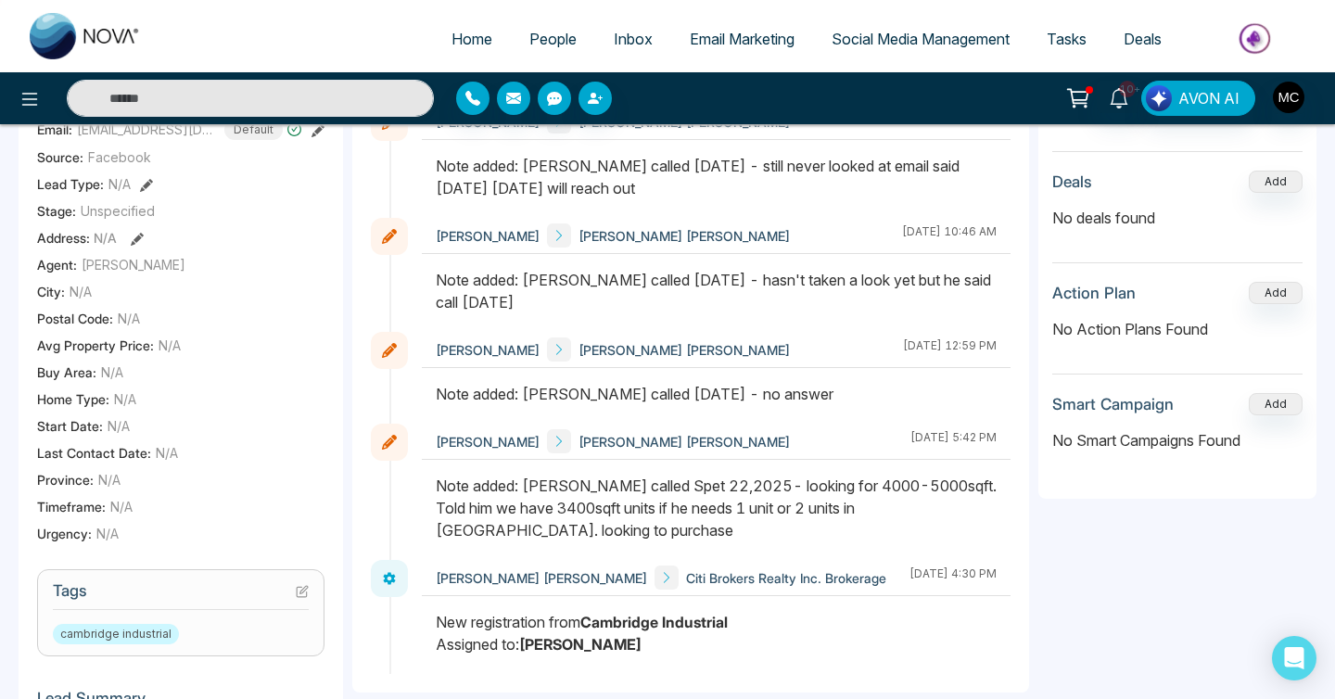
scroll to position [0, 0]
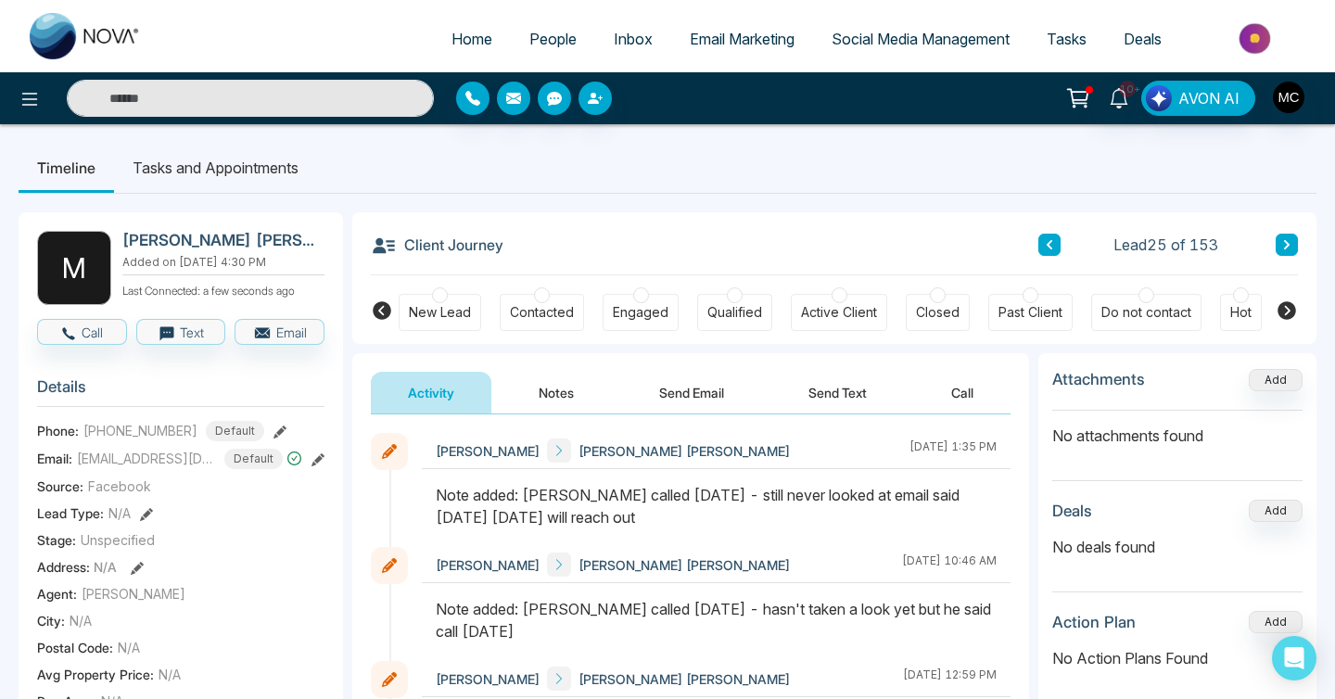
drag, startPoint x: 750, startPoint y: 490, endPoint x: 878, endPoint y: 516, distance: 130.8
click at [878, 516] on div "Note added: [PERSON_NAME] called [DATE] - still never looked at email said [DAT…" at bounding box center [716, 506] width 561 height 45
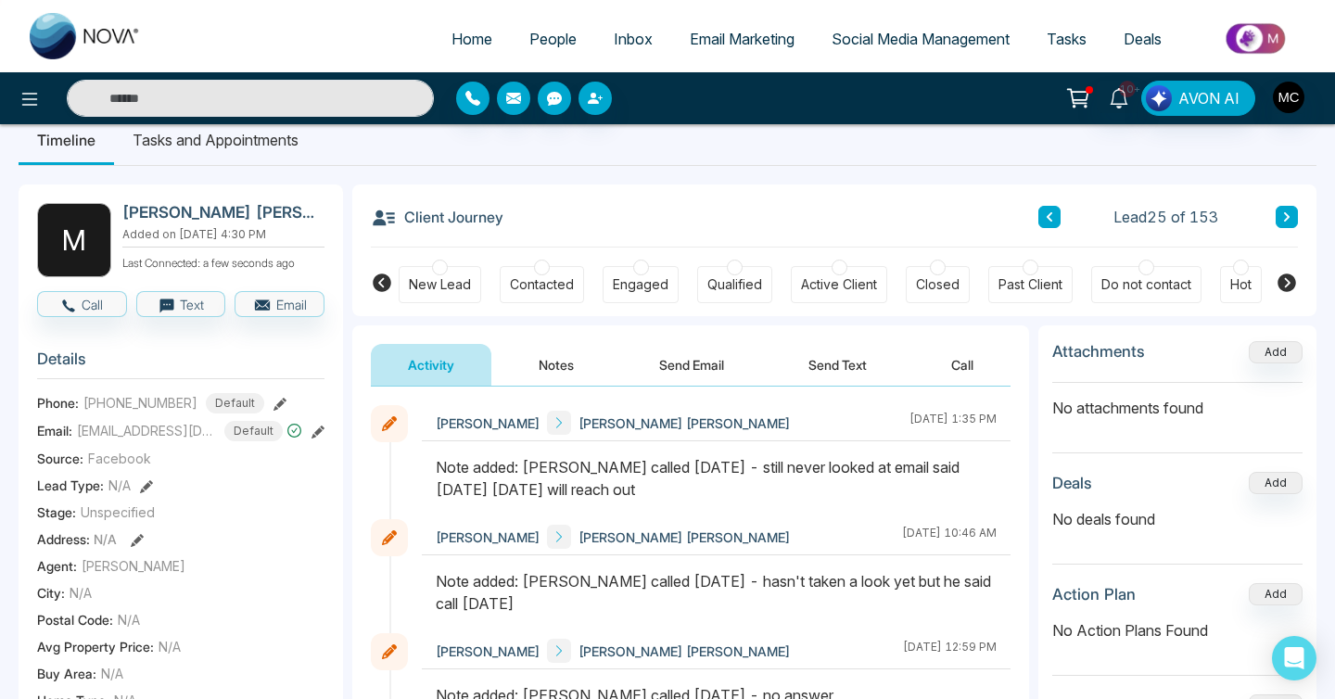
scroll to position [31, 0]
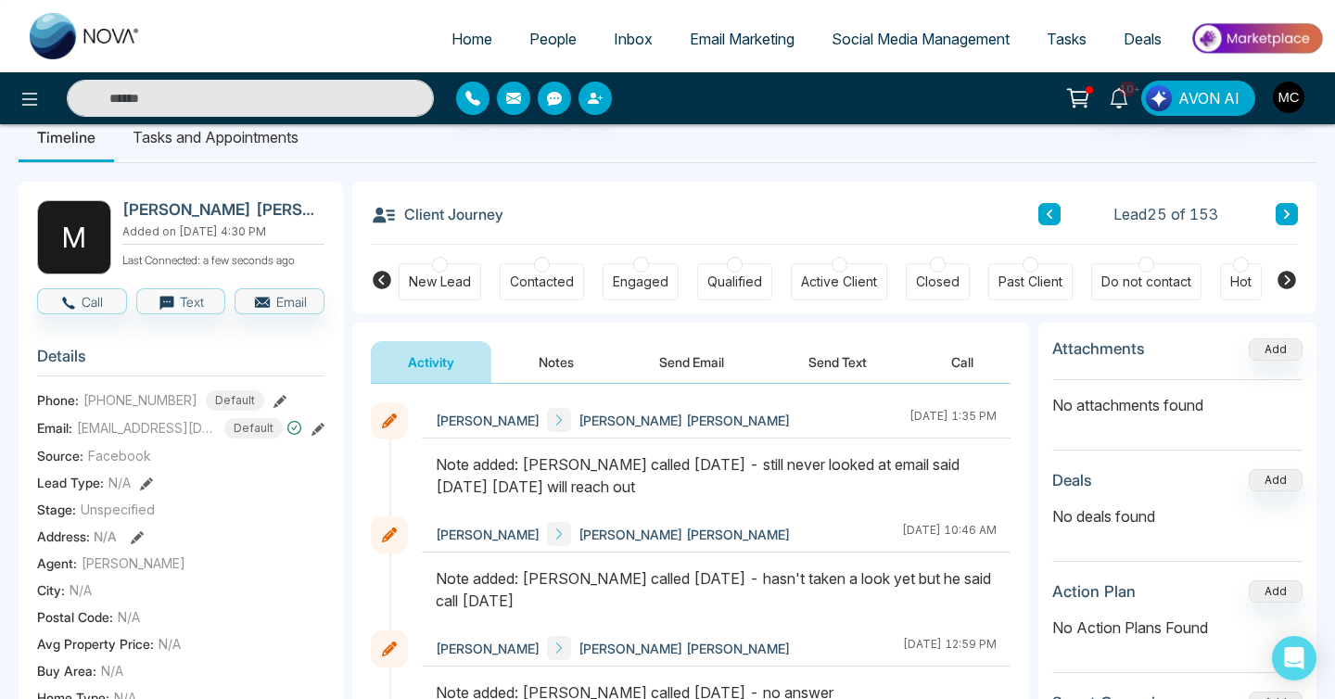
click at [127, 476] on section "Details Phone: [PHONE_NUMBER] Default Email: [EMAIL_ADDRESS][DOMAIN_NAME] Defau…" at bounding box center [180, 591] width 287 height 516
click at [554, 287] on div "Contacted" at bounding box center [542, 282] width 64 height 19
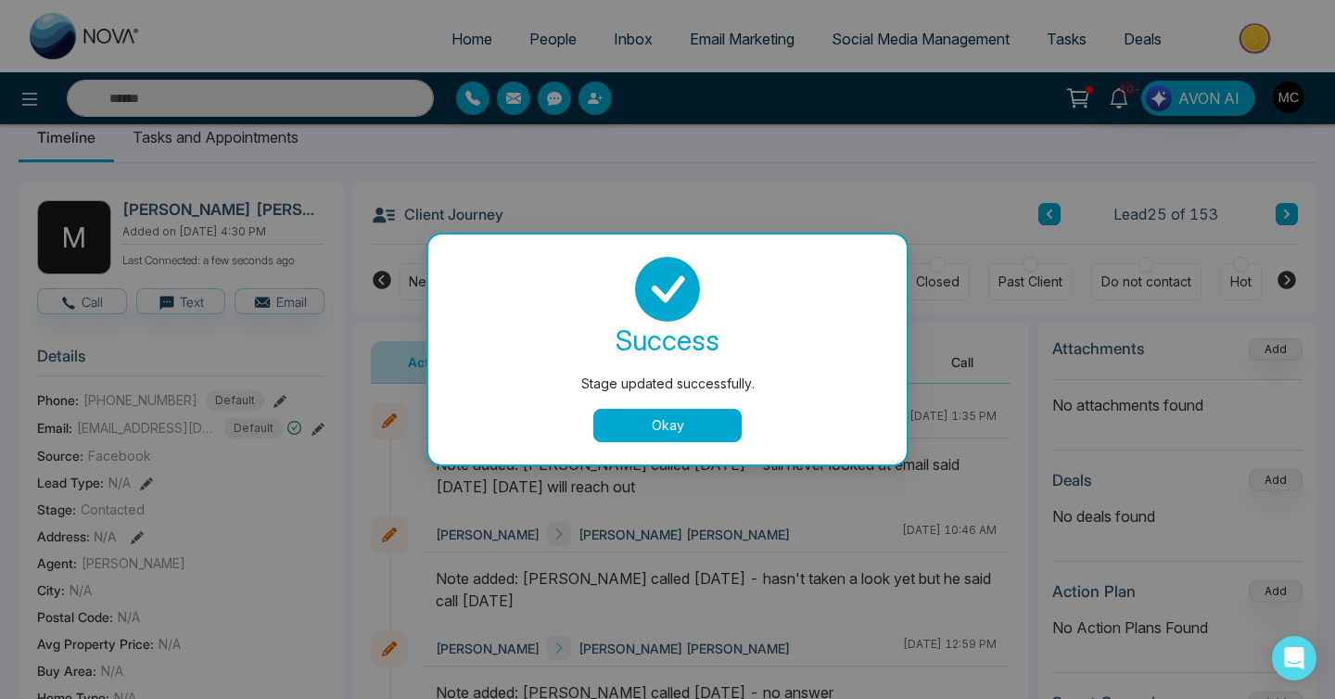
click at [648, 440] on button "Okay" at bounding box center [667, 425] width 148 height 33
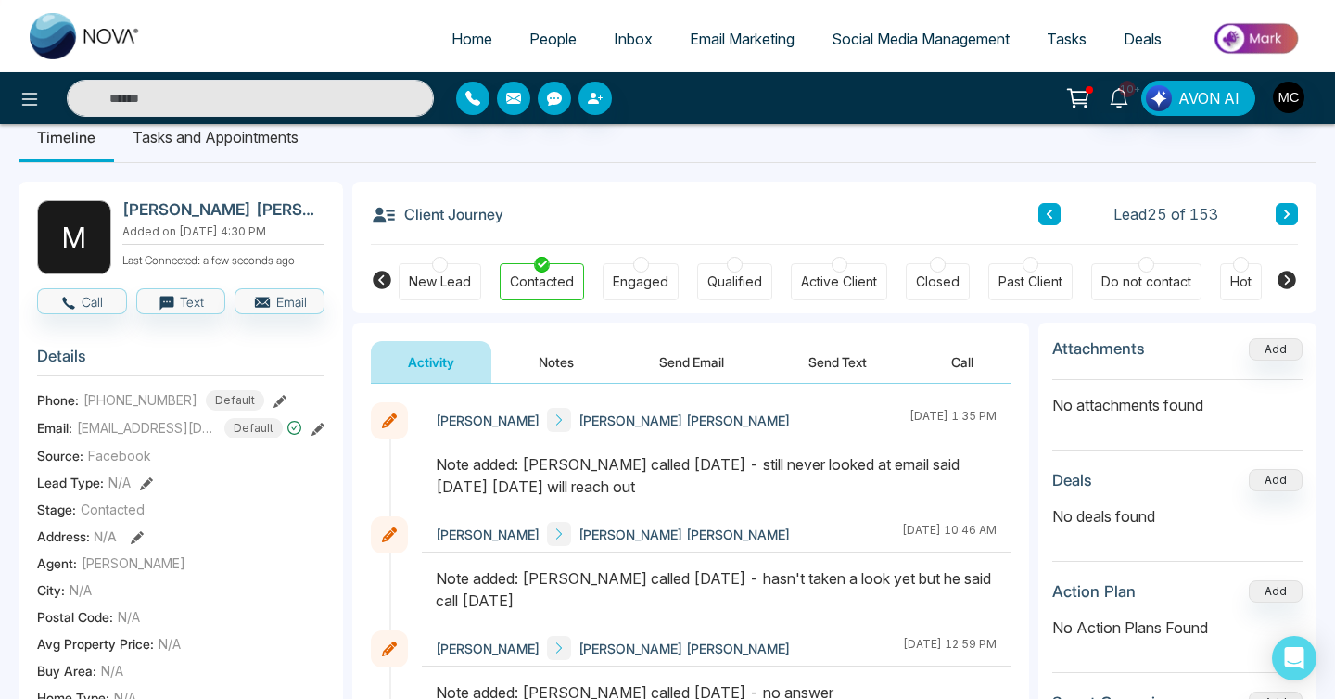
click at [561, 38] on span "People" at bounding box center [552, 39] width 47 height 19
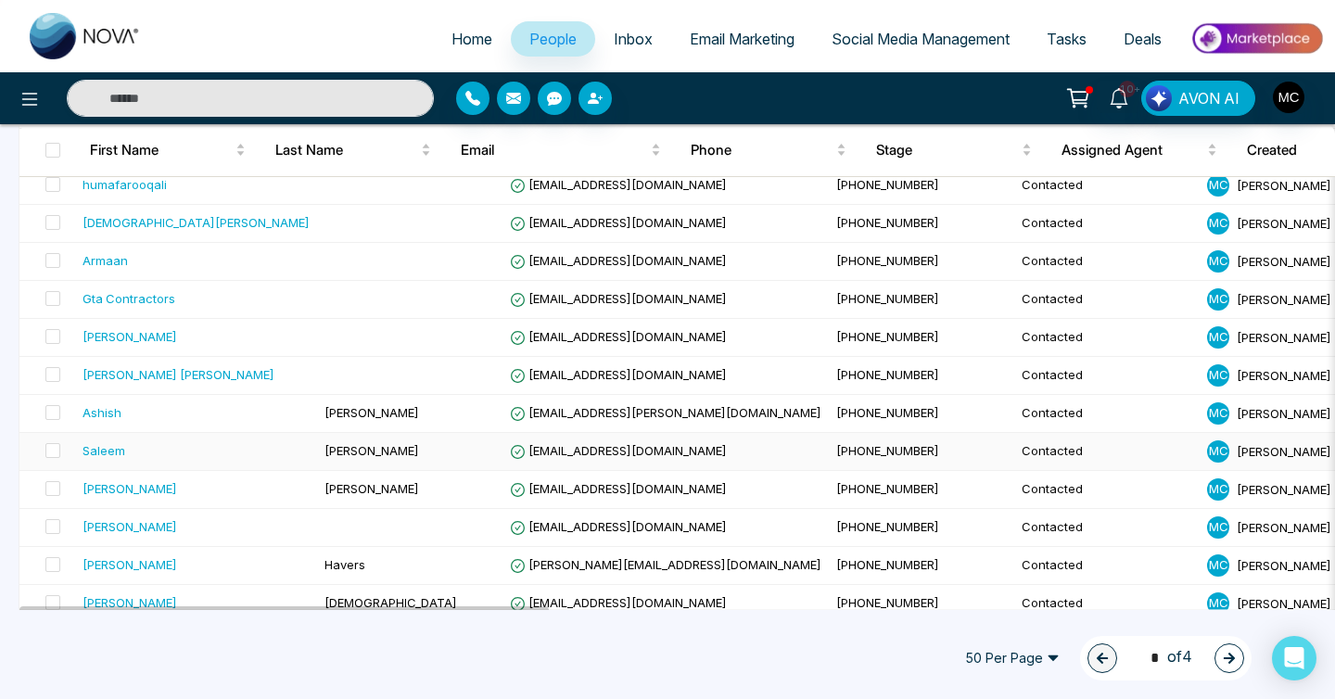
scroll to position [1461, 0]
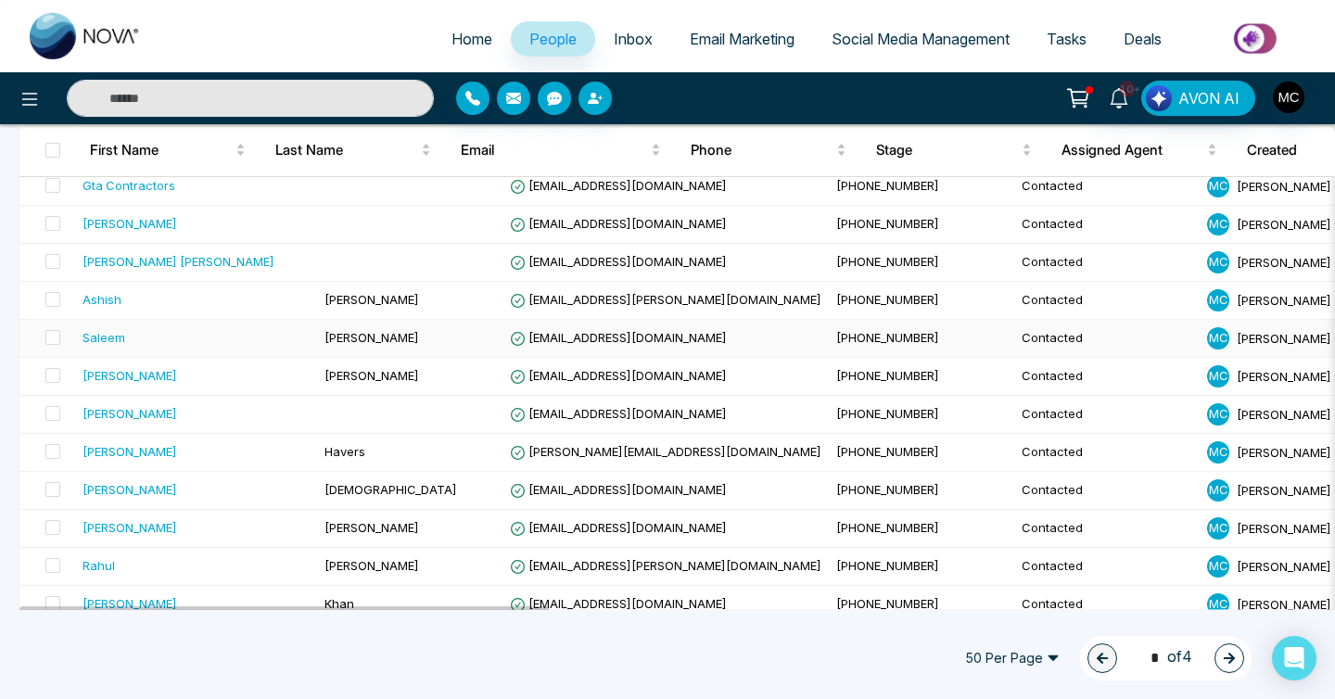
click at [231, 337] on div "Saleem" at bounding box center [196, 337] width 227 height 19
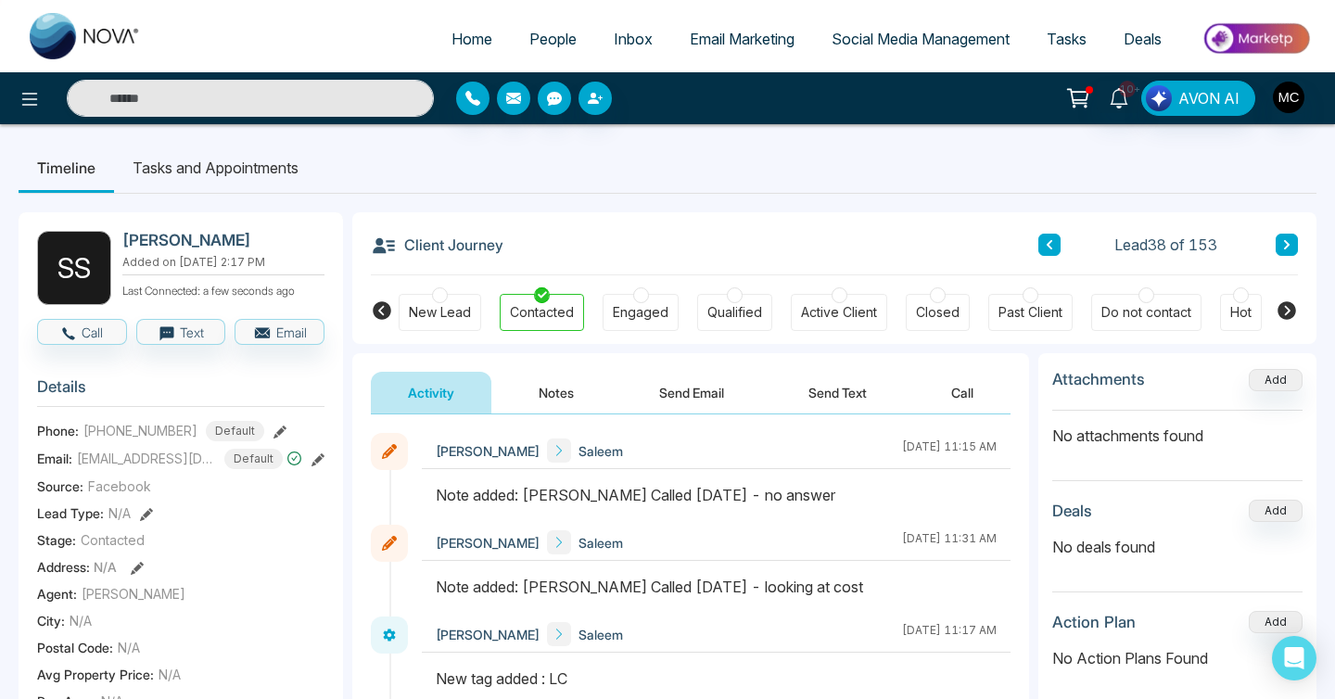
click at [1154, 256] on span "Lead 38 of 153" at bounding box center [1166, 245] width 103 height 22
click at [1283, 239] on icon at bounding box center [1286, 244] width 9 height 11
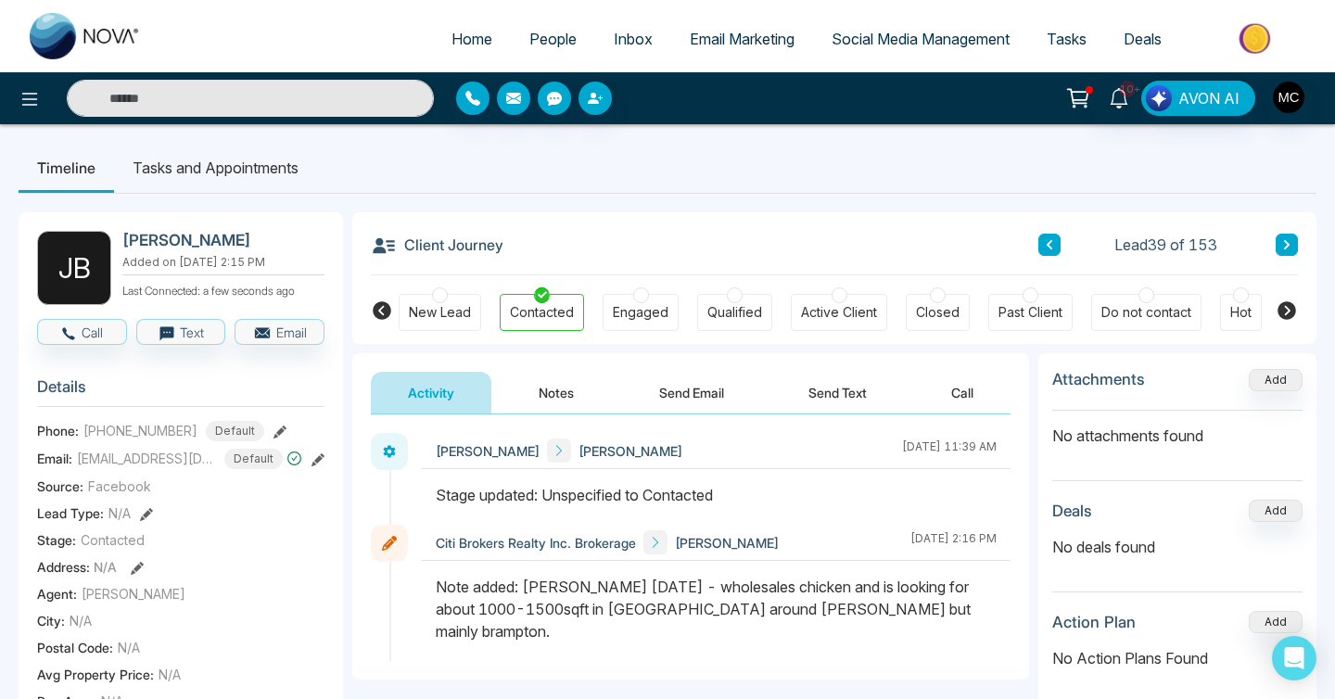
click at [1282, 239] on icon at bounding box center [1286, 244] width 9 height 11
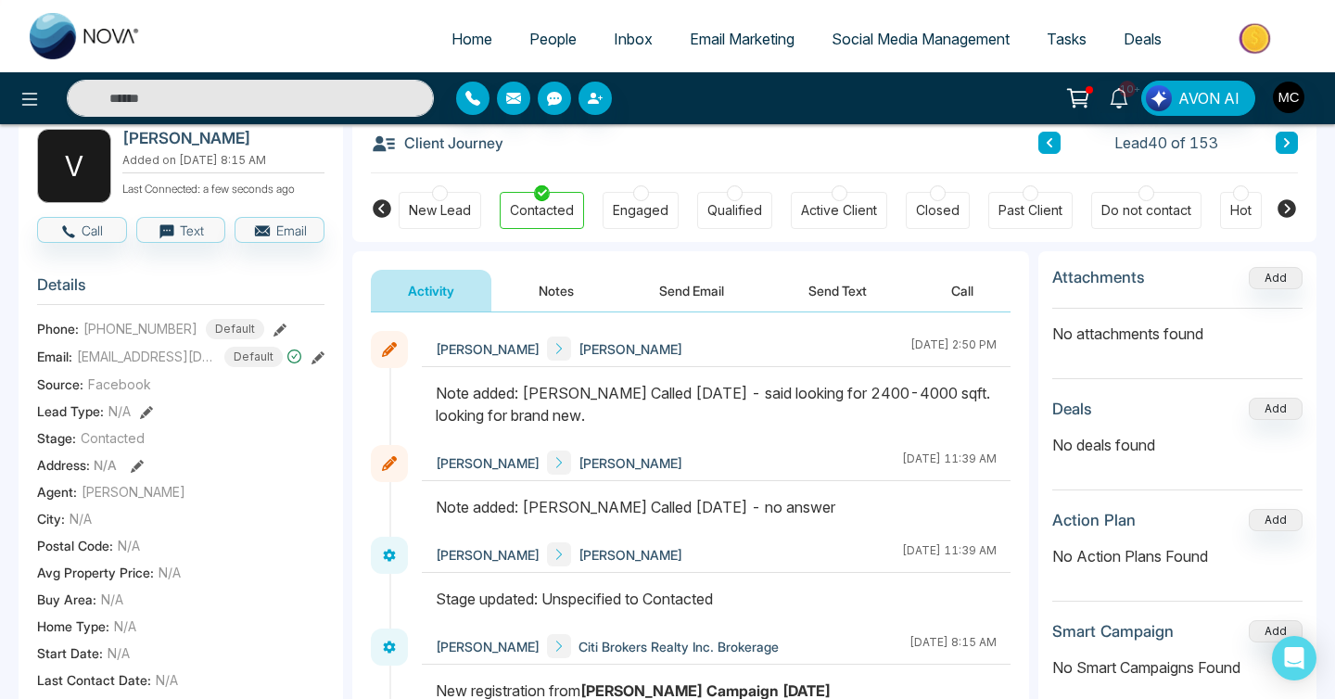
scroll to position [73, 0]
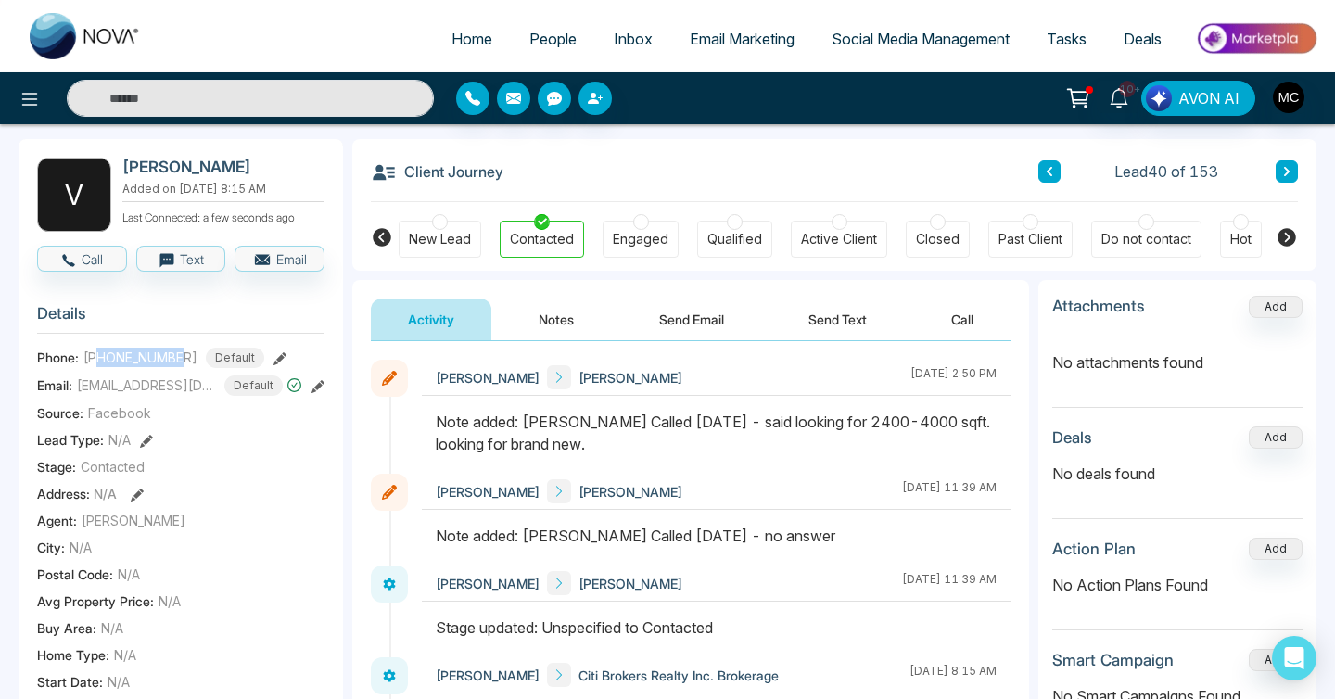
drag, startPoint x: 100, startPoint y: 368, endPoint x: 181, endPoint y: 365, distance: 80.7
click at [182, 365] on span "[PHONE_NUMBER]" at bounding box center [140, 357] width 114 height 19
copy span "6476884202"
click at [543, 321] on button "Notes" at bounding box center [556, 320] width 109 height 42
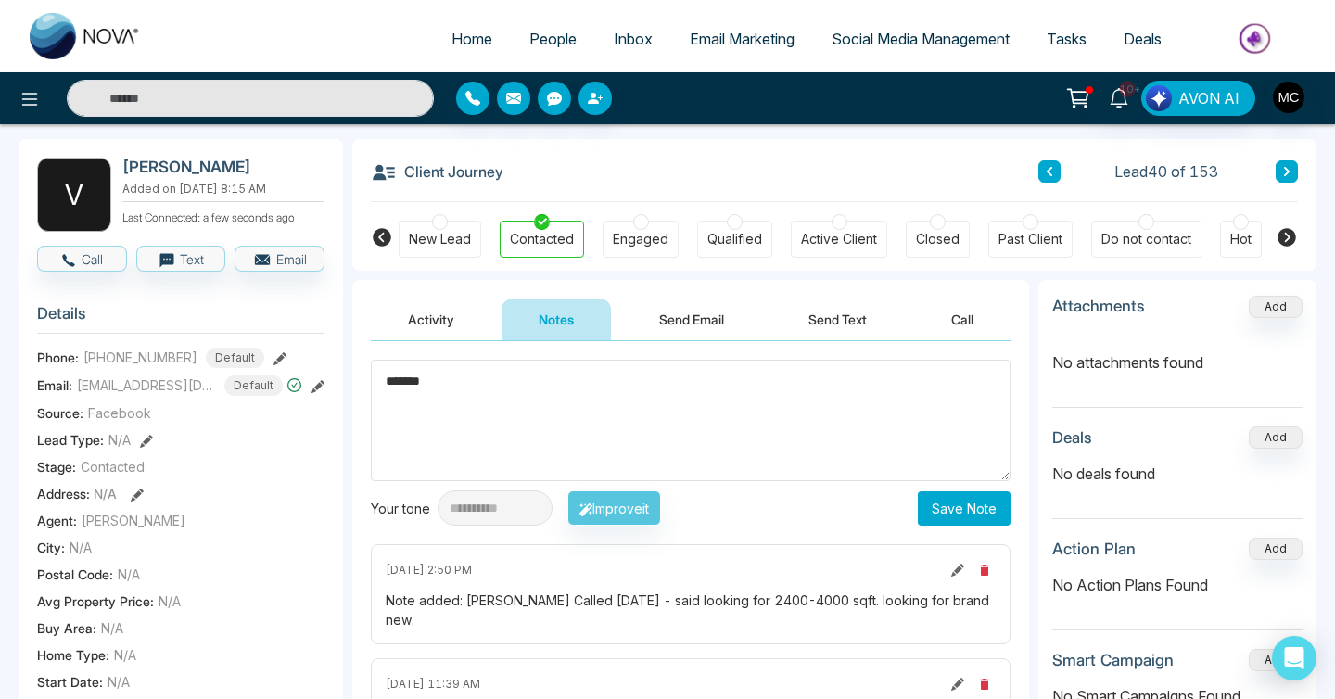
type textarea "*******"
click at [931, 506] on button "Save Note" at bounding box center [964, 508] width 93 height 34
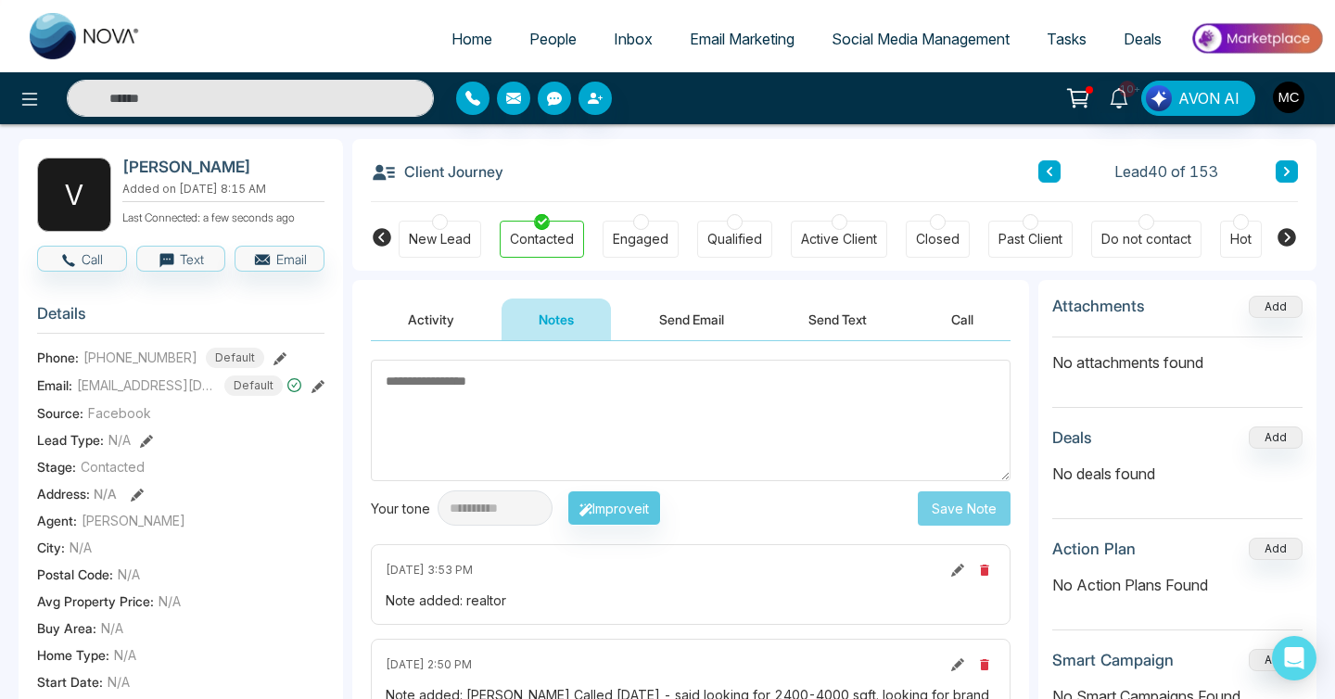
click at [1279, 168] on button at bounding box center [1287, 171] width 22 height 22
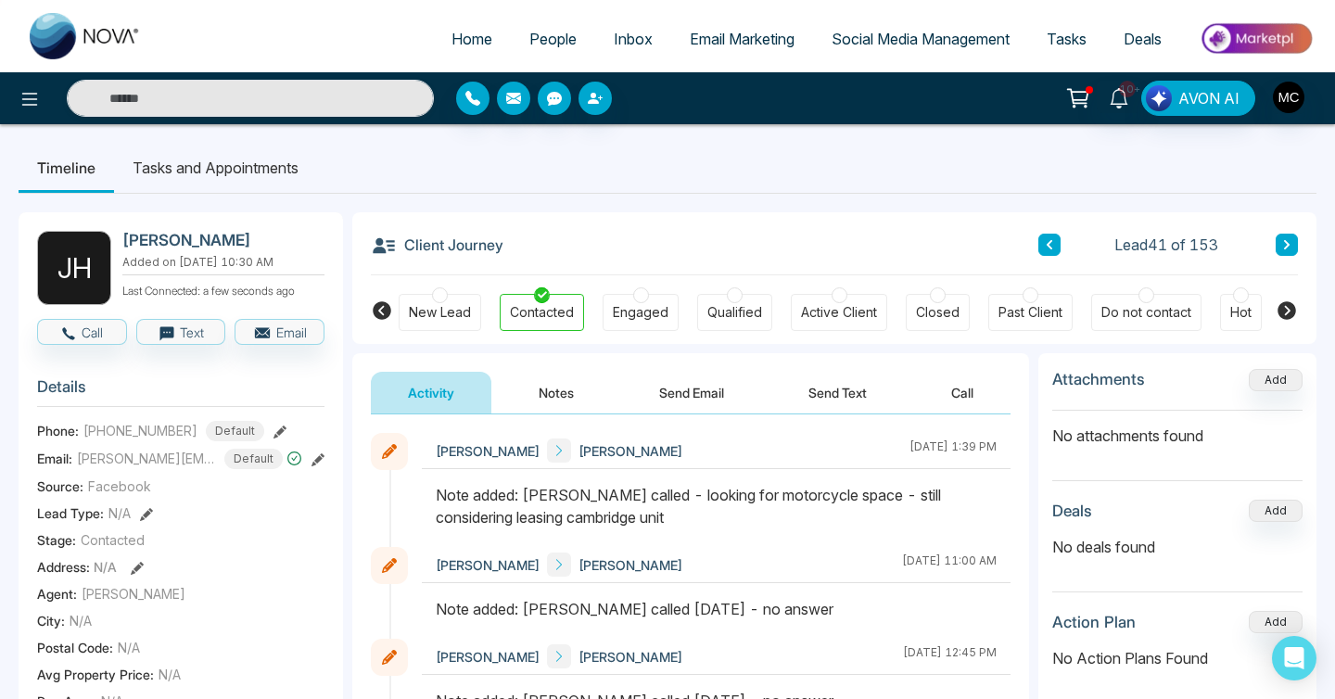
click at [1279, 168] on ul "Timeline Tasks and Appointments" at bounding box center [668, 168] width 1298 height 50
click at [1276, 252] on button at bounding box center [1287, 245] width 22 height 22
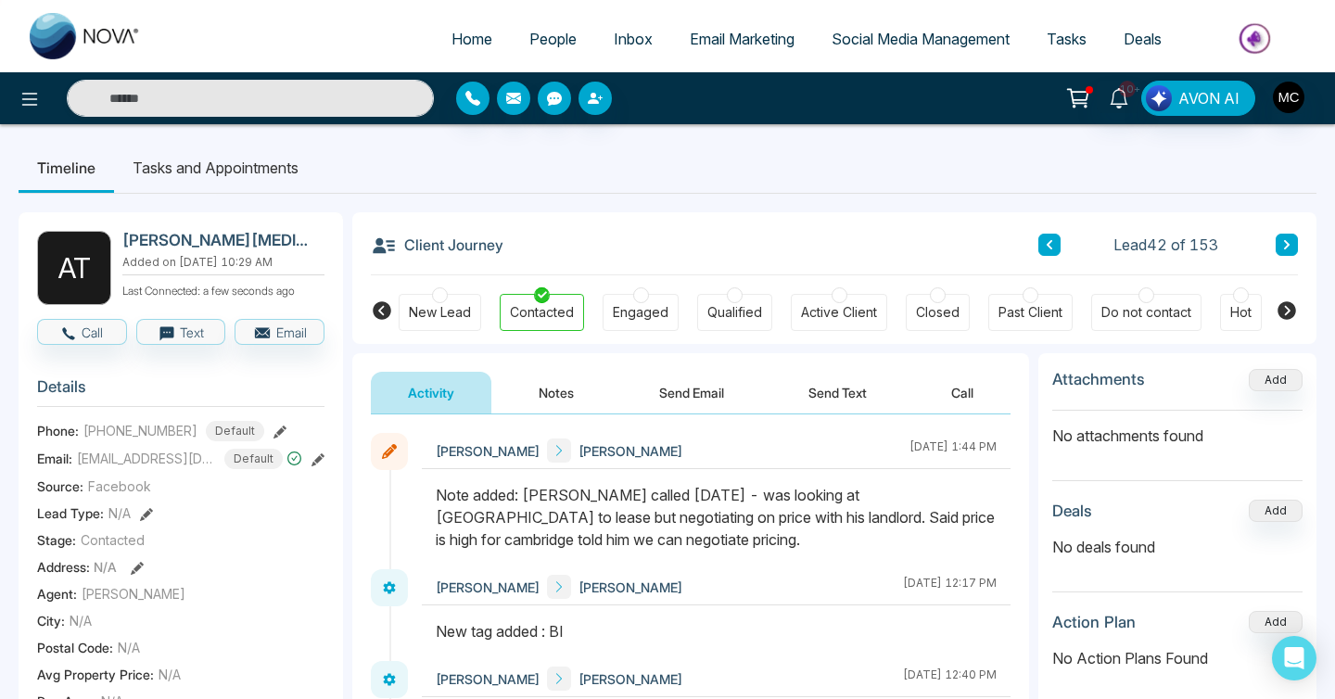
click at [1293, 249] on button at bounding box center [1287, 245] width 22 height 22
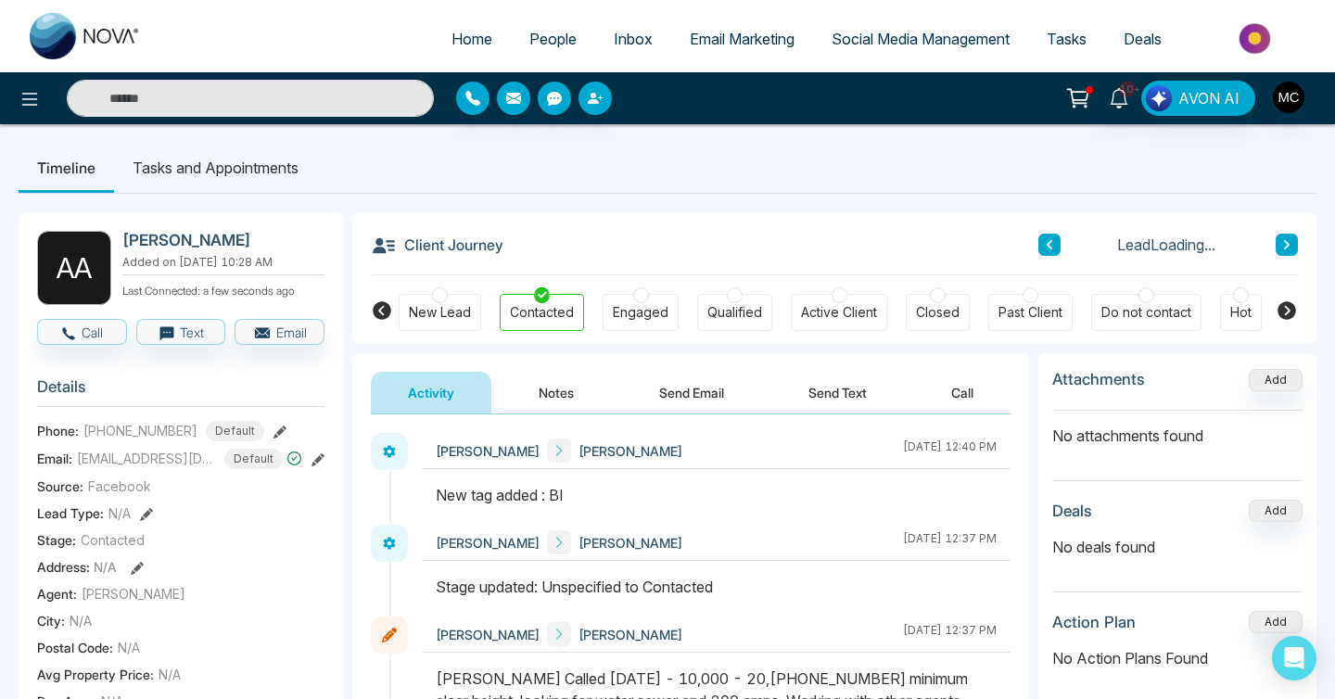
click at [1042, 247] on button at bounding box center [1050, 245] width 22 height 22
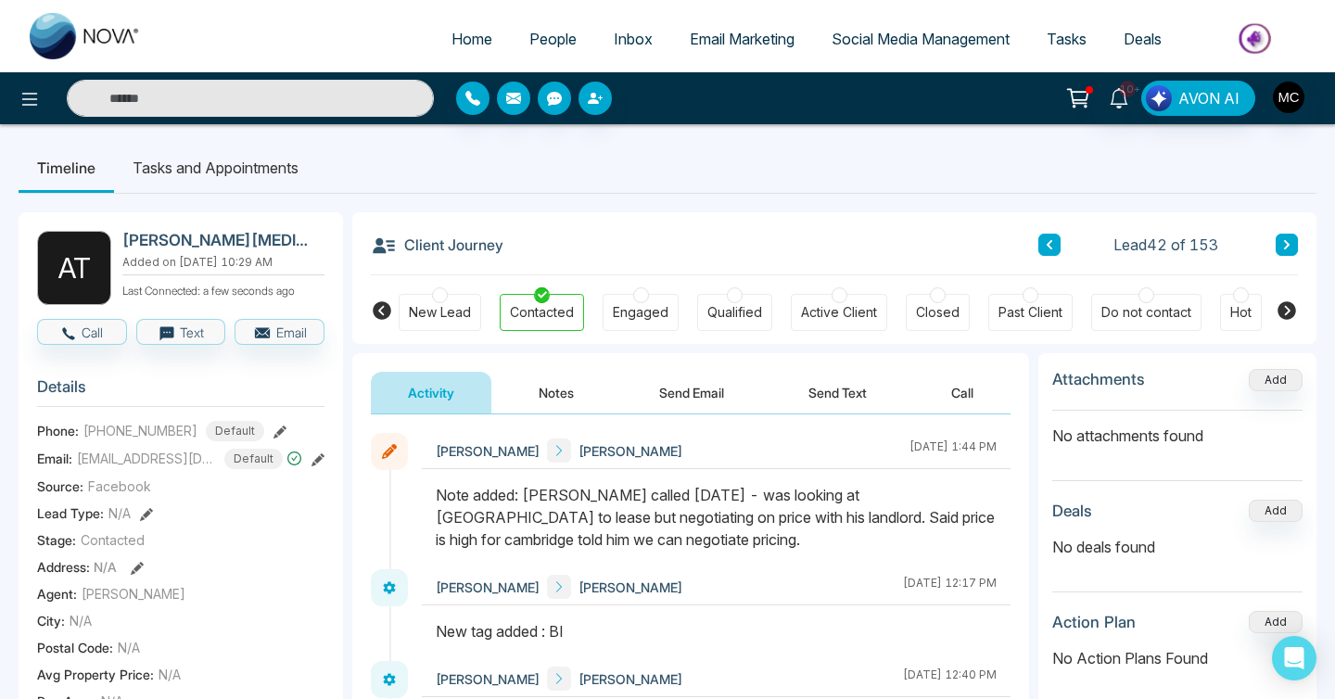
click at [696, 494] on div "Note added: [PERSON_NAME] called [DATE] - was looking at [GEOGRAPHIC_DATA] to l…" at bounding box center [716, 517] width 561 height 67
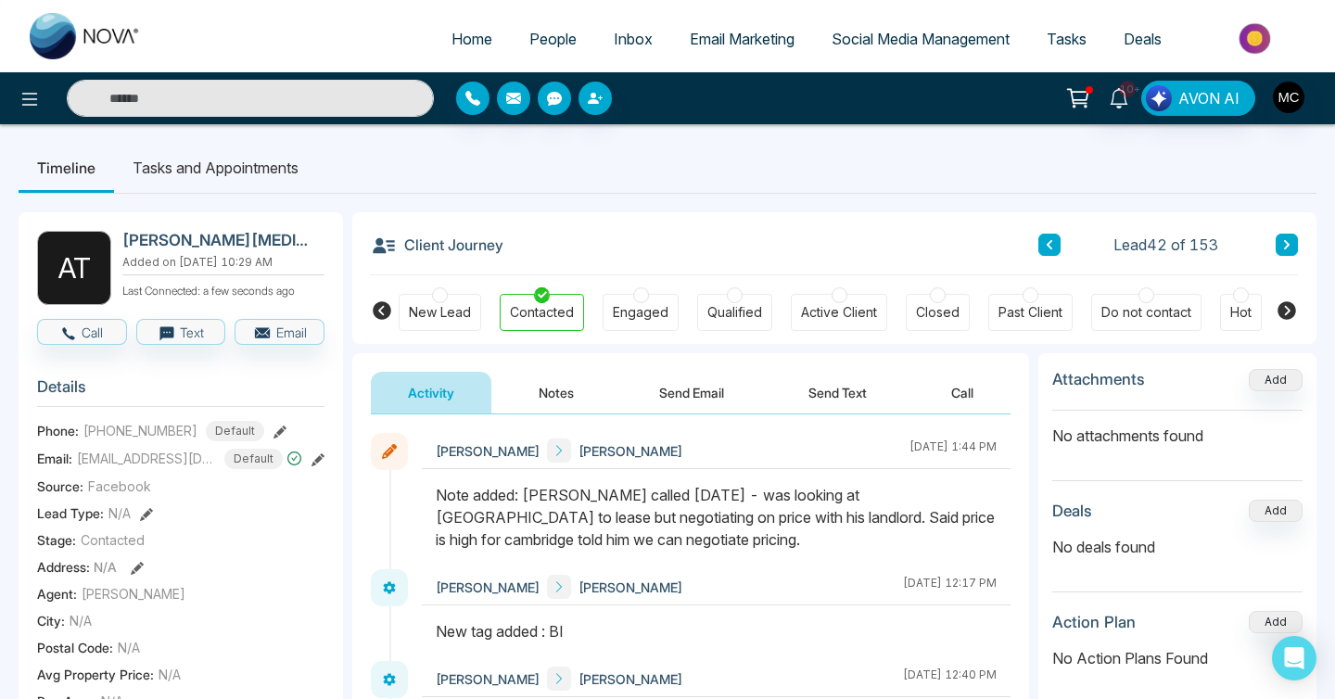
click at [696, 494] on div "Note added: [PERSON_NAME] called [DATE] - was looking at [GEOGRAPHIC_DATA] to l…" at bounding box center [716, 517] width 561 height 67
click at [695, 493] on div "Note added: [PERSON_NAME] called [DATE] - was looking at [GEOGRAPHIC_DATA] to l…" at bounding box center [716, 517] width 561 height 67
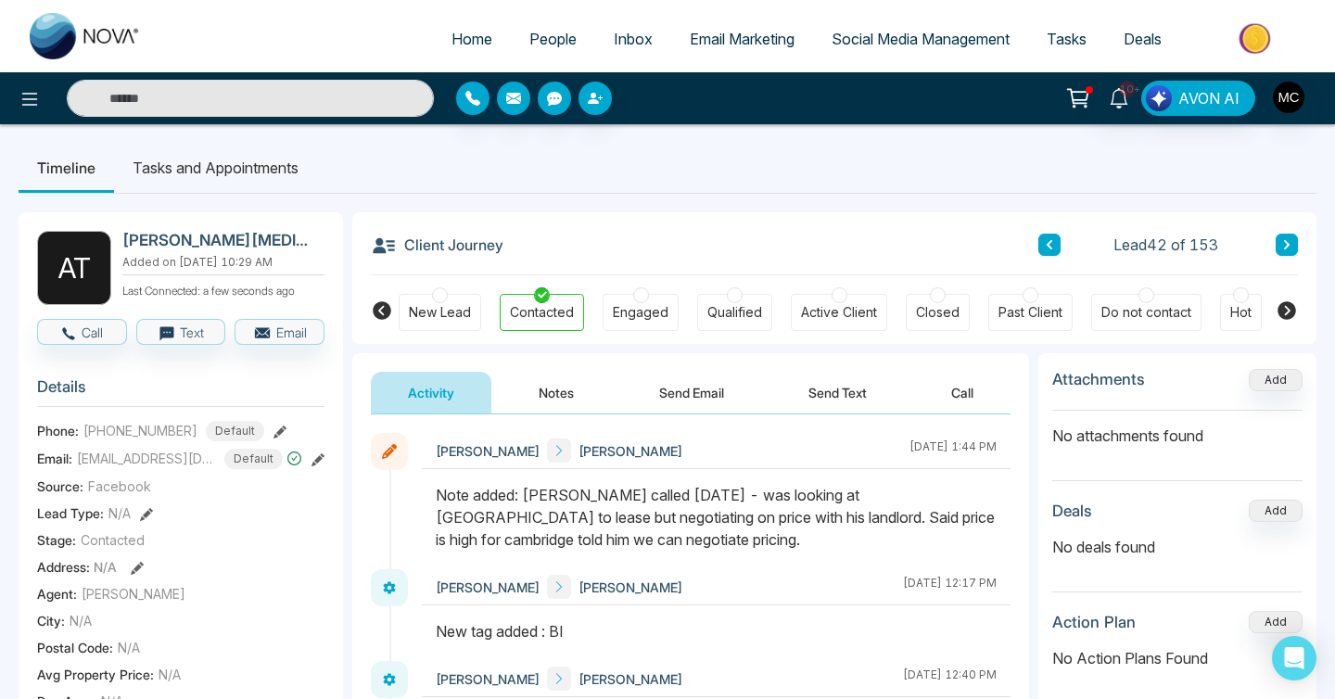
drag, startPoint x: 695, startPoint y: 493, endPoint x: 938, endPoint y: 543, distance: 248.1
click at [938, 543] on div "Note added: [PERSON_NAME] called [DATE] - was looking at [GEOGRAPHIC_DATA] to l…" at bounding box center [716, 517] width 561 height 67
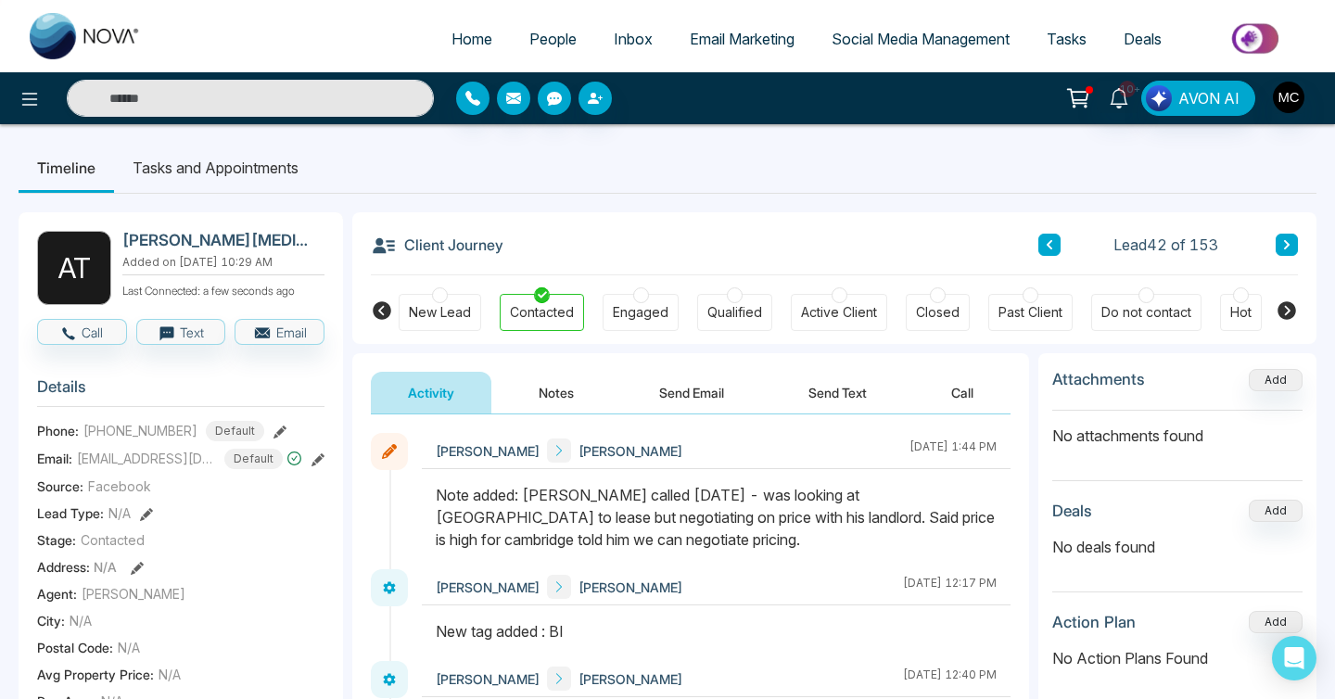
click at [918, 531] on div "Note added: [PERSON_NAME] called [DATE] - was looking at [GEOGRAPHIC_DATA] to l…" at bounding box center [716, 517] width 561 height 67
click at [561, 395] on button "Notes" at bounding box center [556, 393] width 109 height 42
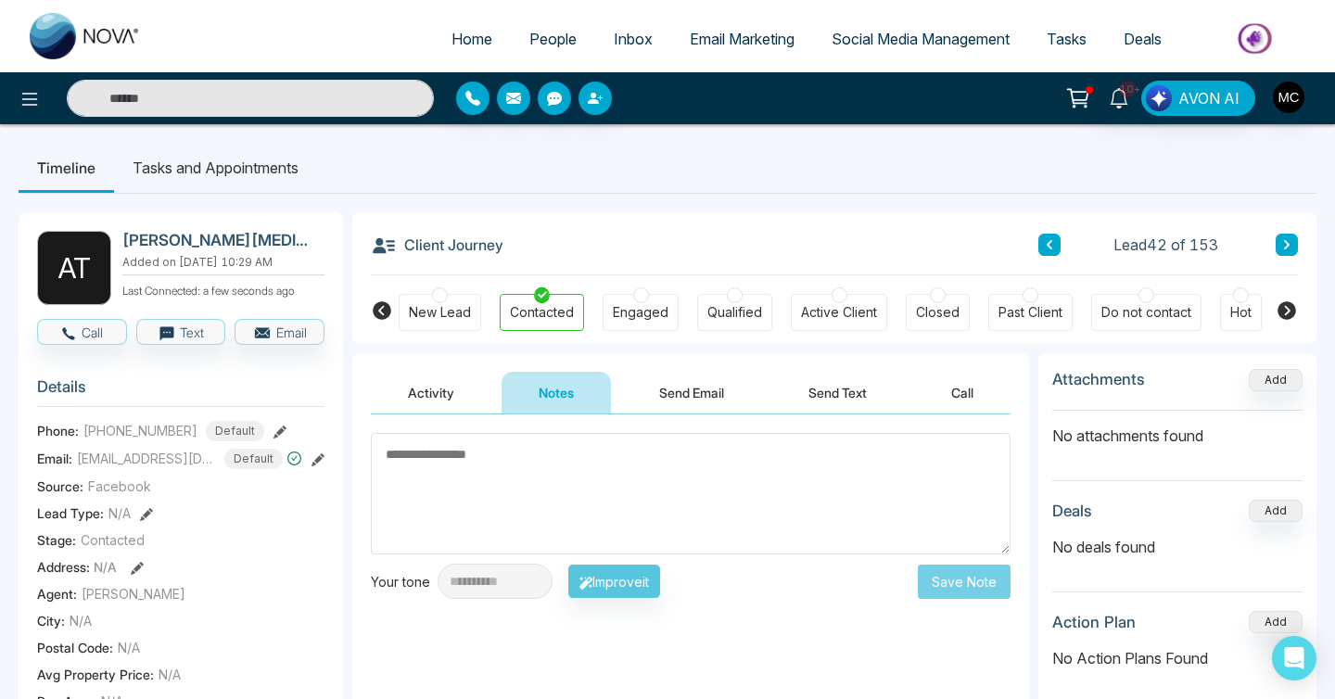
click at [448, 384] on button "Activity" at bounding box center [431, 393] width 121 height 42
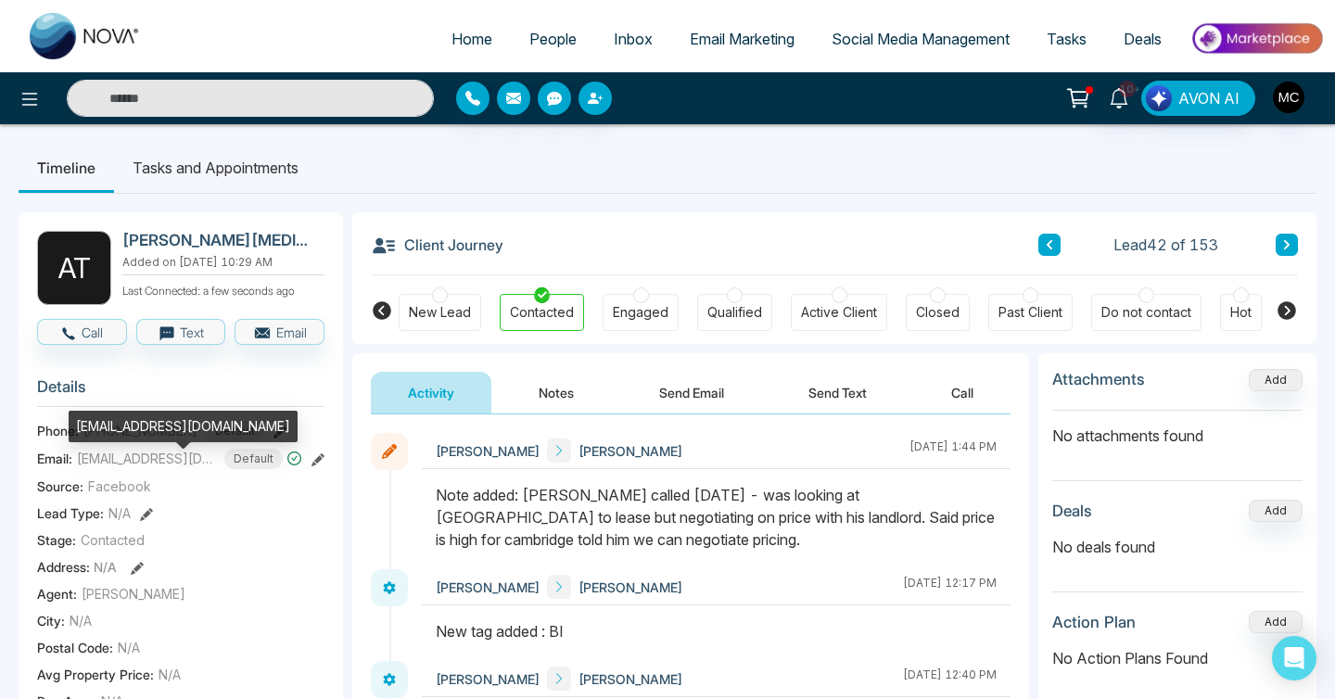
click at [163, 461] on span "[EMAIL_ADDRESS][DOMAIN_NAME]" at bounding box center [146, 458] width 139 height 19
click at [148, 423] on div "[EMAIL_ADDRESS][DOMAIN_NAME]" at bounding box center [183, 427] width 229 height 32
copy div "[EMAIL_ADDRESS][DOMAIN_NAME]"
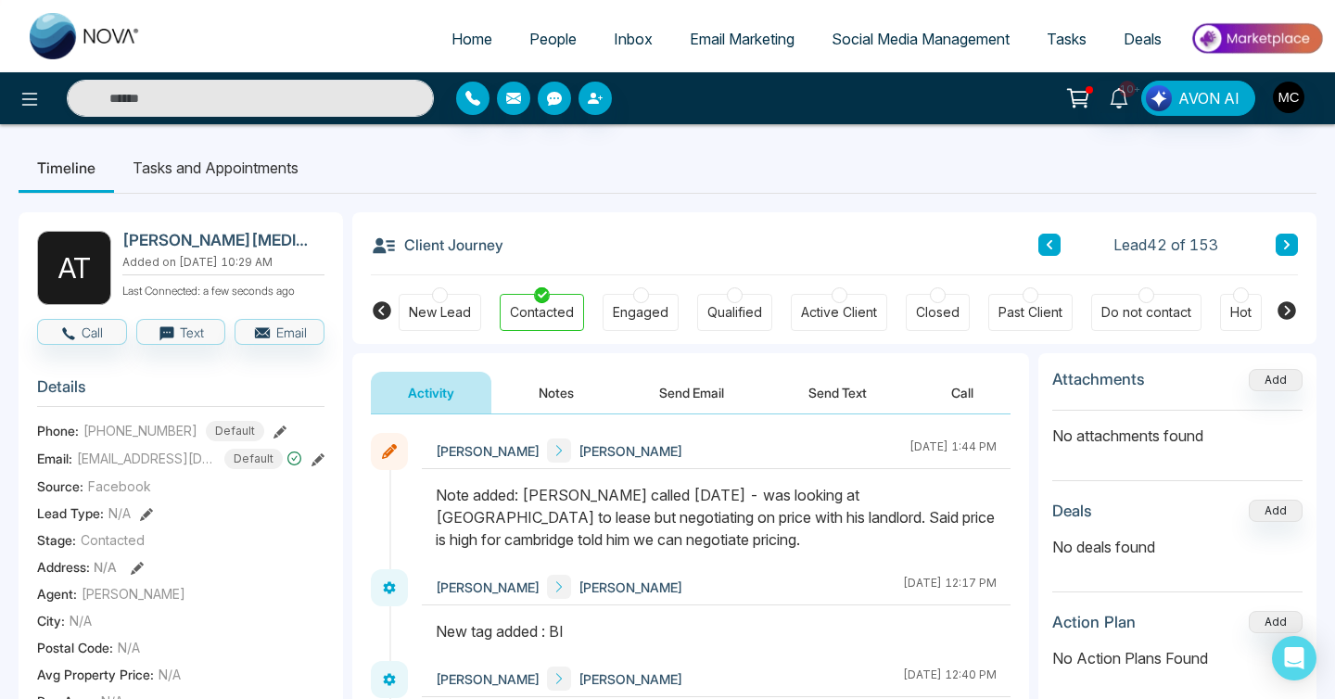
click at [137, 468] on span "[EMAIL_ADDRESS][DOMAIN_NAME]" at bounding box center [146, 458] width 139 height 19
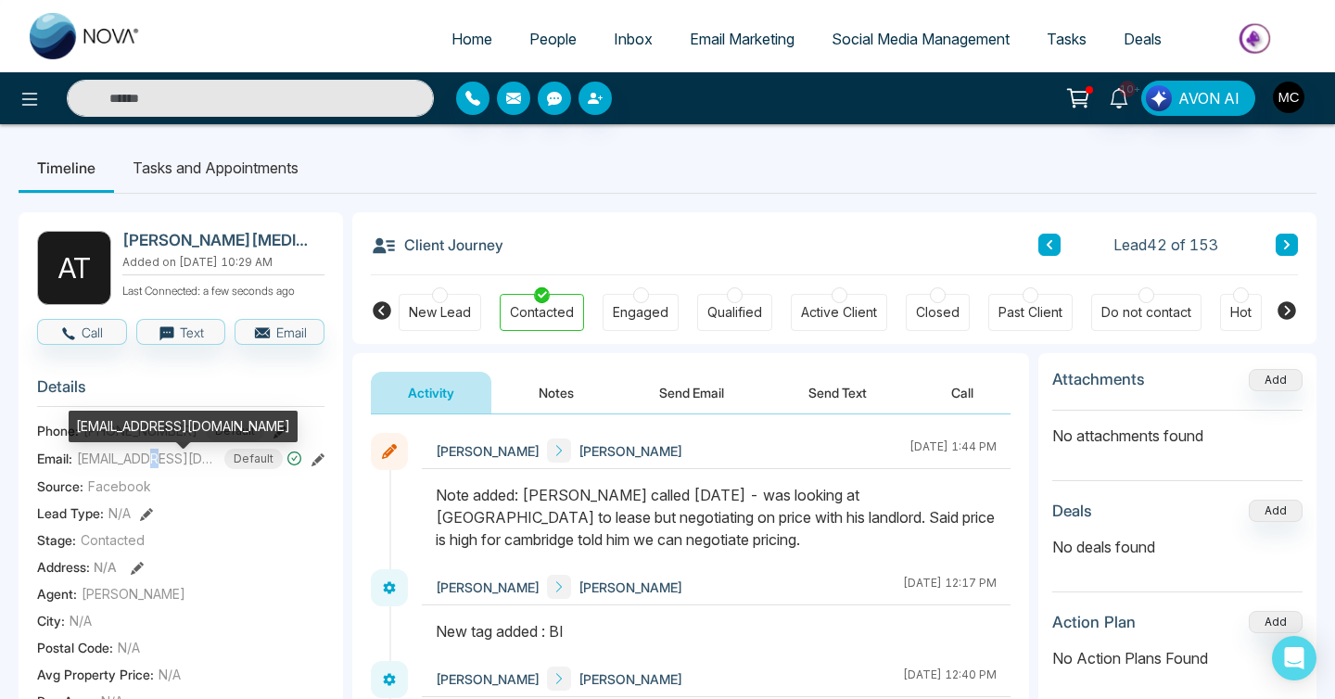
click at [137, 468] on span "[EMAIL_ADDRESS][DOMAIN_NAME]" at bounding box center [146, 458] width 139 height 19
copy span "[EMAIL_ADDRESS][DOMAIN_NAME]"
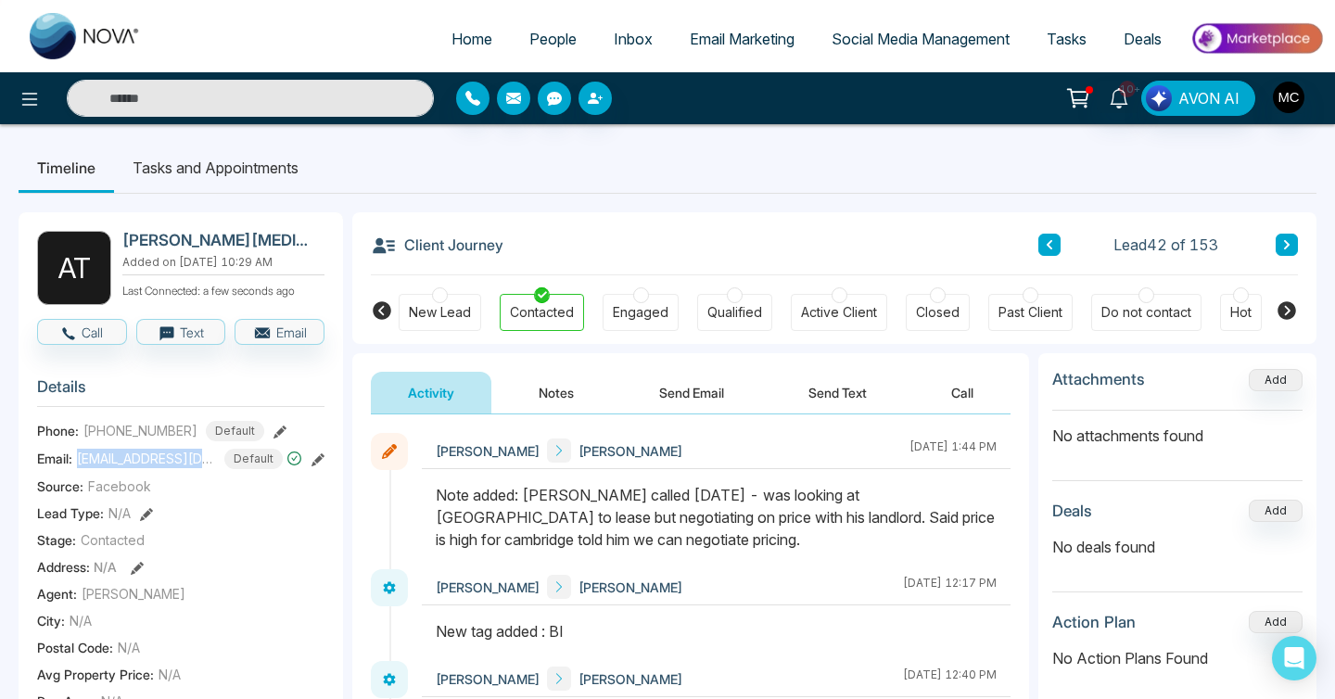
click at [536, 34] on span "People" at bounding box center [552, 39] width 47 height 19
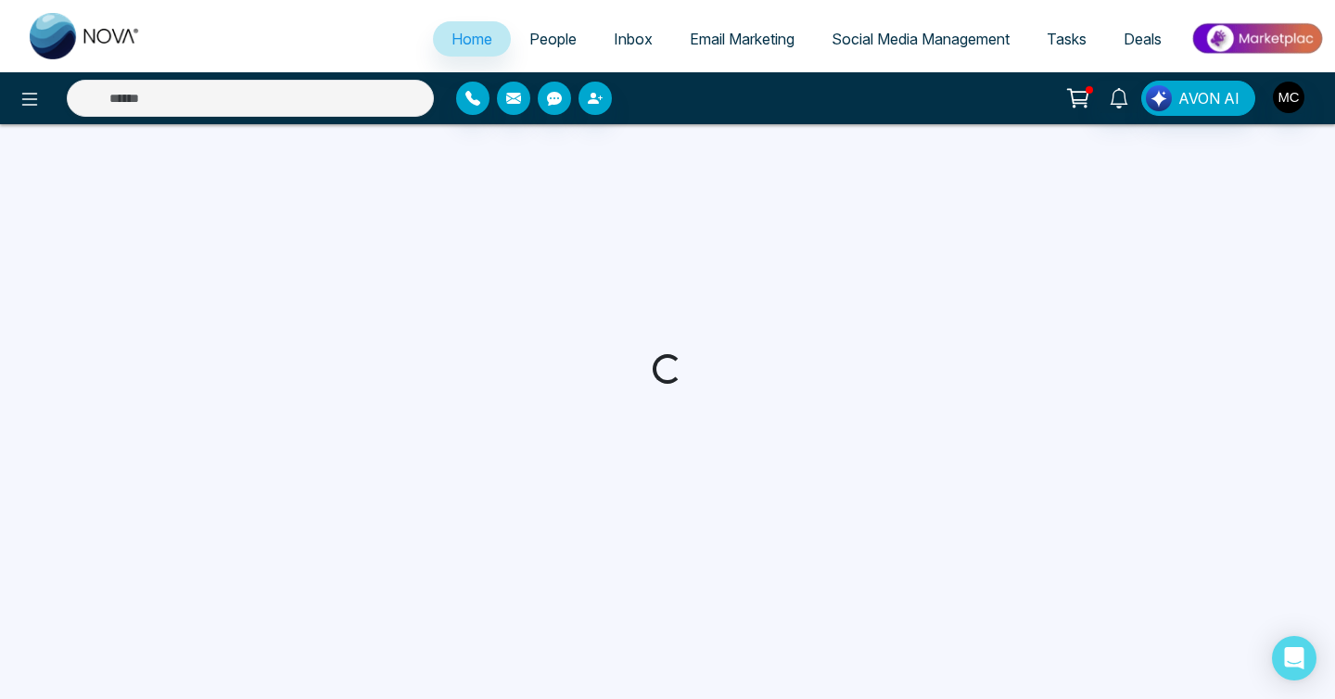
select select "*"
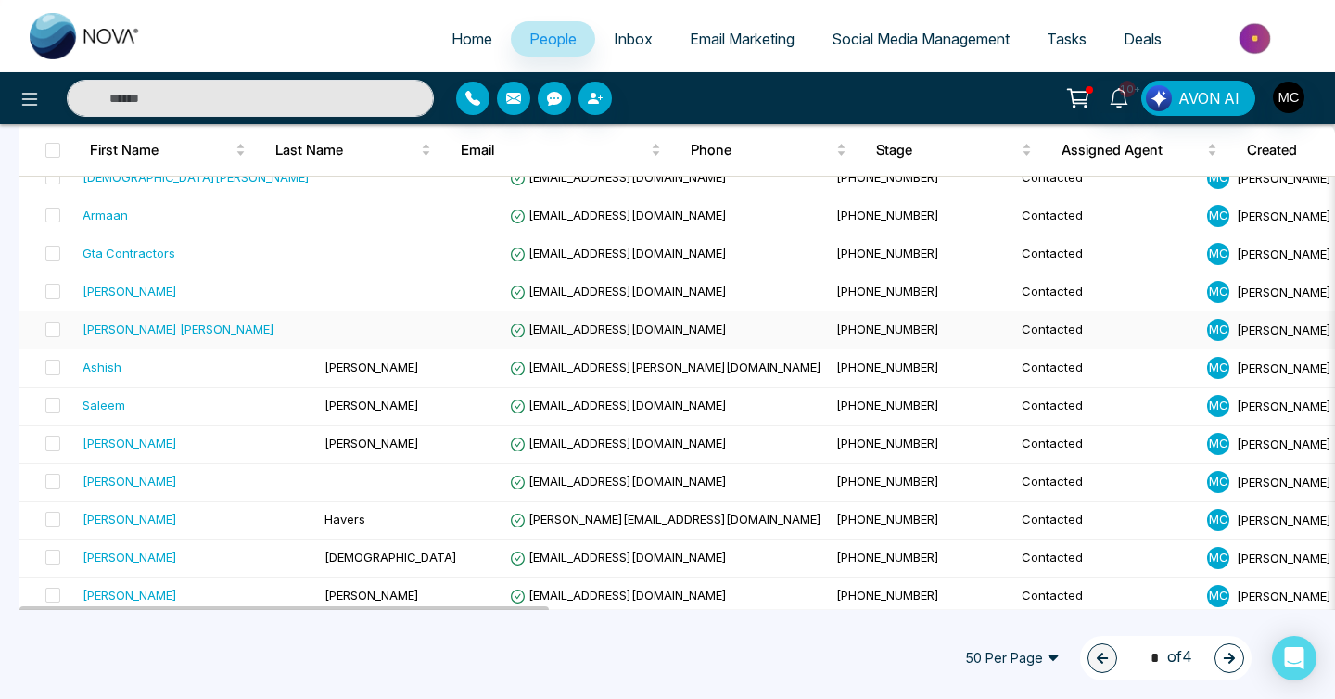
scroll to position [1448, 0]
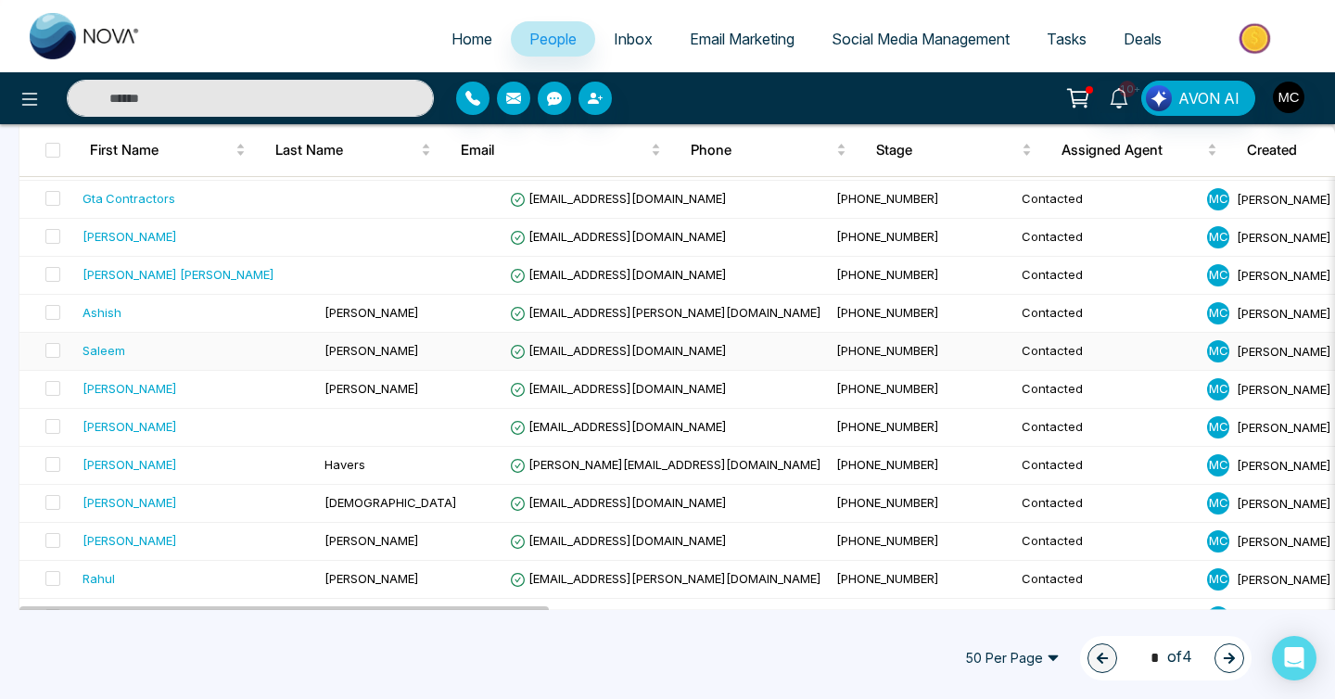
click at [358, 351] on td "[PERSON_NAME]" at bounding box center [409, 352] width 185 height 38
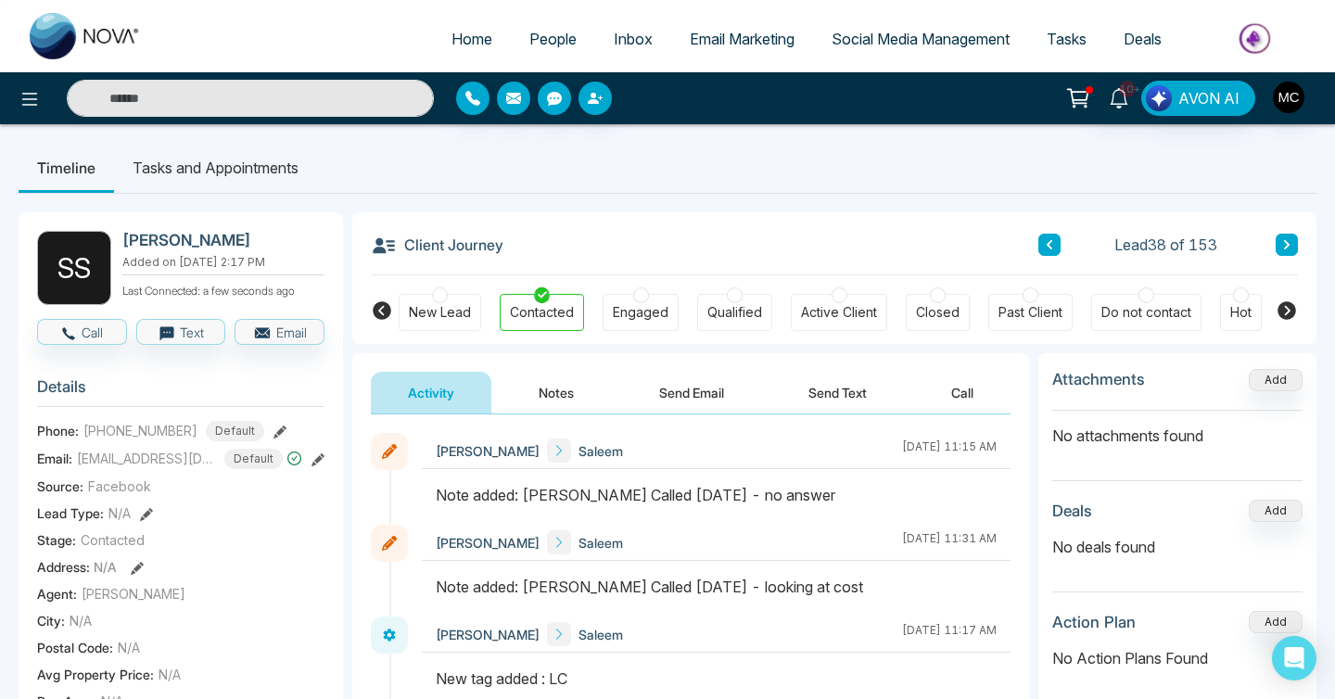
click at [538, 31] on span "People" at bounding box center [552, 39] width 47 height 19
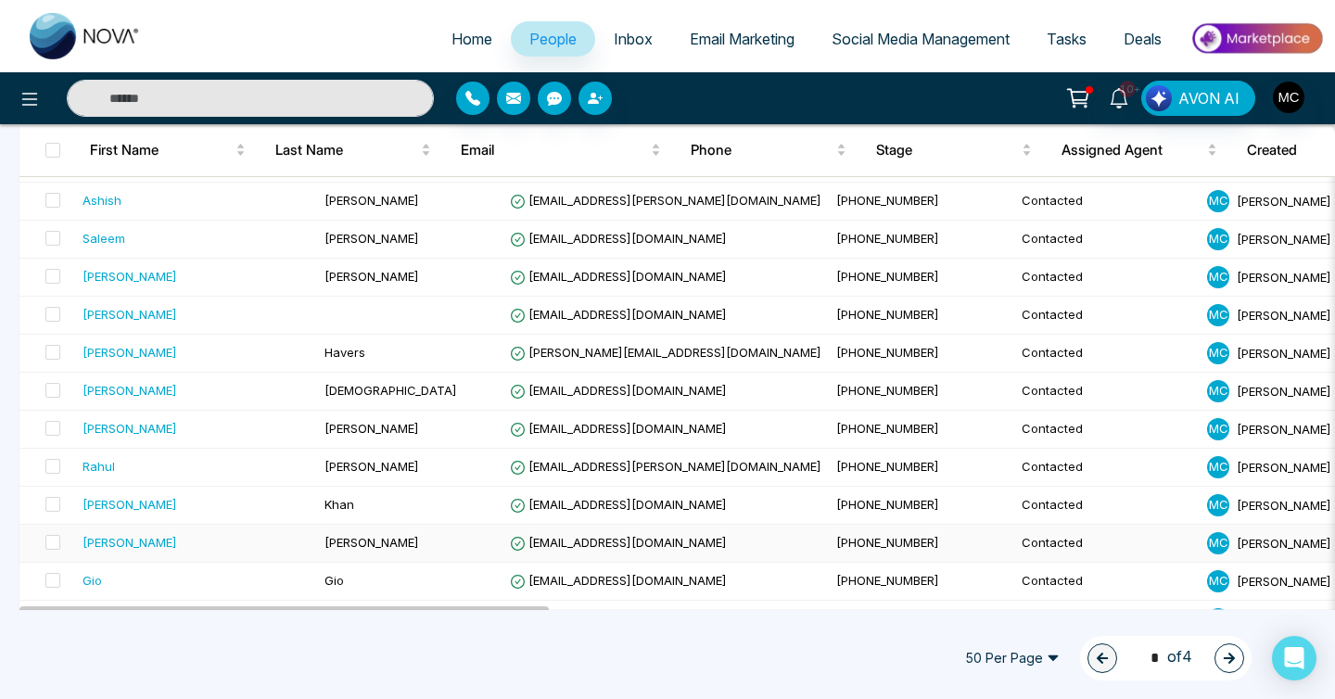
scroll to position [1532, 0]
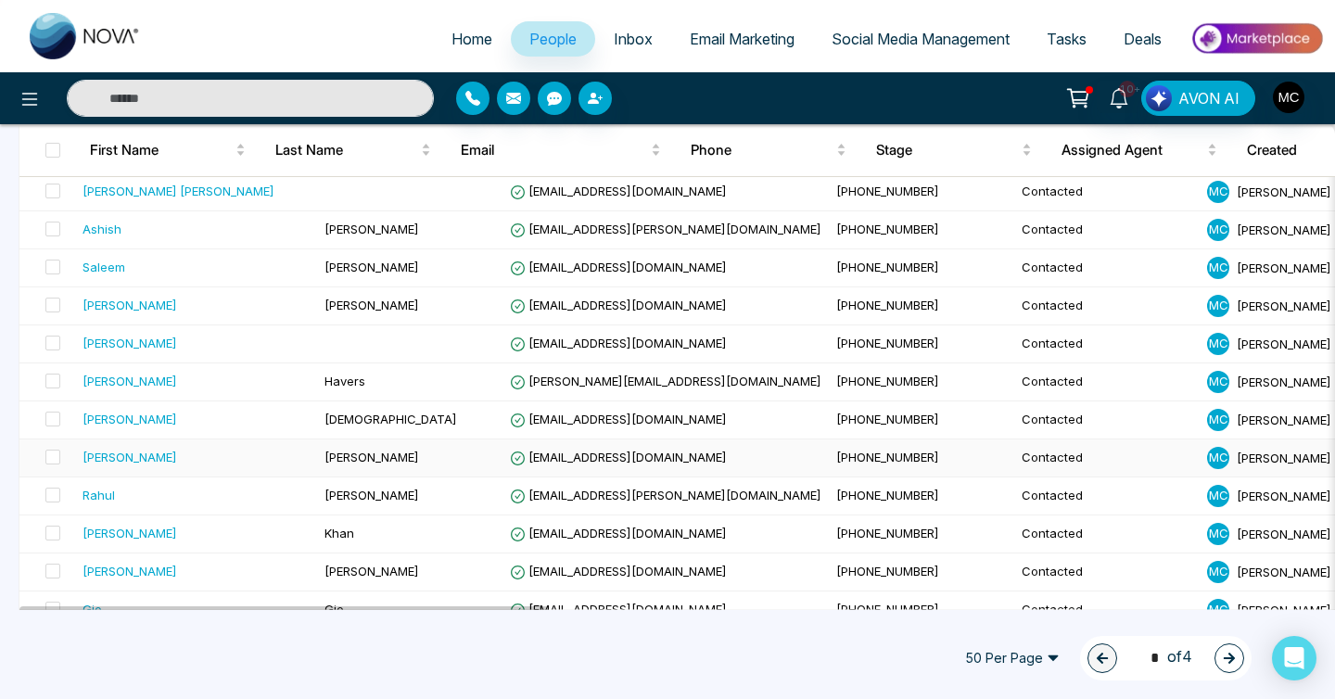
click at [317, 441] on td "[PERSON_NAME]" at bounding box center [409, 459] width 185 height 38
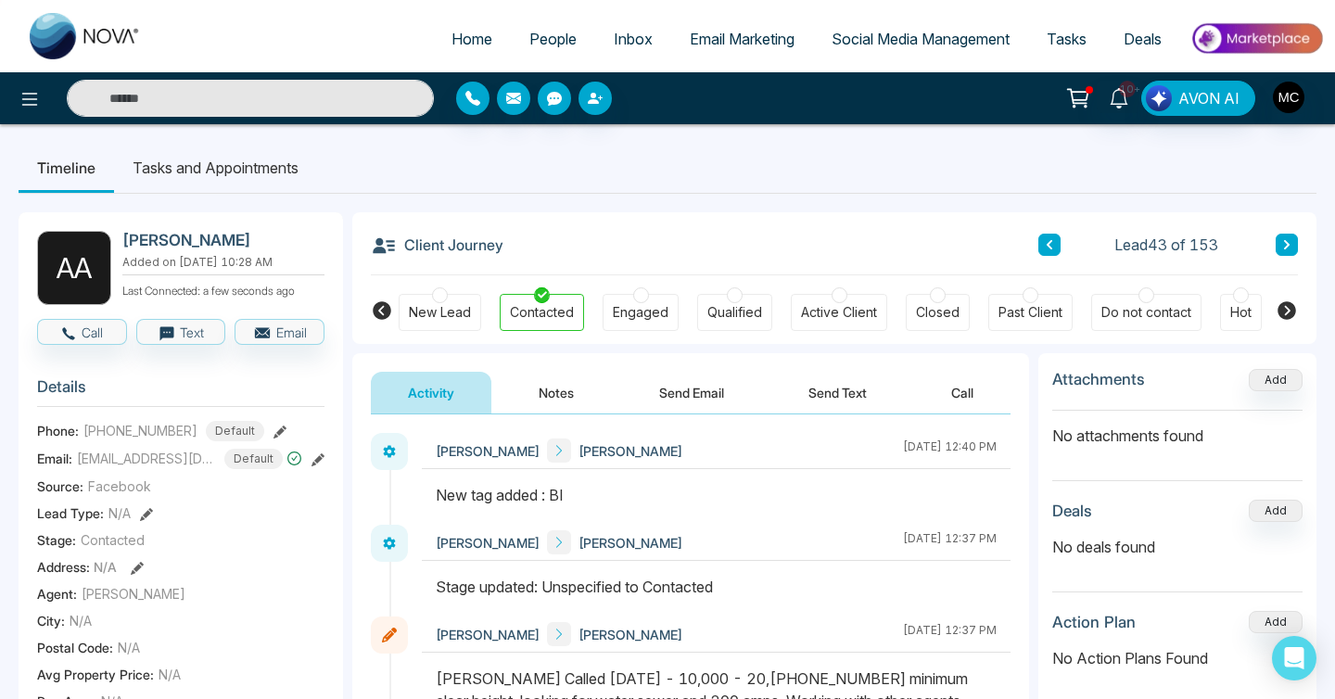
click at [286, 91] on input "text" at bounding box center [250, 98] width 367 height 37
click at [567, 26] on link "People" at bounding box center [553, 38] width 84 height 35
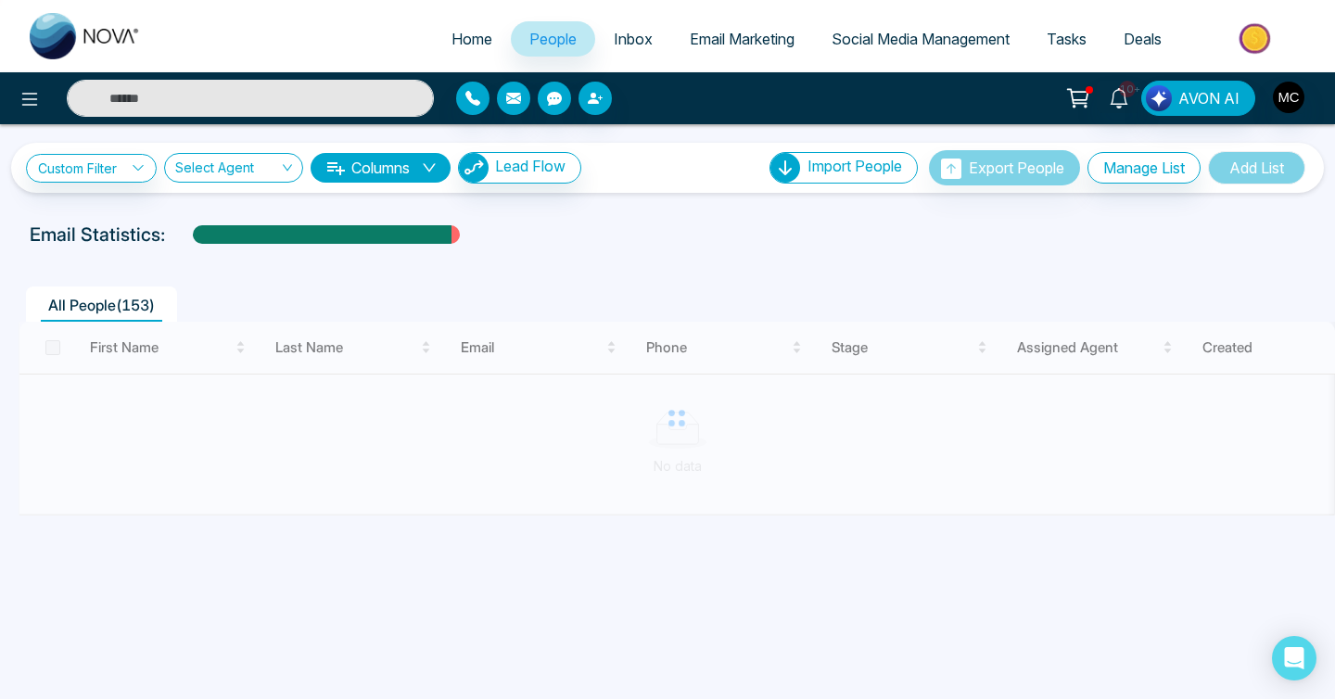
click at [317, 82] on input "text" at bounding box center [250, 98] width 367 height 37
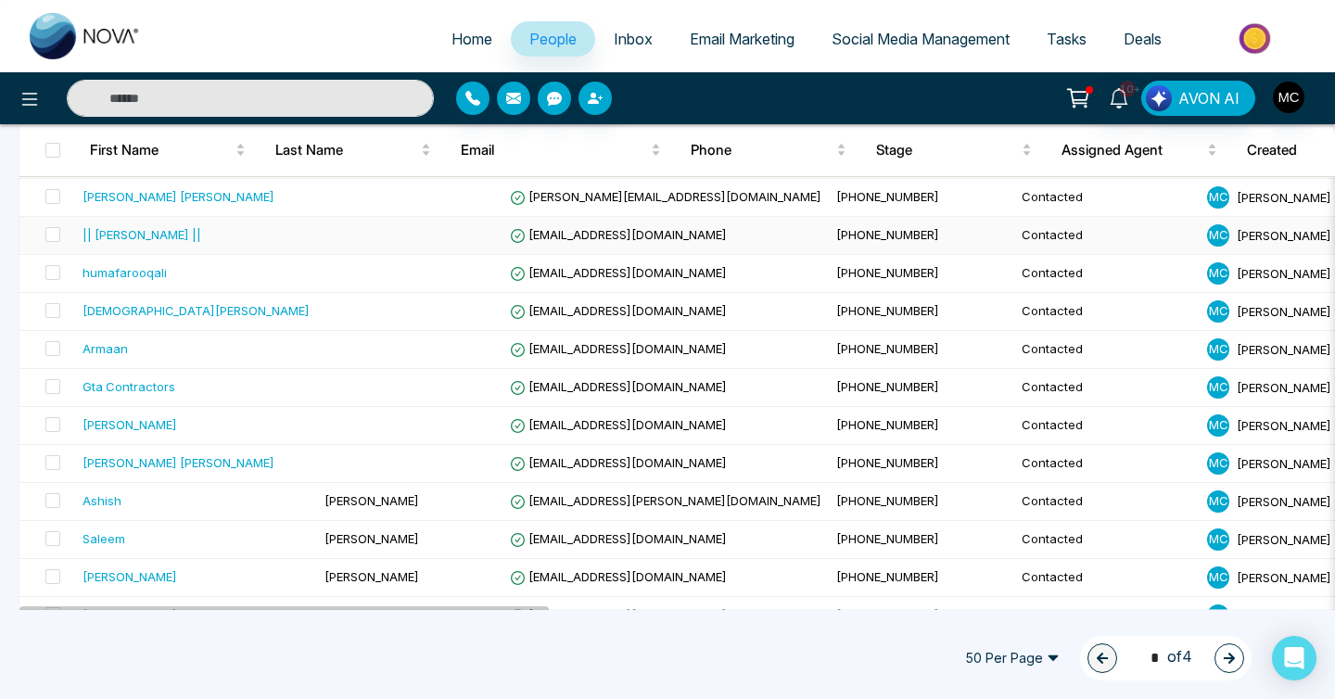
scroll to position [1535, 0]
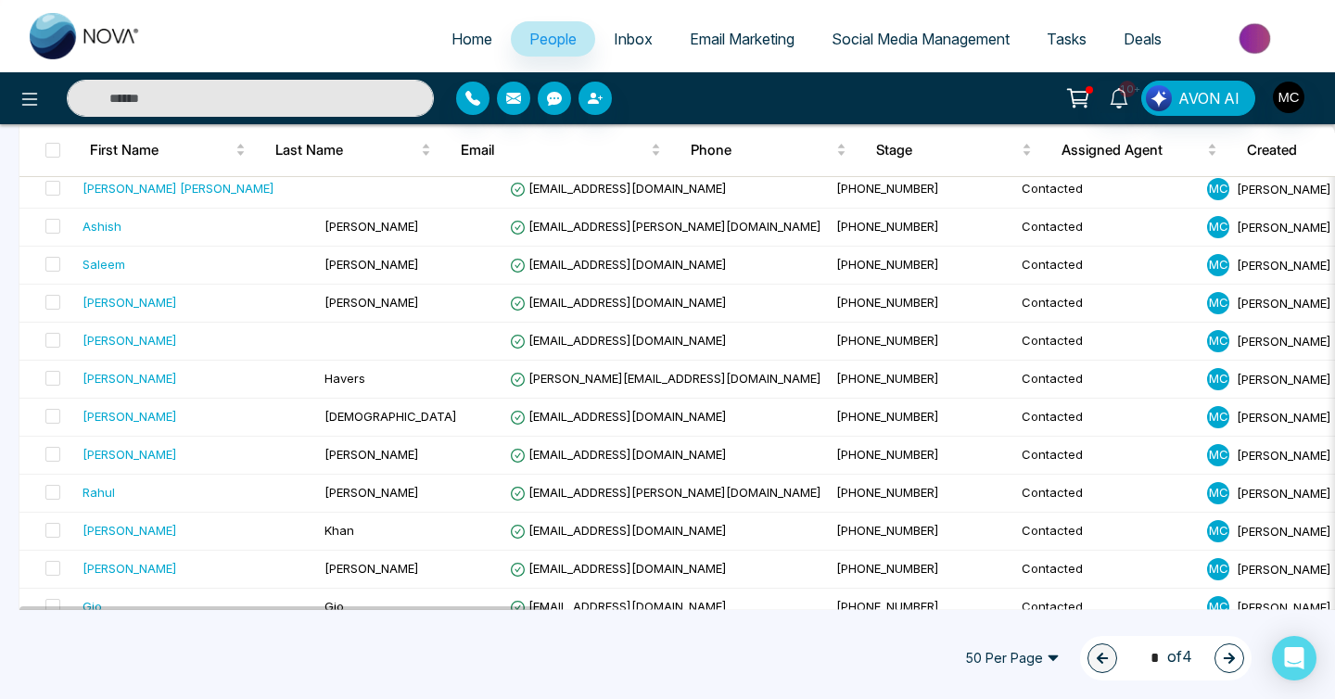
click at [264, 99] on input "text" at bounding box center [250, 98] width 367 height 37
click at [391, 465] on td "[PERSON_NAME]" at bounding box center [409, 456] width 185 height 38
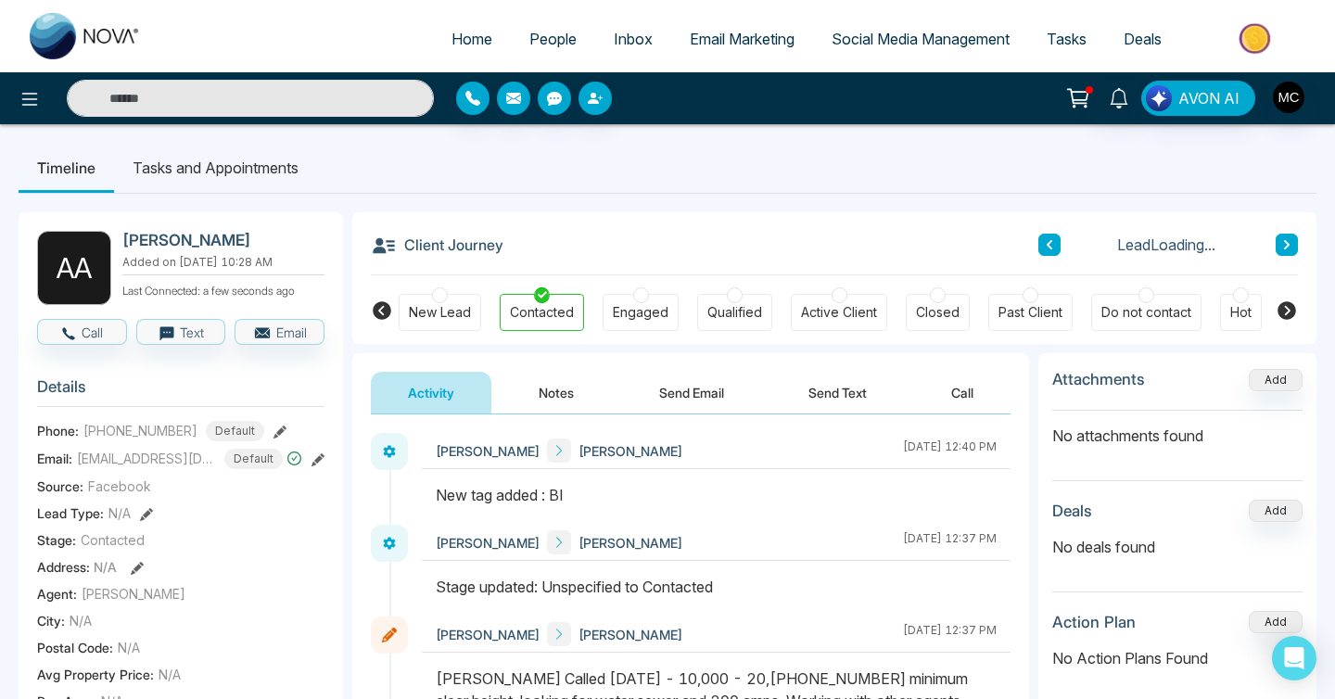
click at [511, 38] on link "People" at bounding box center [553, 38] width 84 height 35
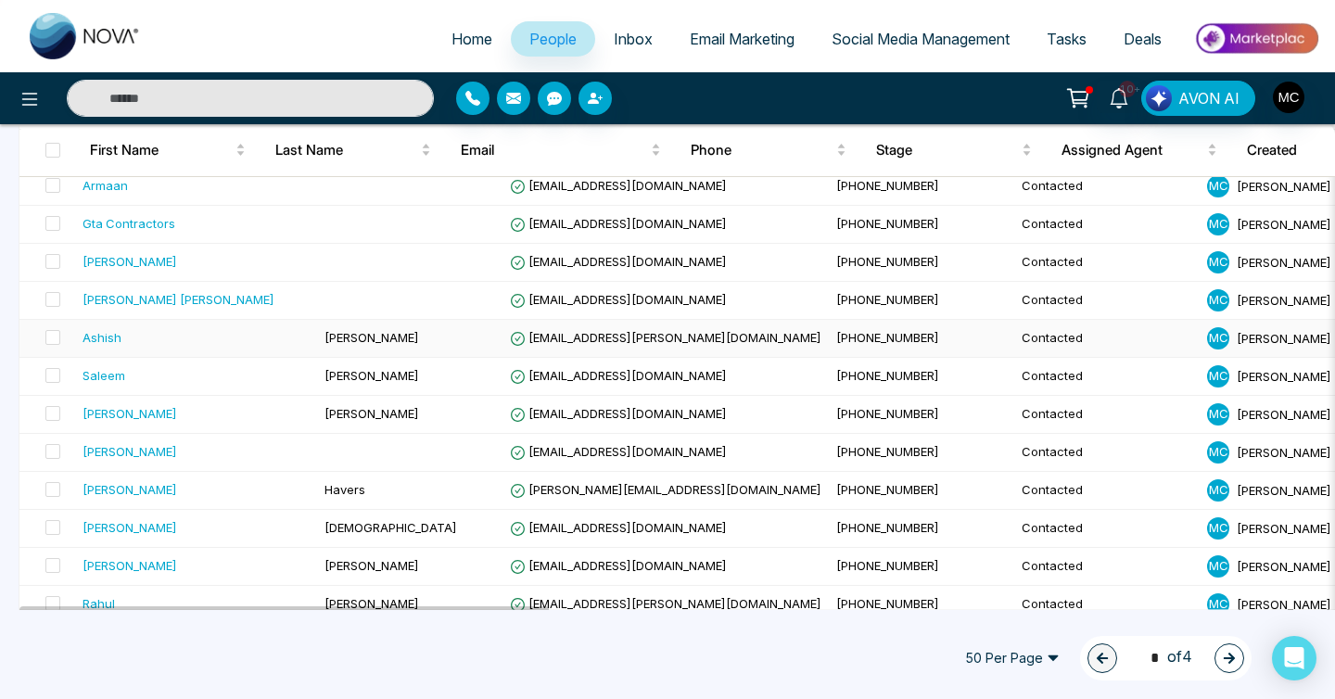
scroll to position [1575, 0]
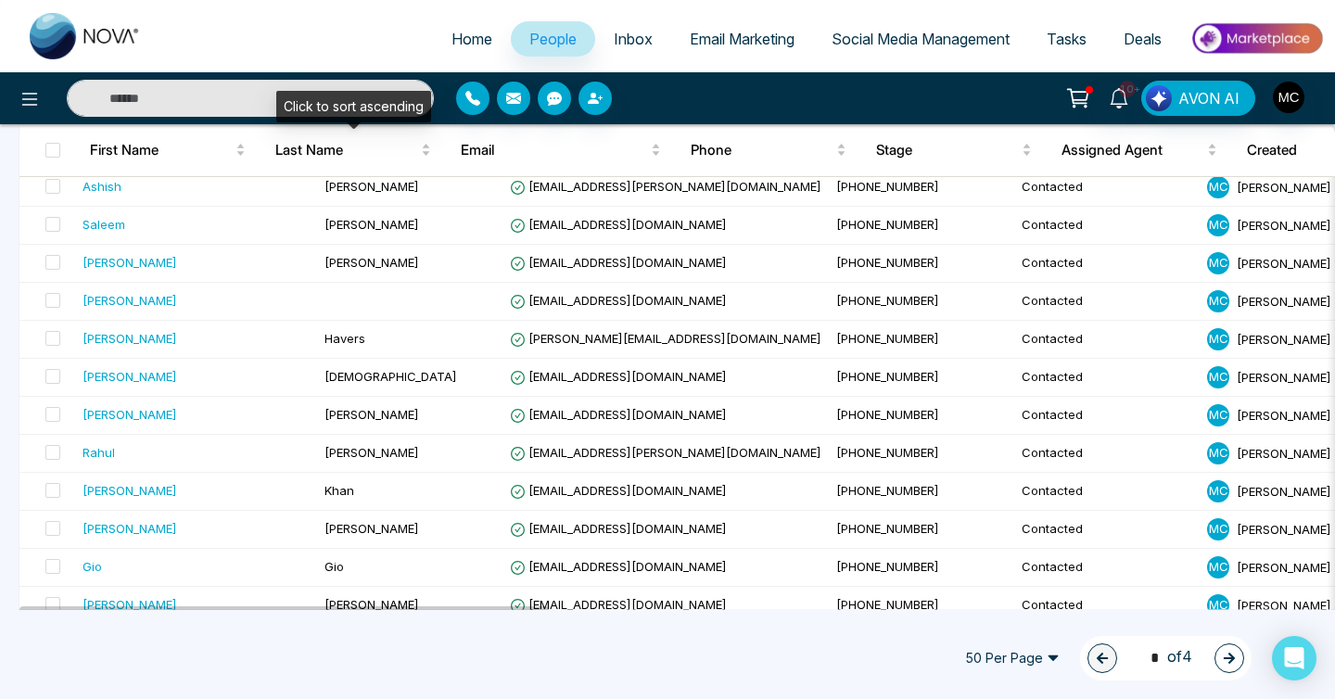
click at [284, 96] on div "Click to sort ascending" at bounding box center [353, 107] width 155 height 32
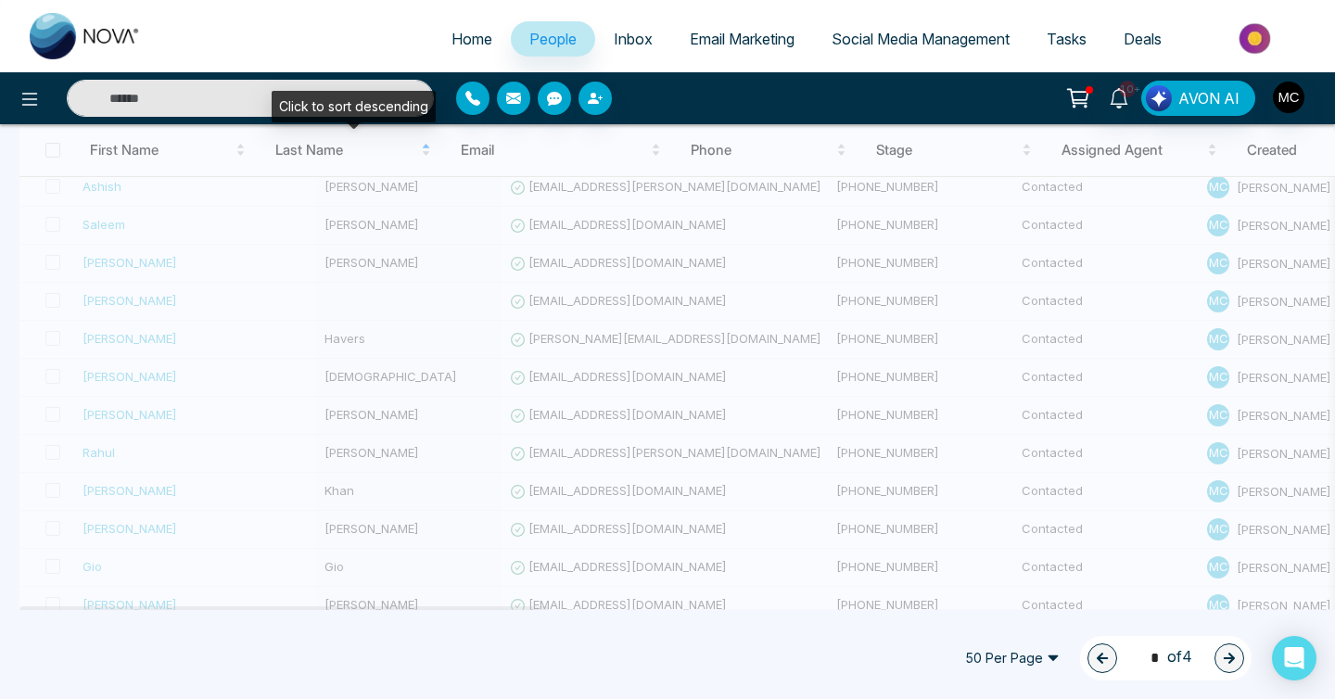
click at [248, 102] on input "text" at bounding box center [250, 98] width 367 height 37
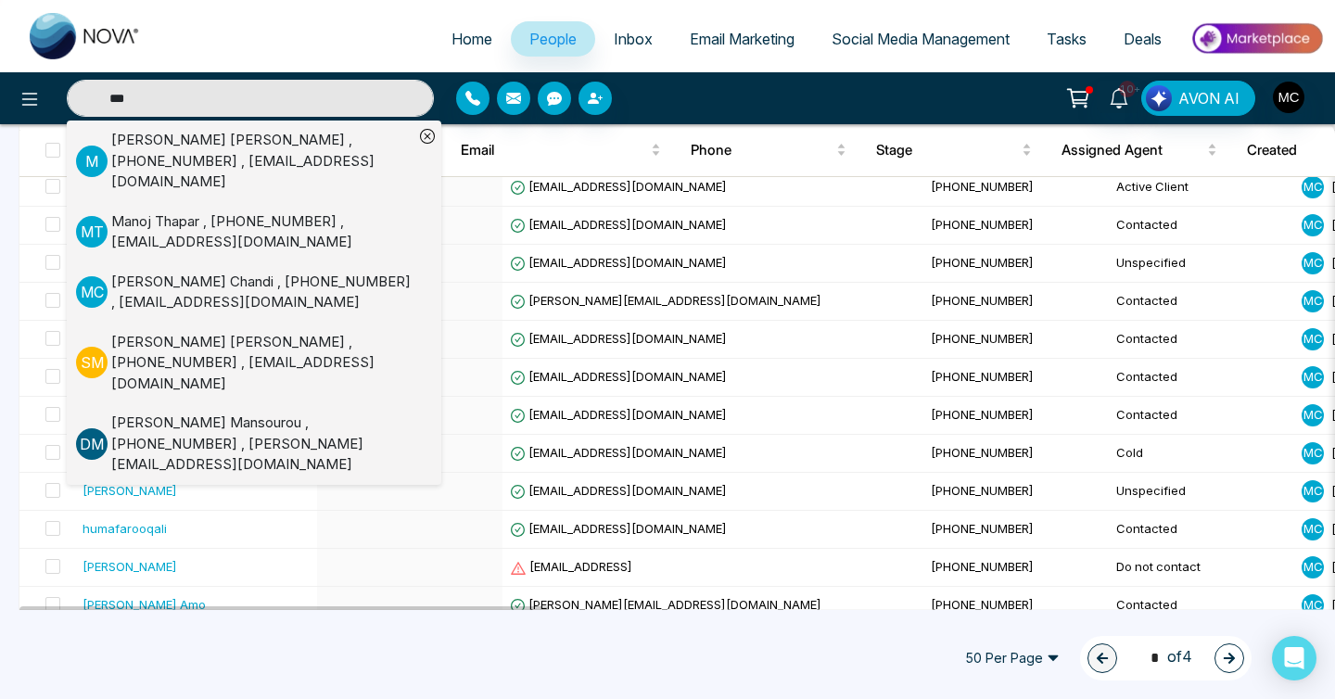
type input "***"
click at [210, 151] on div "[PERSON_NAME] [PERSON_NAME] , [PHONE_NUMBER] , [EMAIL_ADDRESS][DOMAIN_NAME]" at bounding box center [262, 161] width 302 height 63
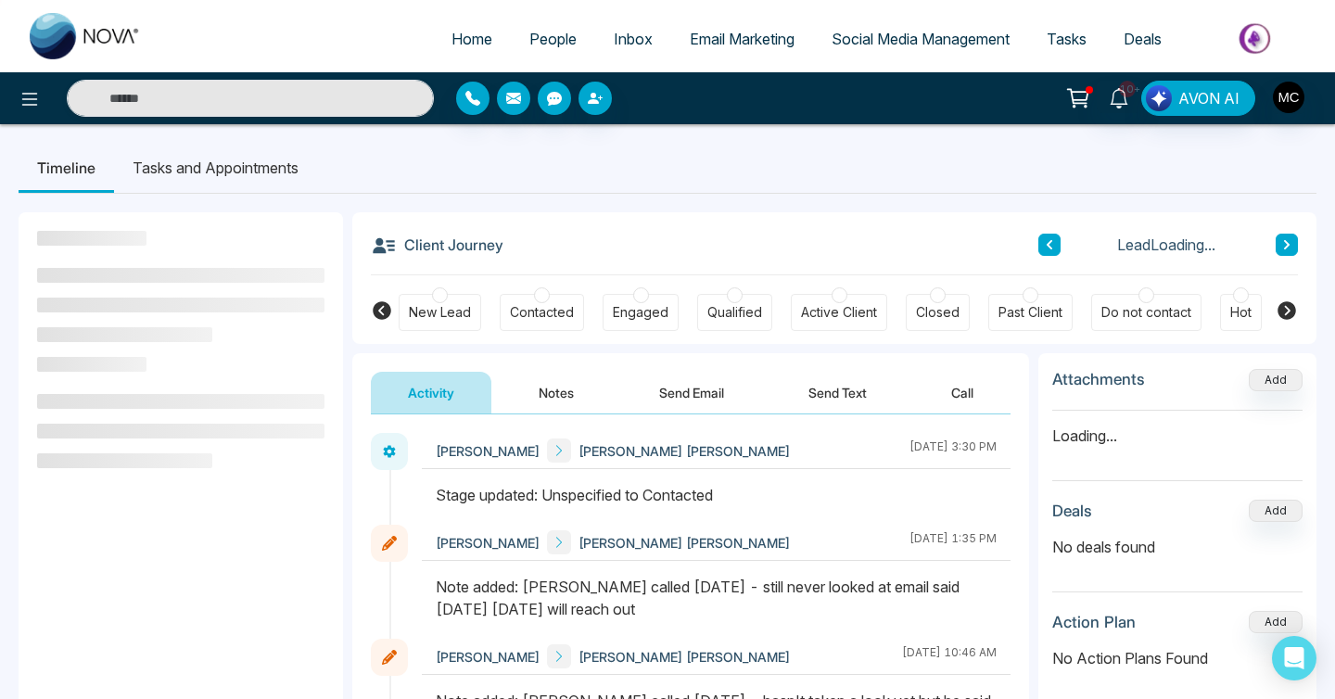
click at [565, 403] on button "Notes" at bounding box center [556, 393] width 109 height 42
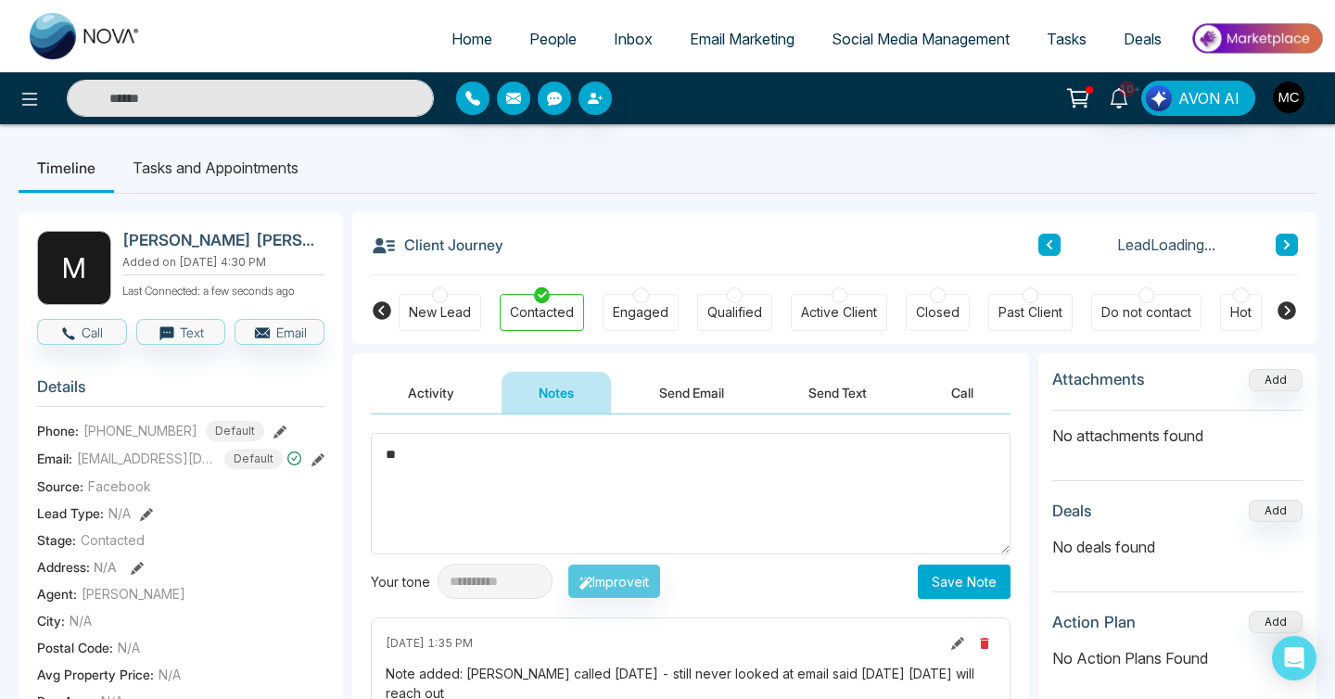
type textarea "*"
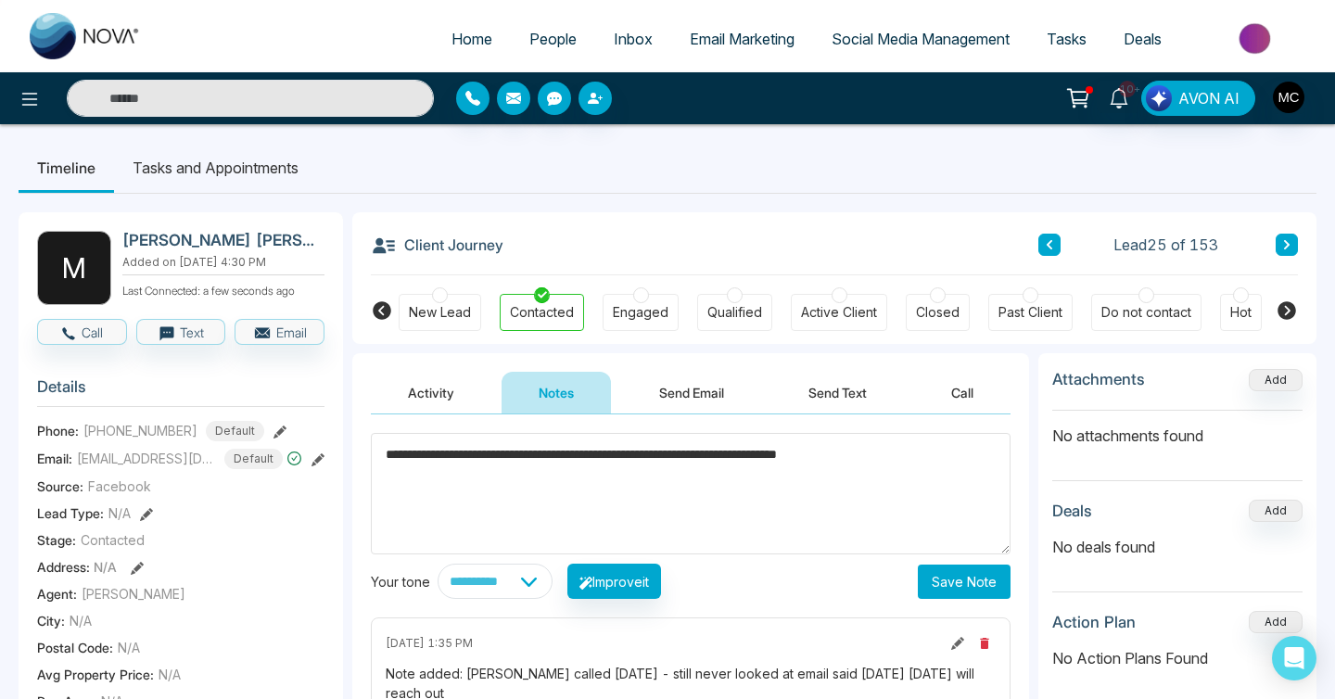
type textarea "**********"
click at [978, 593] on button "Save Note" at bounding box center [964, 582] width 93 height 34
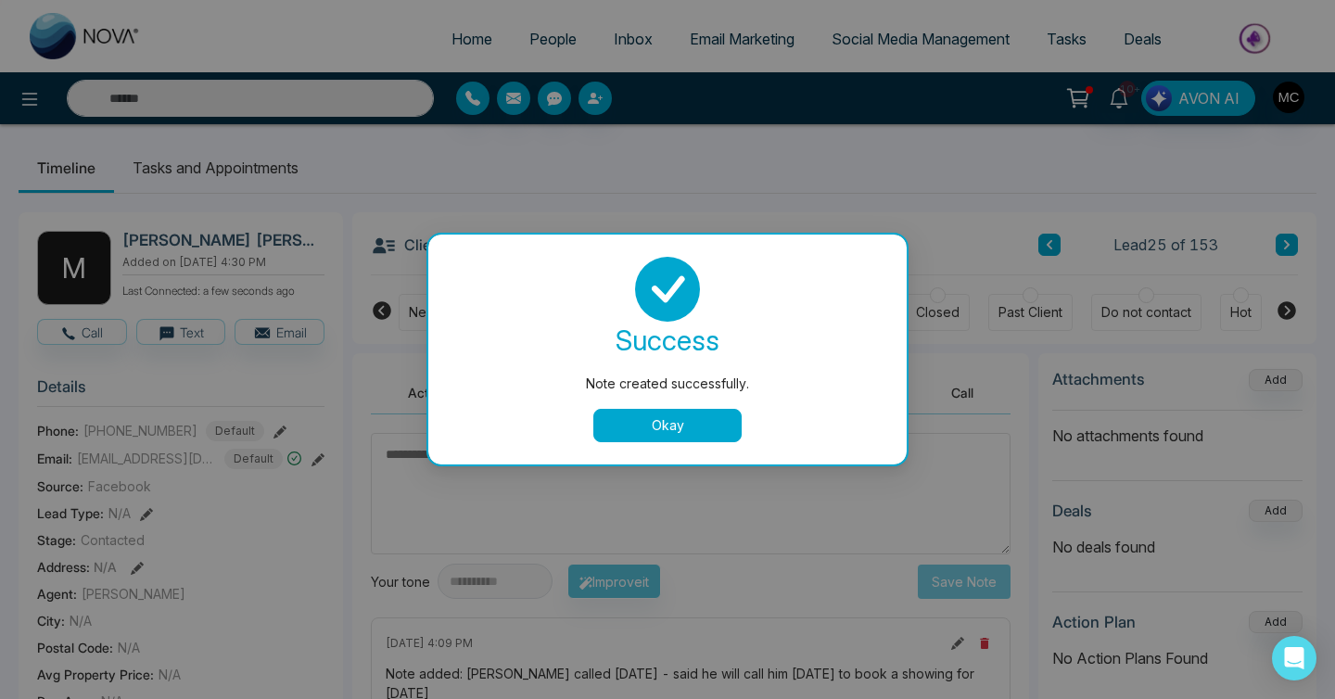
click at [636, 436] on button "Okay" at bounding box center [667, 425] width 148 height 33
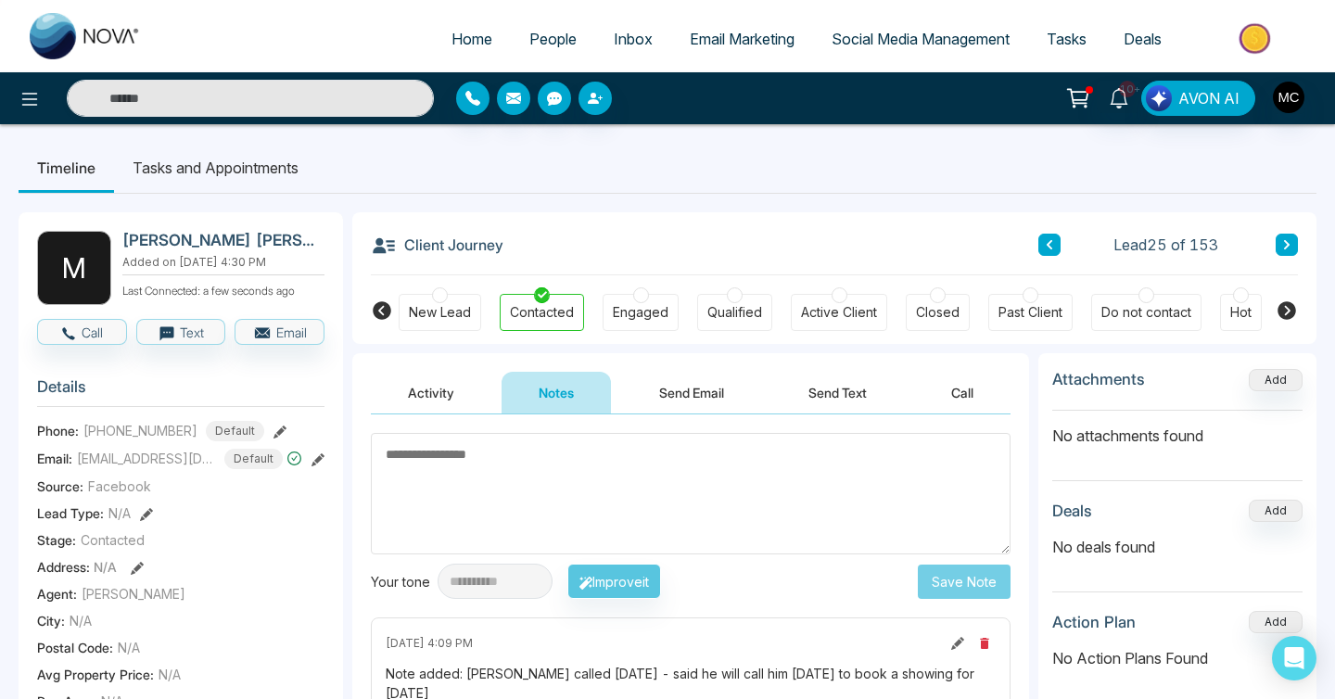
click at [457, 48] on link "Home" at bounding box center [472, 38] width 78 height 35
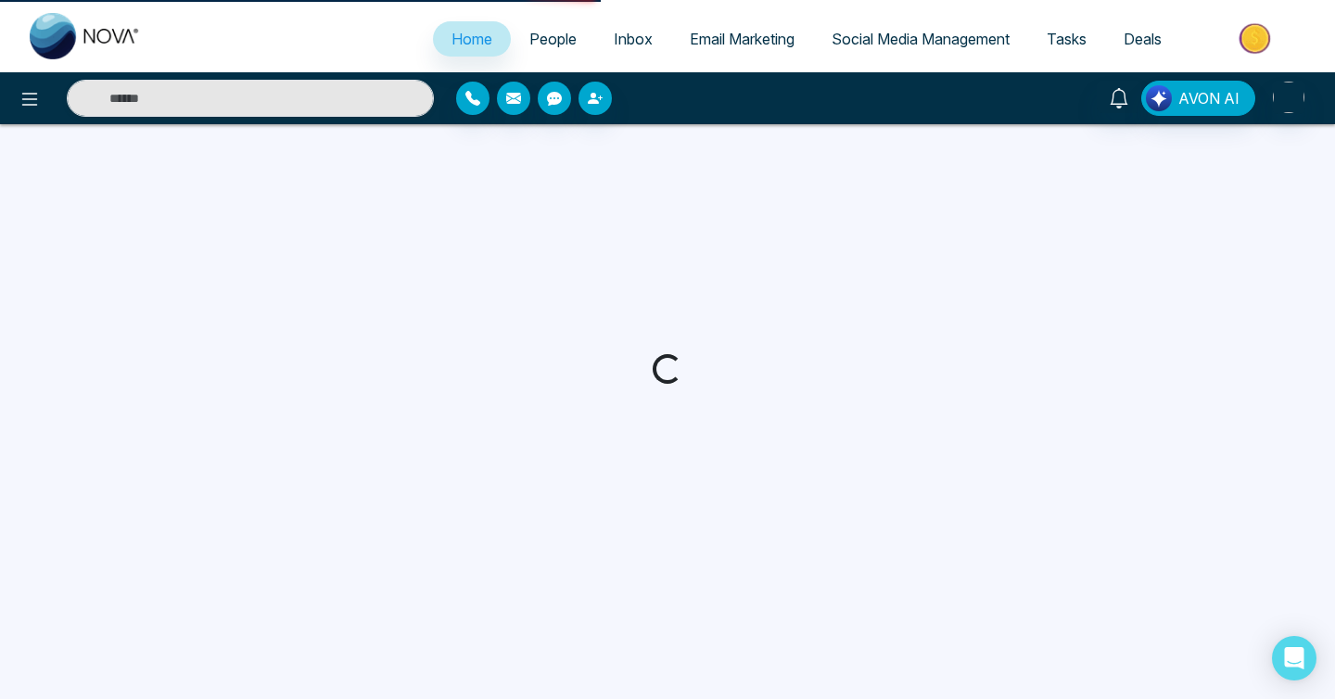
select select "*"
